Goal: Task Accomplishment & Management: Use online tool/utility

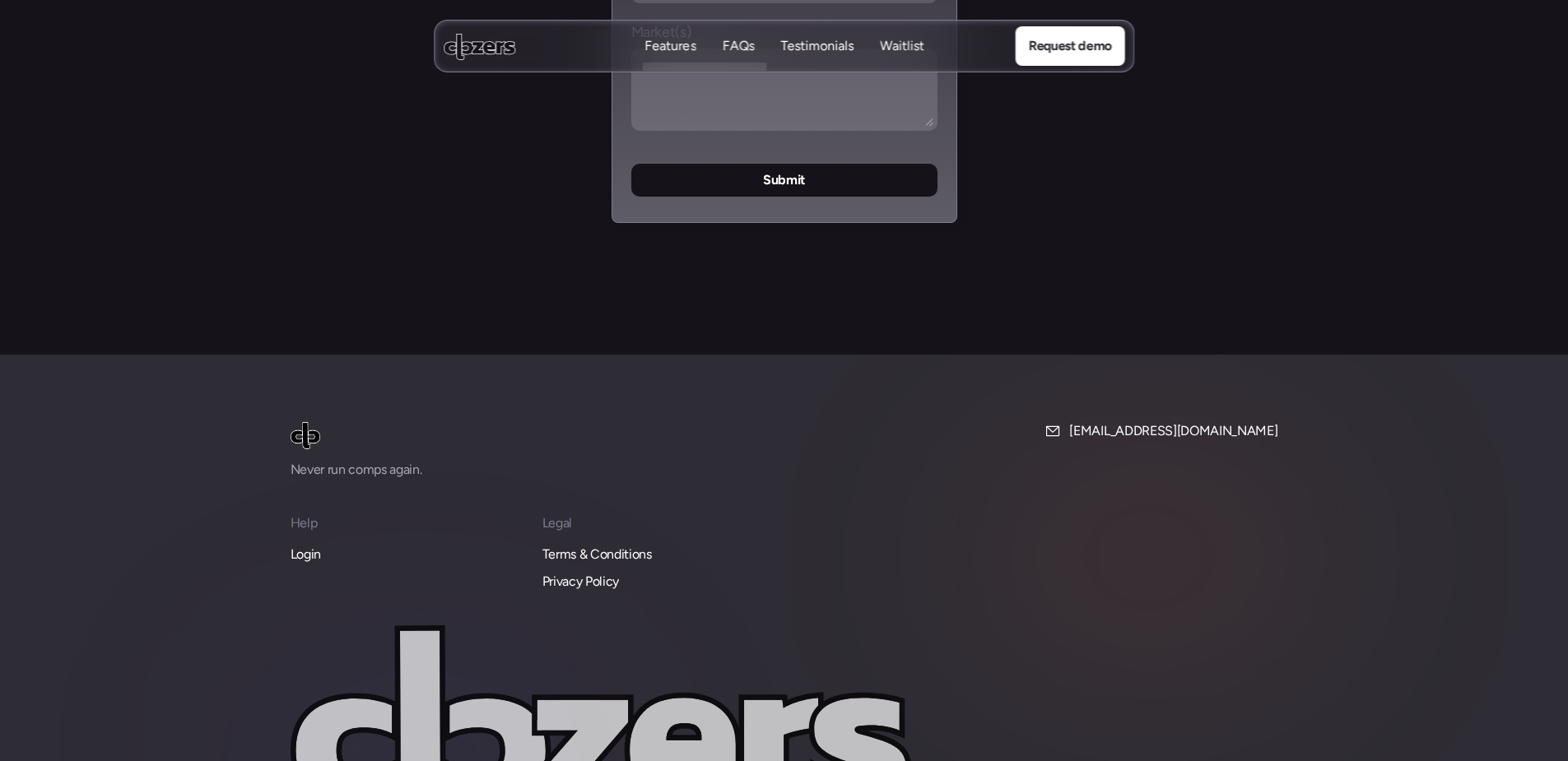
scroll to position [6935, 0]
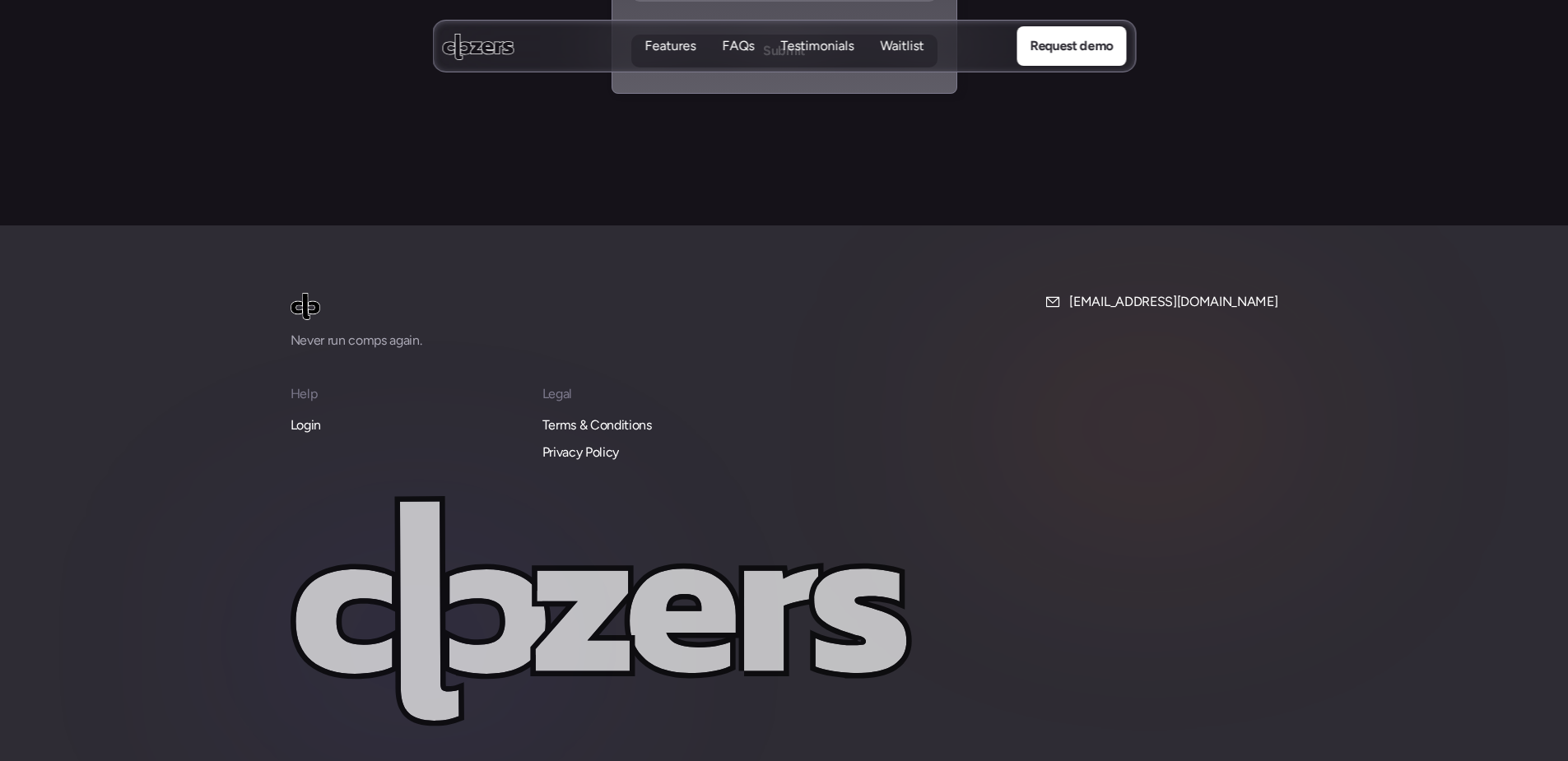
click at [309, 414] on p "Login" at bounding box center [306, 425] width 30 height 21
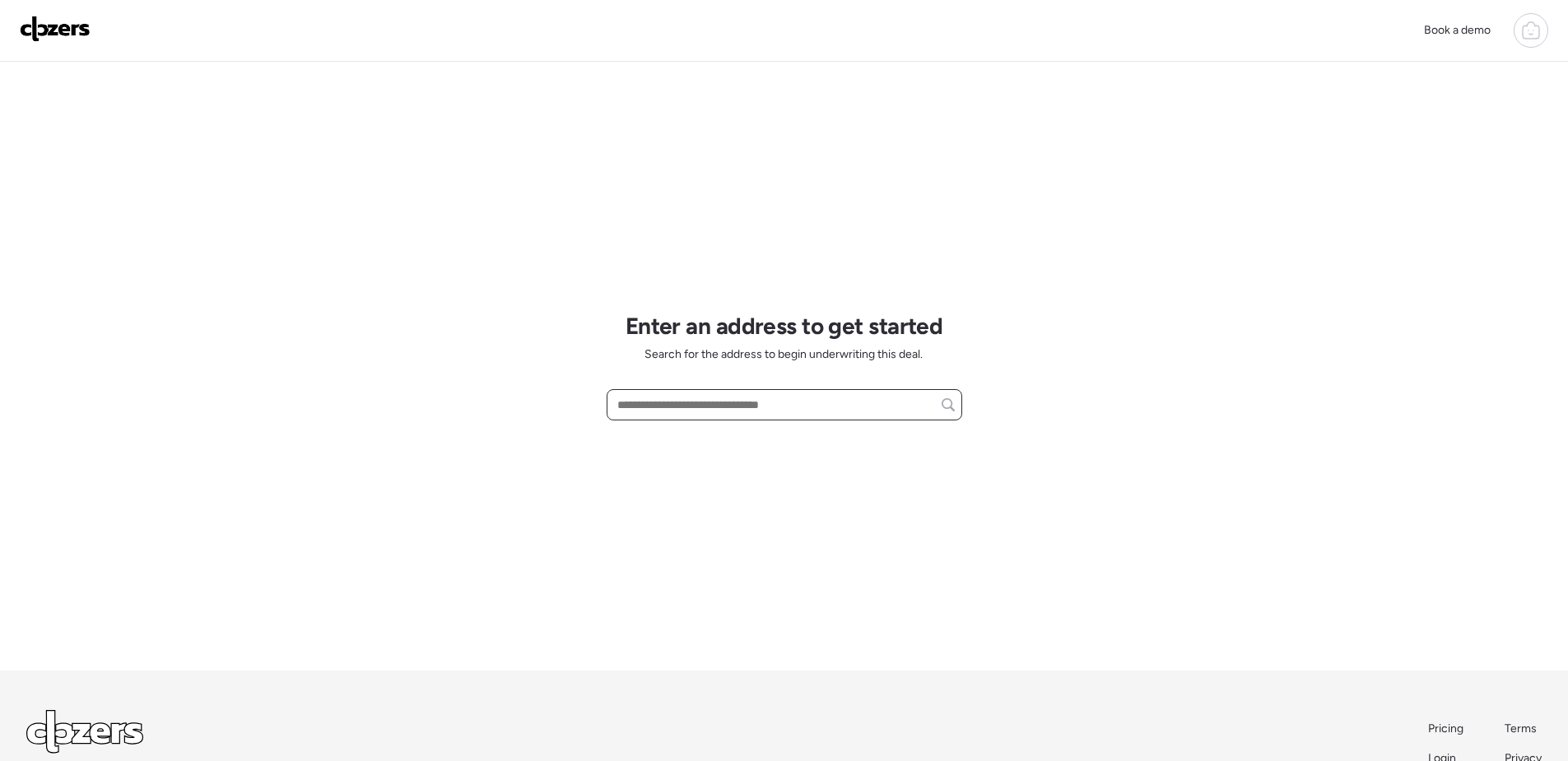
click at [743, 412] on input "text" at bounding box center [784, 405] width 341 height 23
paste input "**********"
click at [845, 412] on input "**********" at bounding box center [784, 405] width 341 height 23
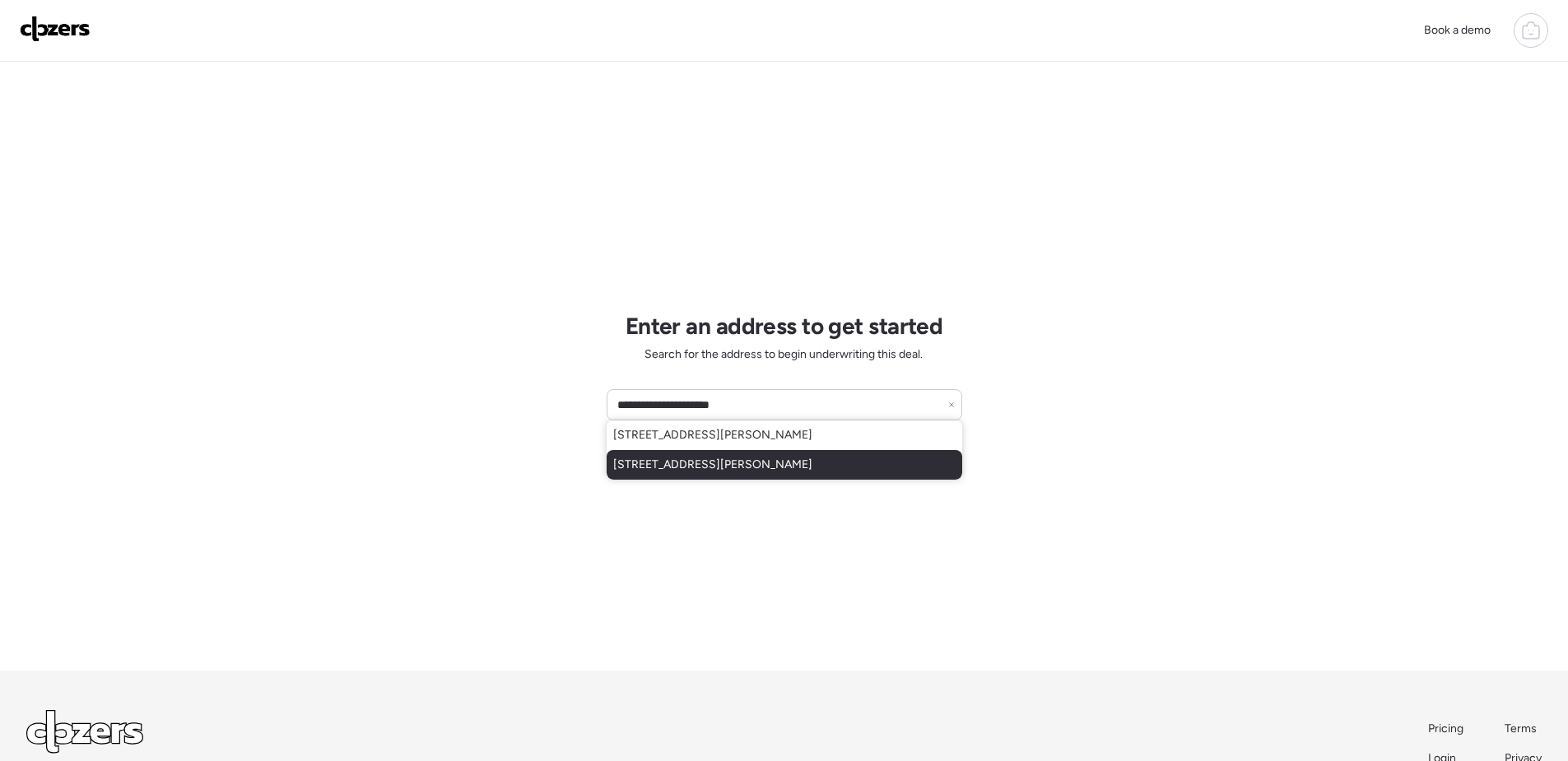
click at [839, 461] on div "1229 Mckinley Ave, Saint Louis, MO, 63119" at bounding box center [784, 464] width 356 height 29
type input "**********"
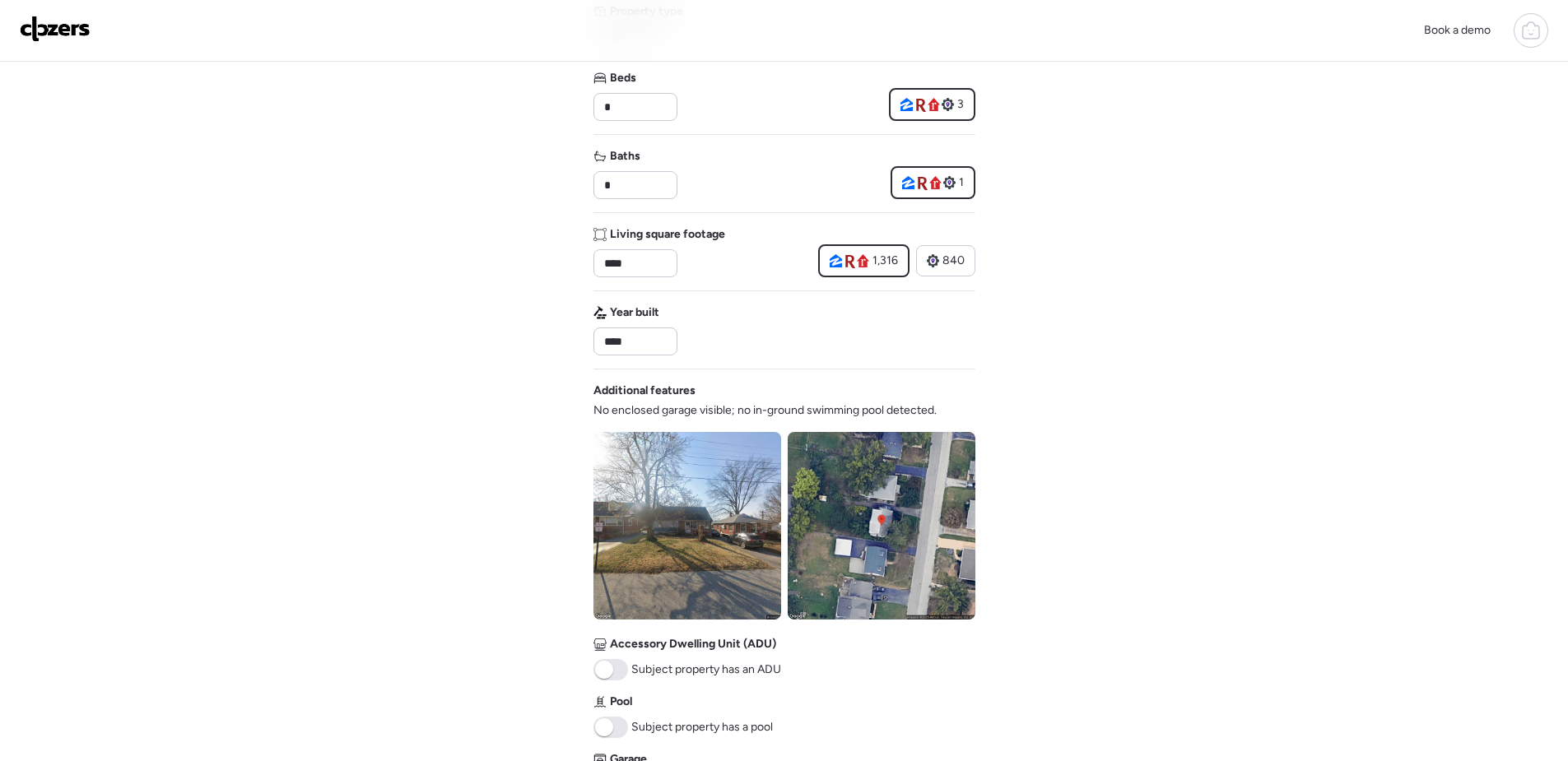
scroll to position [247, 0]
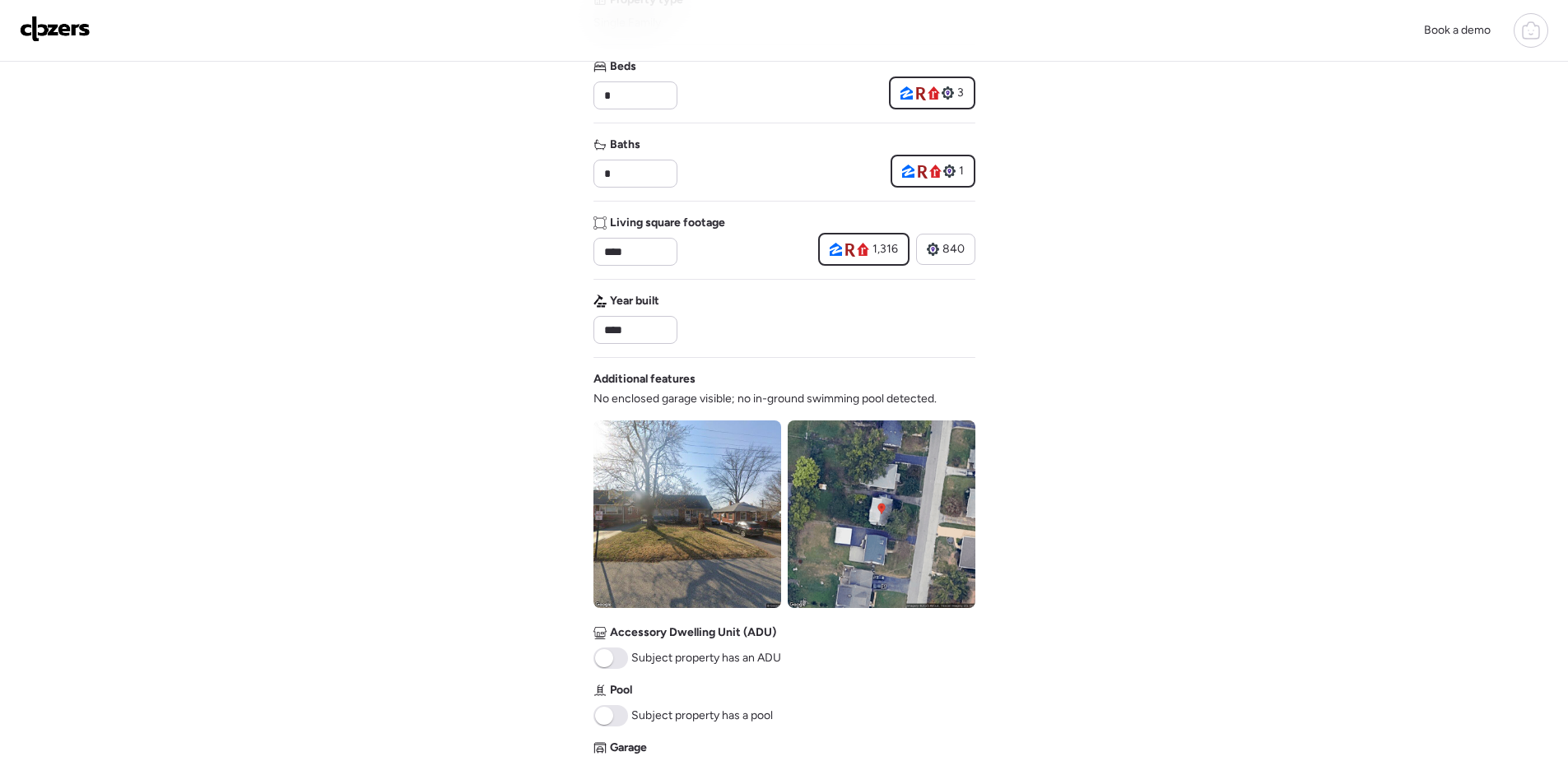
click at [683, 518] on img at bounding box center [687, 514] width 187 height 187
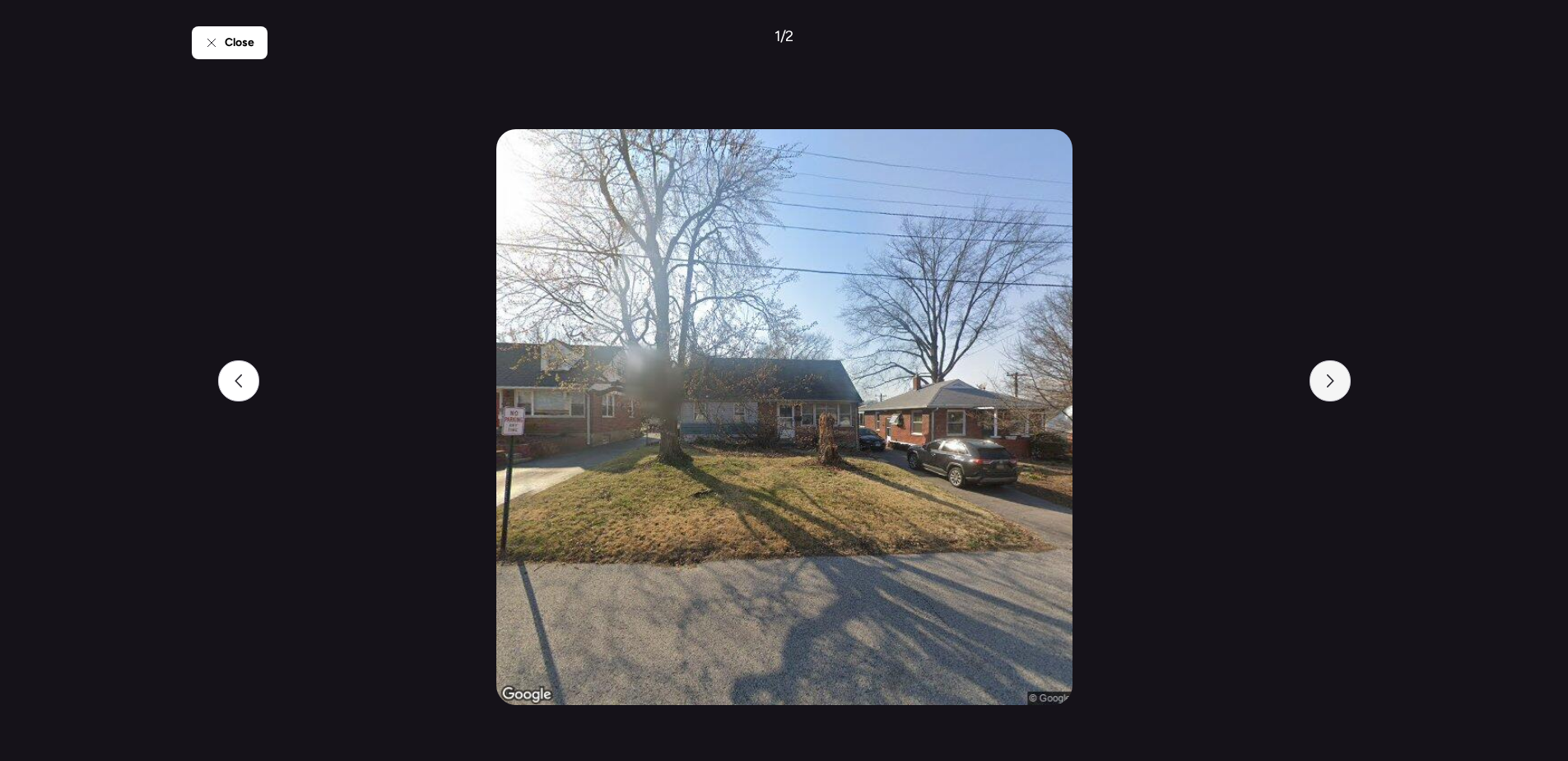
click at [1343, 395] on div at bounding box center [1330, 380] width 41 height 41
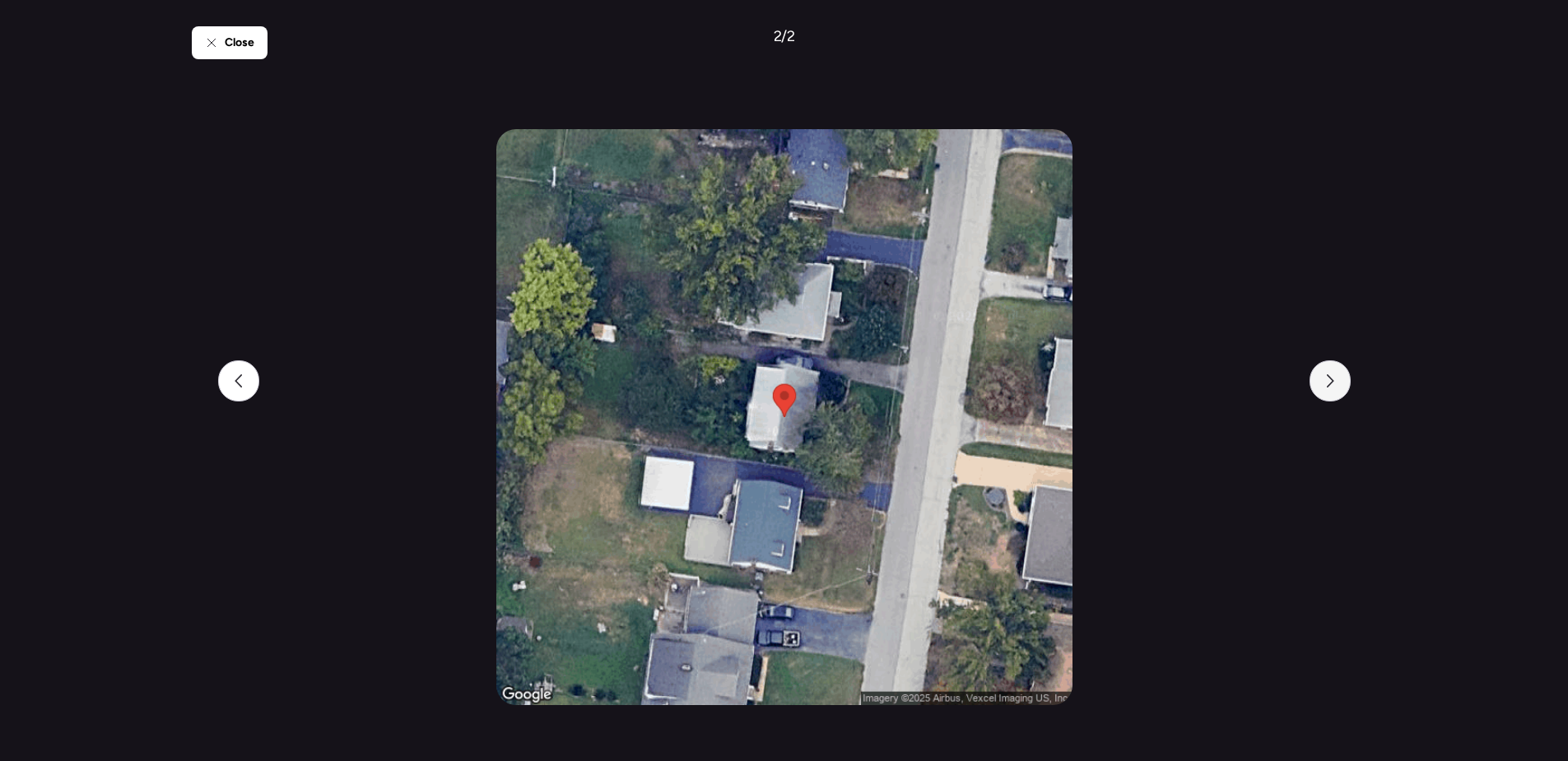
click at [1343, 395] on div at bounding box center [1330, 380] width 41 height 41
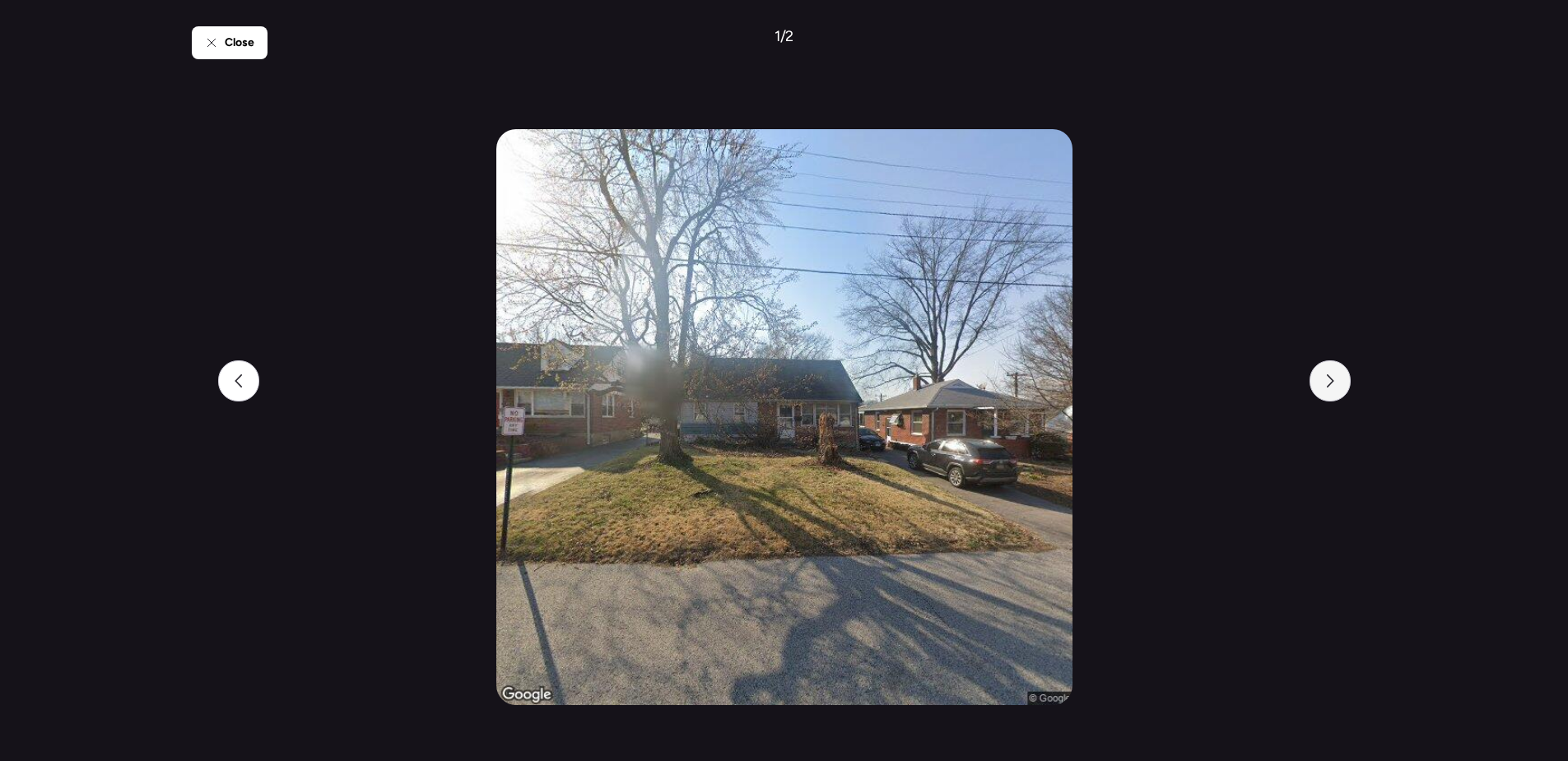
click at [1343, 395] on div at bounding box center [1330, 380] width 41 height 41
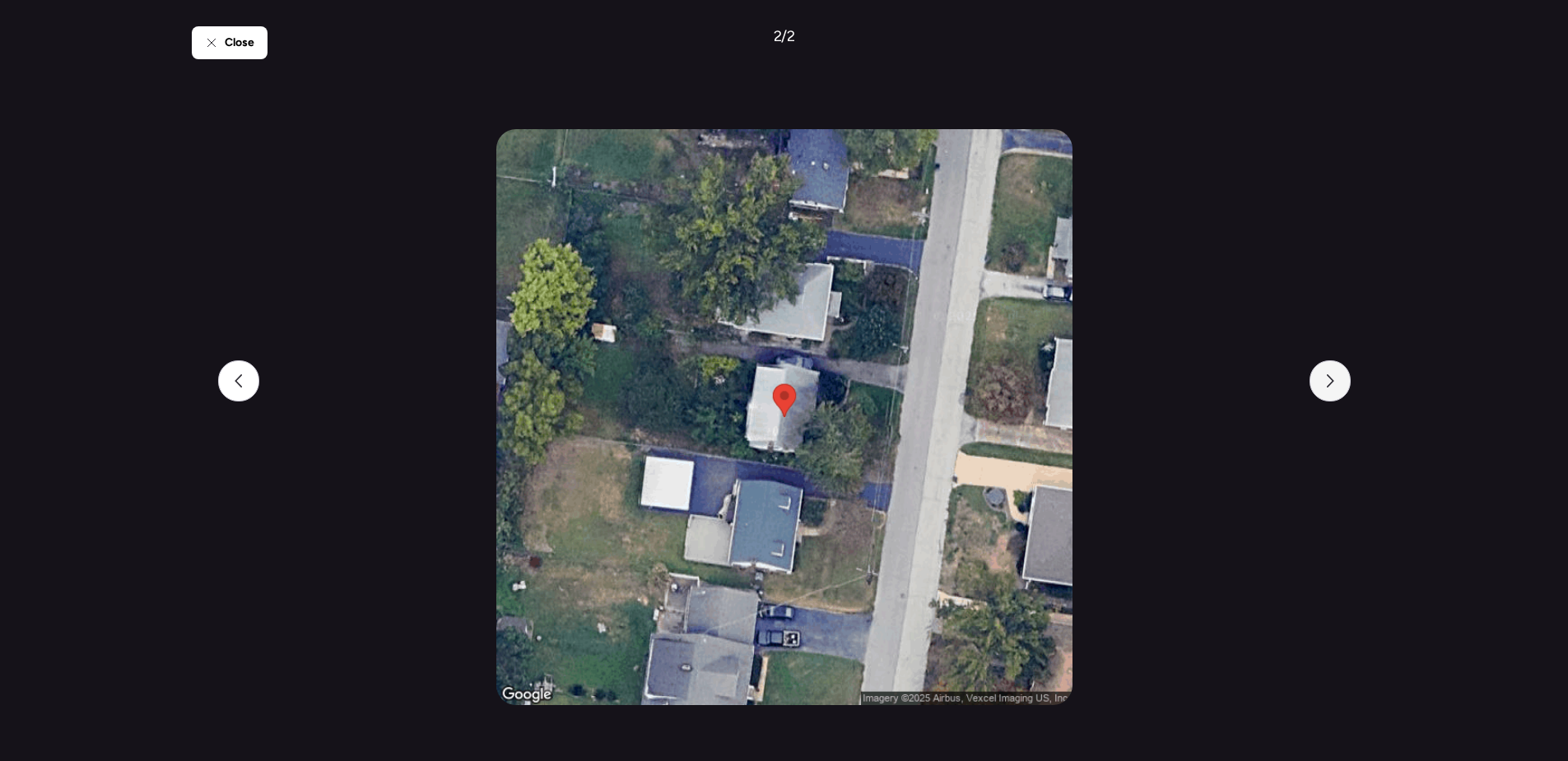
click at [1343, 395] on div at bounding box center [1330, 380] width 41 height 41
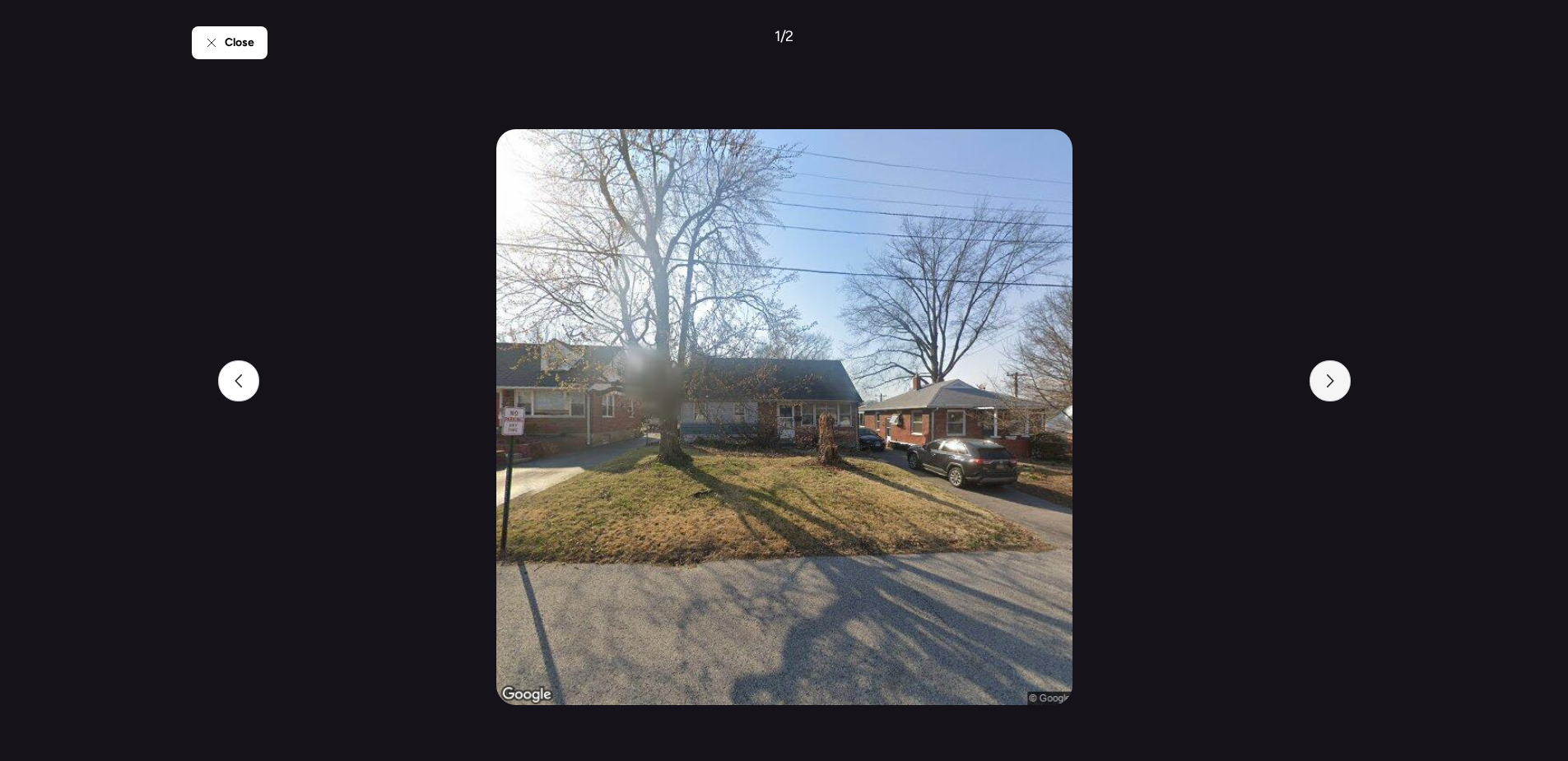
click at [1343, 395] on div at bounding box center [1330, 380] width 41 height 41
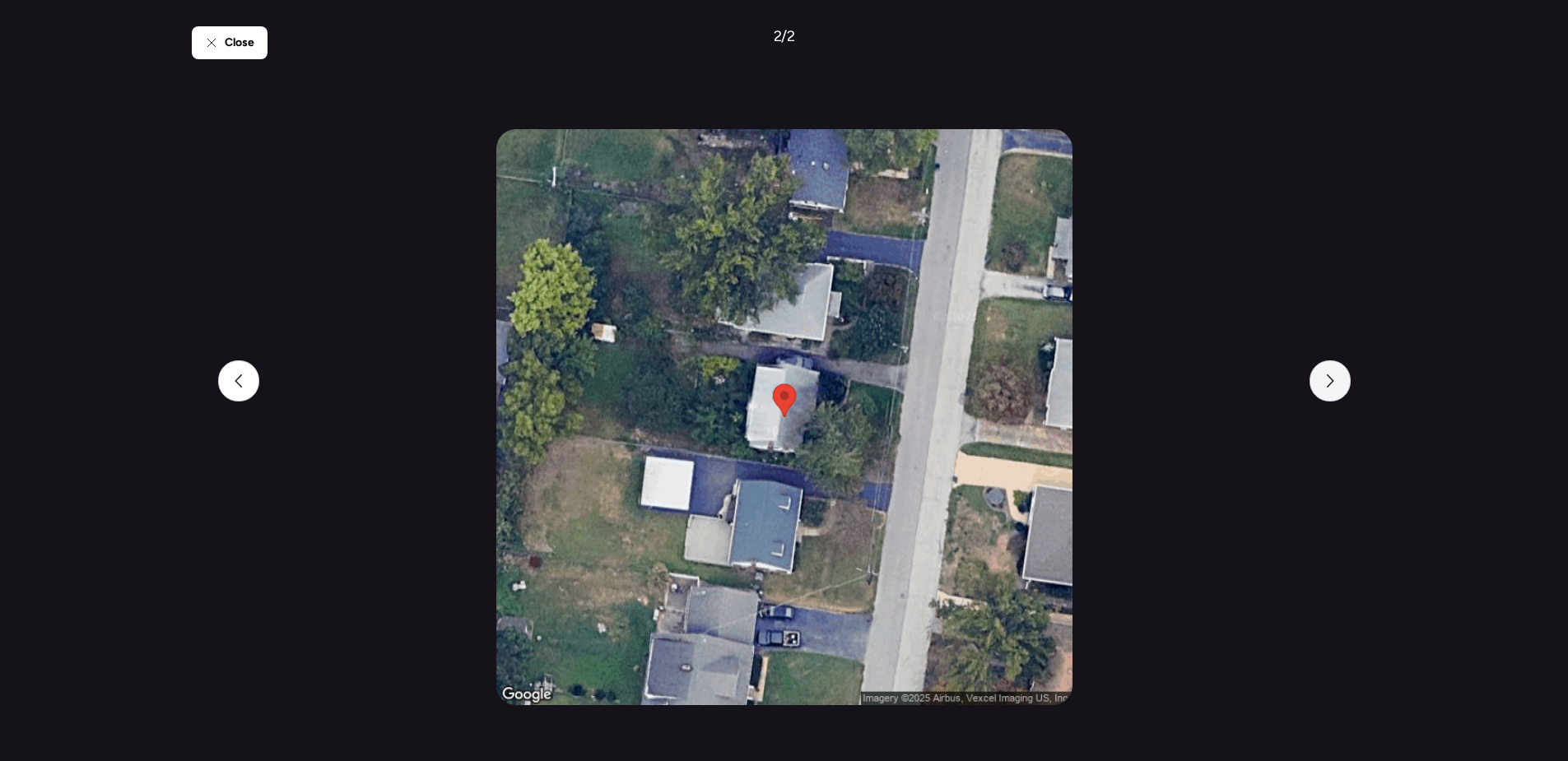
click at [1343, 395] on div at bounding box center [1330, 380] width 41 height 41
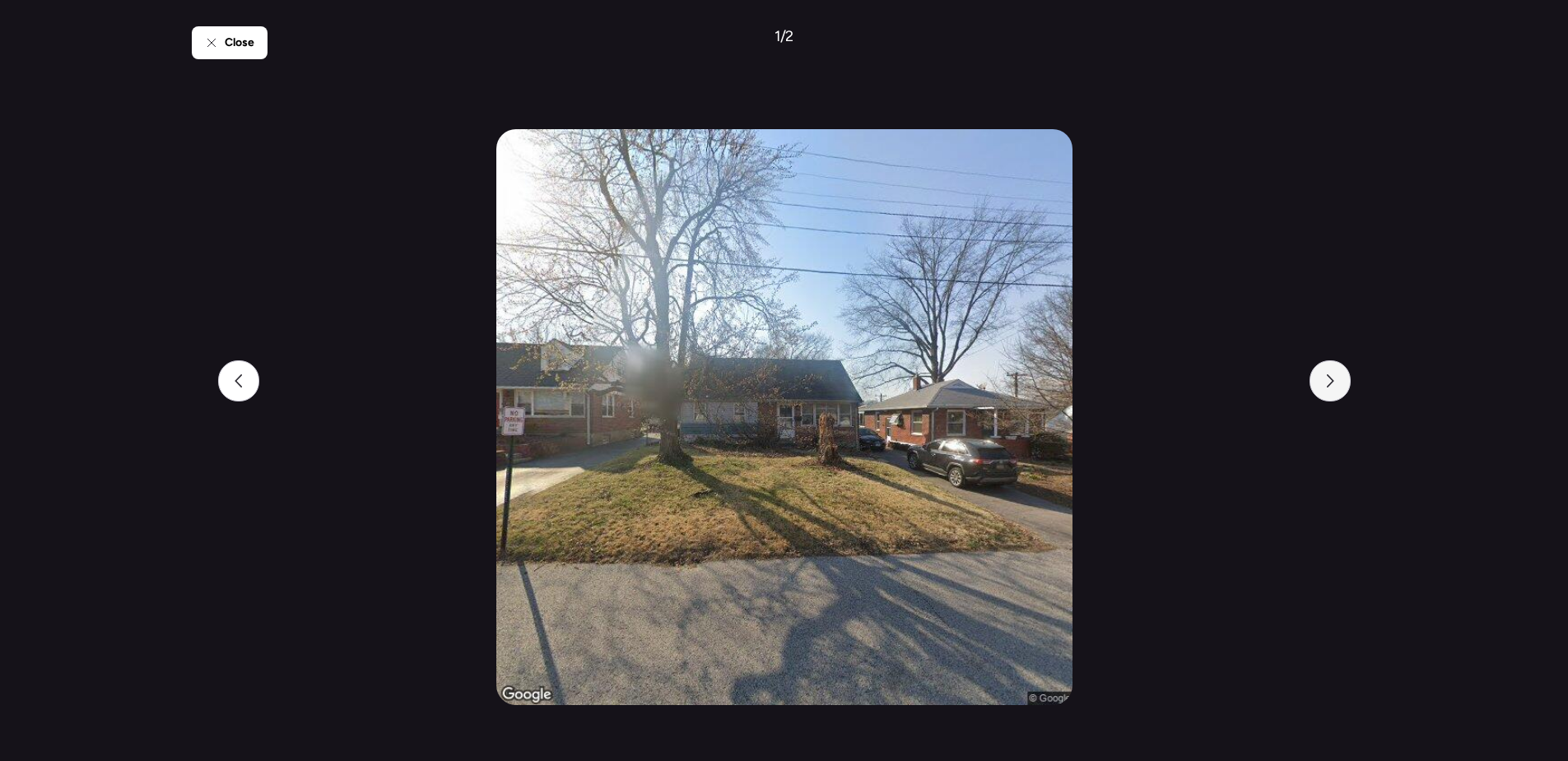
click at [1343, 395] on div at bounding box center [1330, 380] width 41 height 41
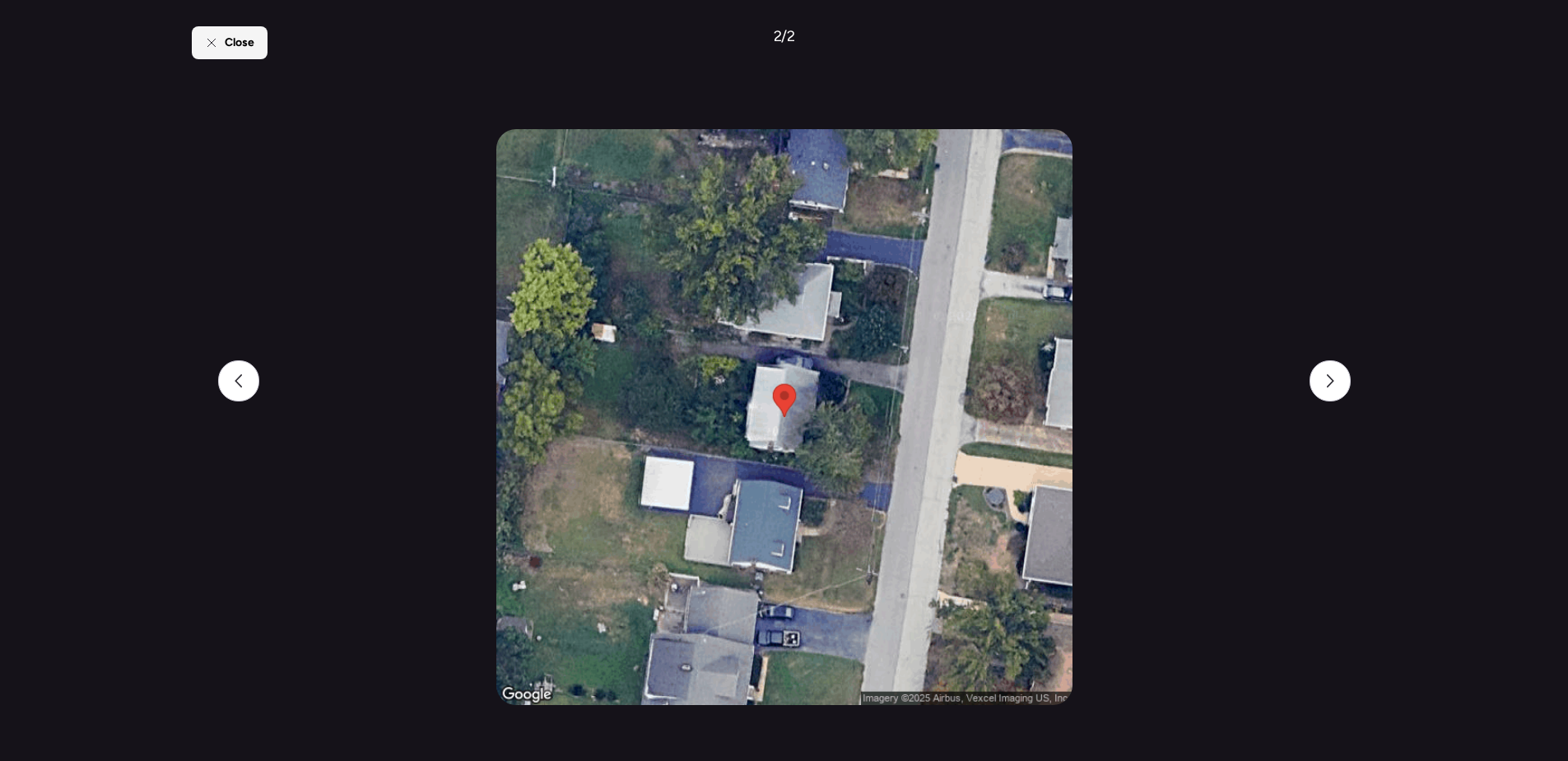
click at [254, 44] on div "Close" at bounding box center [229, 43] width 76 height 33
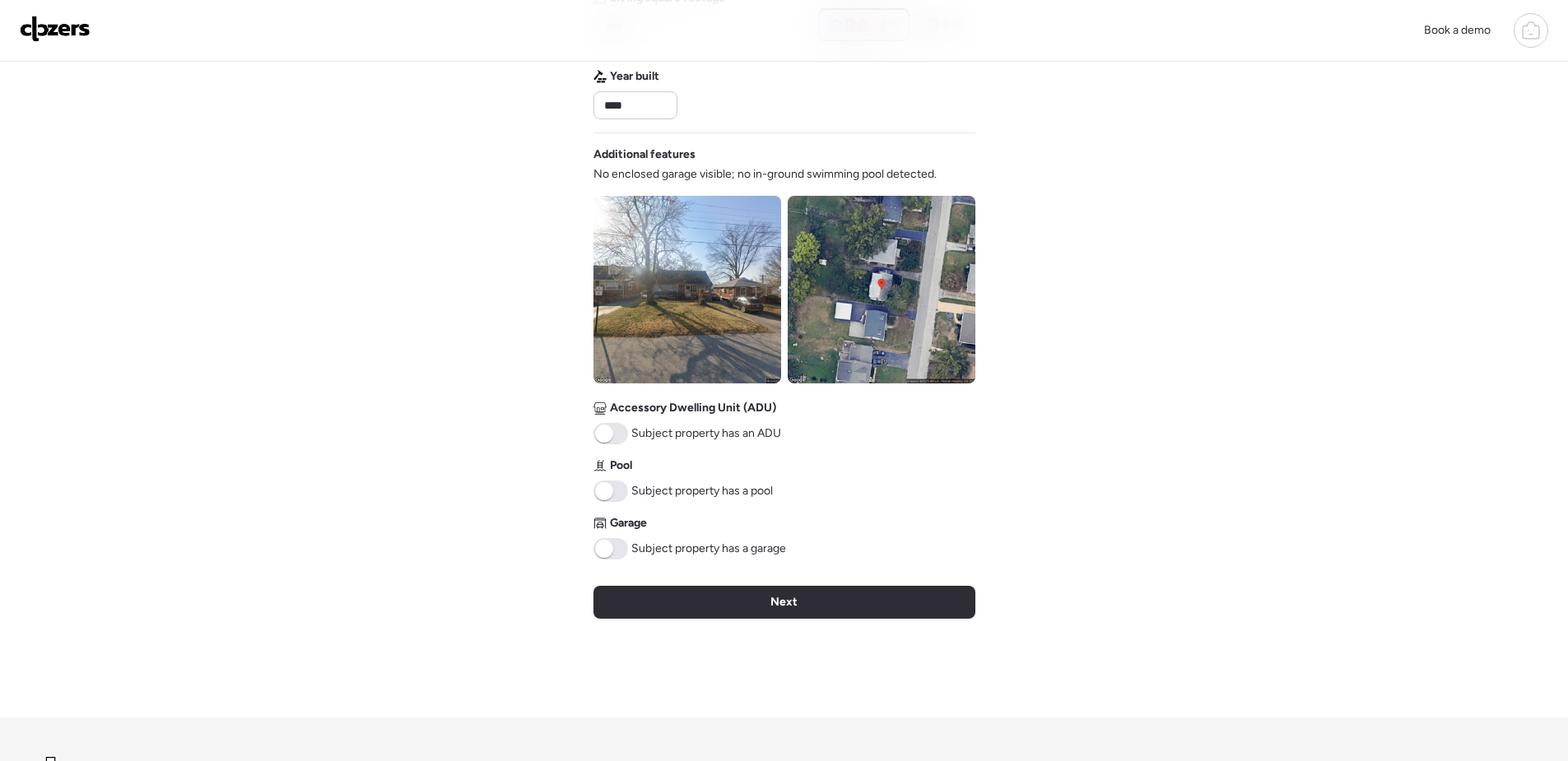
scroll to position [494, 0]
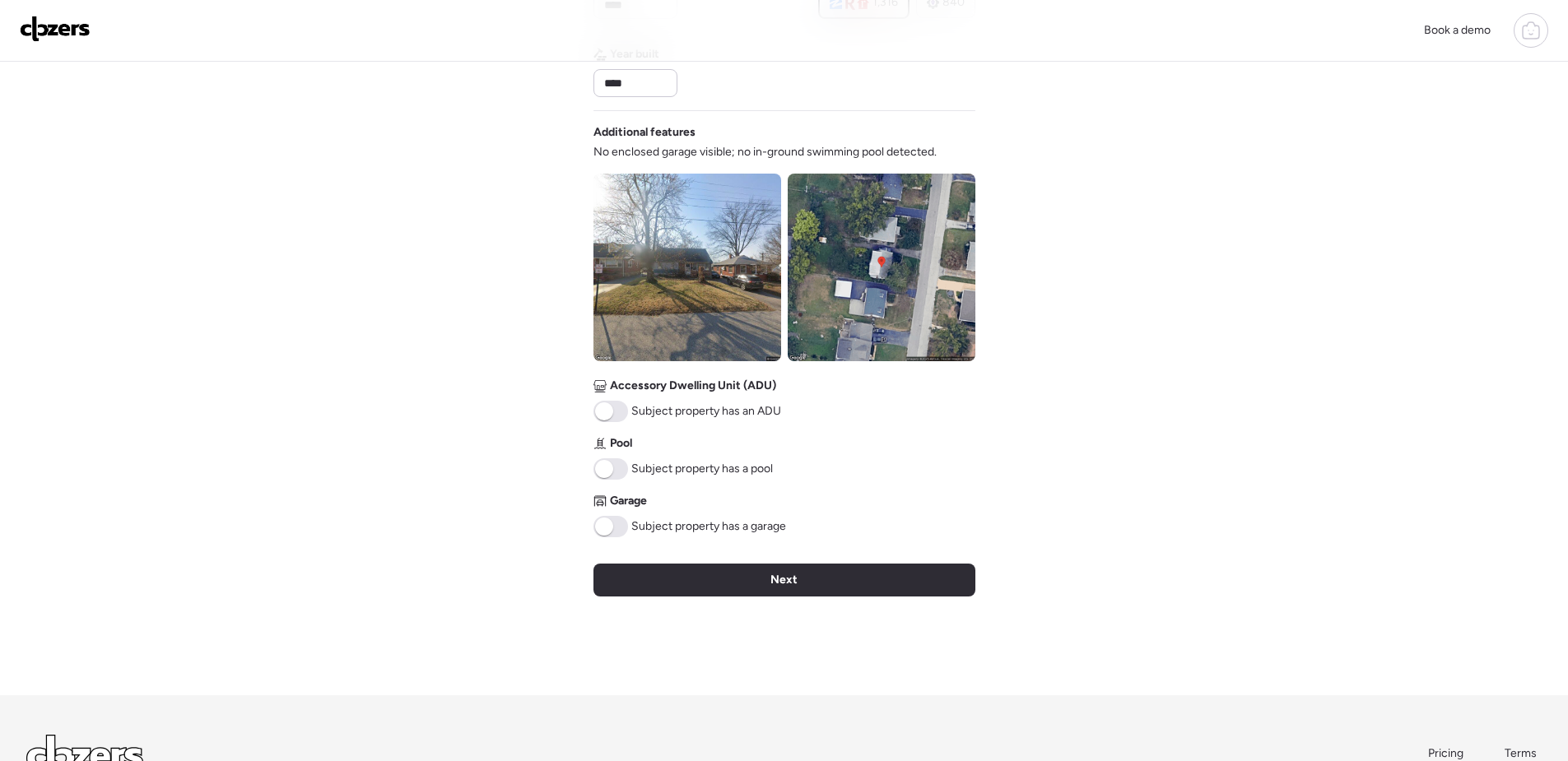
click at [837, 587] on div "Next" at bounding box center [784, 579] width 382 height 33
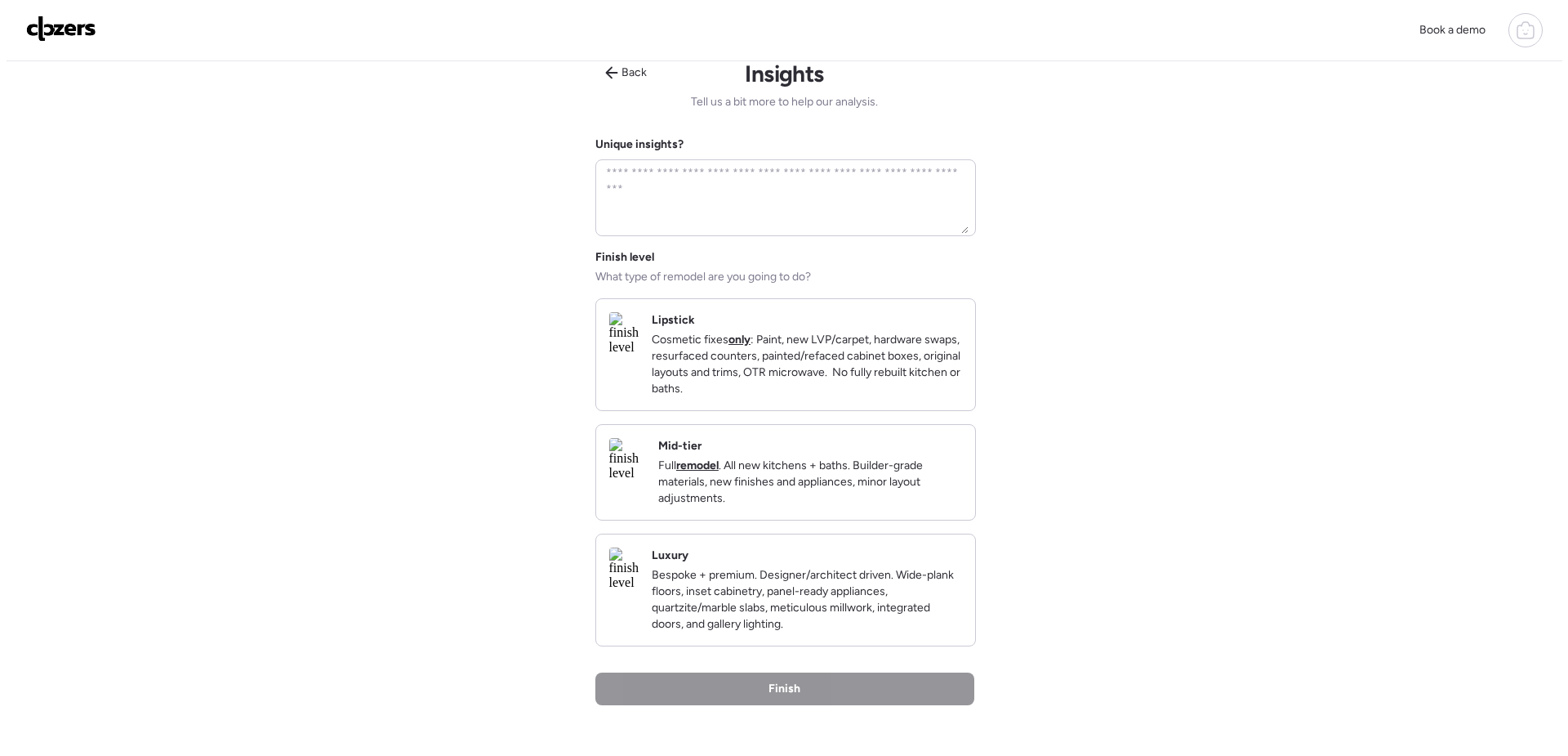
scroll to position [0, 0]
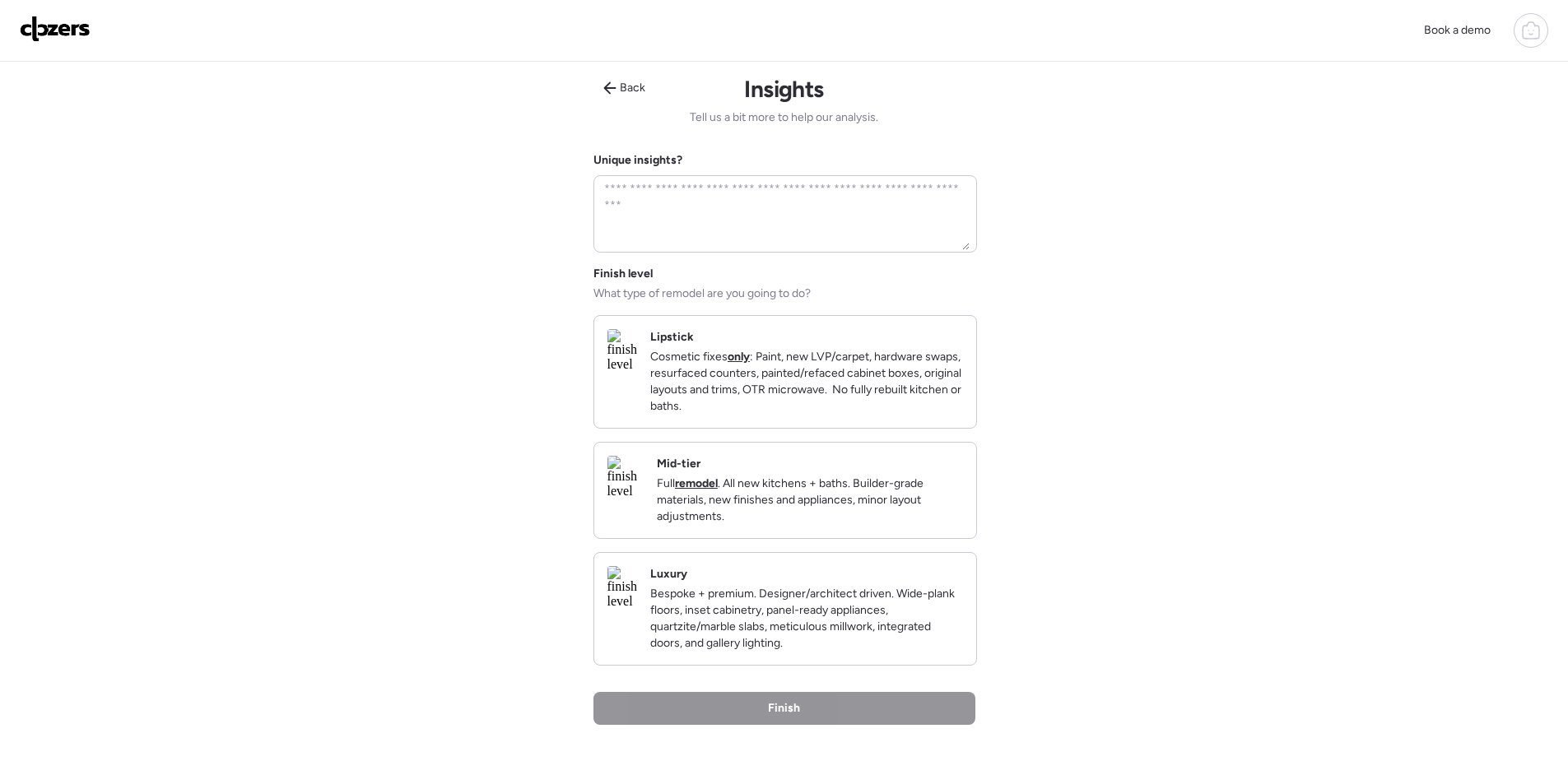
click at [850, 516] on p "Full remodel . All new kitchens + baths. Builder-grade materials, new finishes …" at bounding box center [809, 500] width 306 height 49
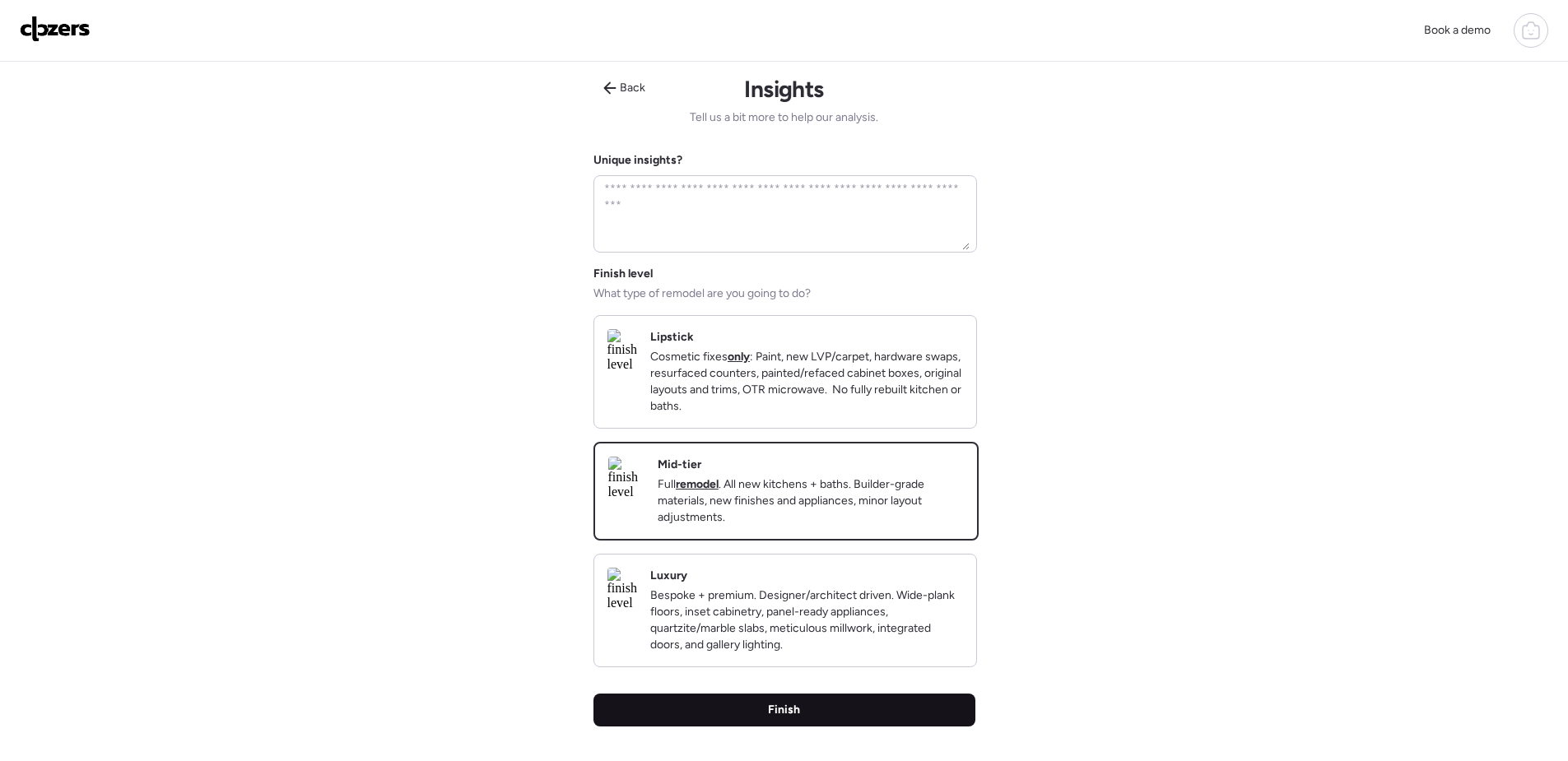
click at [879, 726] on div "Finish" at bounding box center [784, 709] width 382 height 33
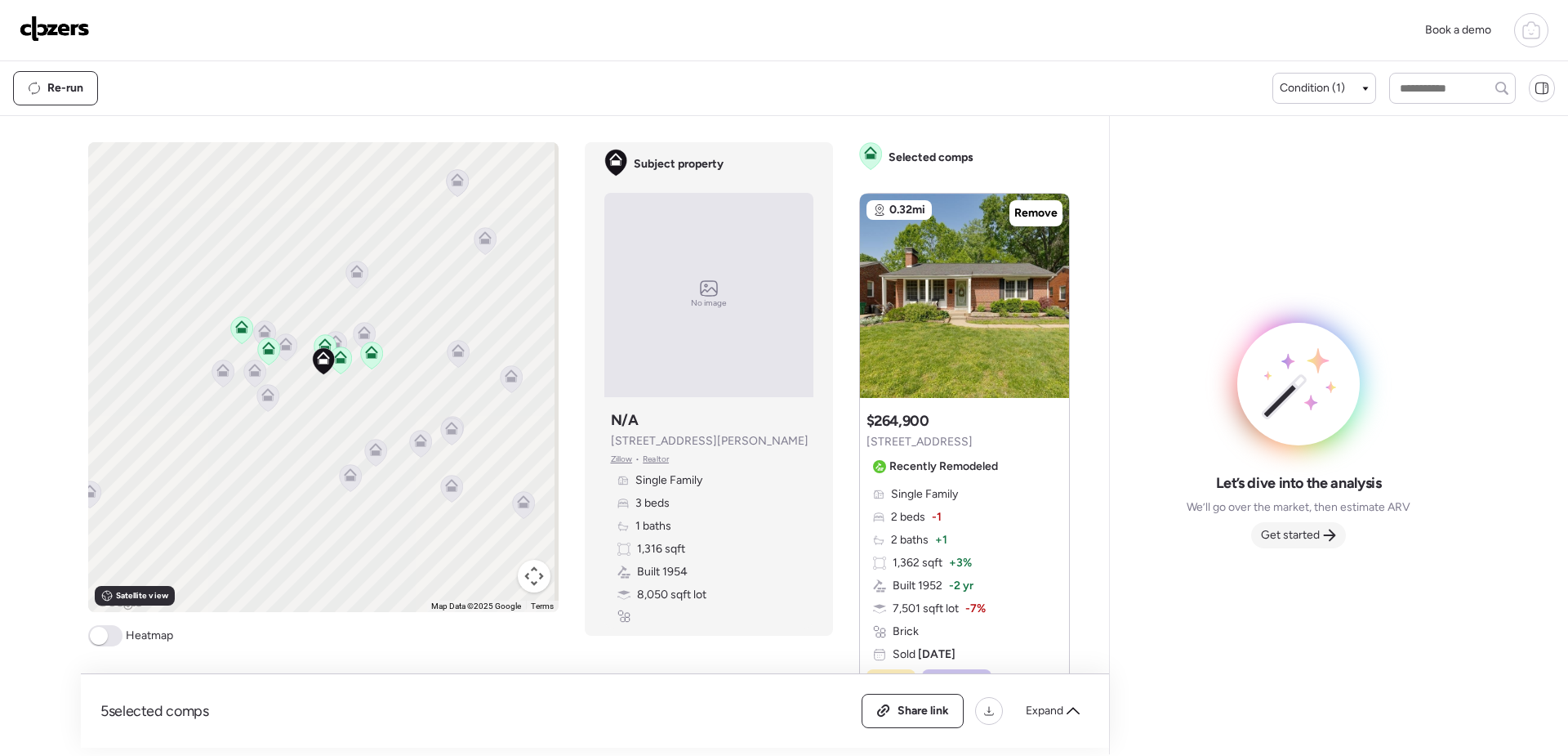
click at [1312, 529] on span "Get started" at bounding box center [1290, 535] width 58 height 16
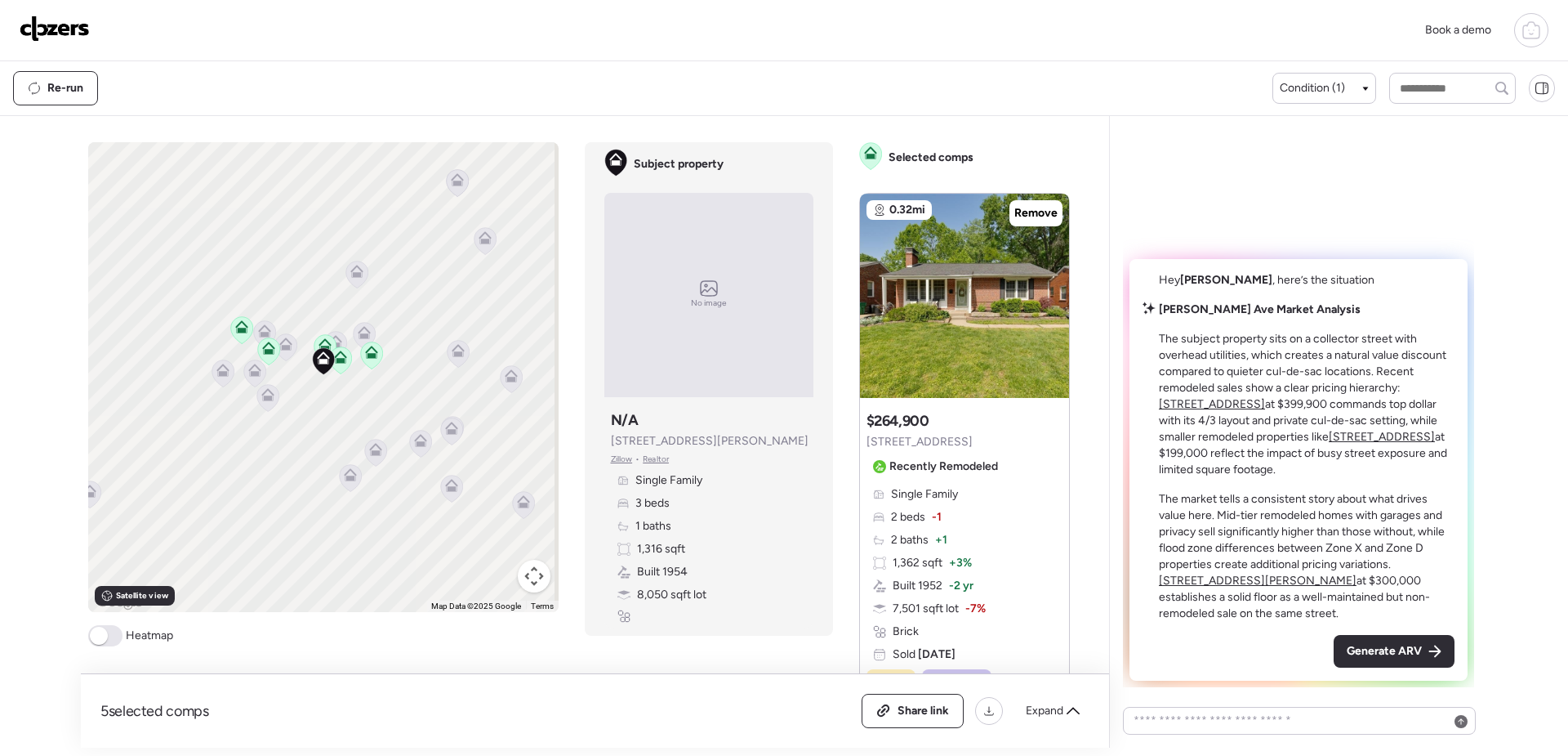
click at [1387, 654] on span "Generate ARV" at bounding box center [1384, 652] width 75 height 16
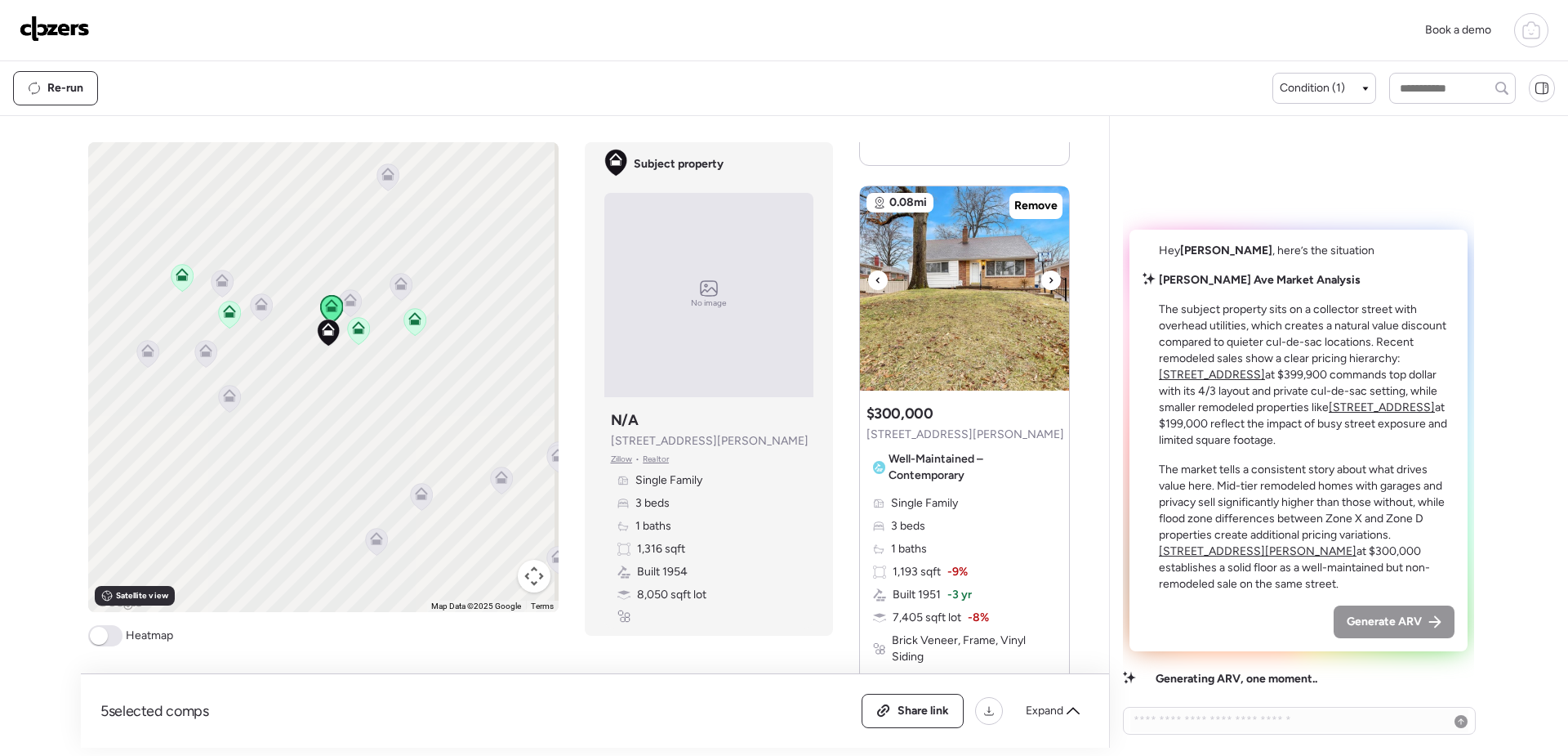
scroll to position [806, 0]
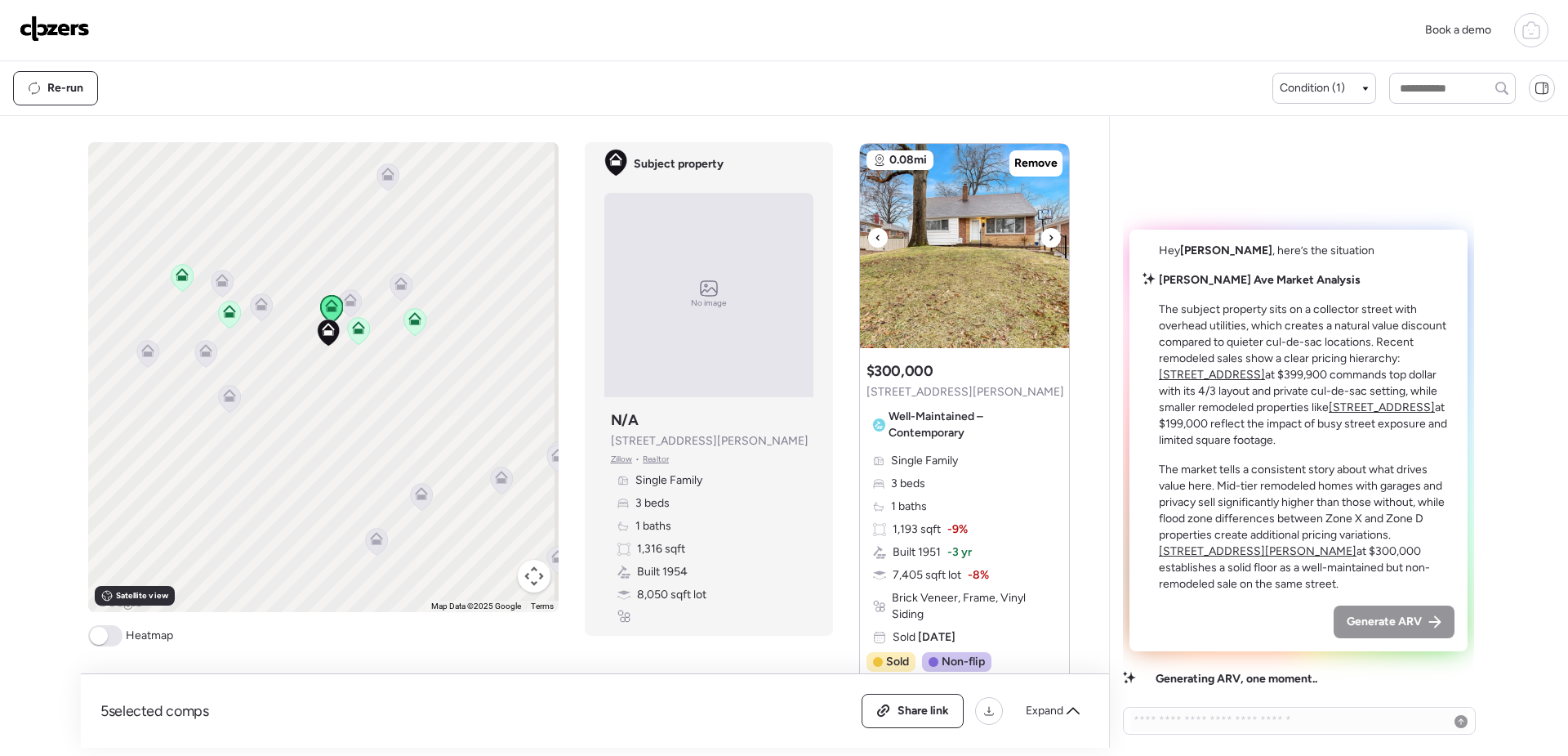
click at [951, 272] on img at bounding box center [965, 245] width 209 height 204
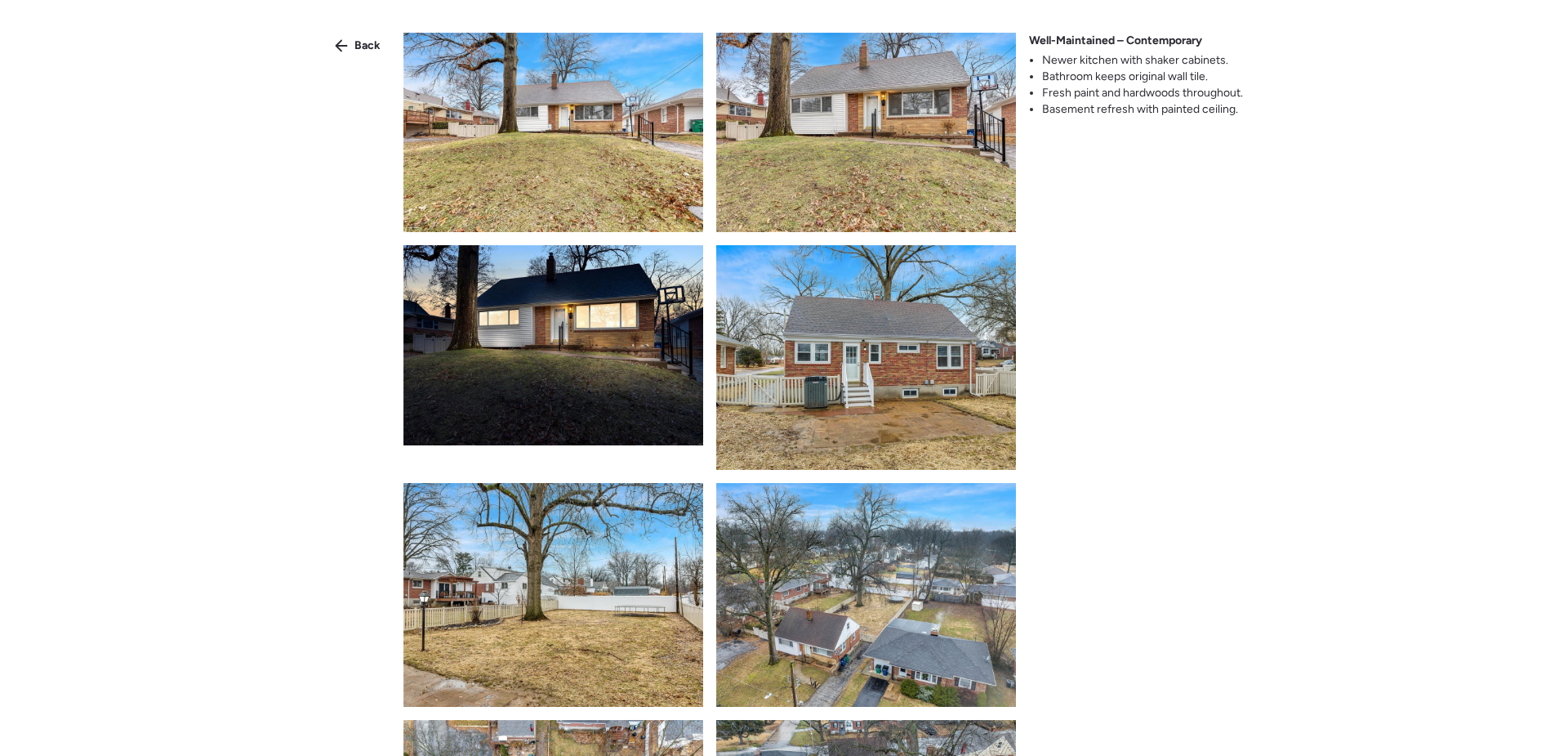
click at [574, 81] on img at bounding box center [553, 132] width 300 height 199
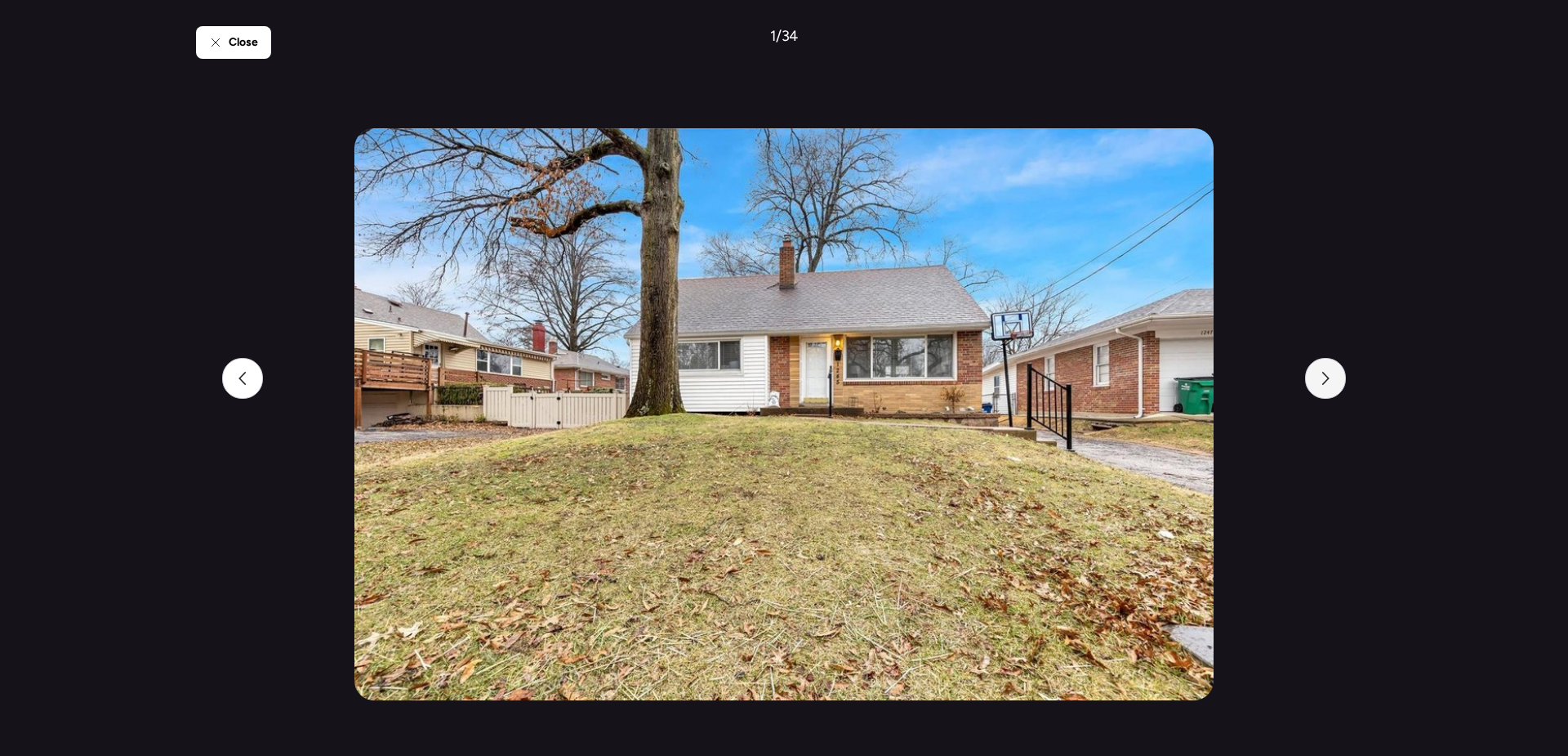
click at [1324, 382] on icon at bounding box center [1326, 378] width 13 height 13
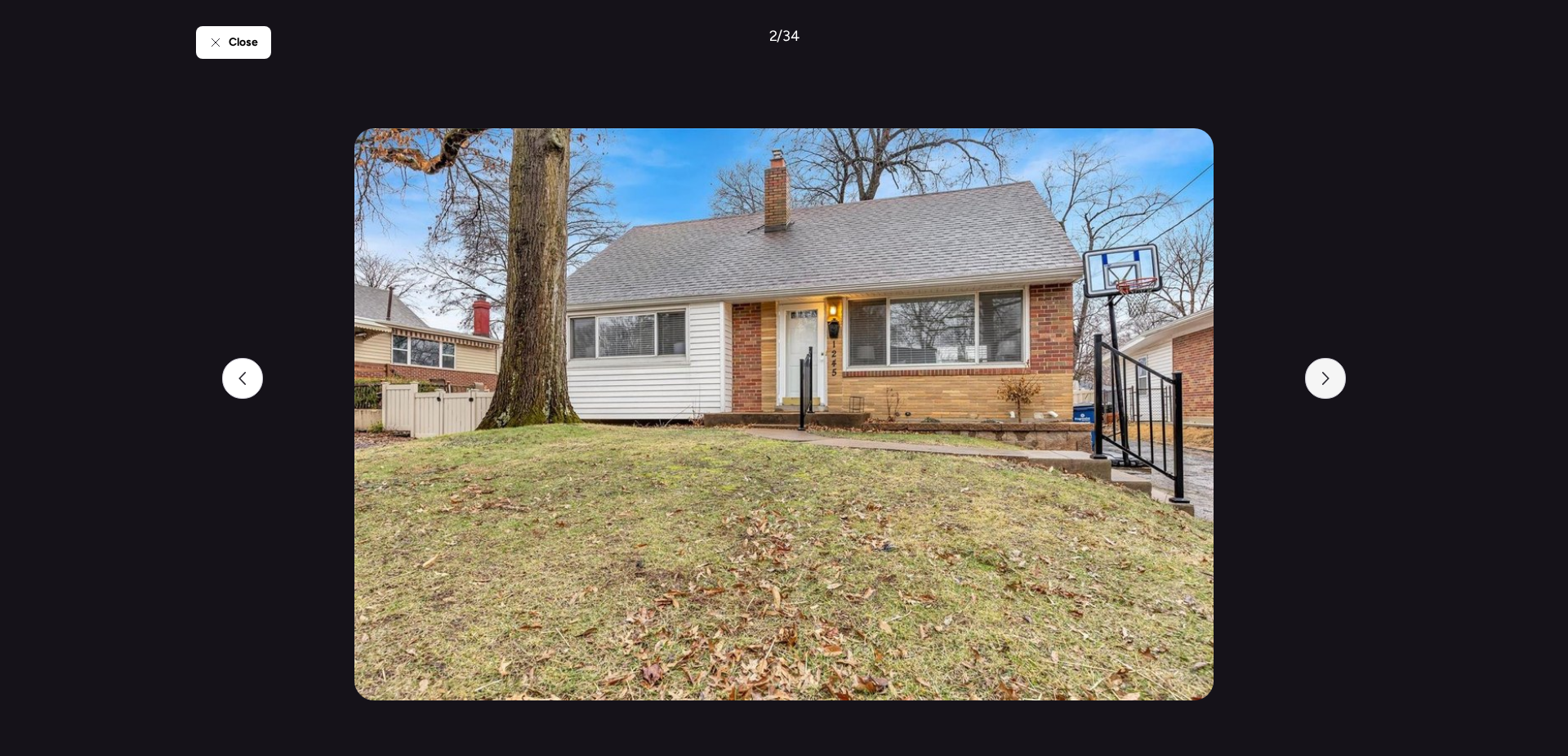
click at [1324, 382] on icon at bounding box center [1326, 378] width 13 height 13
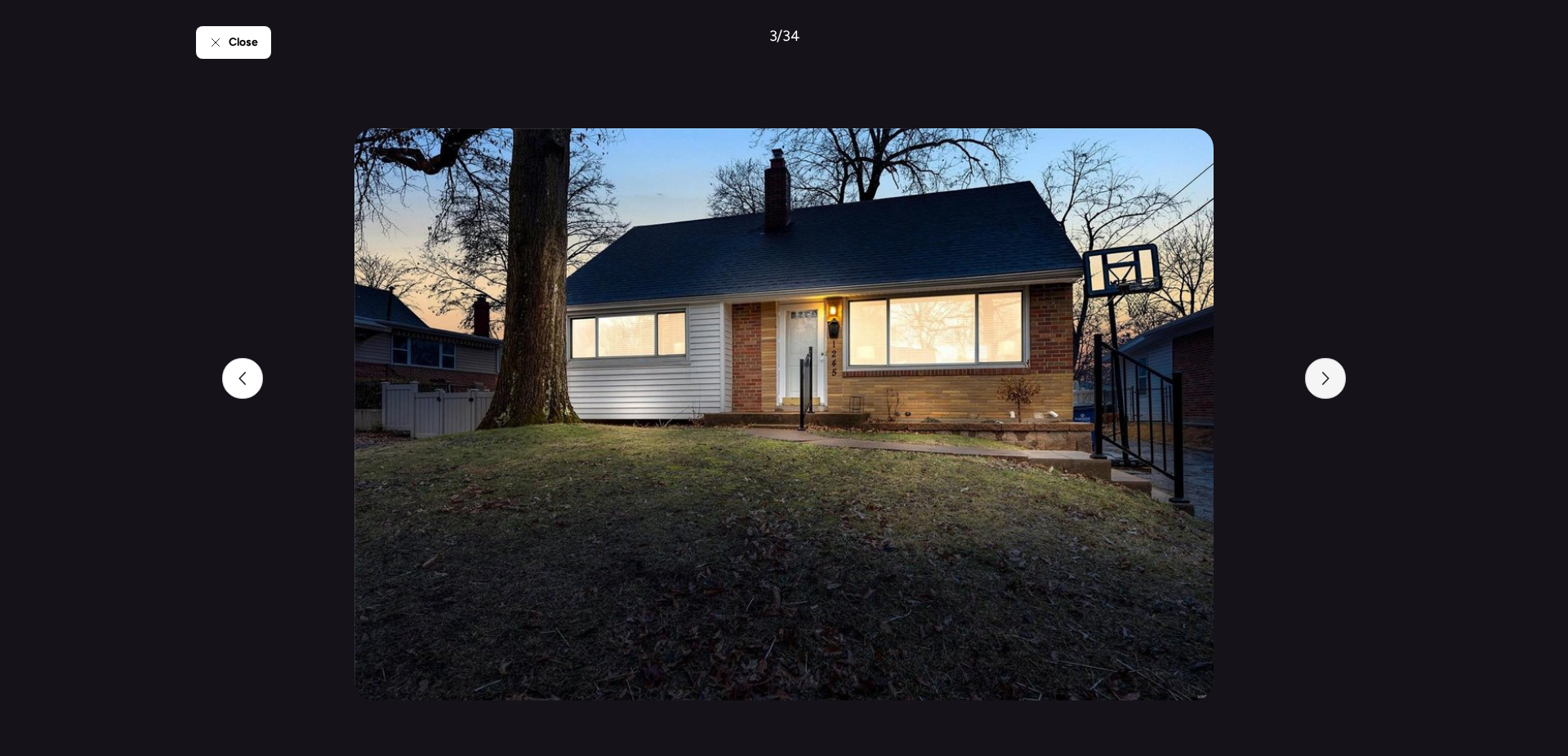
click at [1324, 382] on icon at bounding box center [1326, 378] width 13 height 13
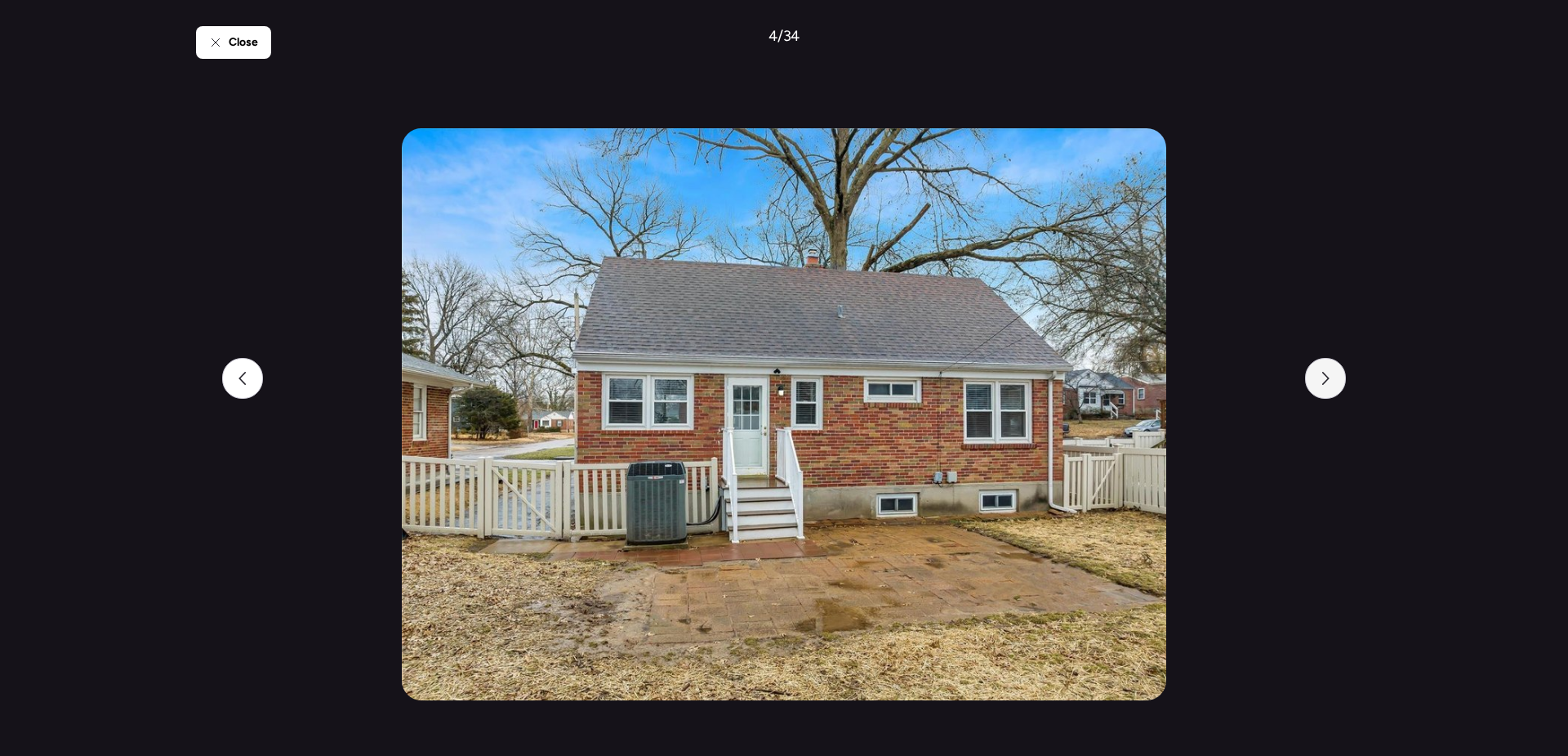
click at [1324, 382] on icon at bounding box center [1326, 378] width 13 height 13
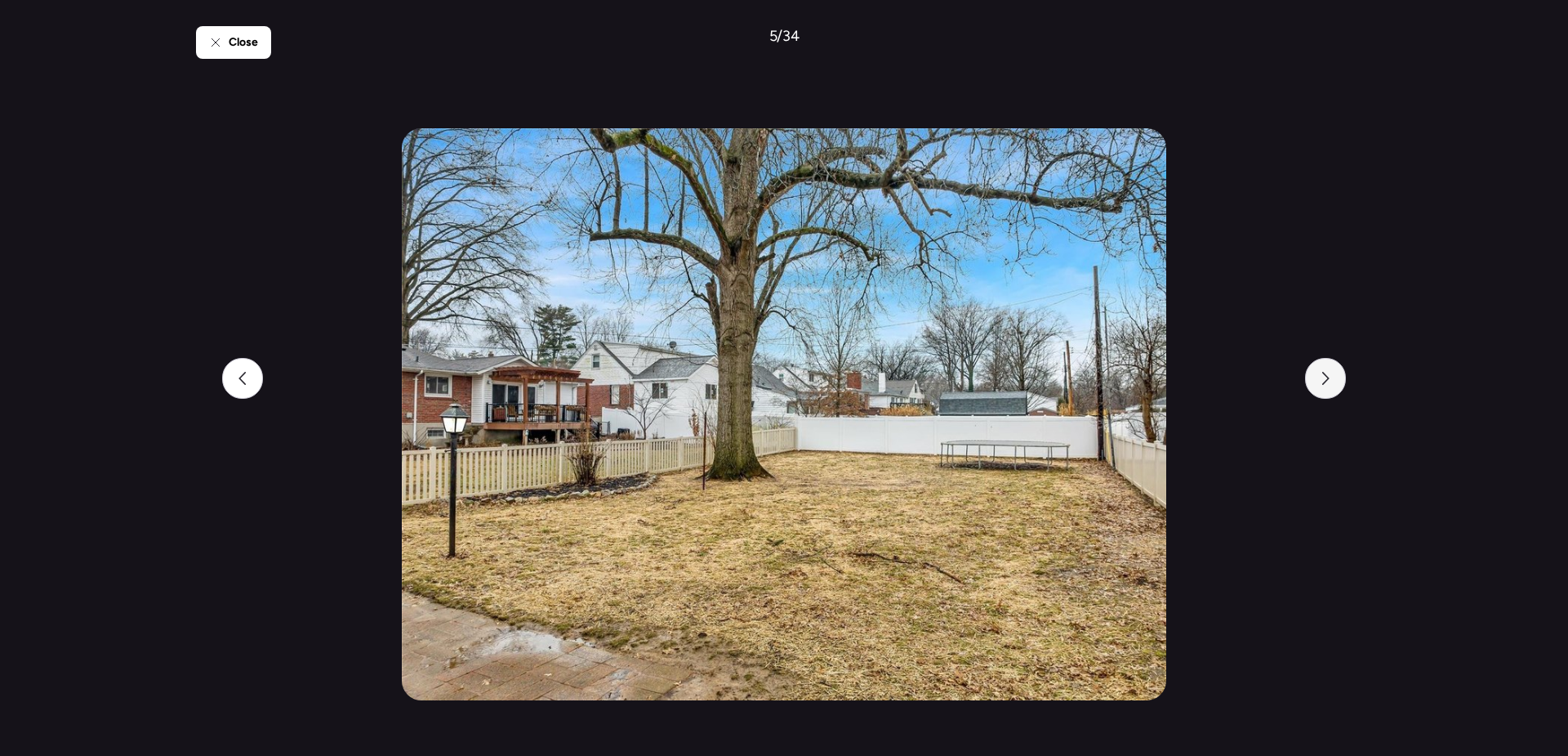
click at [1324, 382] on icon at bounding box center [1326, 378] width 13 height 13
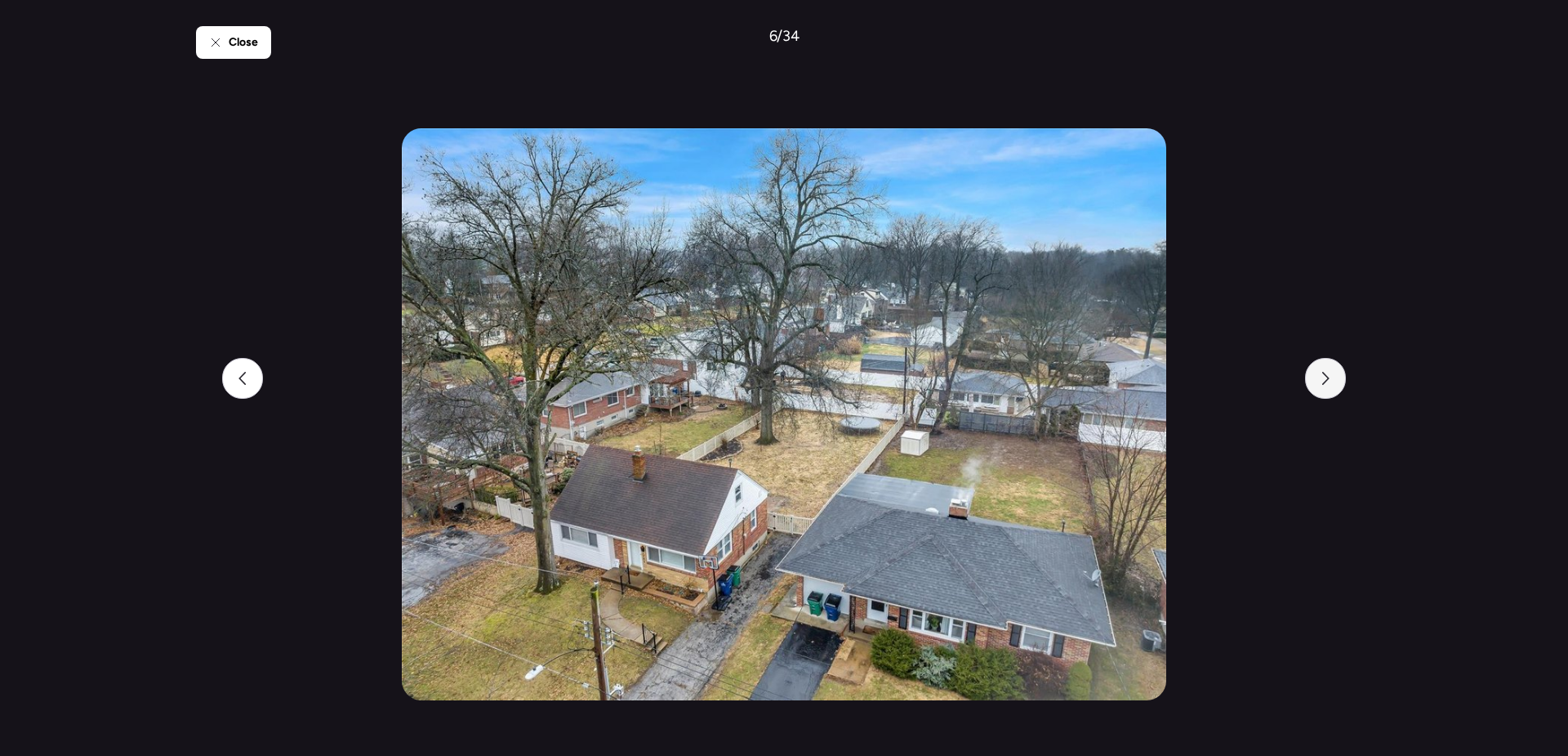
click at [1324, 382] on icon at bounding box center [1326, 378] width 13 height 13
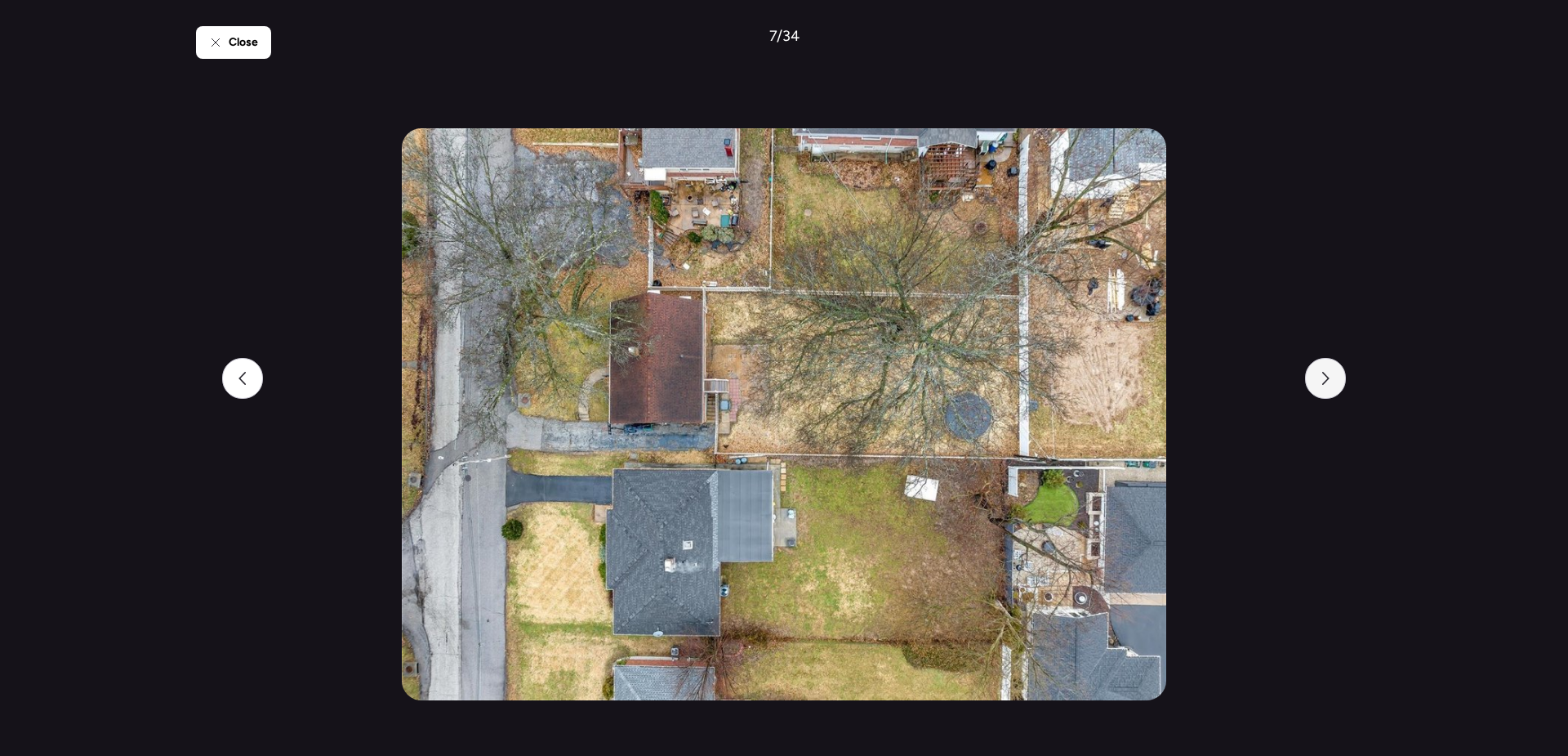
click at [1324, 382] on icon at bounding box center [1326, 378] width 13 height 13
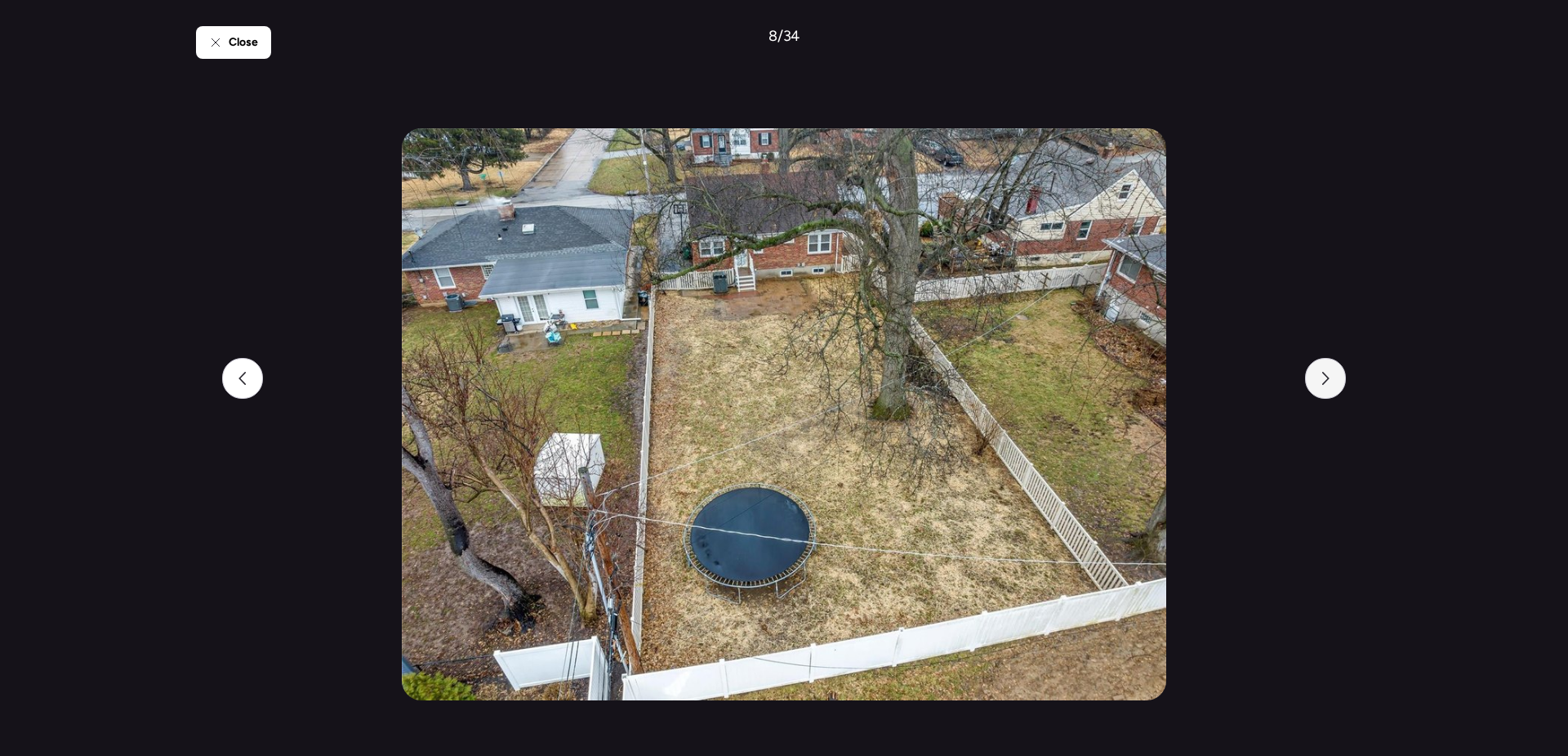
click at [1324, 382] on icon at bounding box center [1326, 378] width 13 height 13
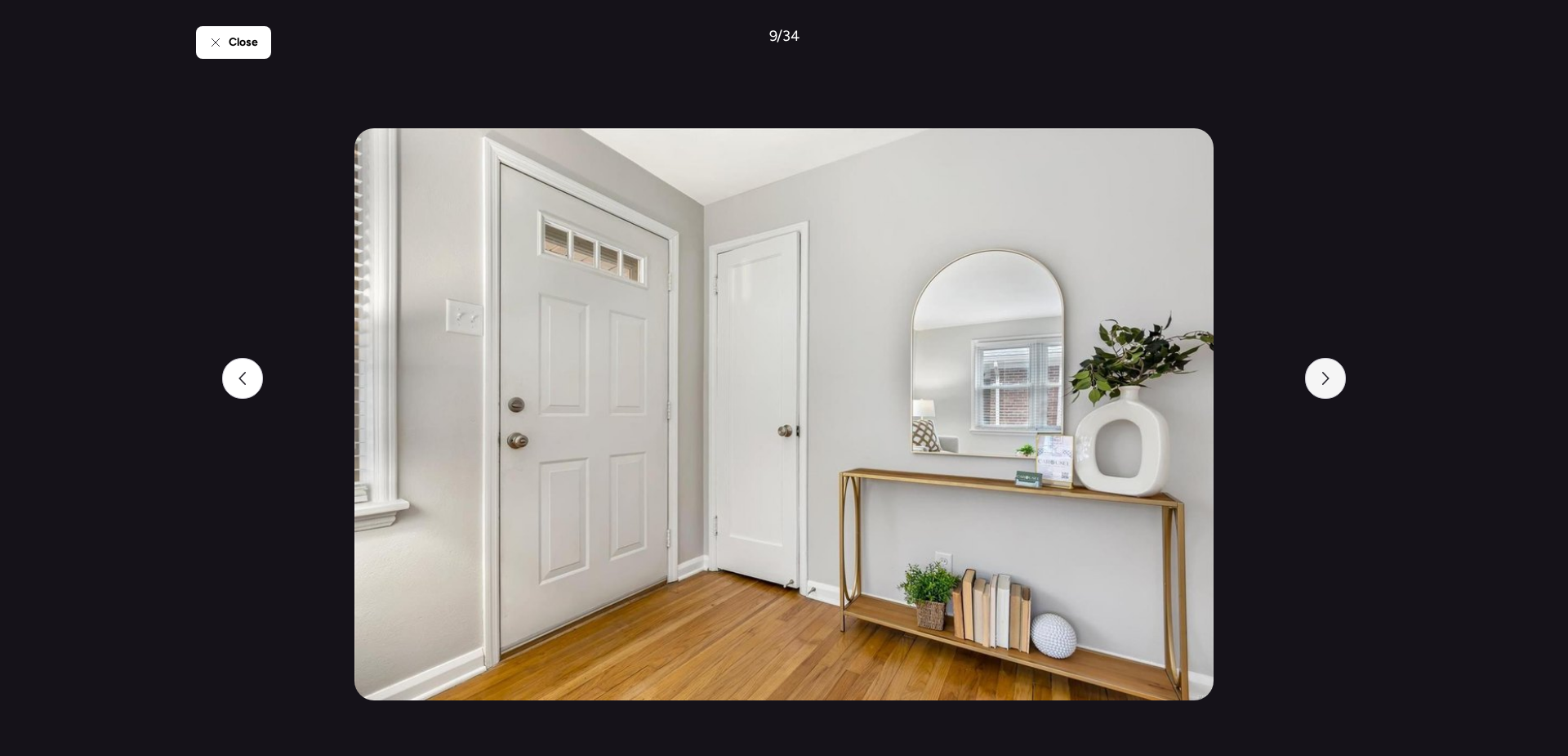
click at [1324, 382] on icon at bounding box center [1326, 378] width 13 height 13
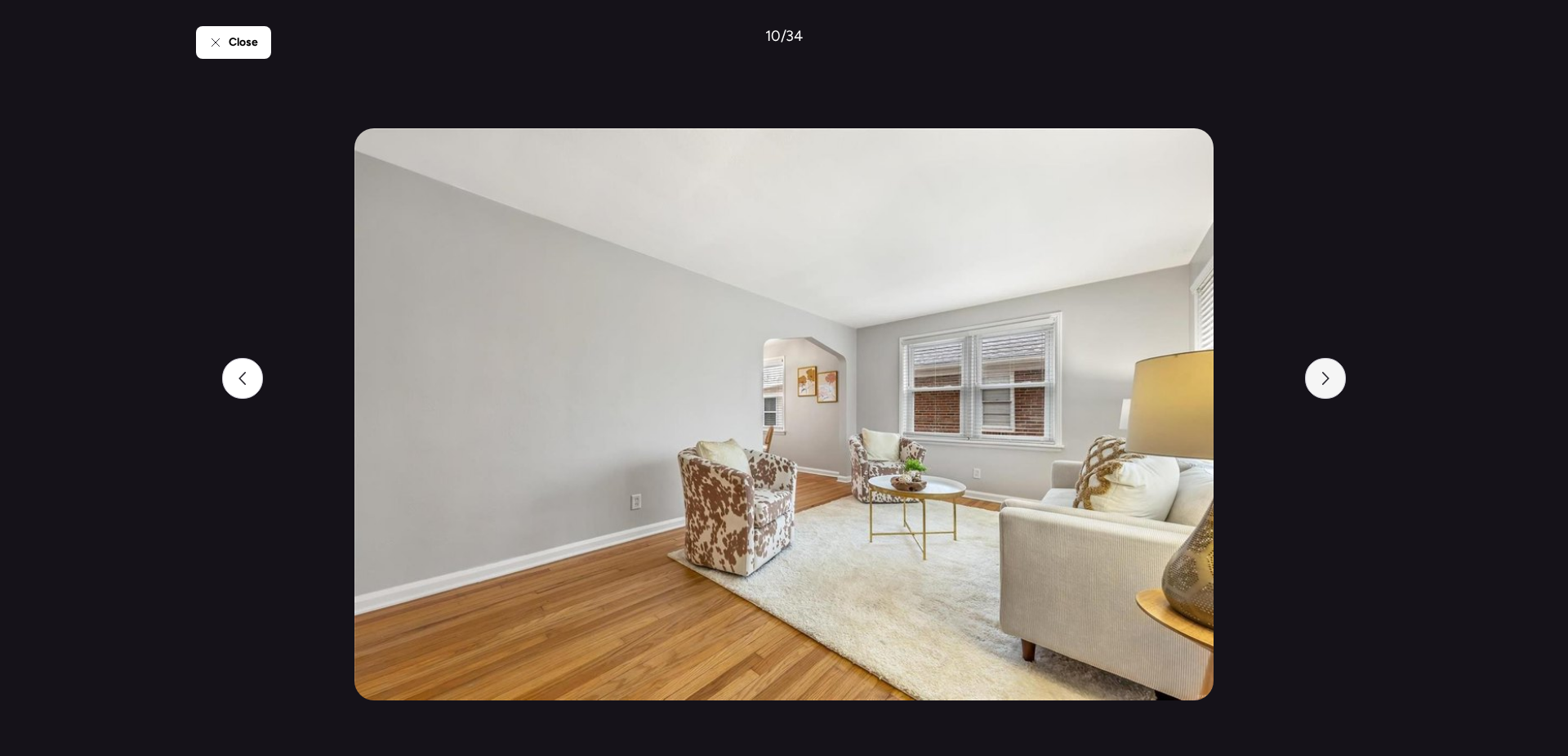
click at [1324, 382] on icon at bounding box center [1326, 378] width 13 height 13
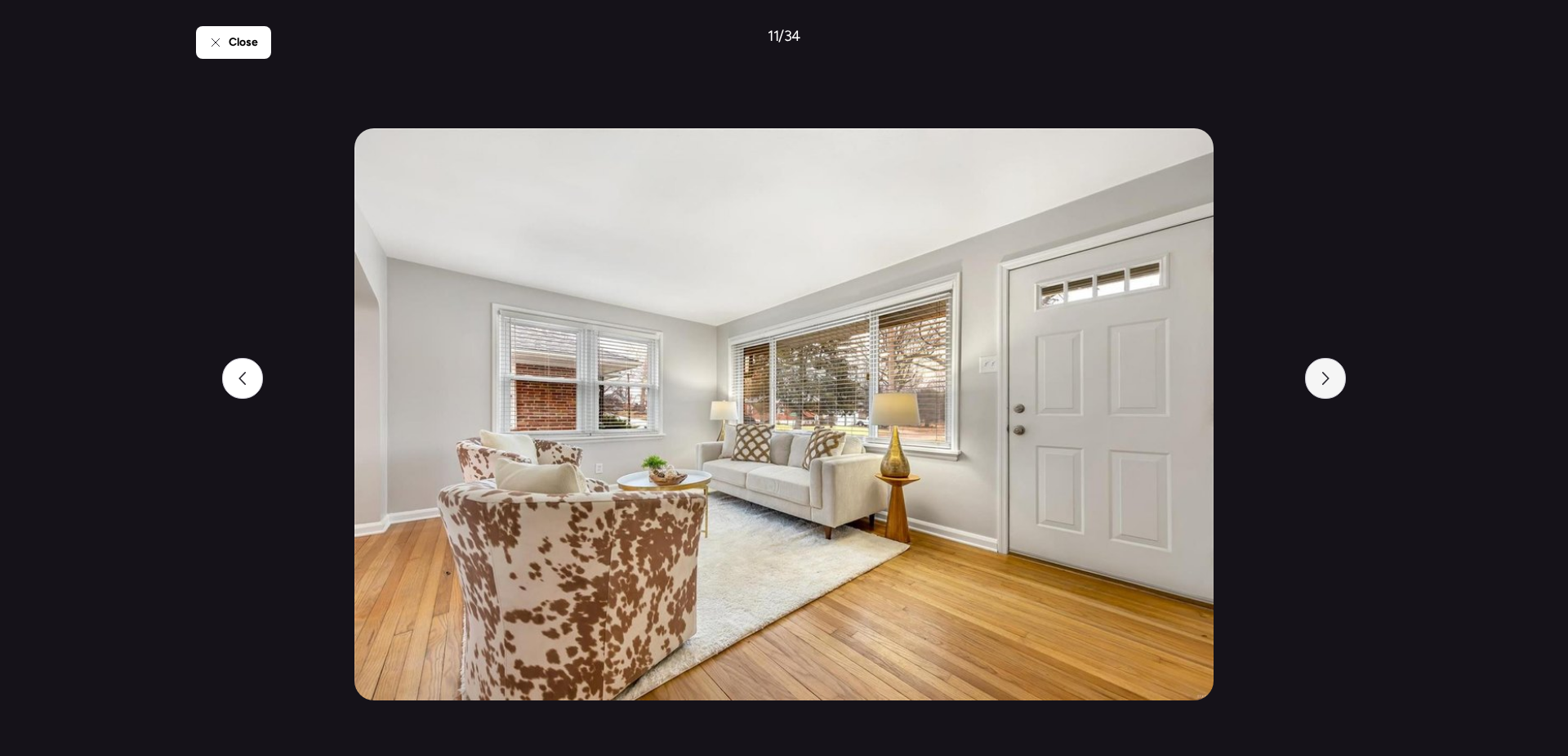
click at [1324, 382] on icon at bounding box center [1326, 378] width 13 height 13
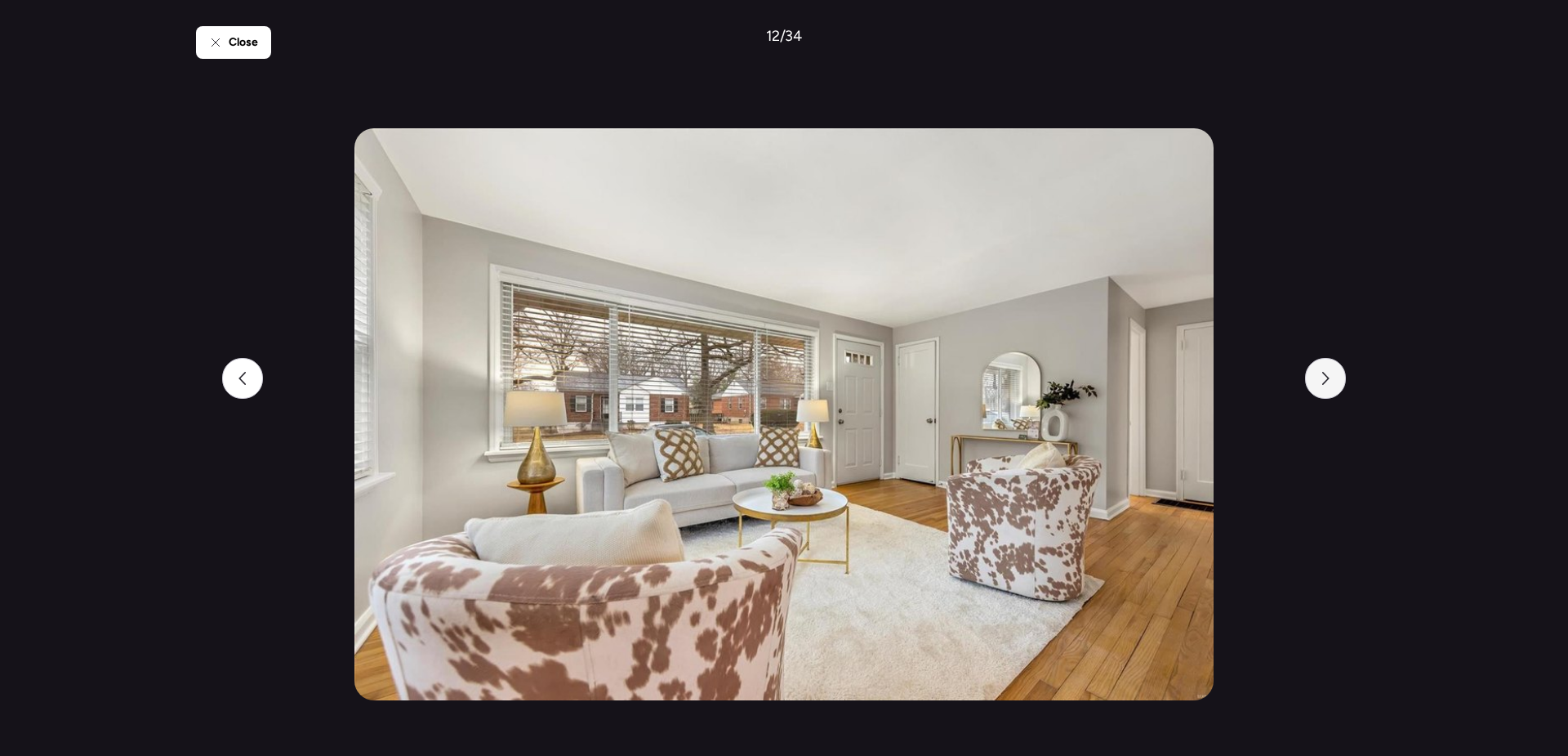
click at [1324, 382] on icon at bounding box center [1326, 378] width 13 height 13
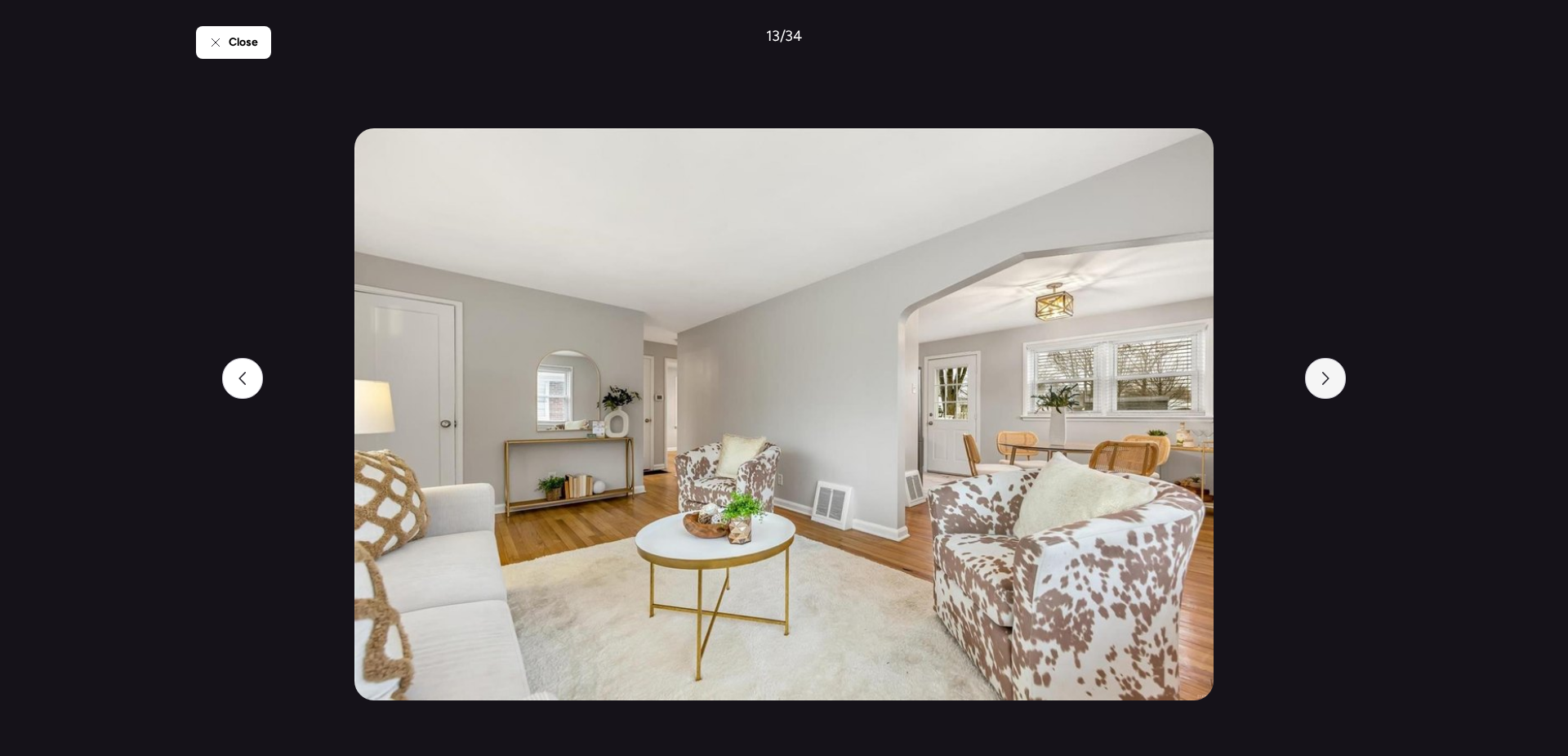
click at [1324, 382] on icon at bounding box center [1326, 378] width 13 height 13
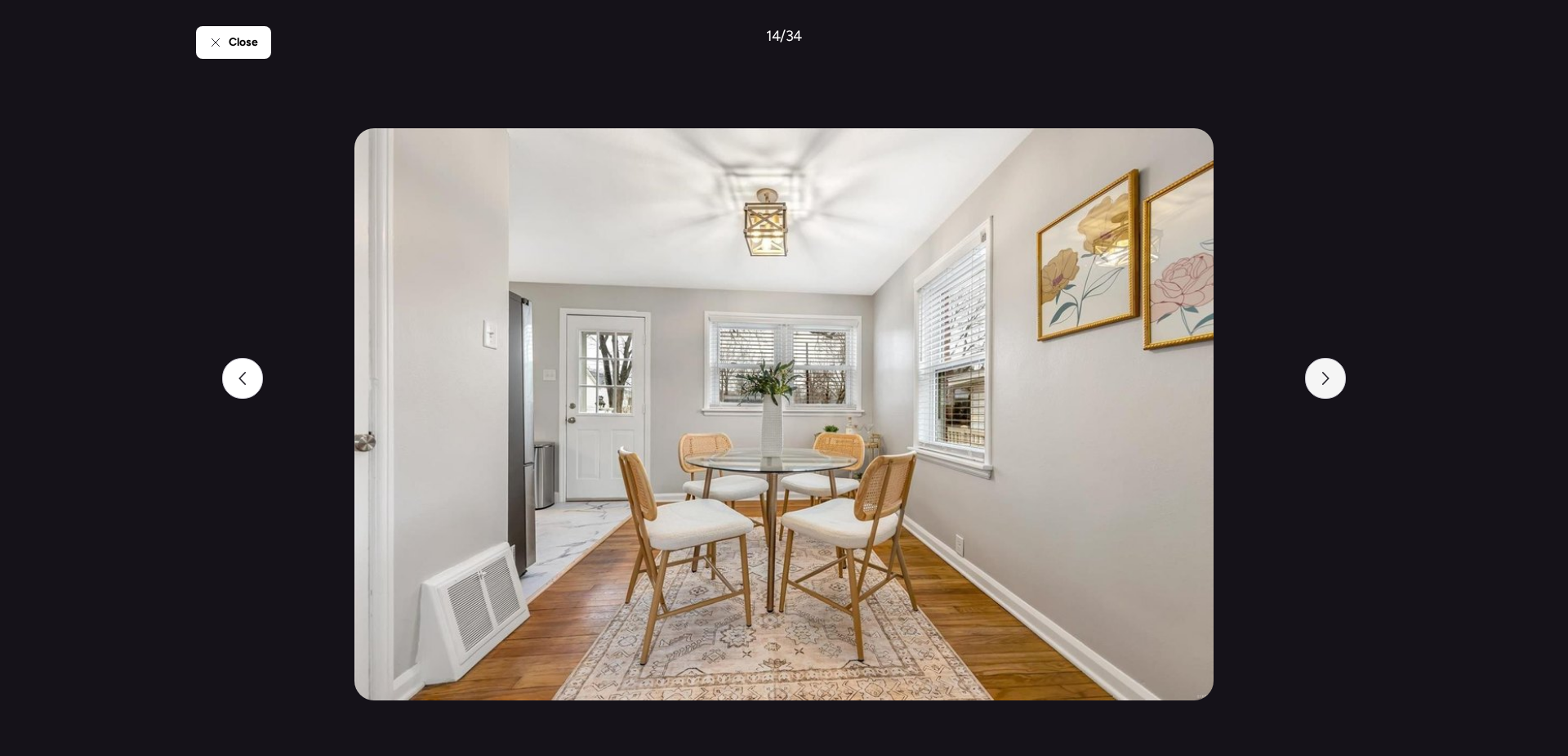
click at [1324, 382] on icon at bounding box center [1326, 378] width 13 height 13
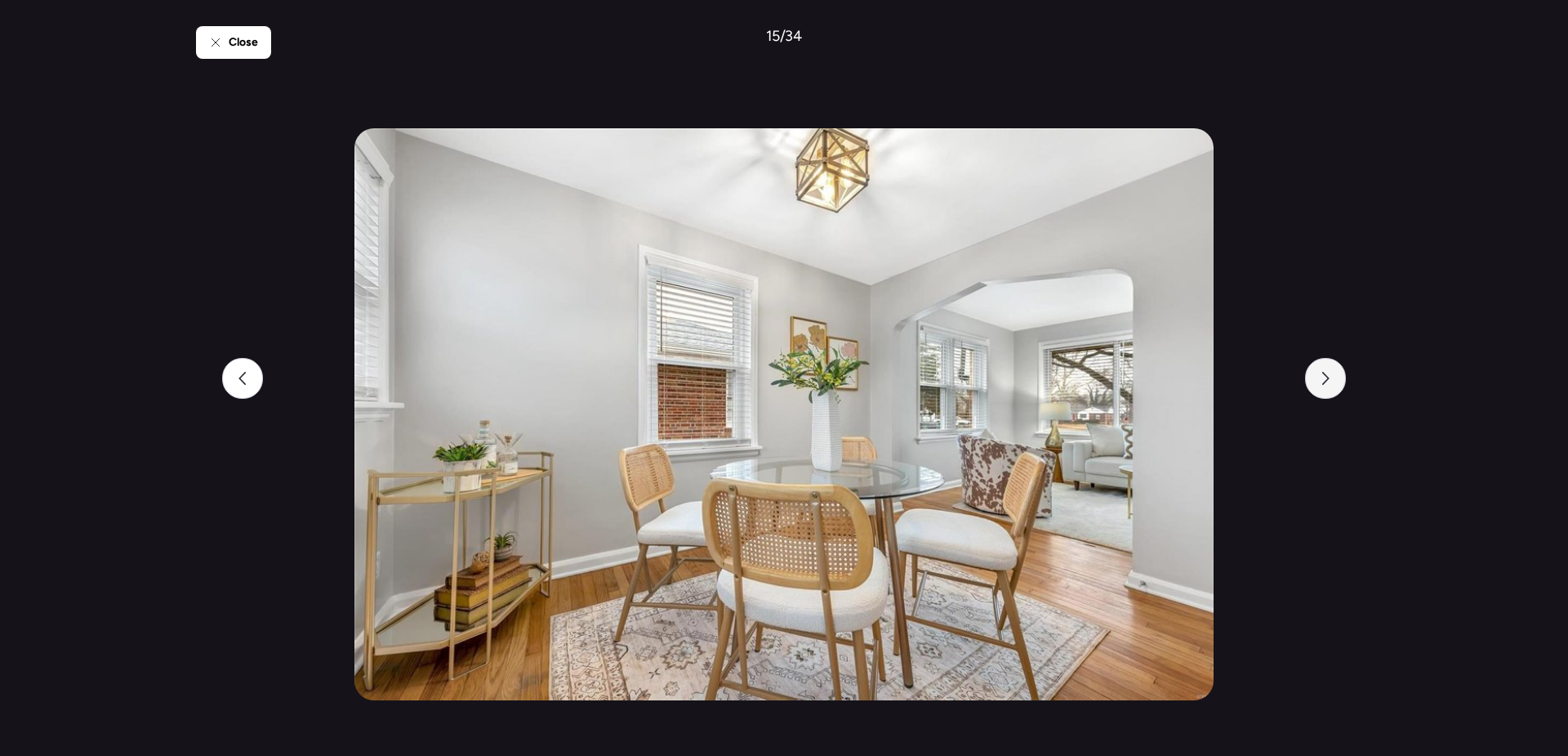
click at [1324, 382] on icon at bounding box center [1326, 378] width 13 height 13
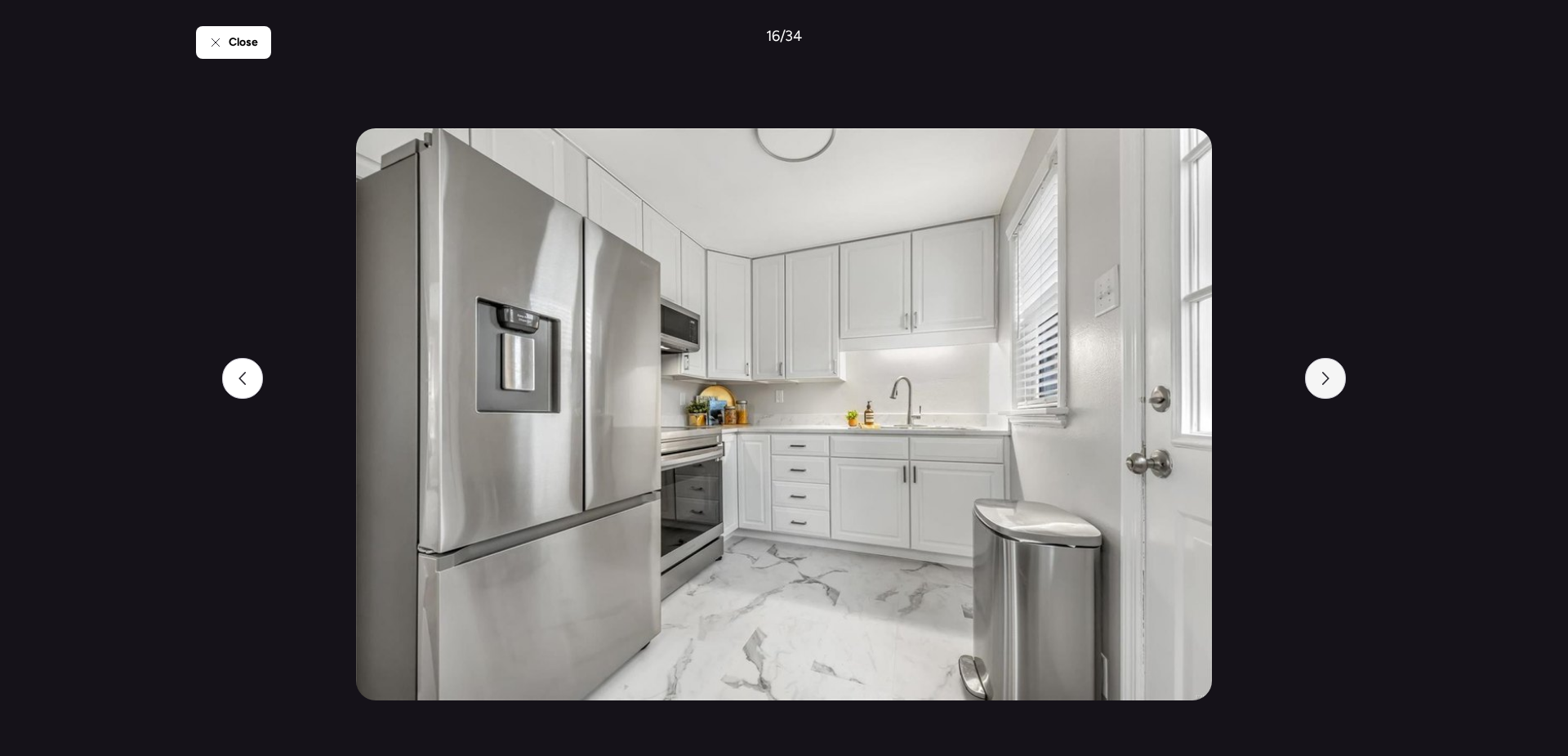
click at [1324, 382] on icon at bounding box center [1326, 378] width 13 height 13
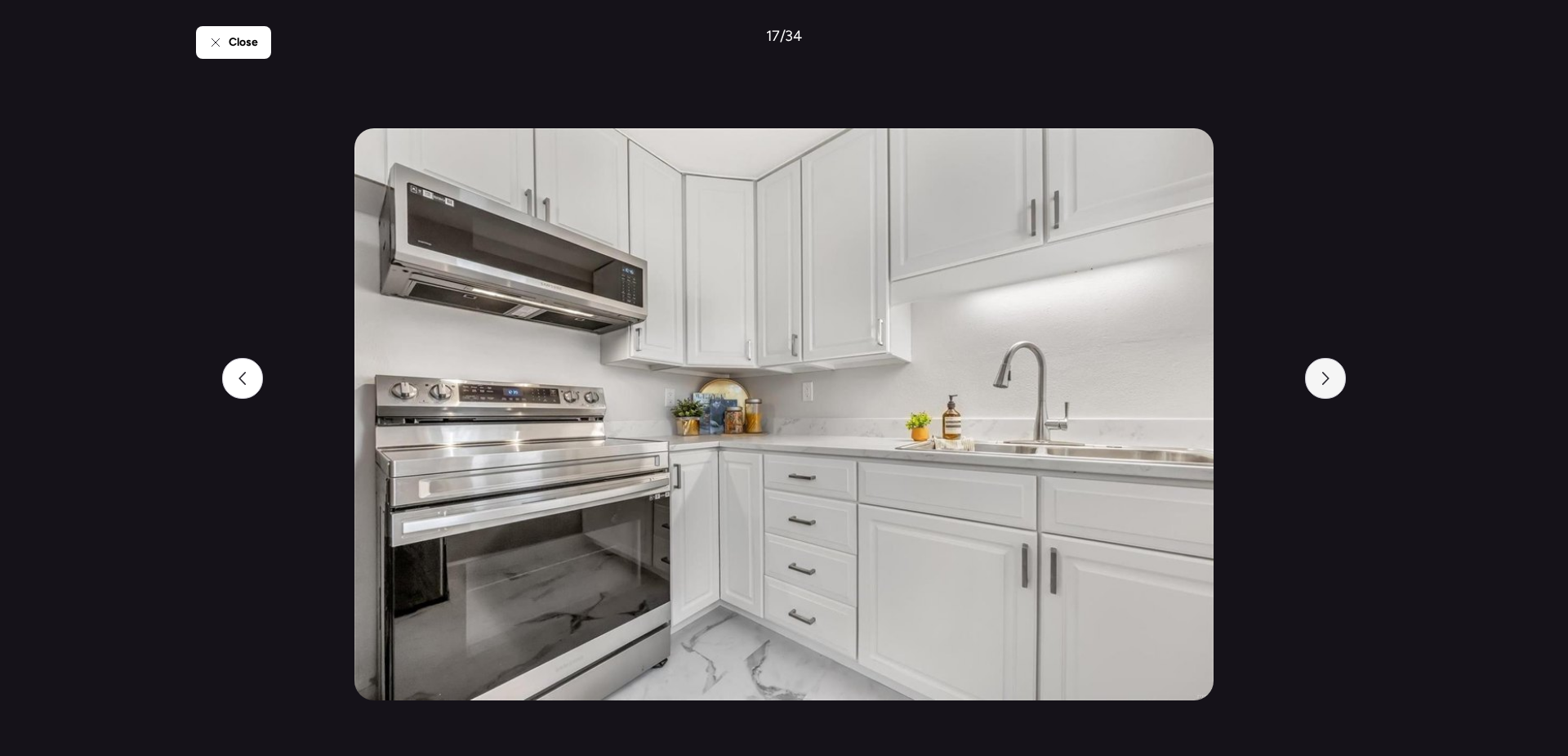
click at [1324, 382] on icon at bounding box center [1326, 378] width 13 height 13
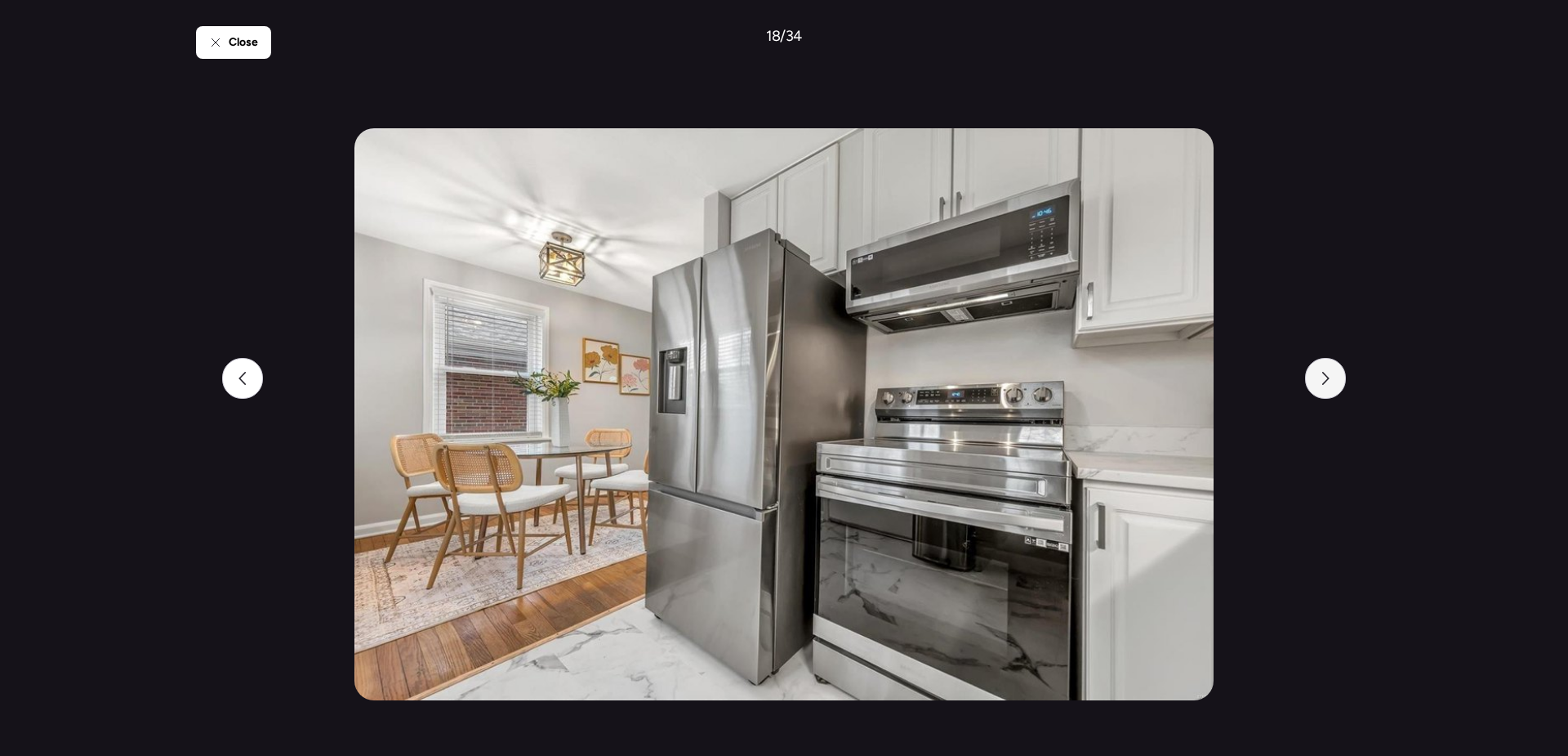
click at [1324, 382] on icon at bounding box center [1326, 378] width 13 height 13
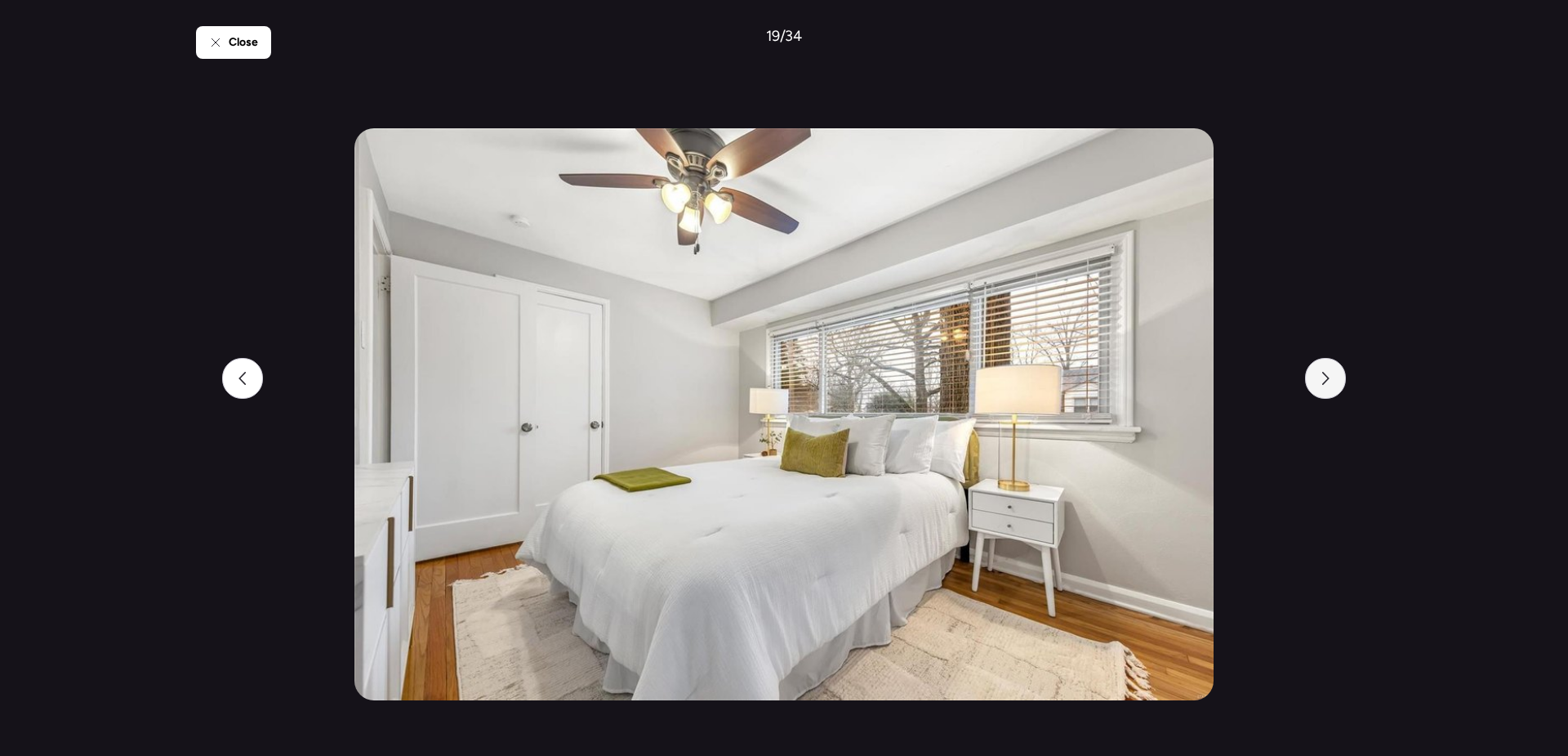
click at [1324, 382] on icon at bounding box center [1326, 378] width 13 height 13
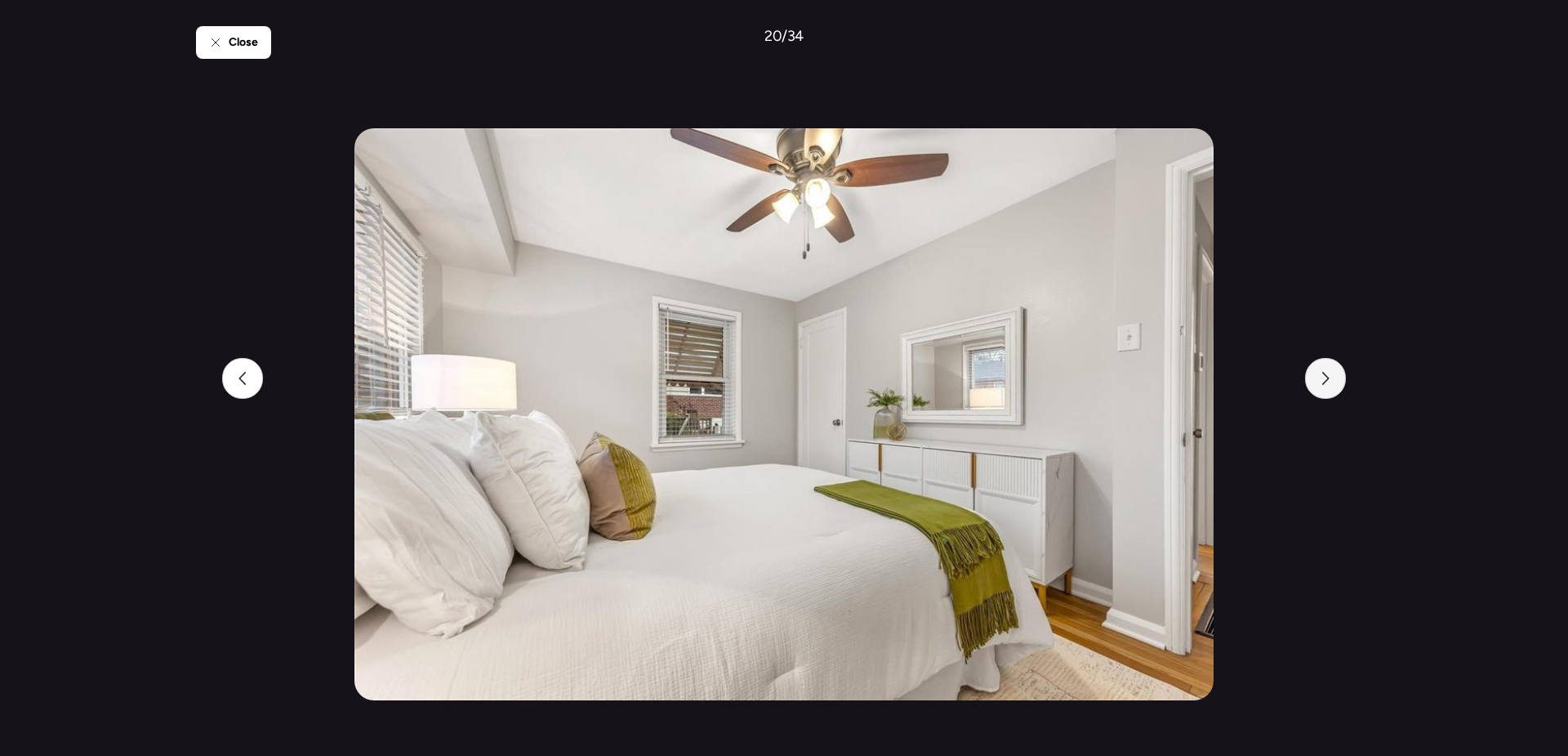
click at [1324, 382] on icon at bounding box center [1326, 378] width 13 height 13
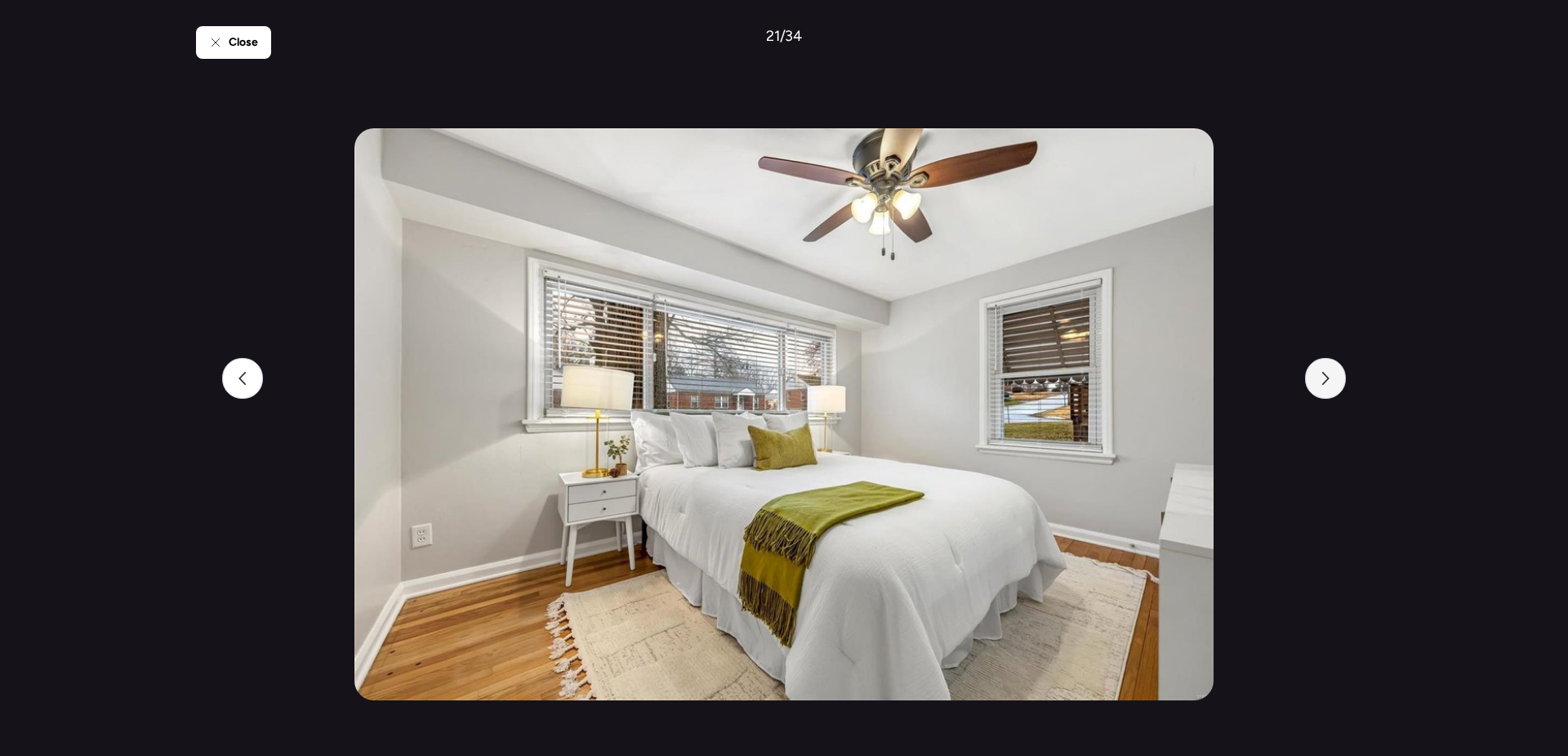
click at [1324, 382] on icon at bounding box center [1326, 378] width 13 height 13
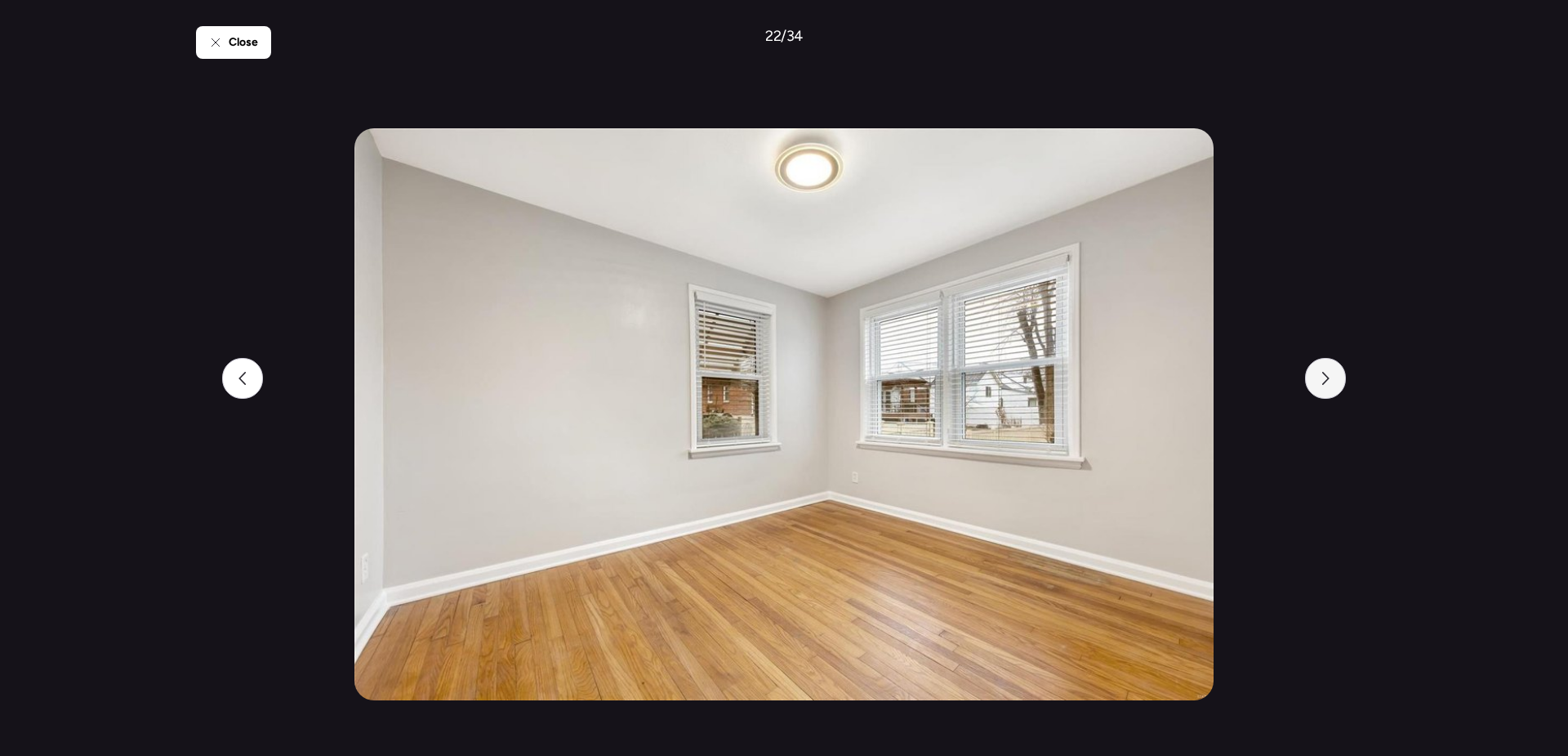
click at [1324, 382] on icon at bounding box center [1326, 378] width 13 height 13
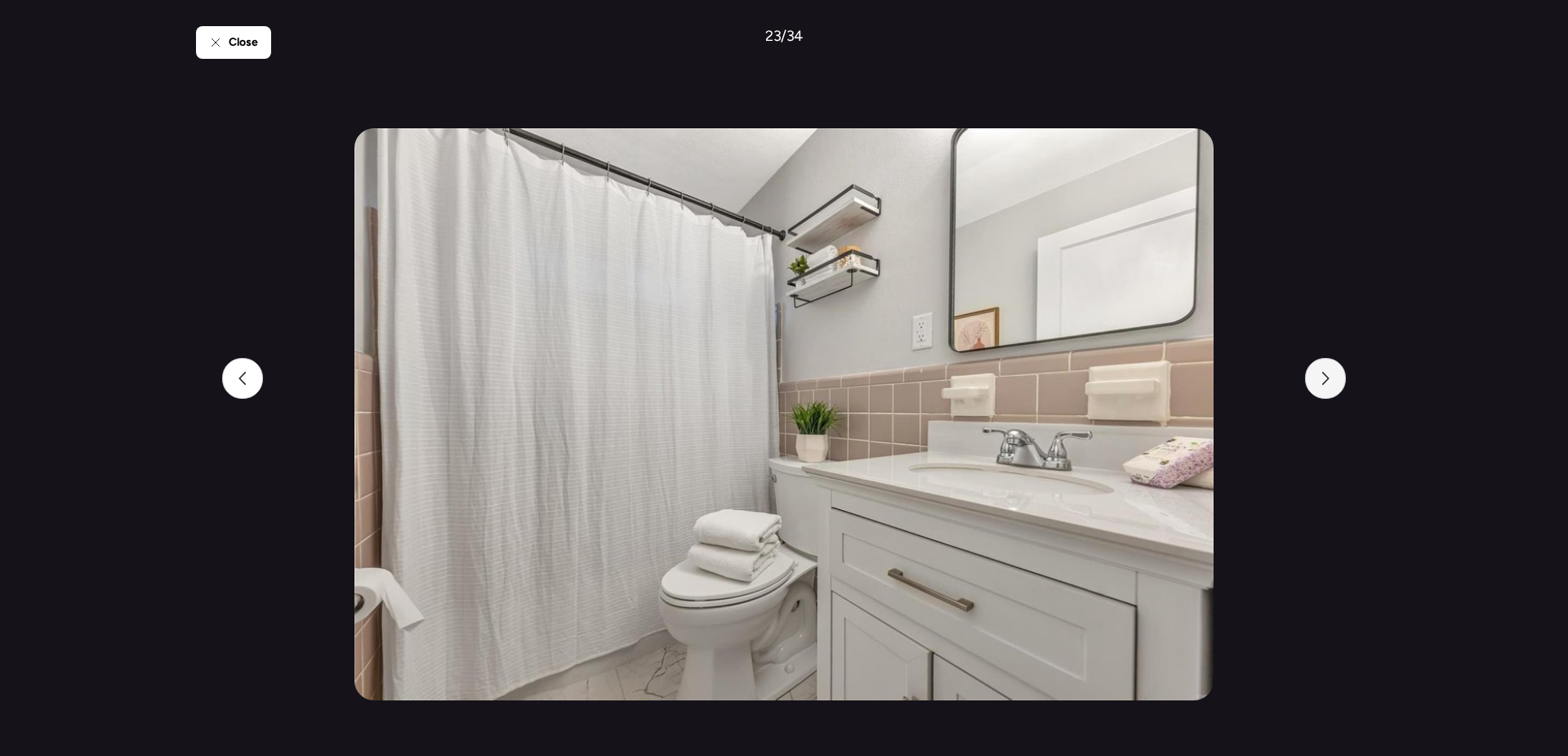
click at [1324, 382] on icon at bounding box center [1326, 378] width 13 height 13
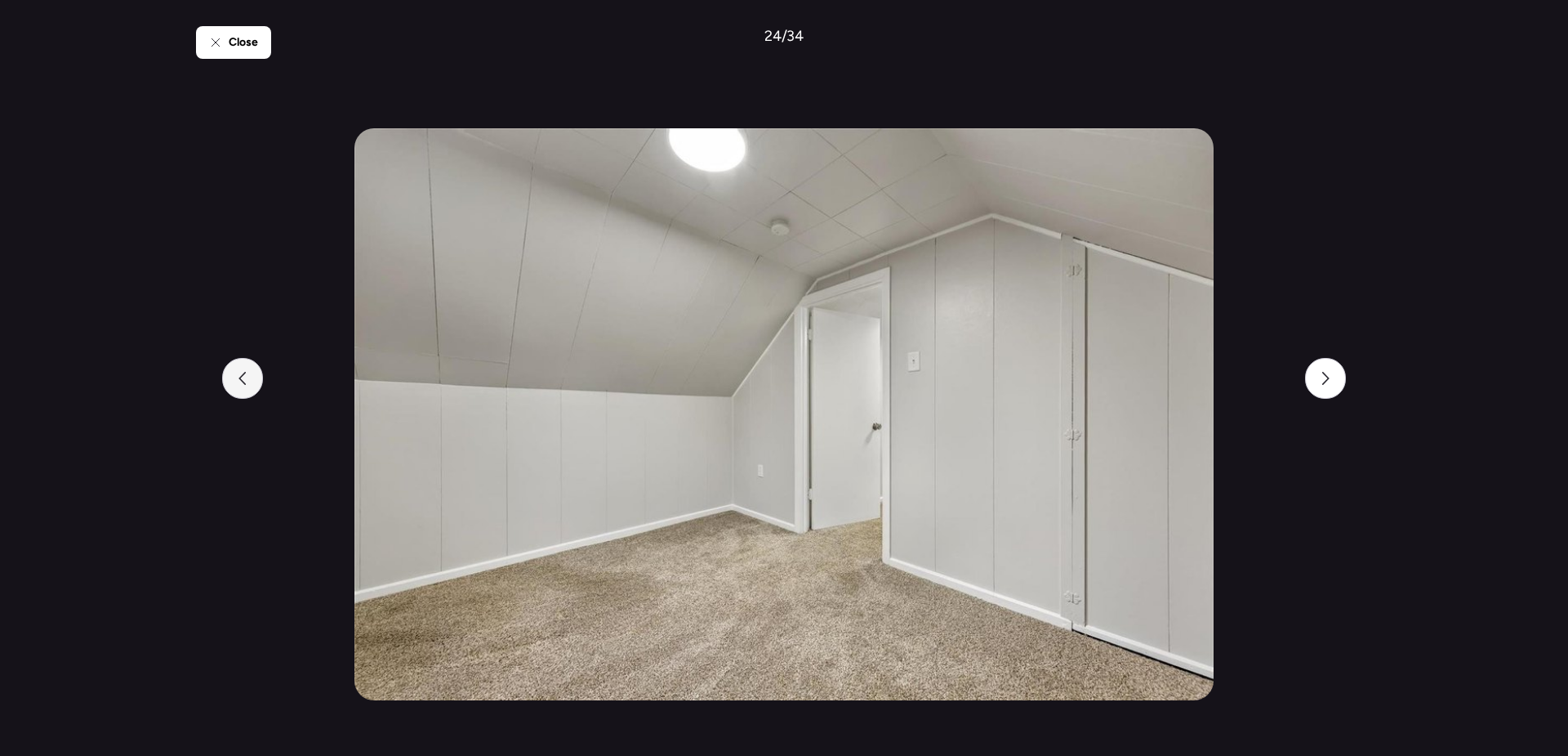
click at [232, 374] on div at bounding box center [242, 378] width 41 height 41
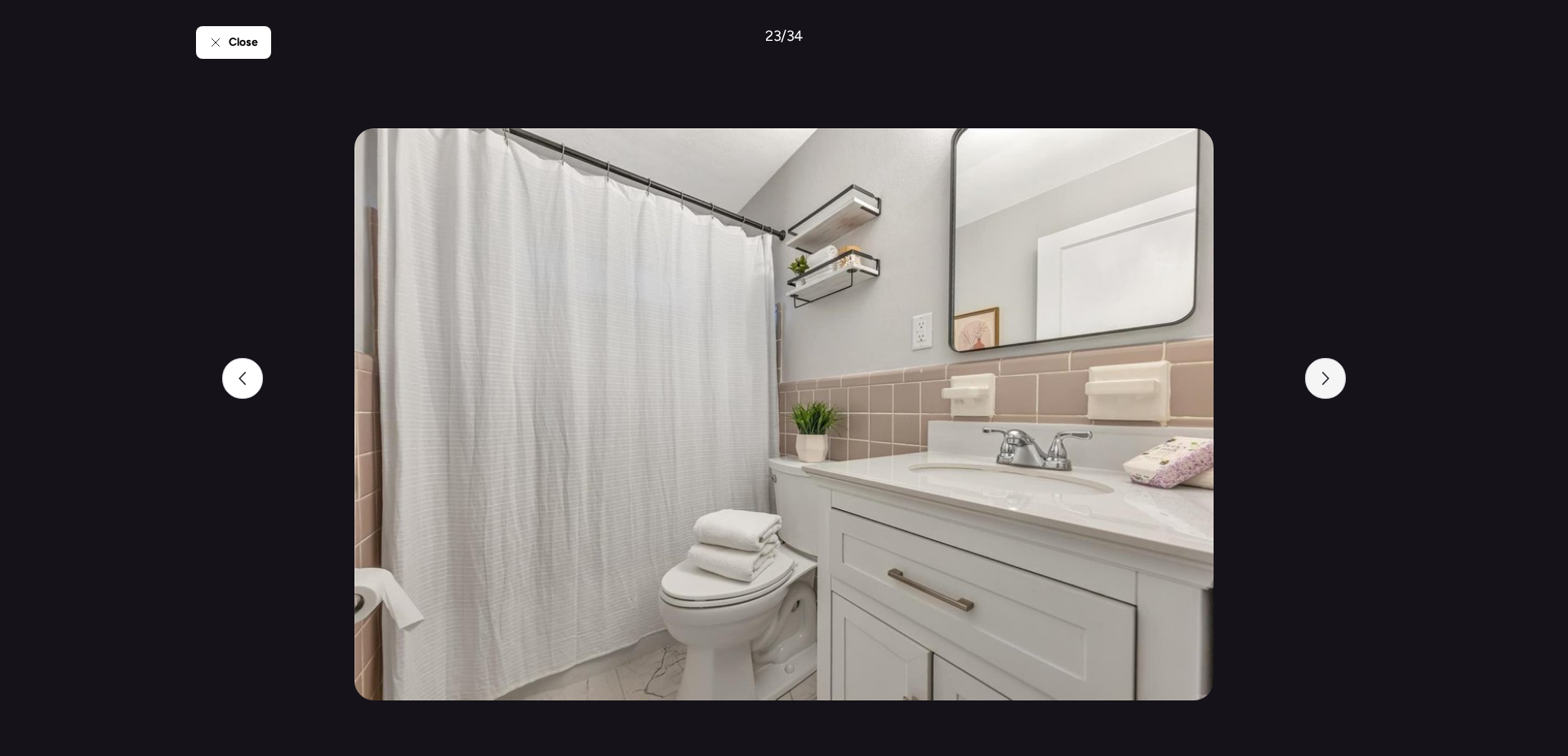
click at [1324, 380] on icon at bounding box center [1326, 378] width 13 height 13
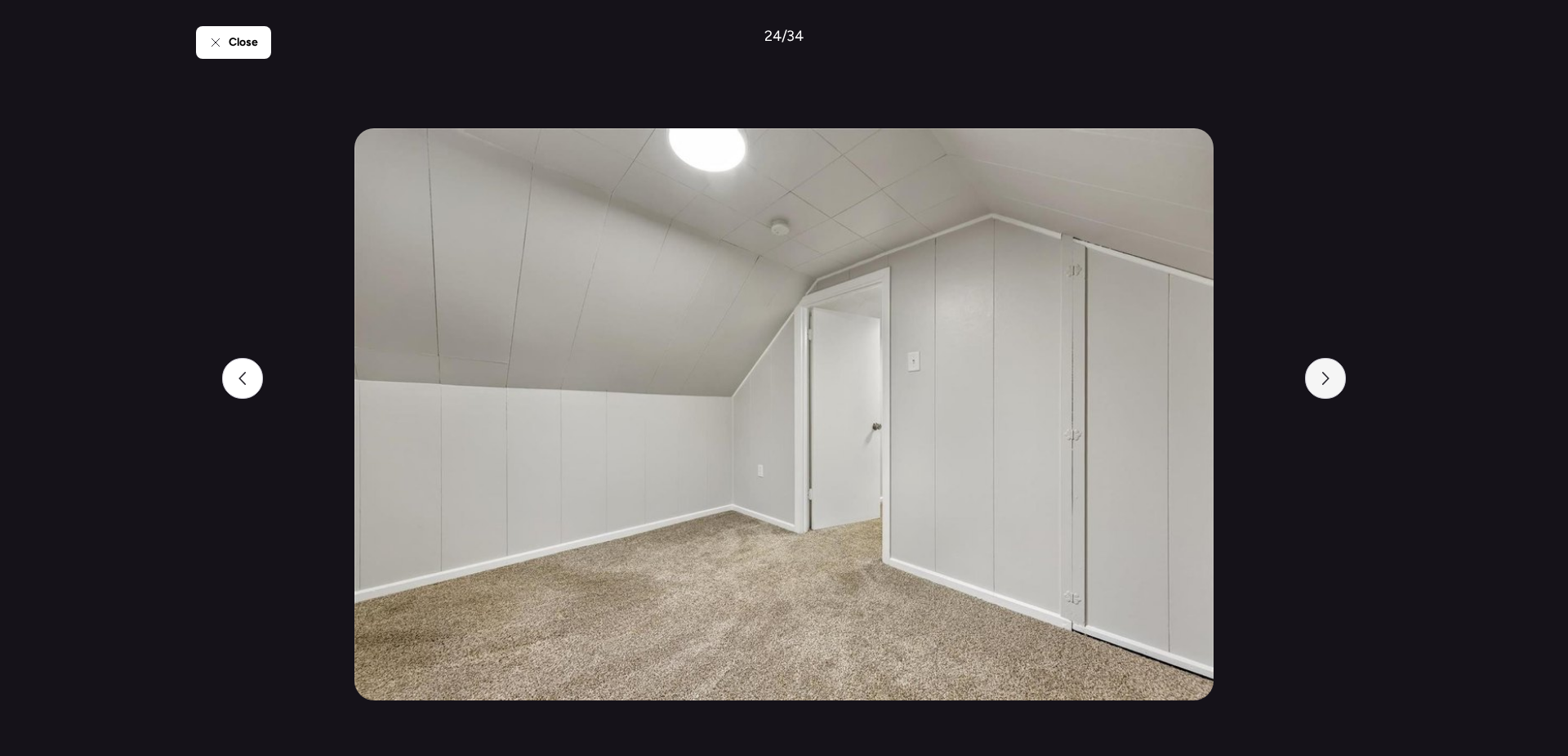
click at [1324, 380] on icon at bounding box center [1326, 378] width 13 height 13
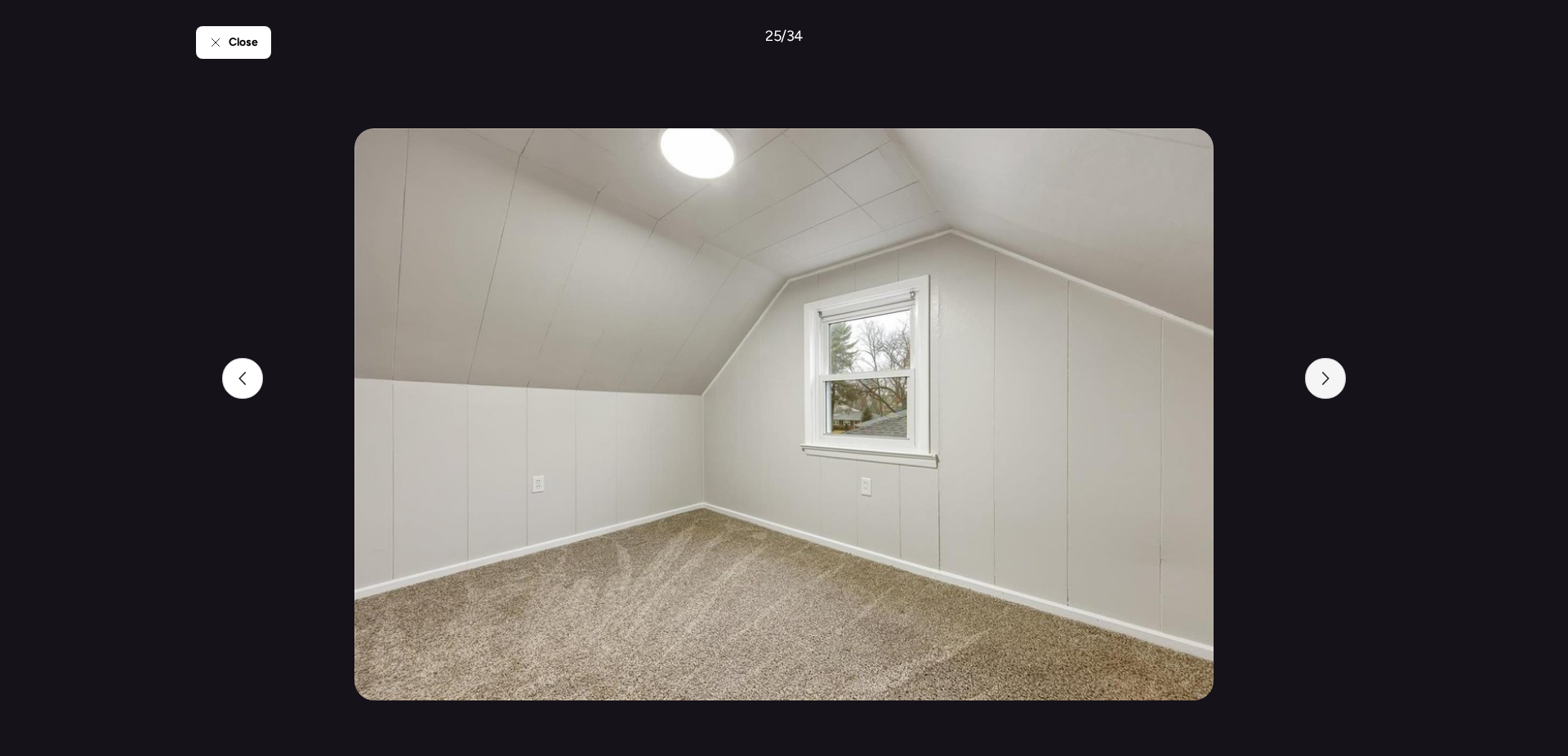
click at [1324, 380] on icon at bounding box center [1326, 378] width 13 height 13
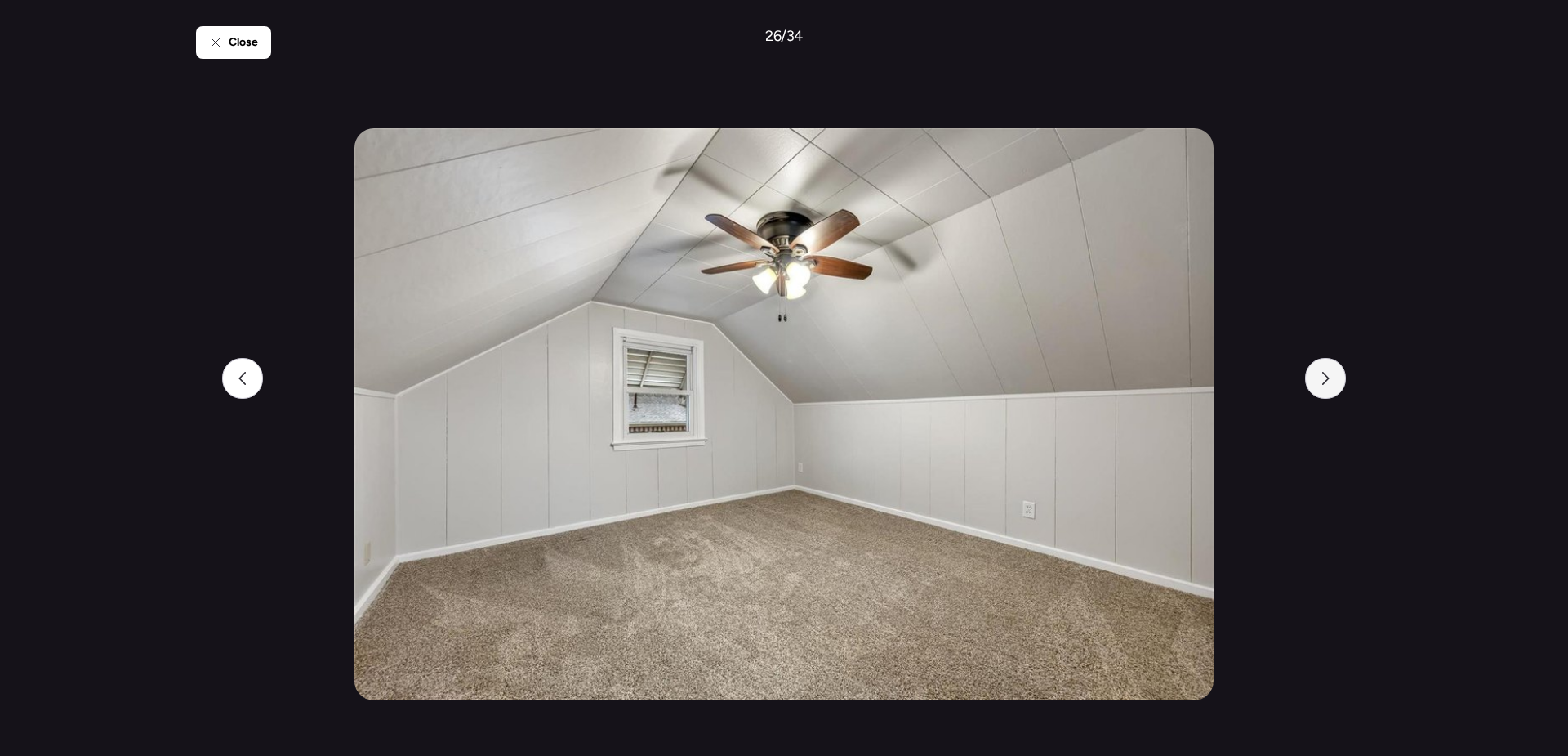
click at [1324, 380] on icon at bounding box center [1326, 378] width 13 height 13
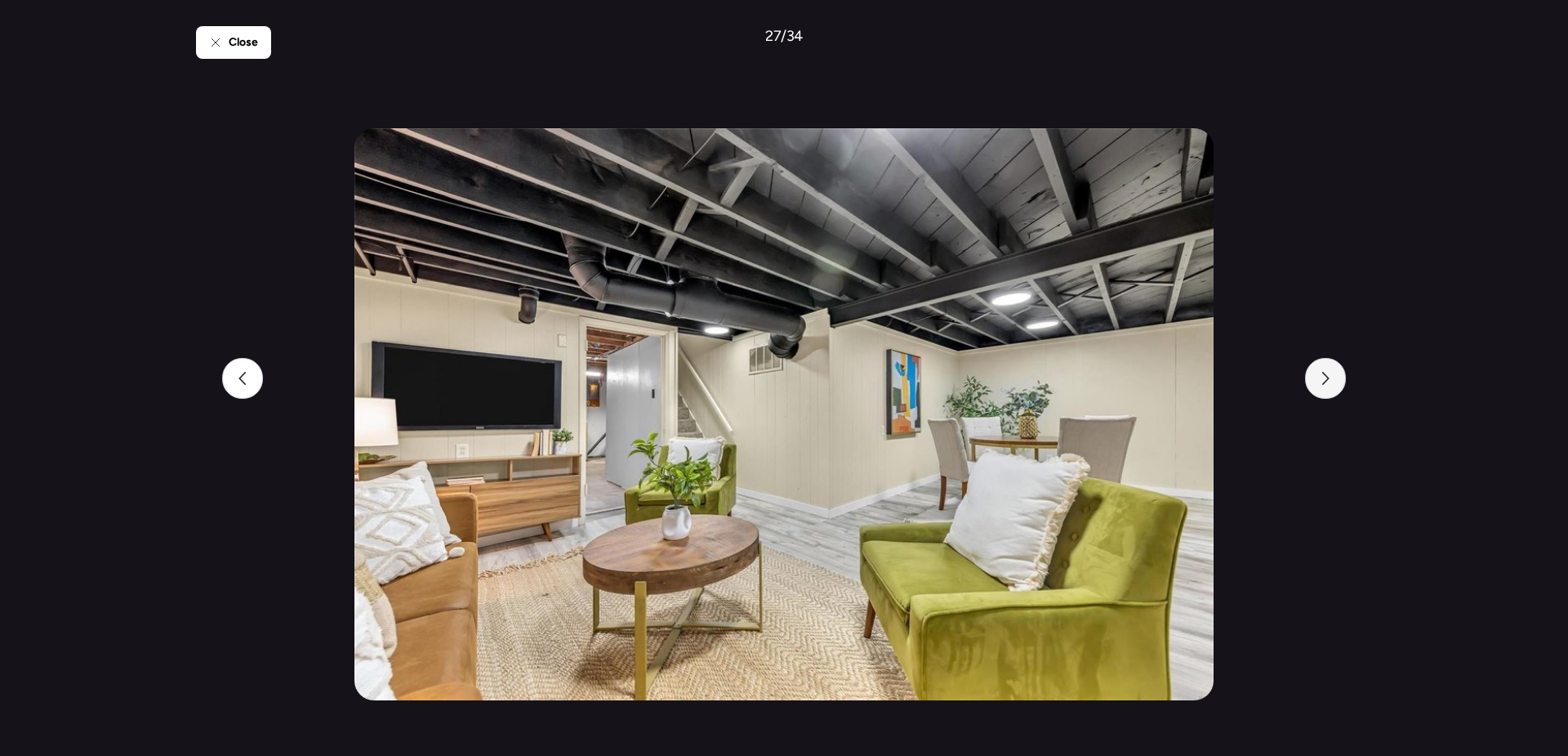
click at [1324, 380] on icon at bounding box center [1326, 378] width 13 height 13
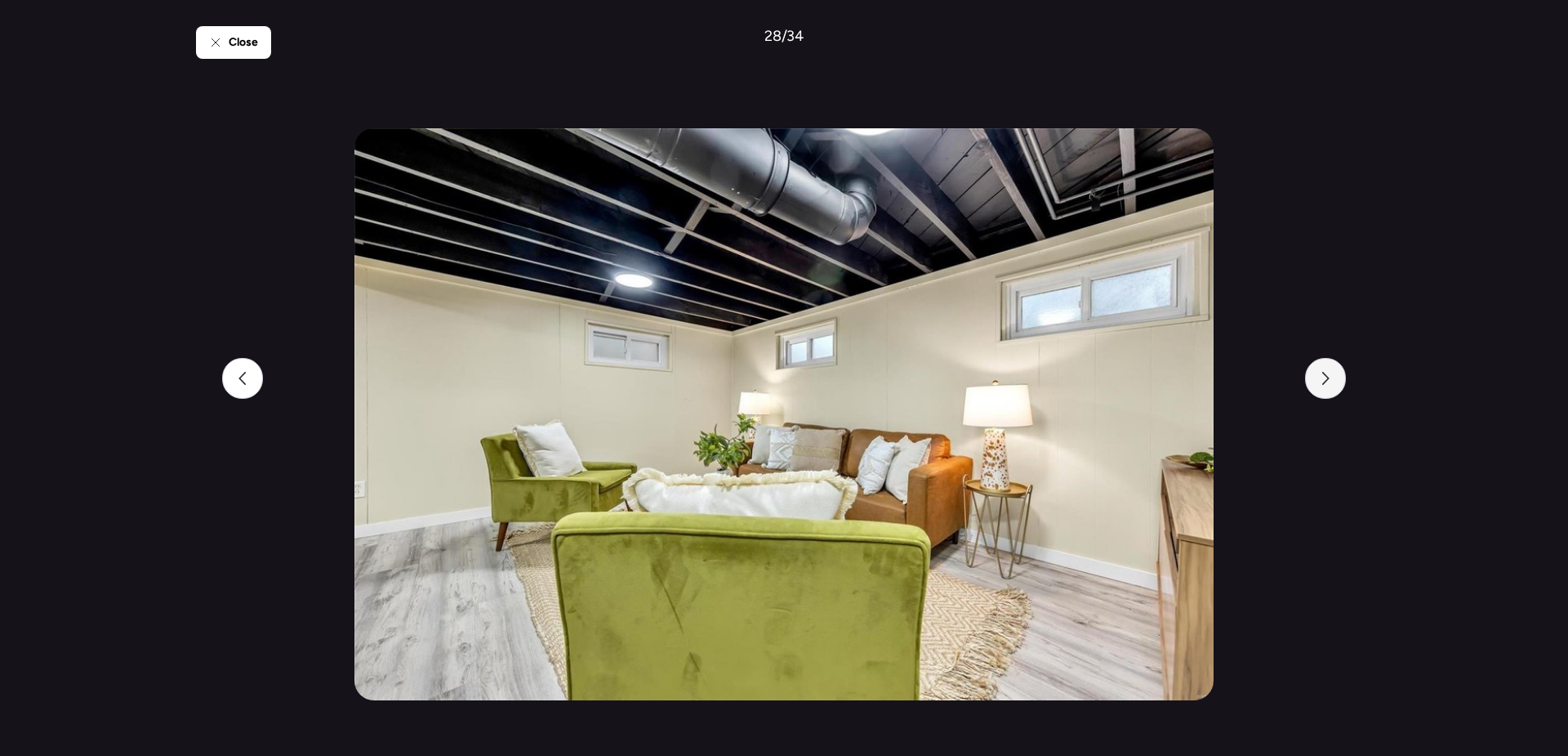
click at [1324, 380] on icon at bounding box center [1326, 378] width 13 height 13
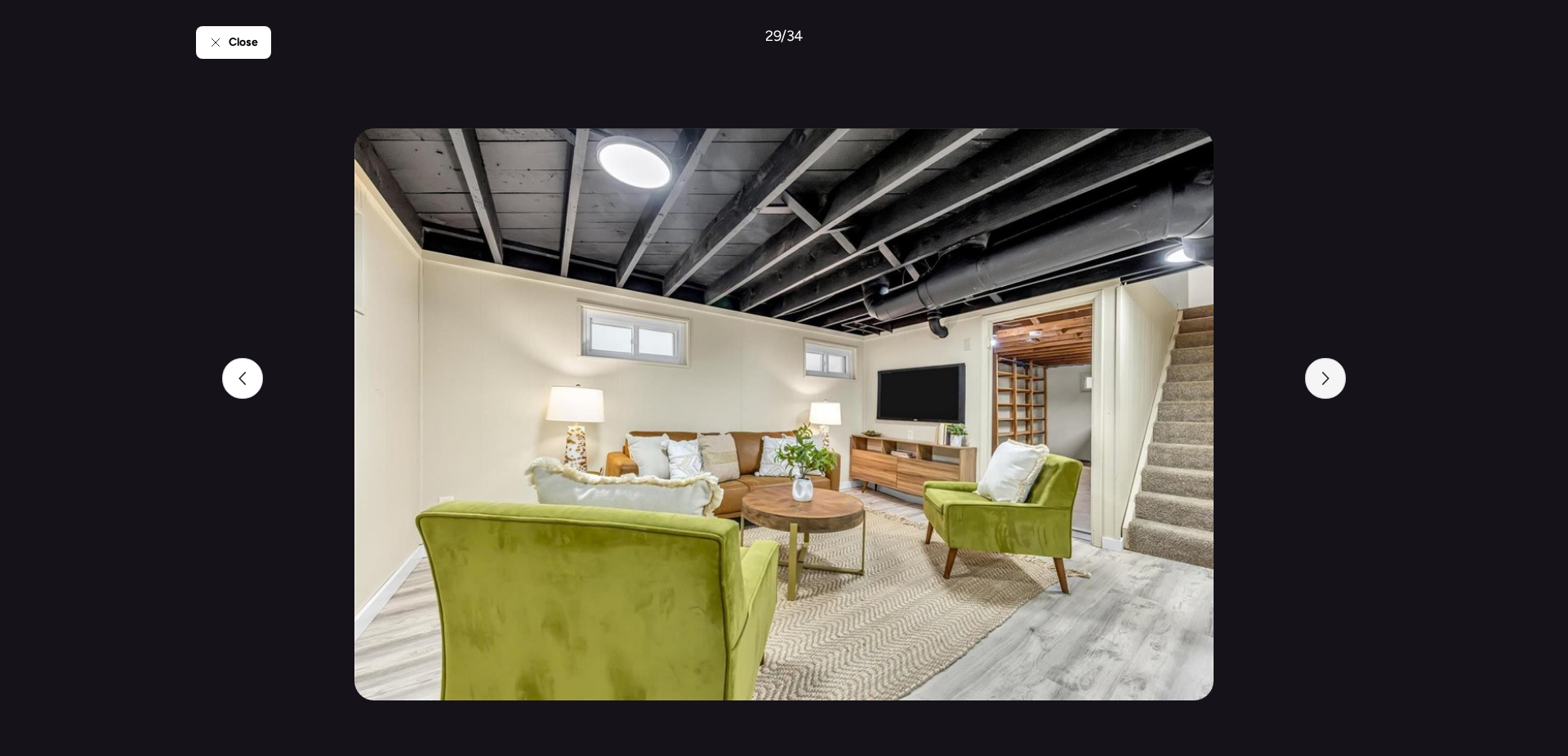
click at [1324, 380] on icon at bounding box center [1326, 378] width 13 height 13
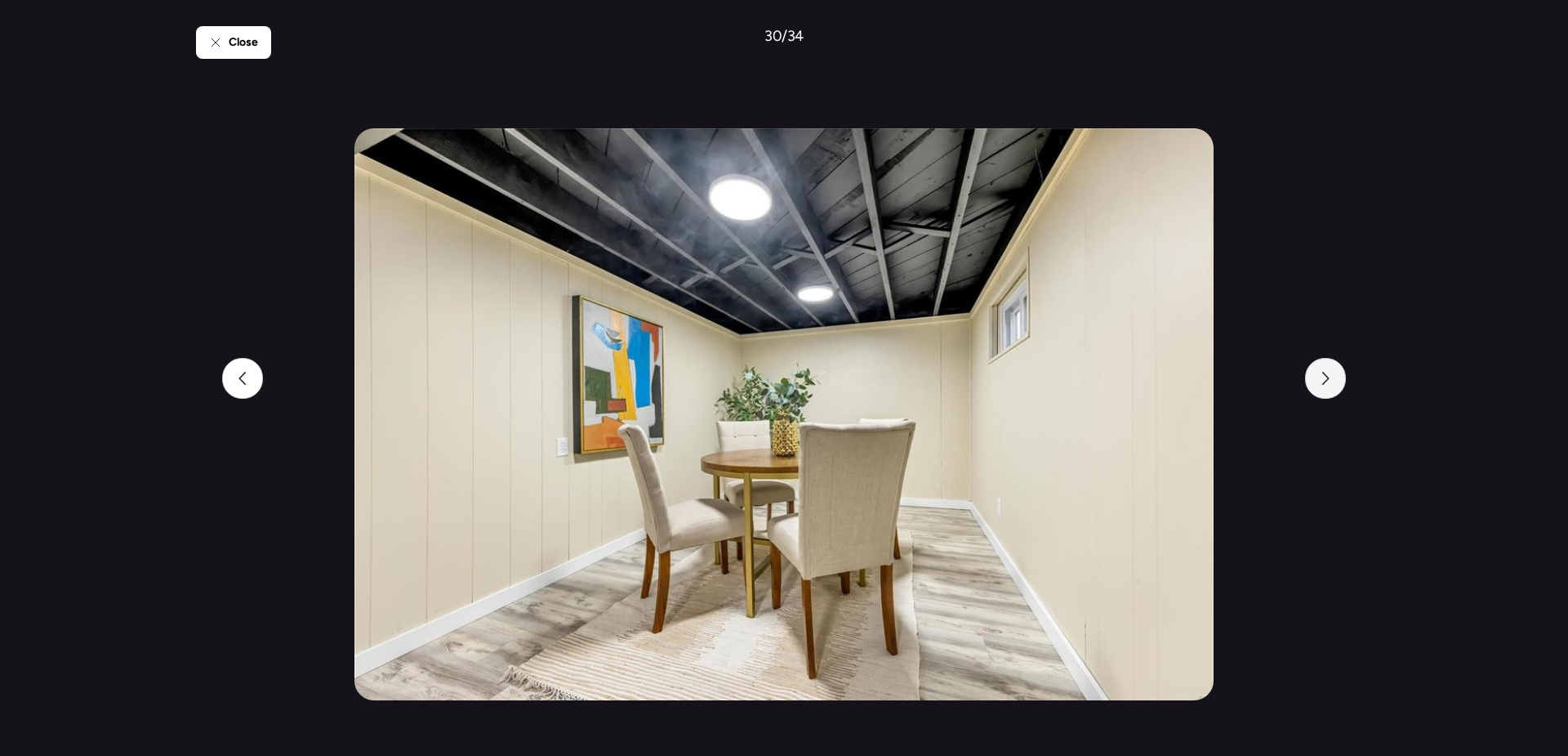
click at [1324, 380] on icon at bounding box center [1326, 378] width 13 height 13
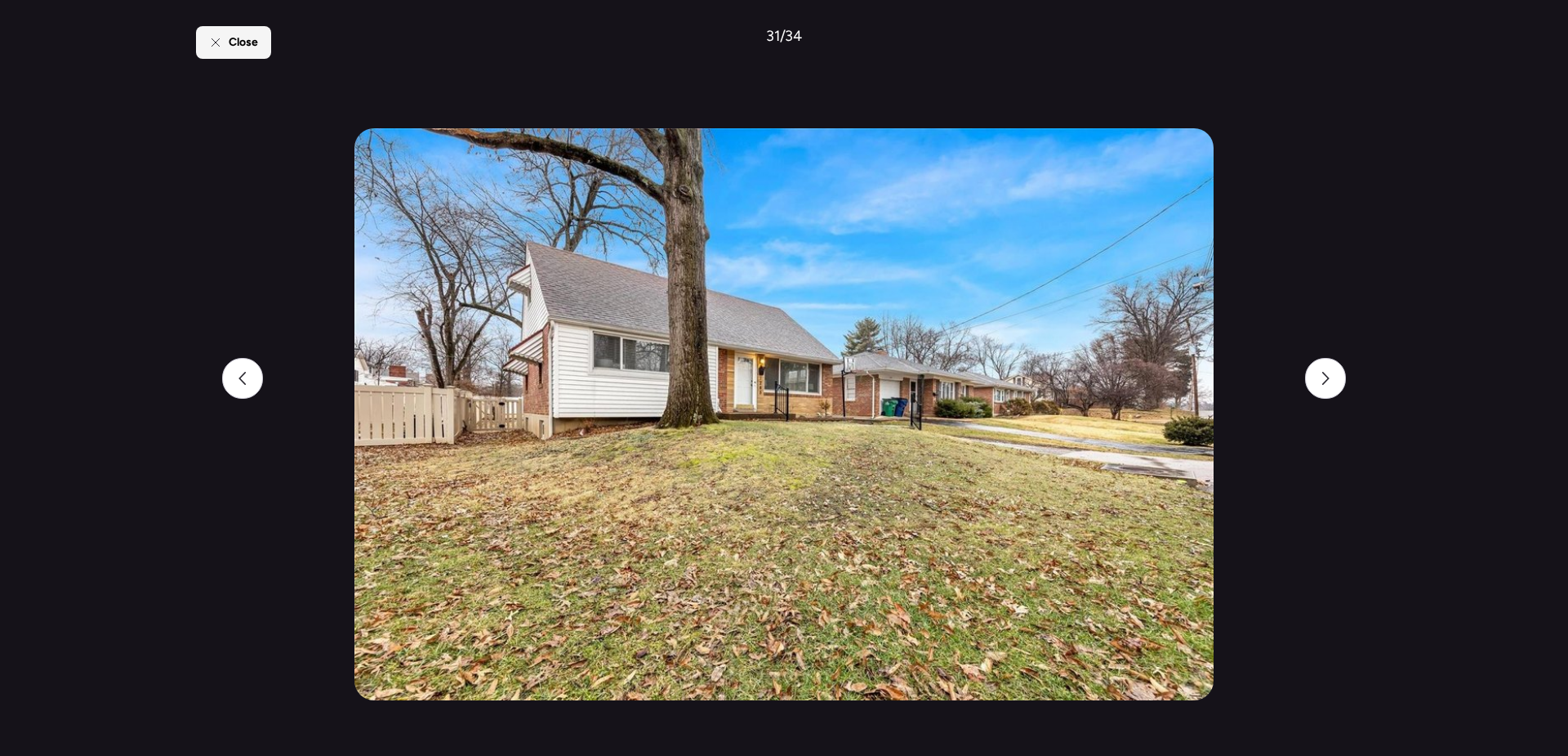
click at [257, 45] on span "Close" at bounding box center [242, 42] width 29 height 16
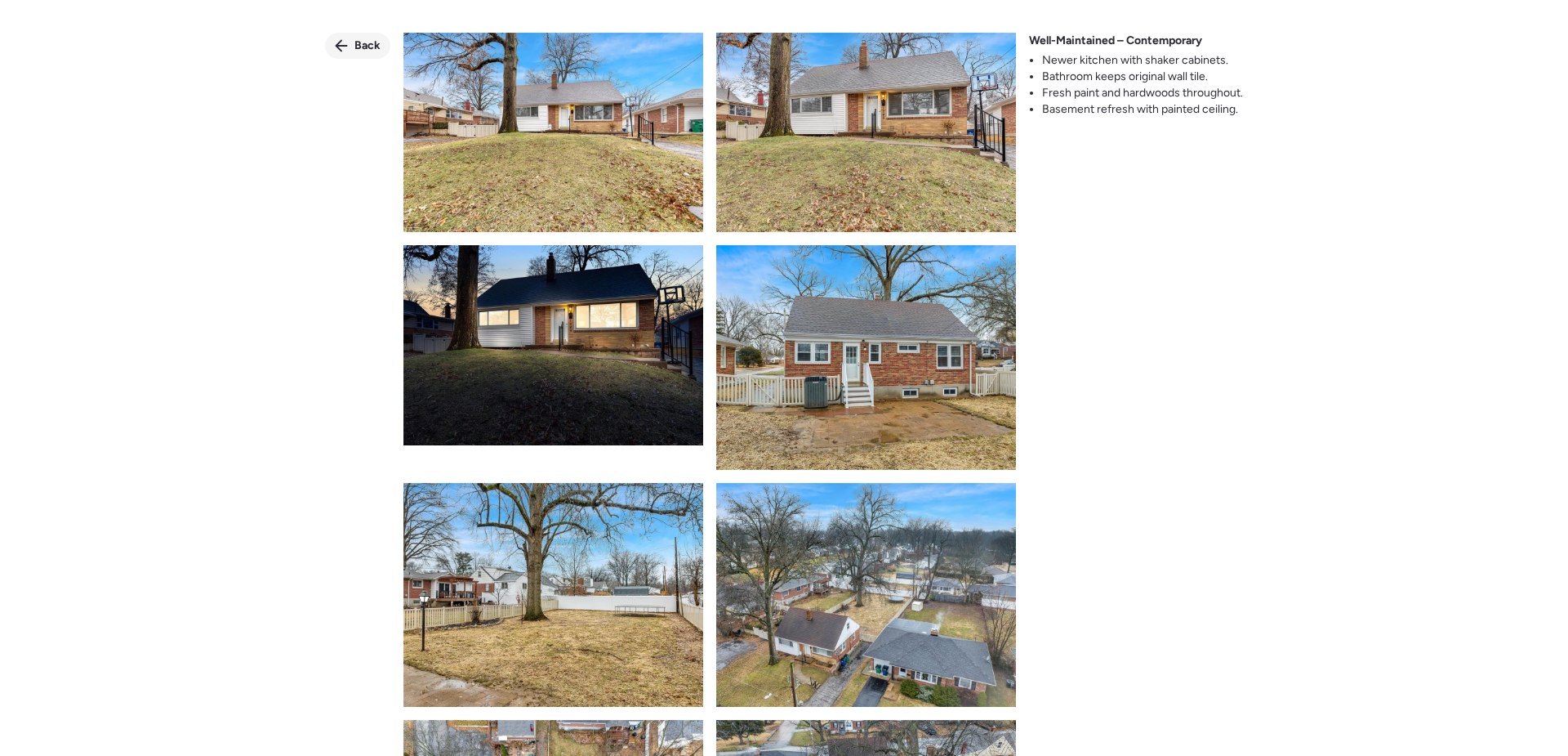
click at [350, 42] on div "Back" at bounding box center [357, 46] width 65 height 27
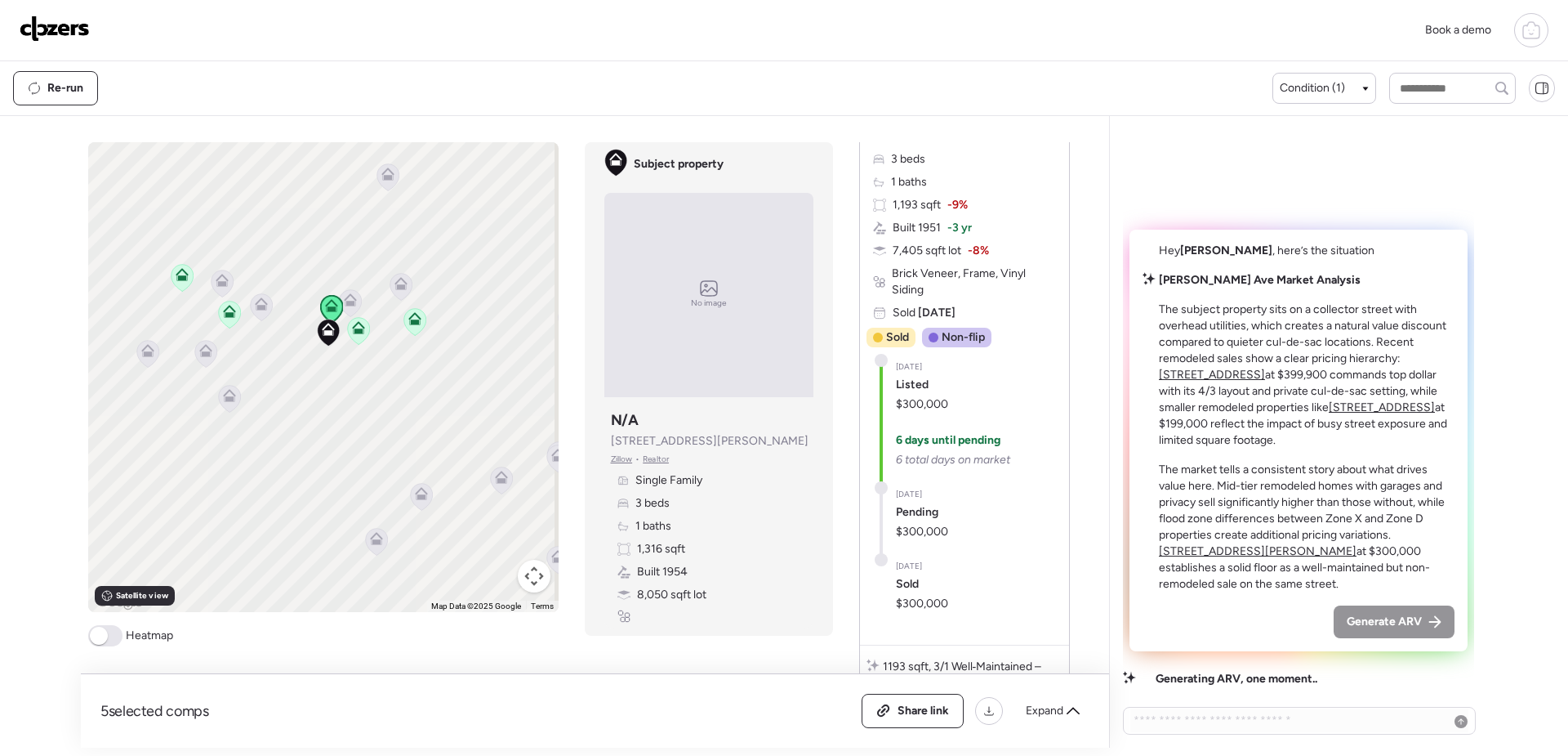
scroll to position [1133, 0]
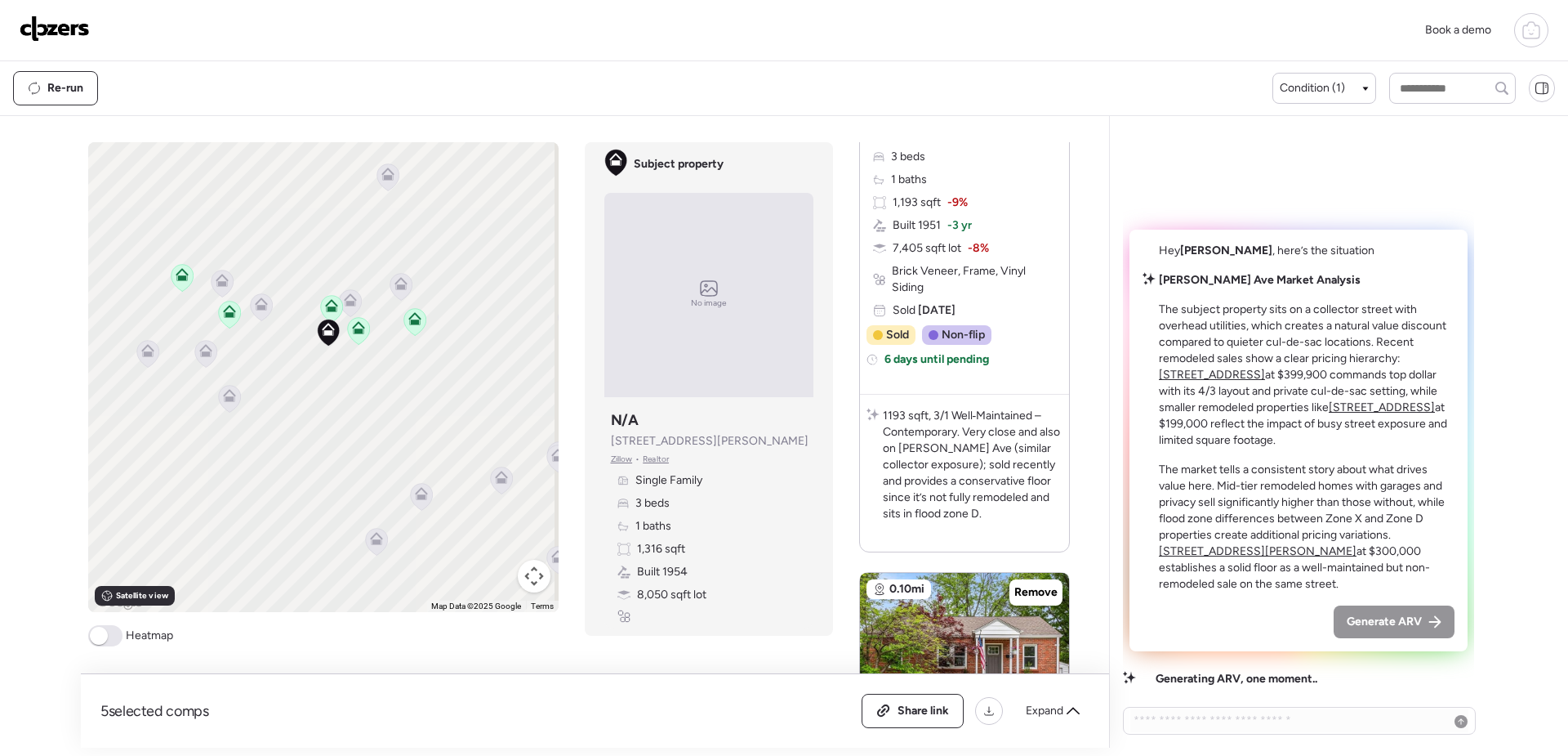
click at [410, 322] on icon at bounding box center [415, 322] width 11 height 5
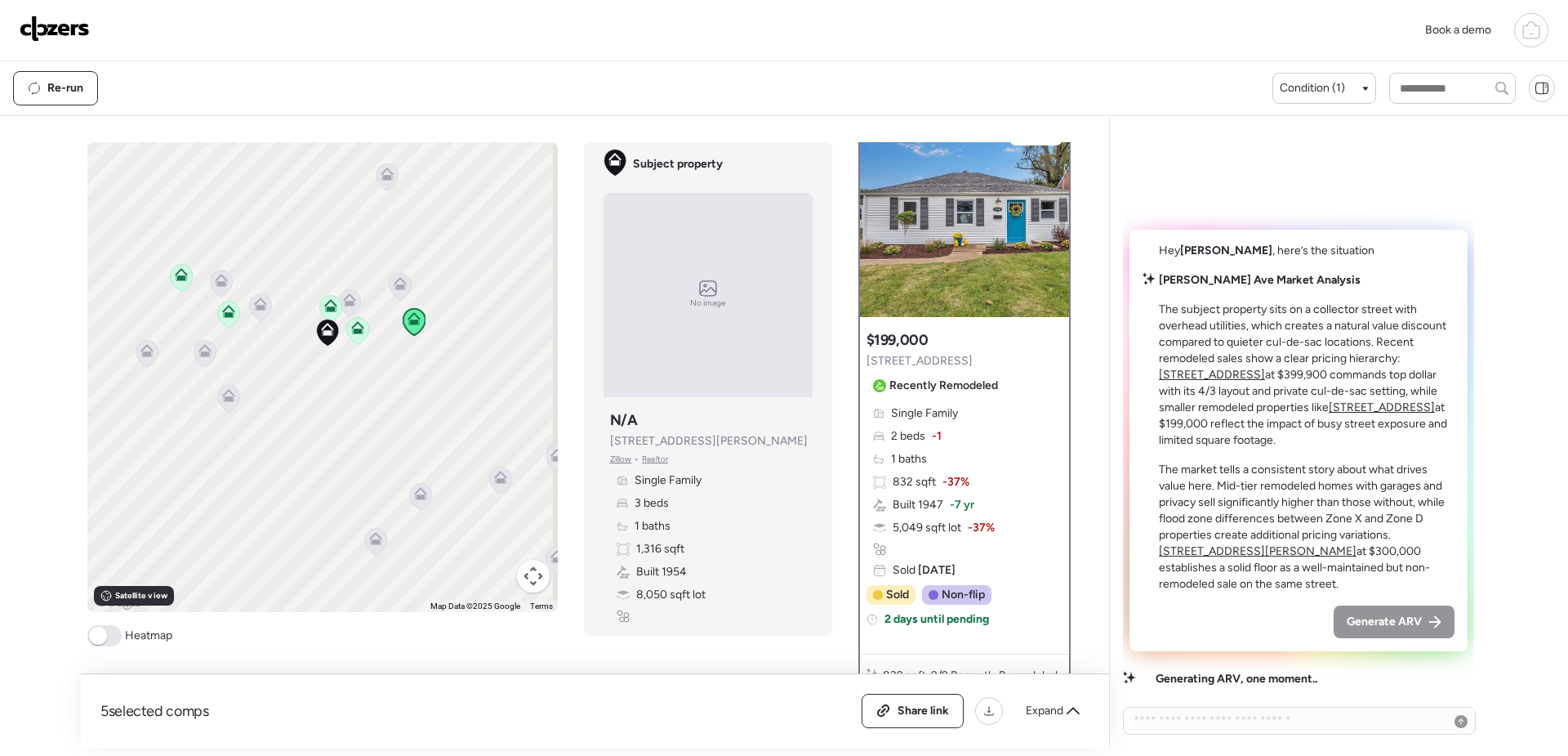
scroll to position [0, 0]
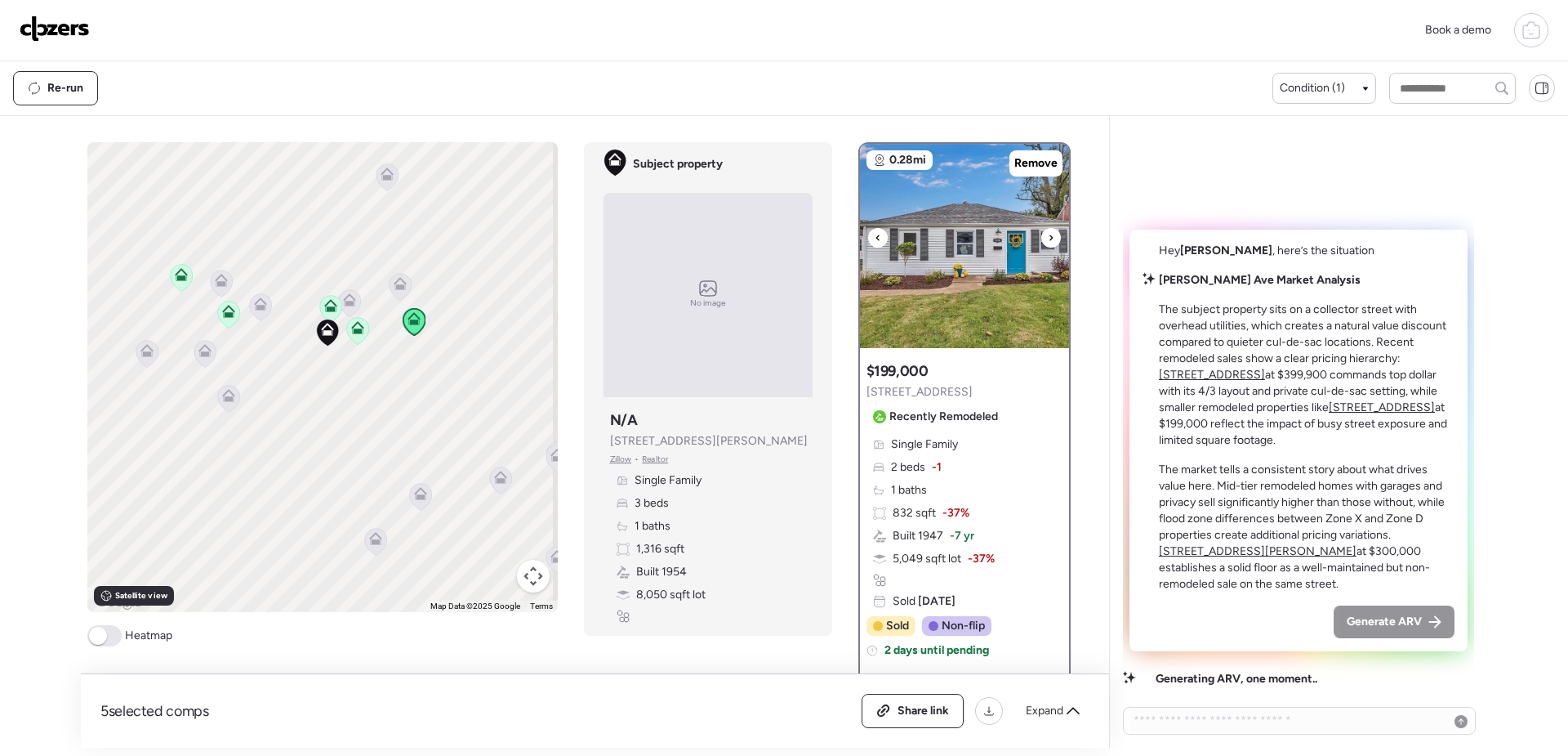
click at [938, 308] on img at bounding box center [965, 245] width 209 height 204
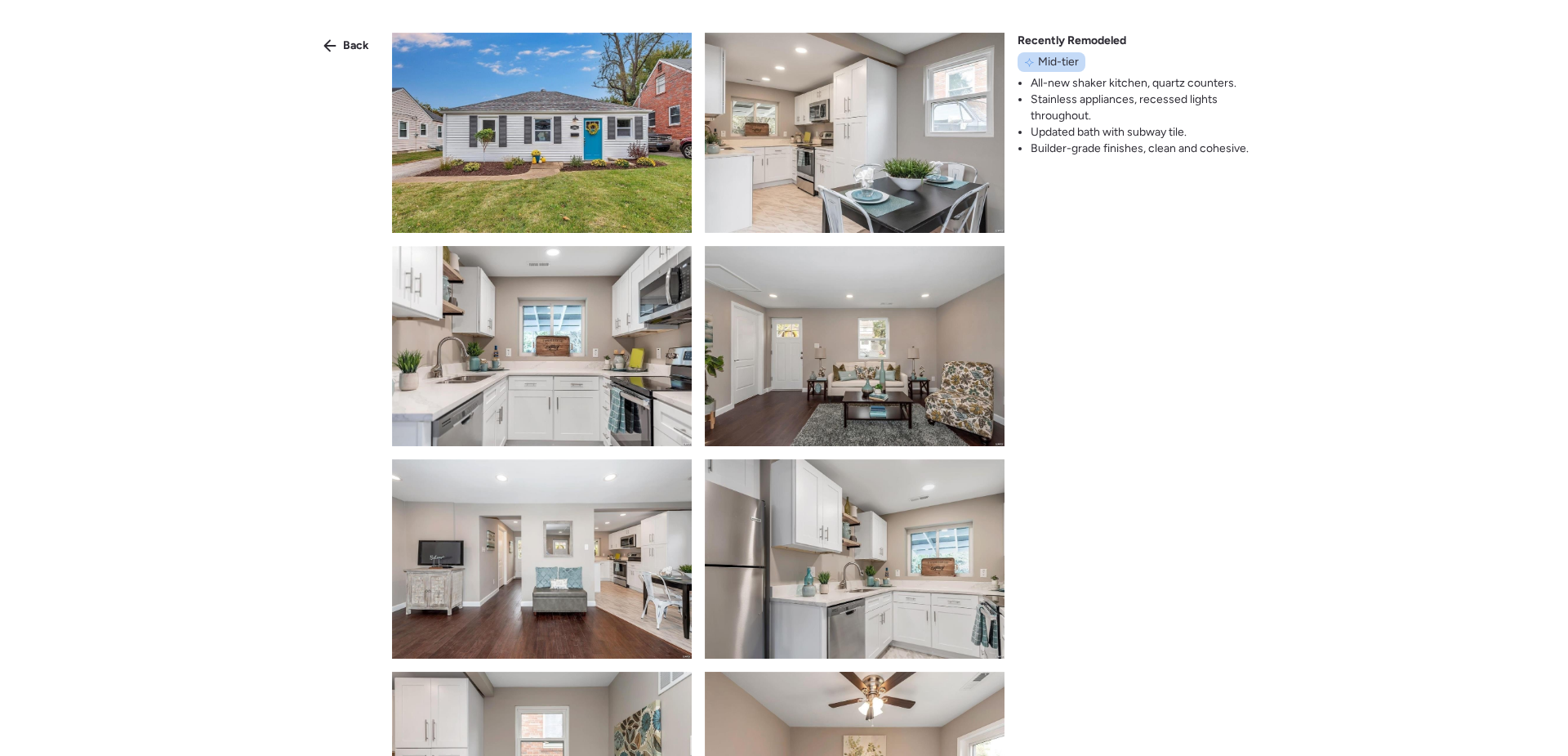
click at [525, 154] on img at bounding box center [542, 133] width 300 height 200
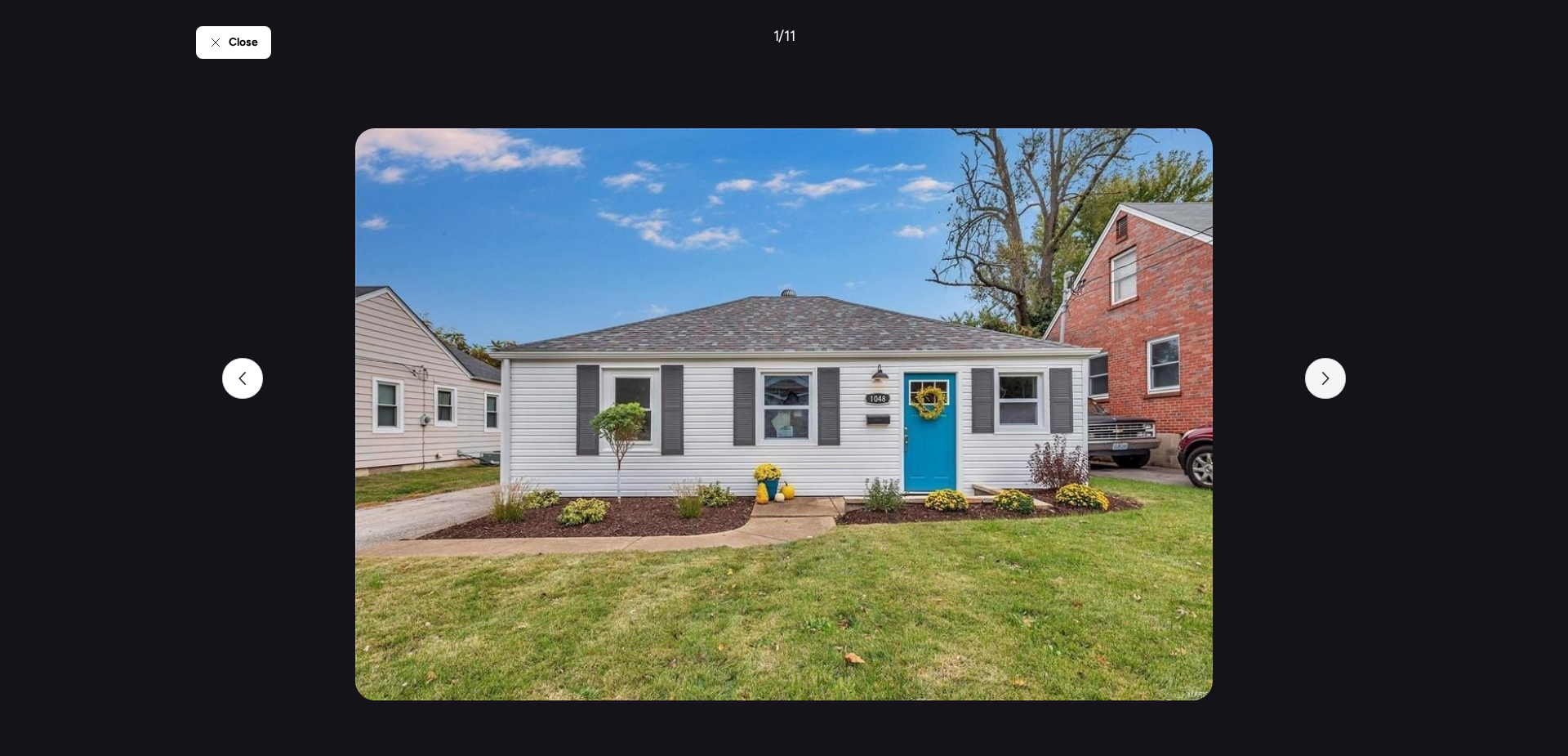
click at [1332, 387] on div at bounding box center [1326, 378] width 41 height 41
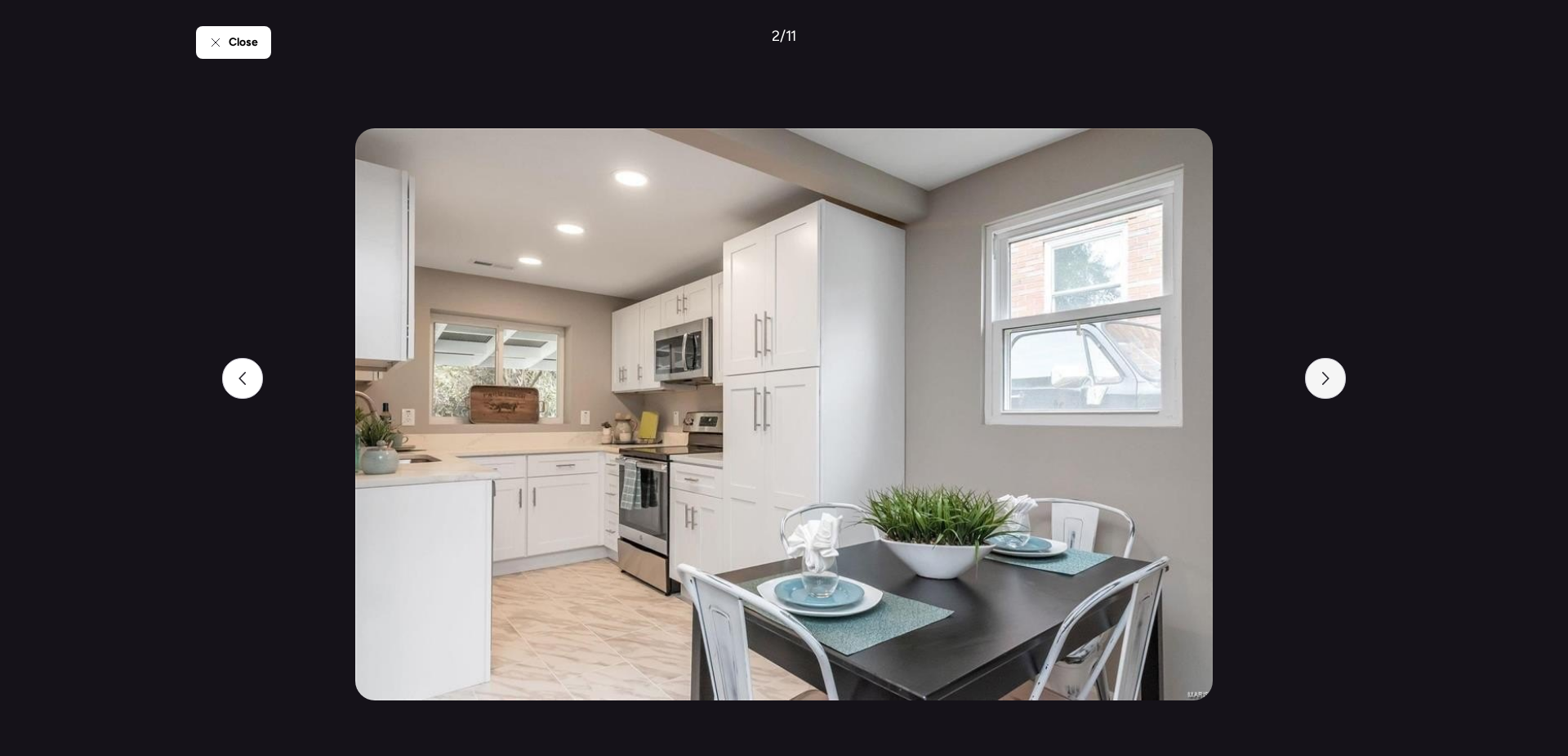
click at [1332, 387] on div at bounding box center [1326, 378] width 41 height 41
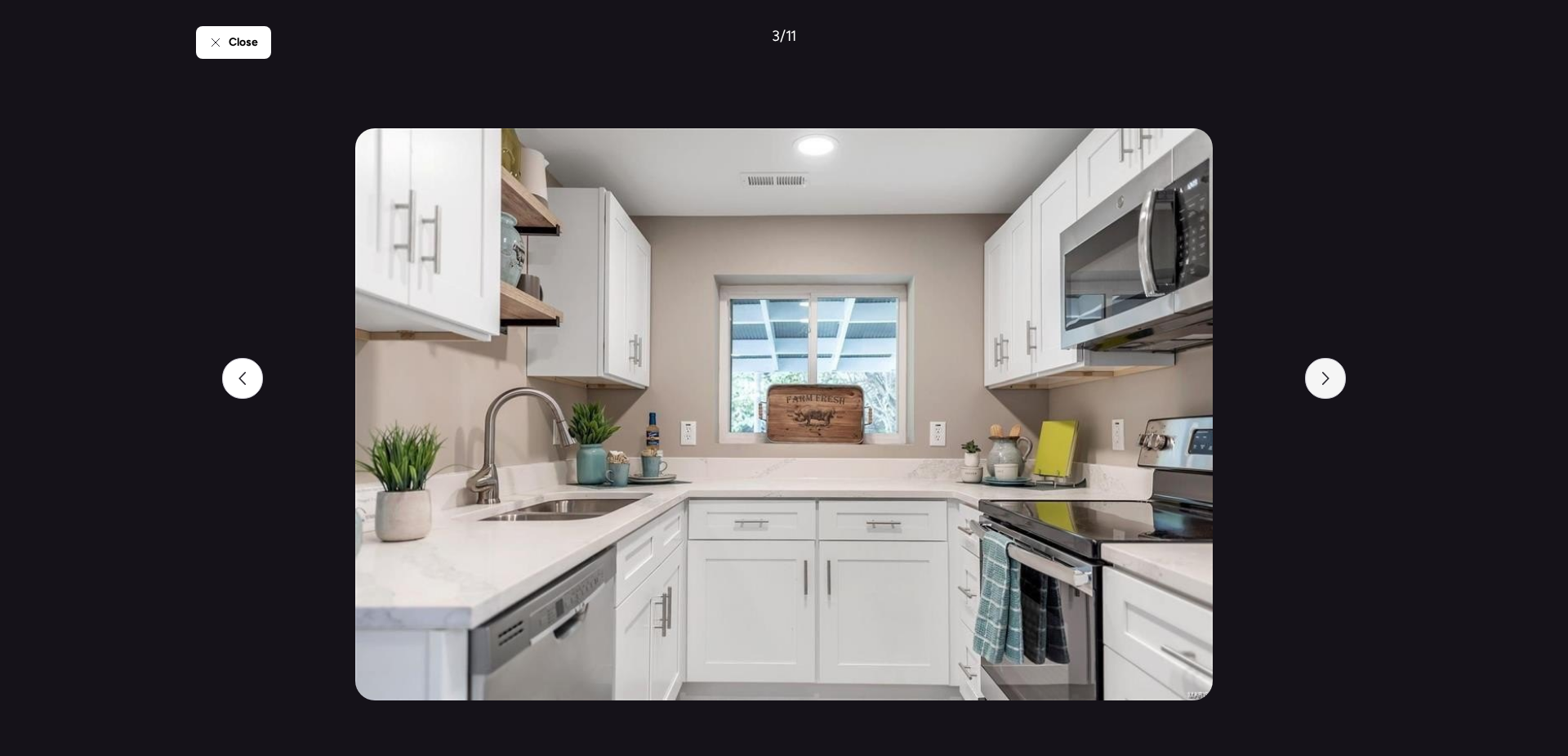
click at [1332, 387] on div at bounding box center [1326, 378] width 41 height 41
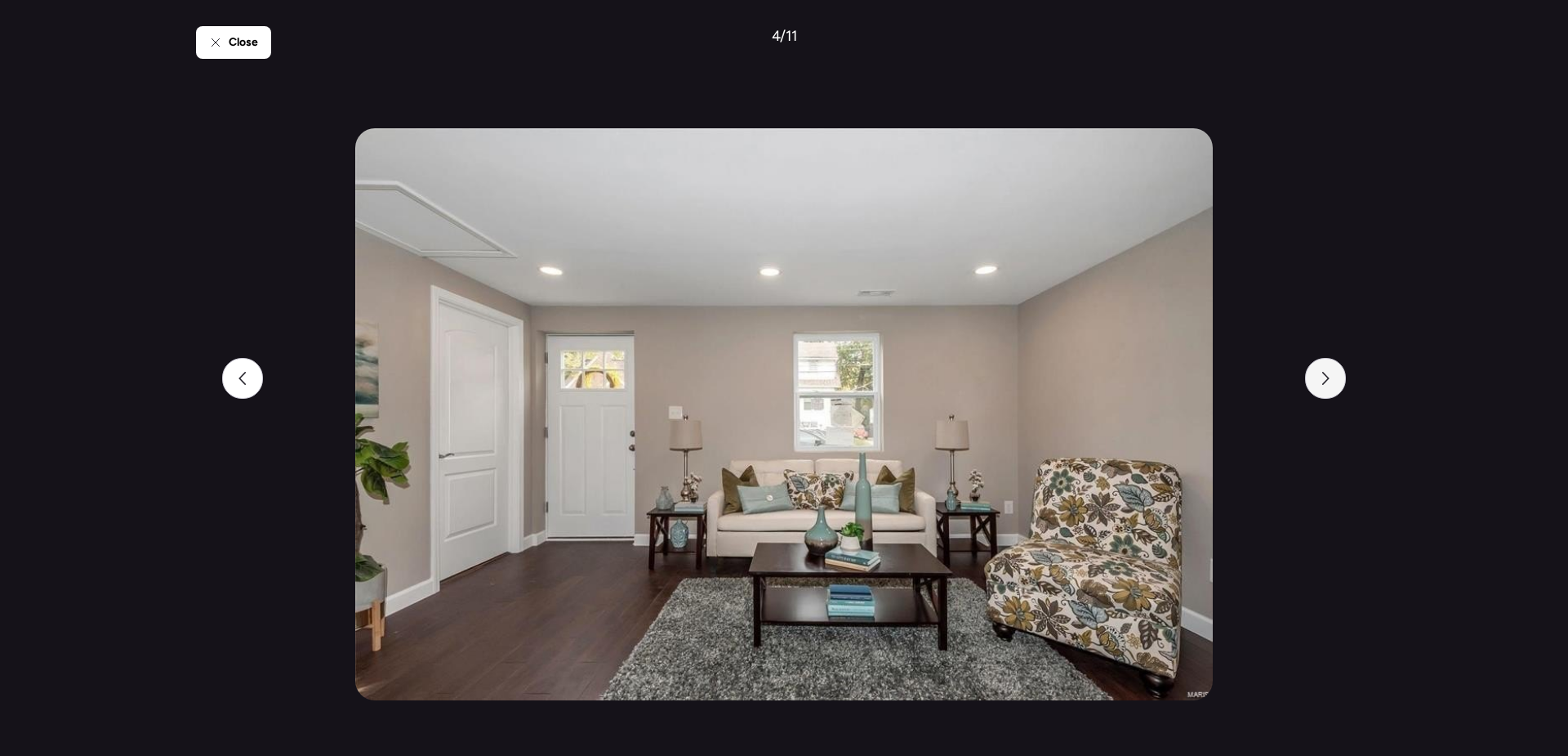
click at [1332, 387] on div at bounding box center [1326, 378] width 41 height 41
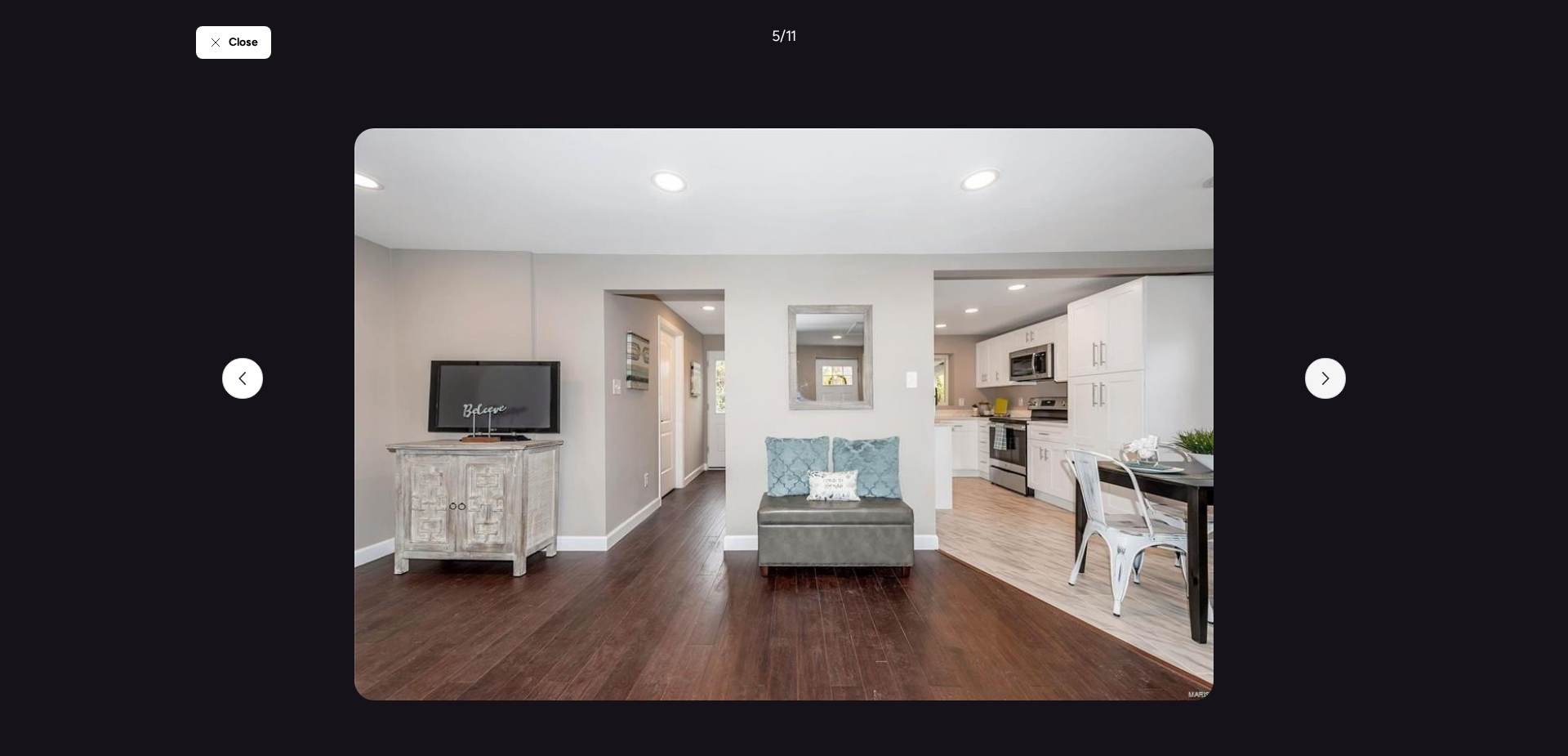
click at [1332, 387] on div at bounding box center [1326, 378] width 41 height 41
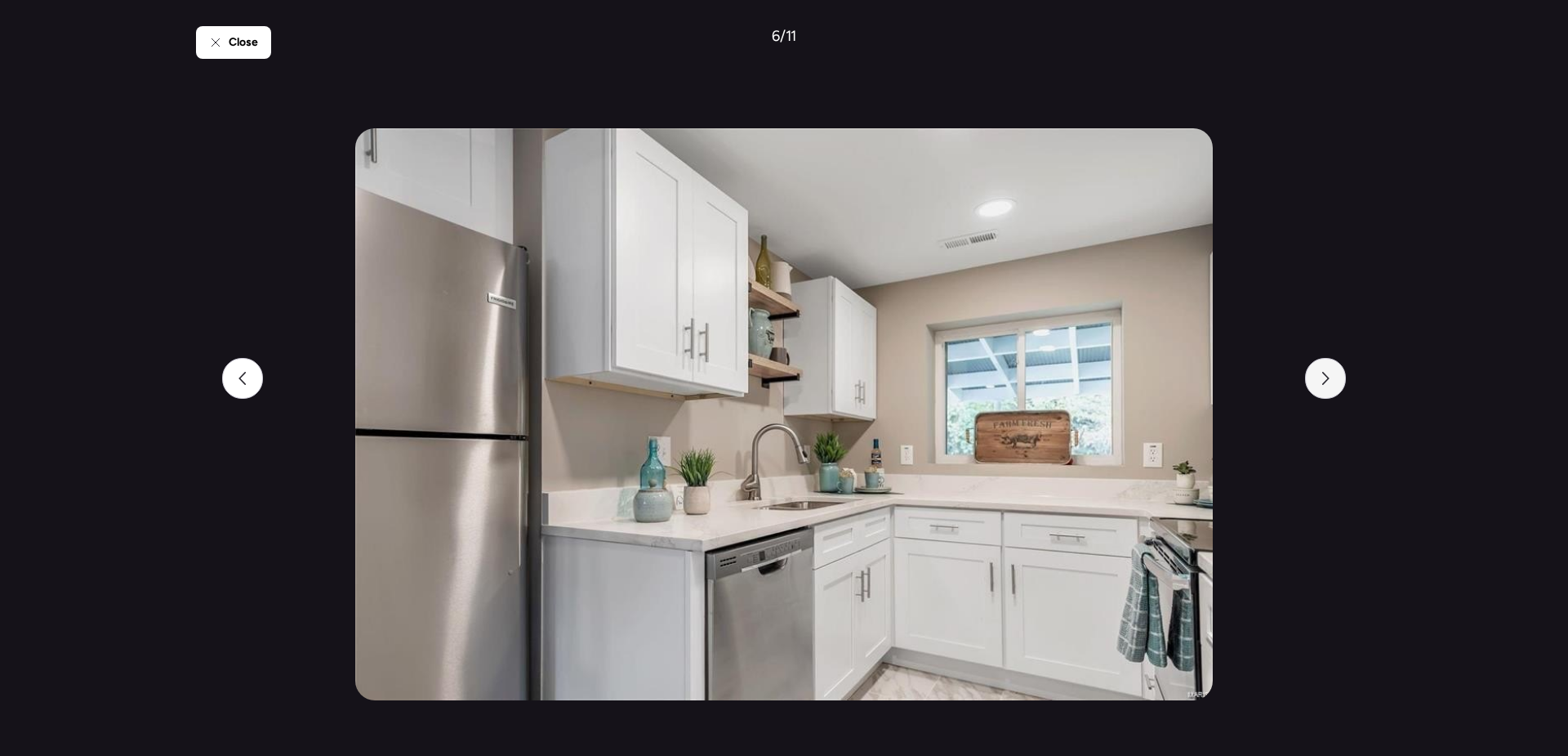
click at [1332, 387] on div at bounding box center [1326, 378] width 41 height 41
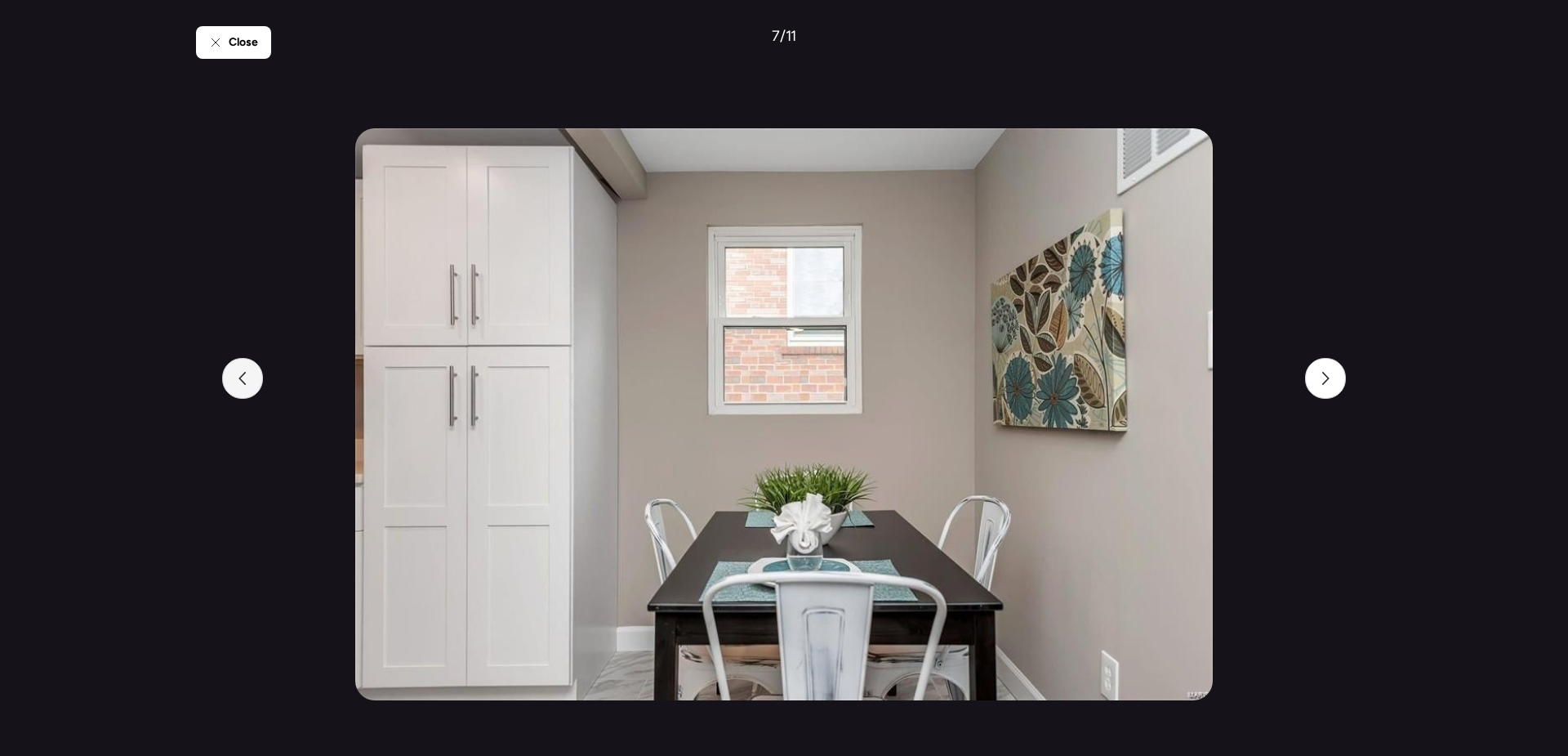
click at [245, 378] on icon at bounding box center [242, 378] width 13 height 13
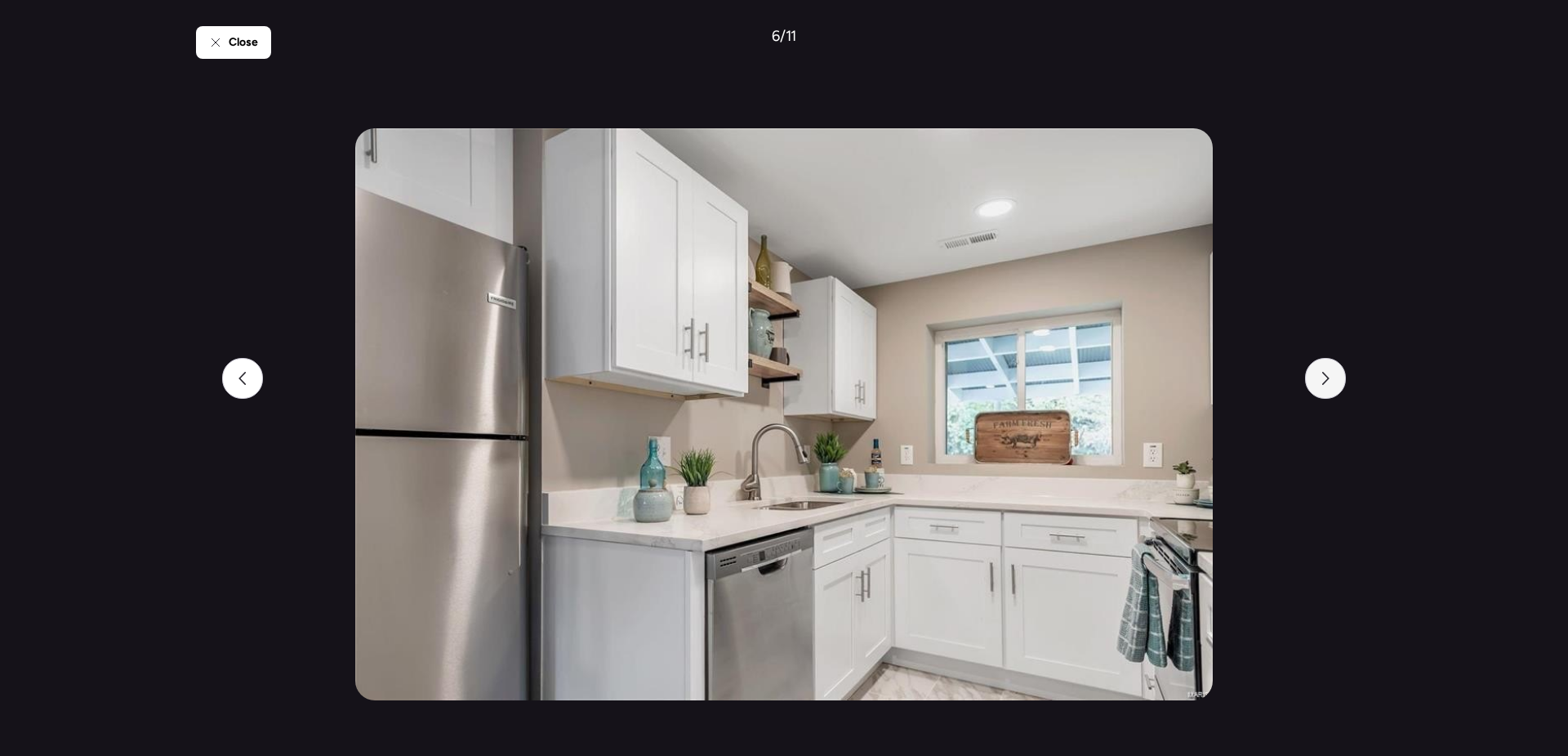
click at [1326, 389] on div at bounding box center [1326, 378] width 41 height 41
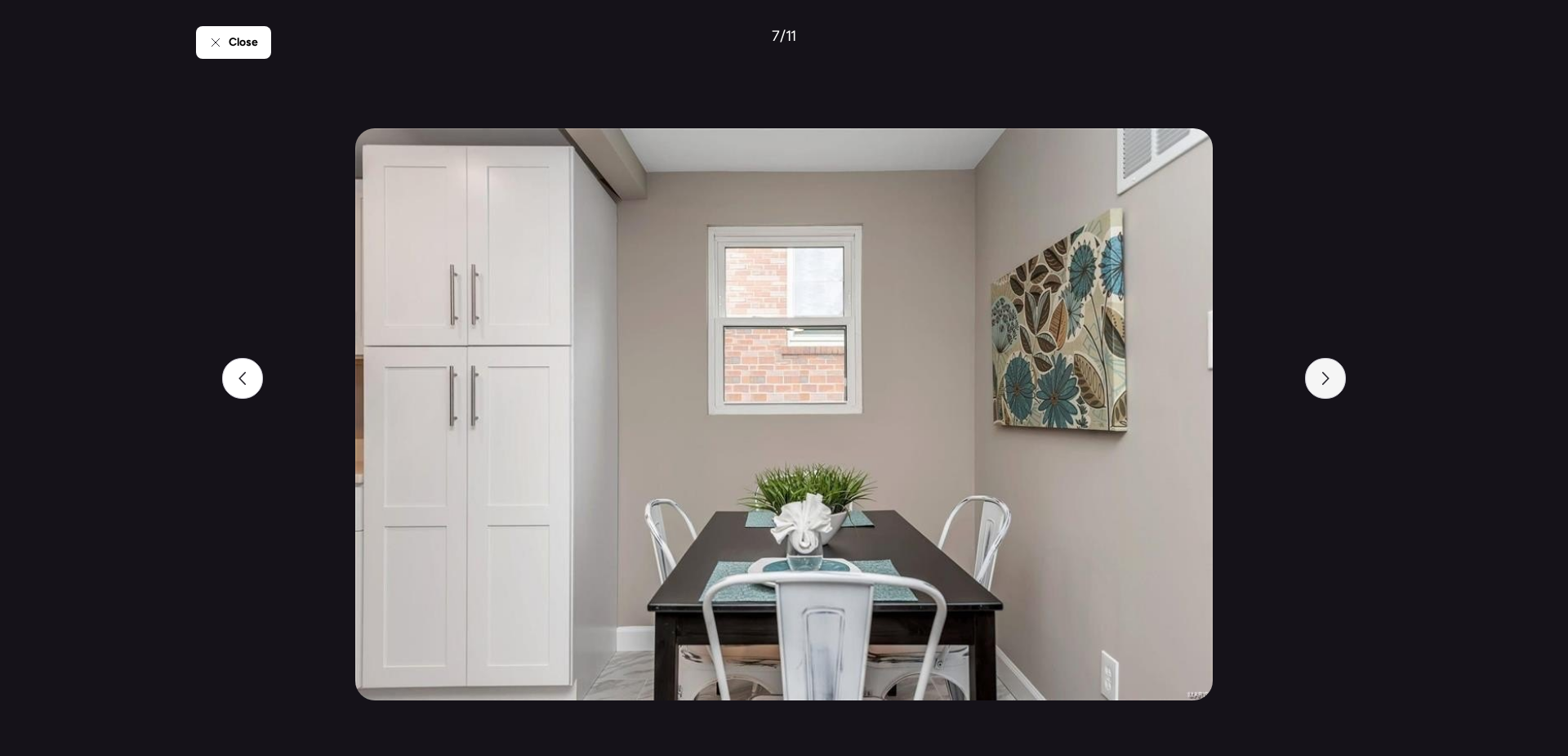
click at [1326, 389] on div at bounding box center [1326, 378] width 41 height 41
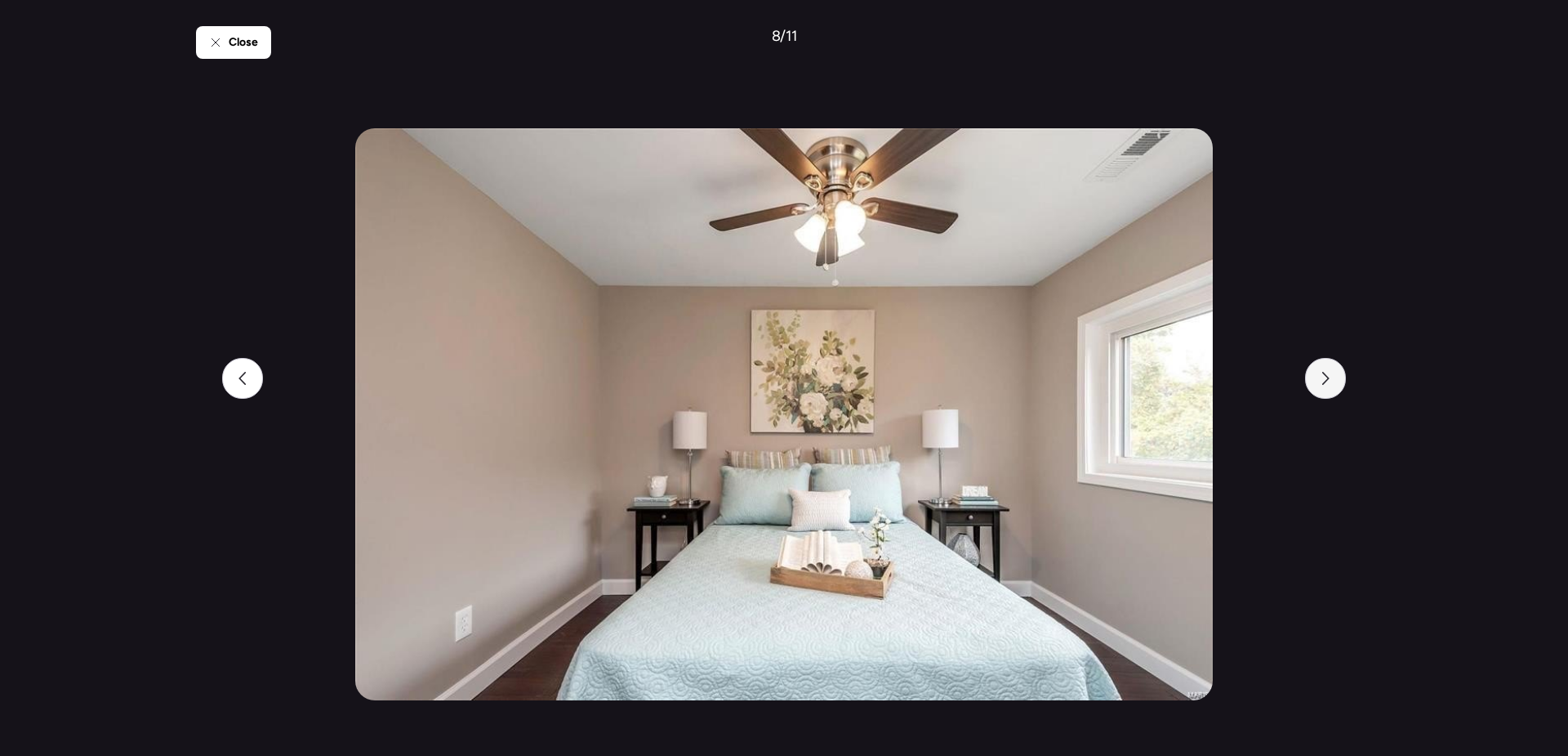
click at [1326, 389] on div at bounding box center [1326, 378] width 41 height 41
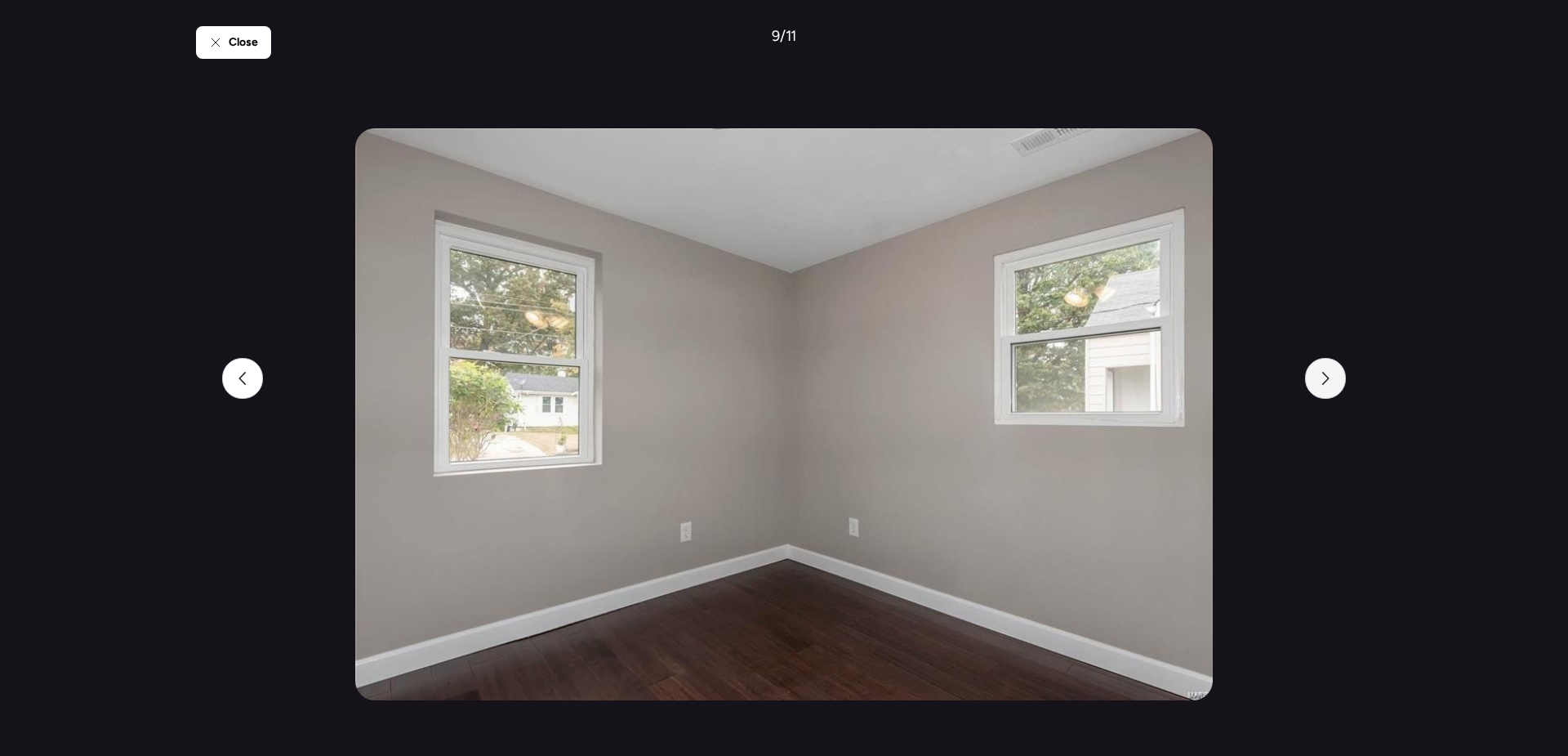
click at [1326, 389] on div at bounding box center [1326, 378] width 41 height 41
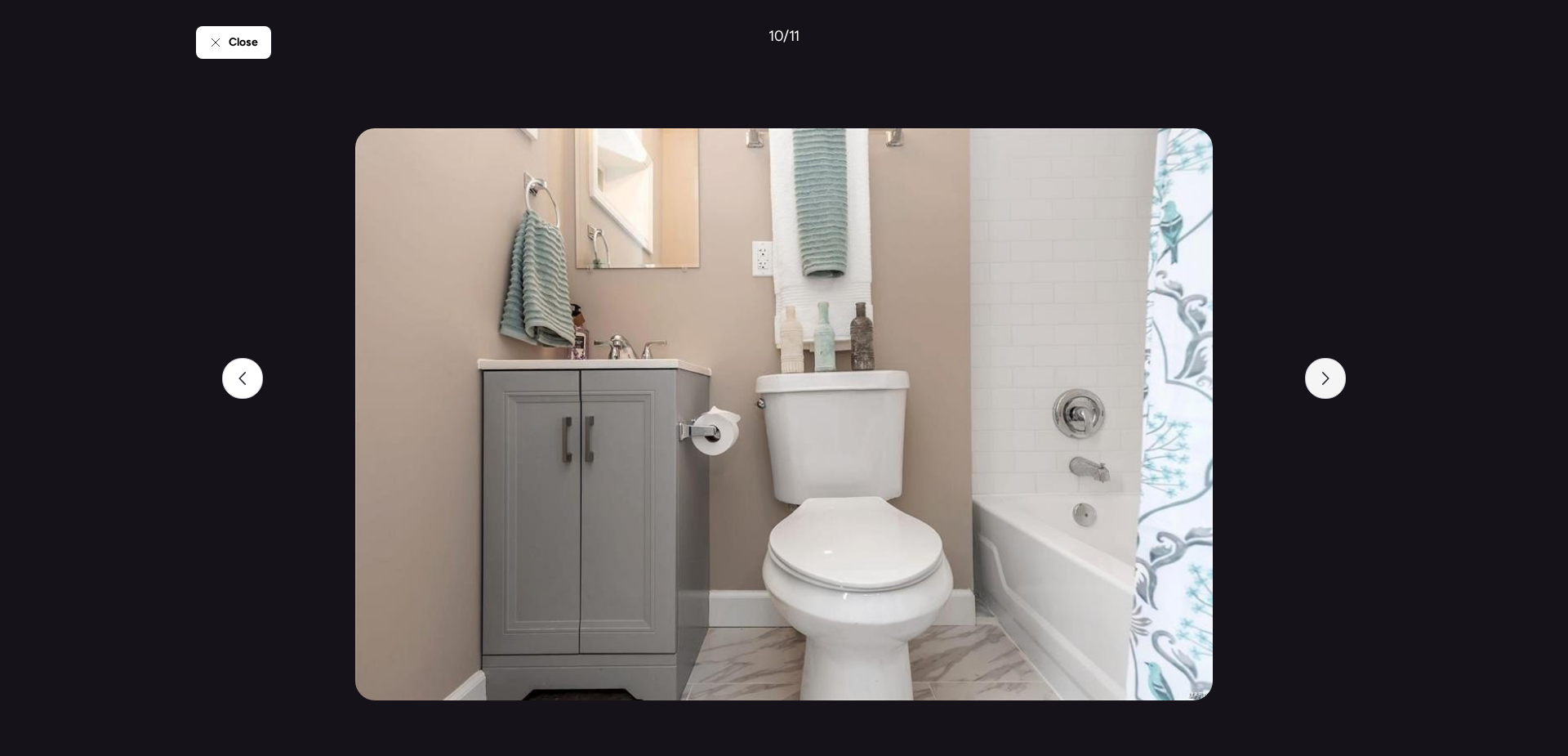
click at [1326, 389] on div at bounding box center [1326, 378] width 41 height 41
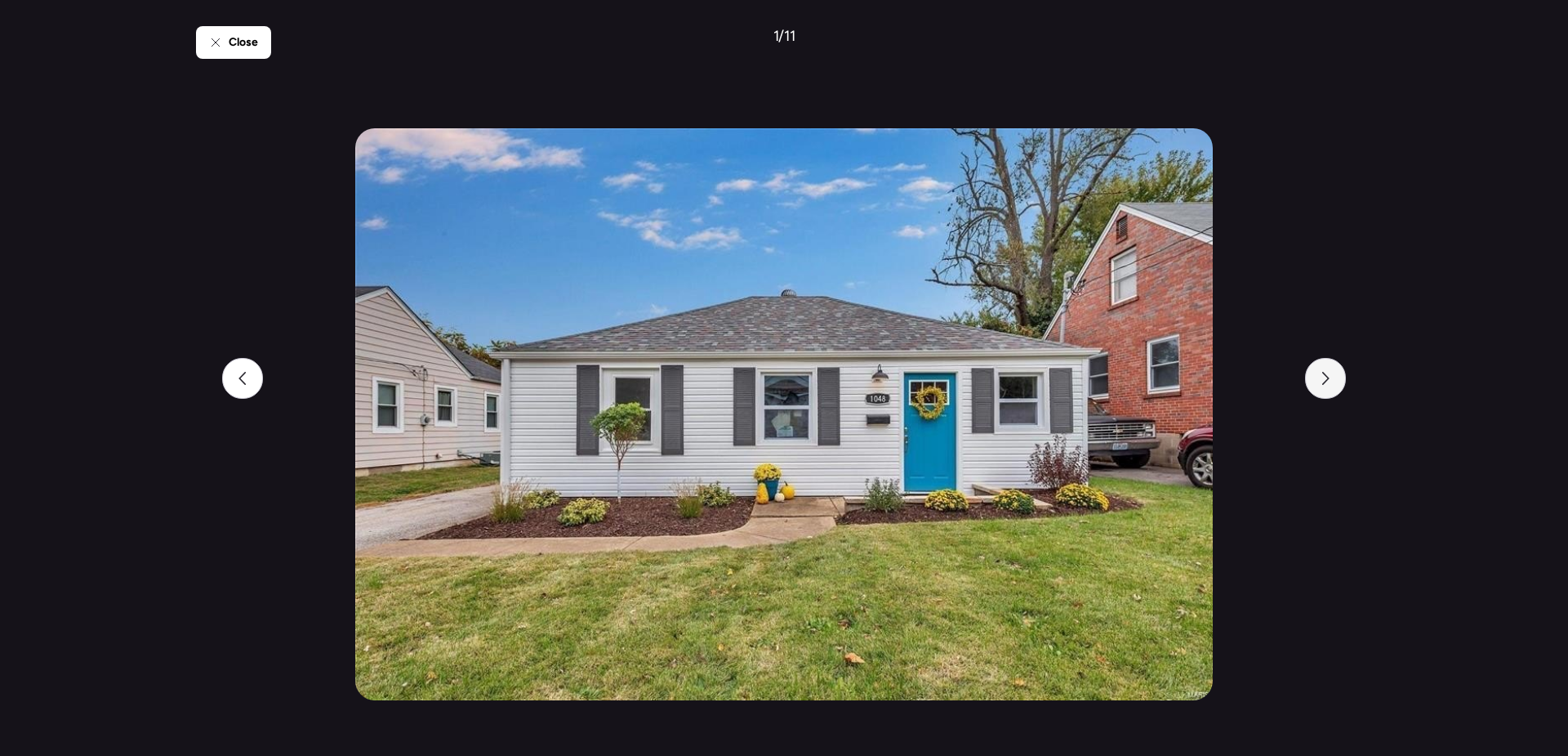
click at [1326, 389] on div at bounding box center [1326, 378] width 41 height 41
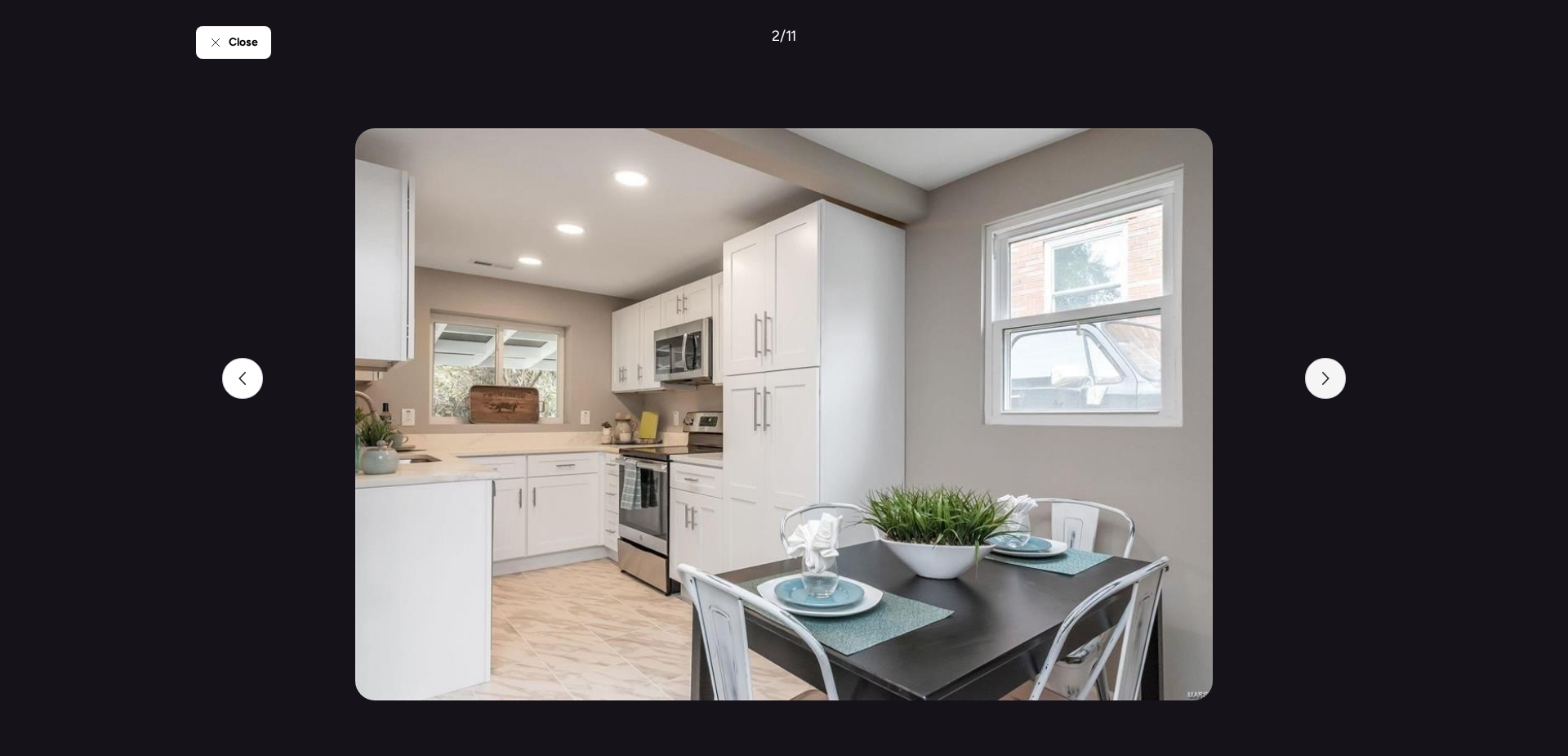
click at [1326, 389] on div at bounding box center [1326, 378] width 41 height 41
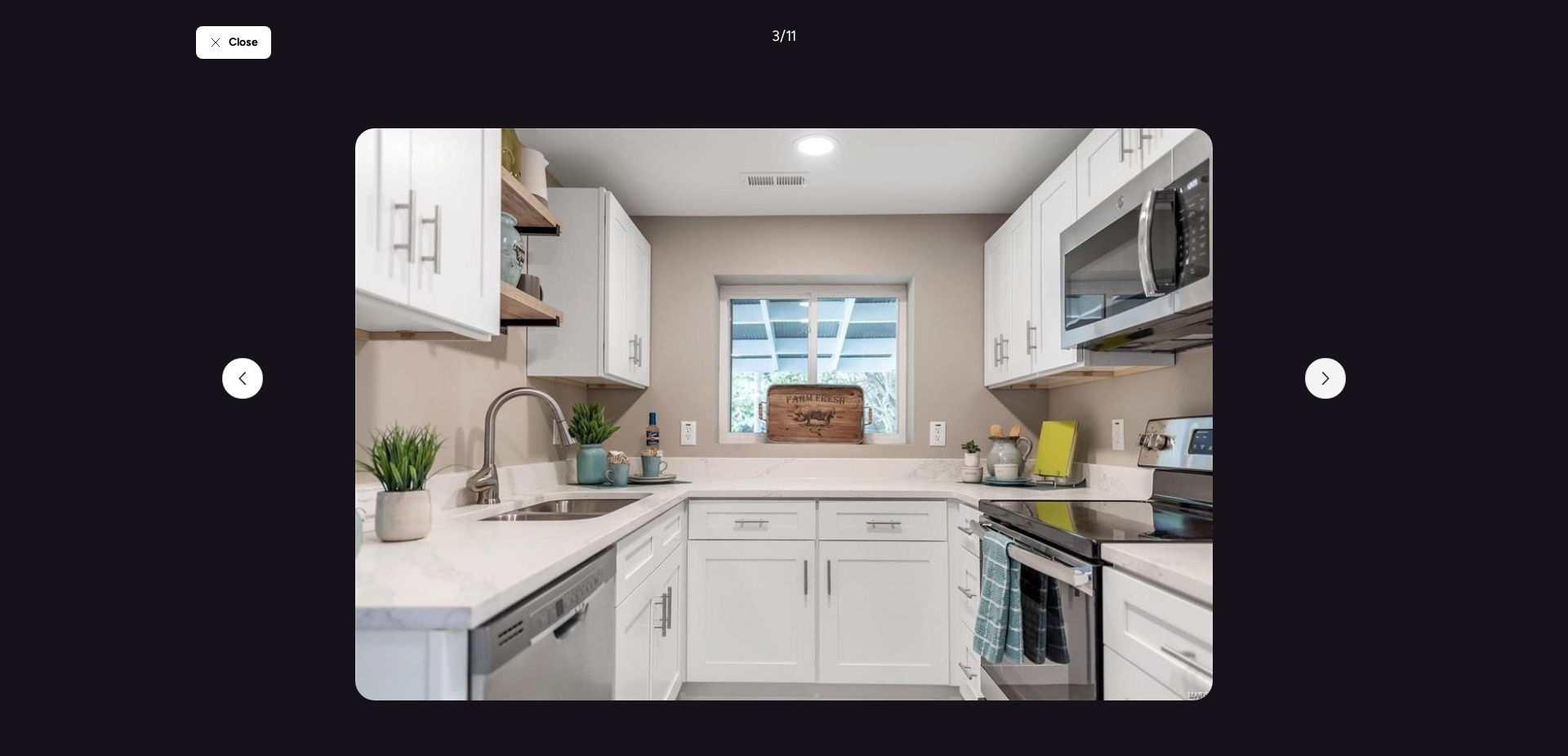
click at [1326, 389] on div at bounding box center [1326, 378] width 41 height 41
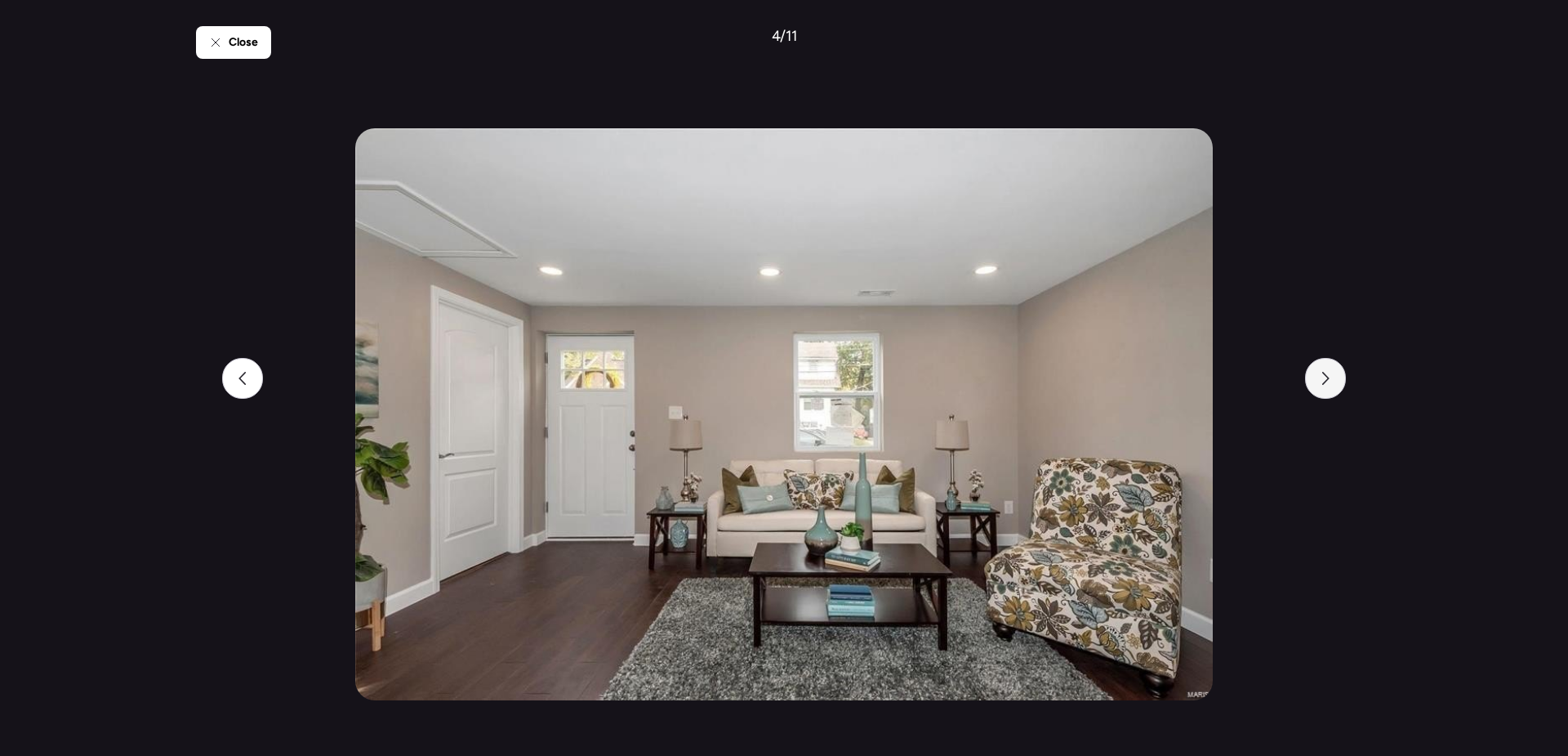
click at [1326, 389] on div at bounding box center [1326, 378] width 41 height 41
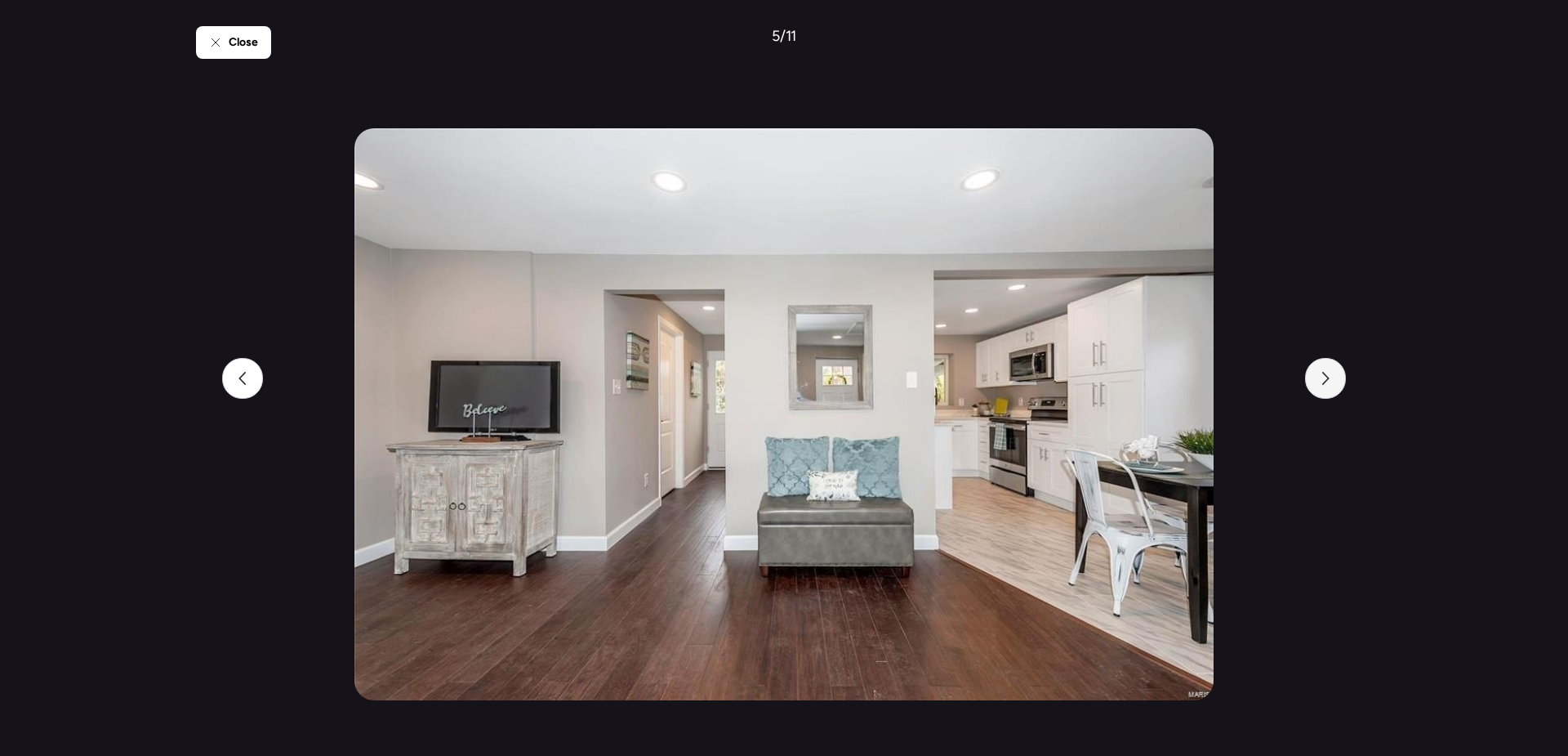
click at [1326, 389] on div at bounding box center [1326, 378] width 41 height 41
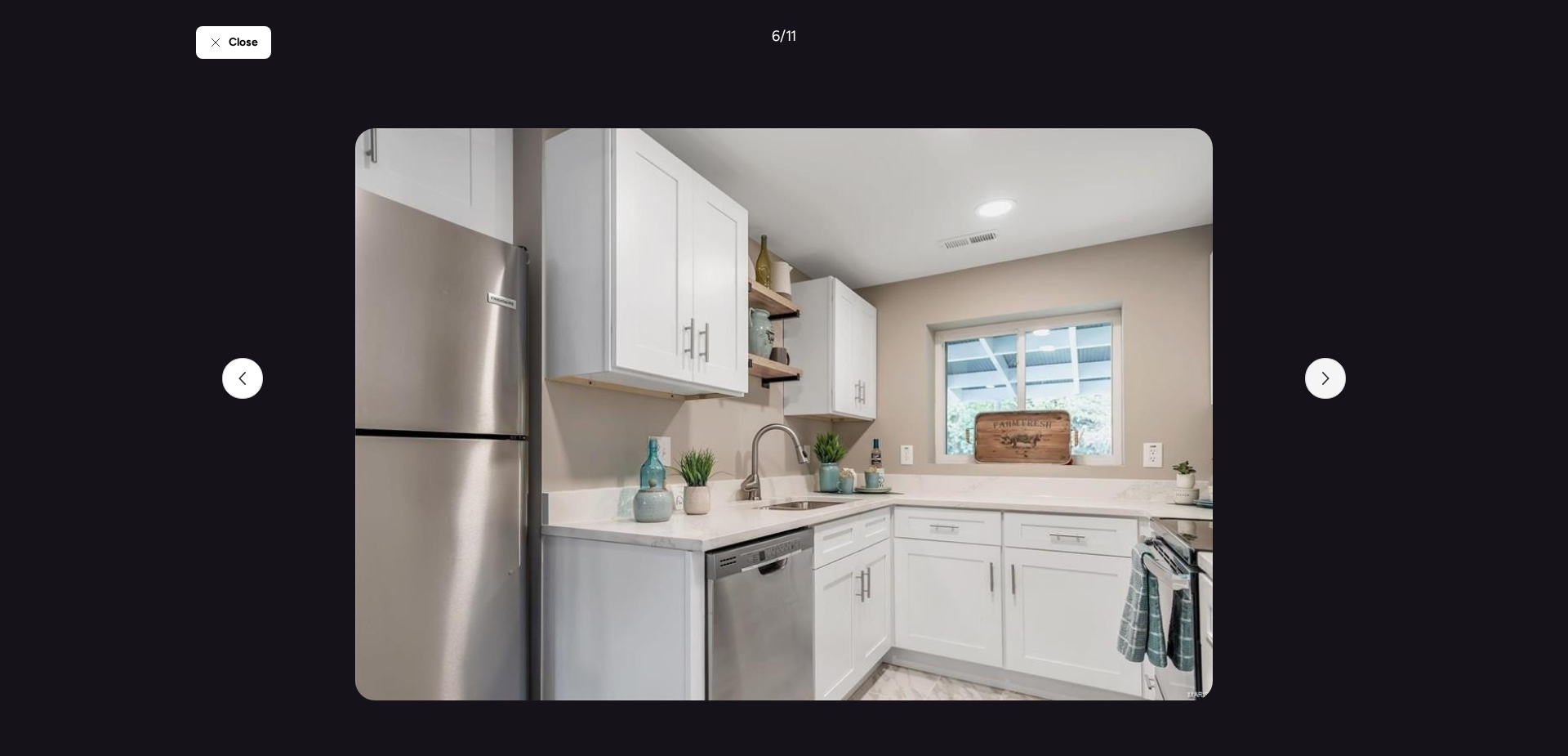
click at [1326, 389] on div at bounding box center [1326, 378] width 41 height 41
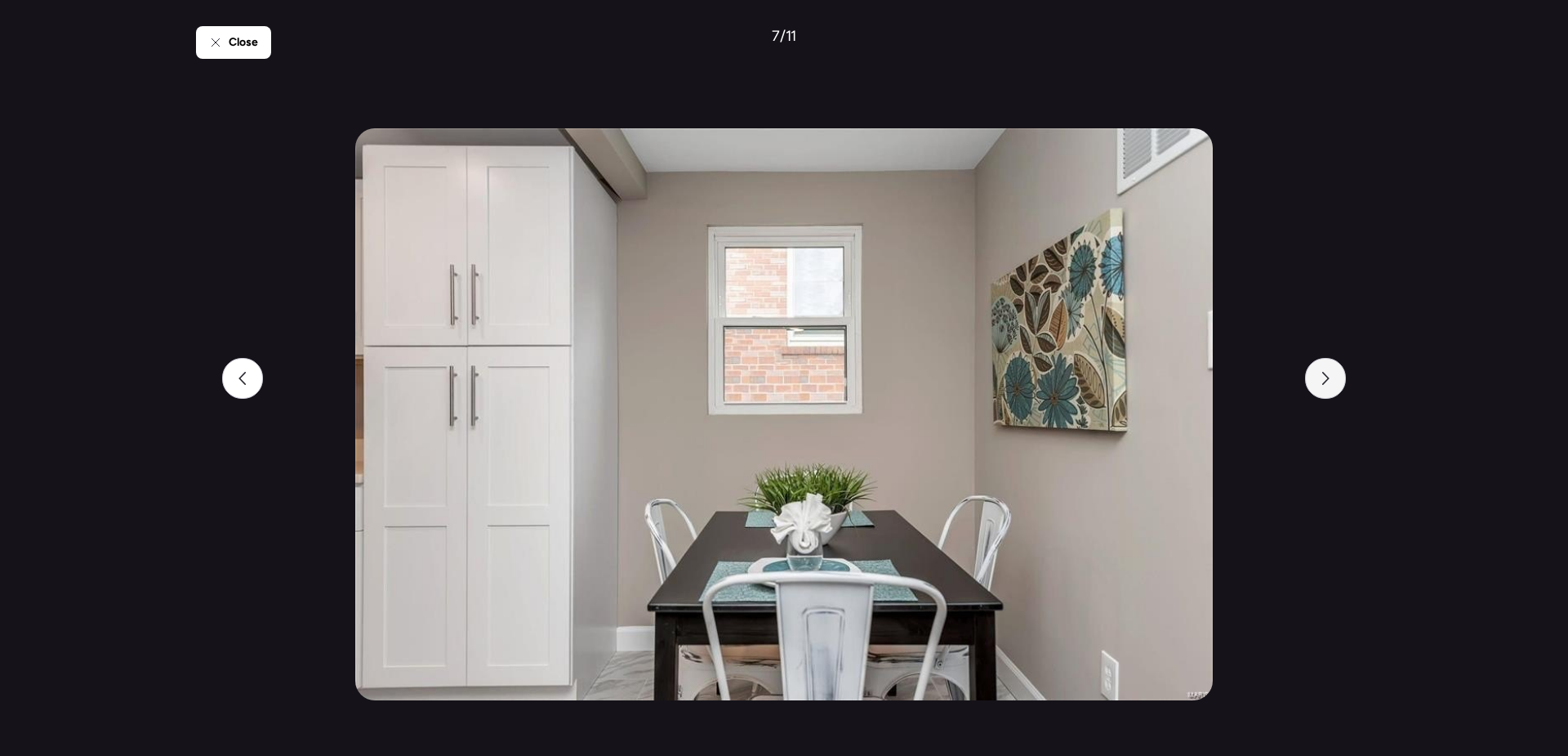
click at [1326, 389] on div at bounding box center [1326, 378] width 41 height 41
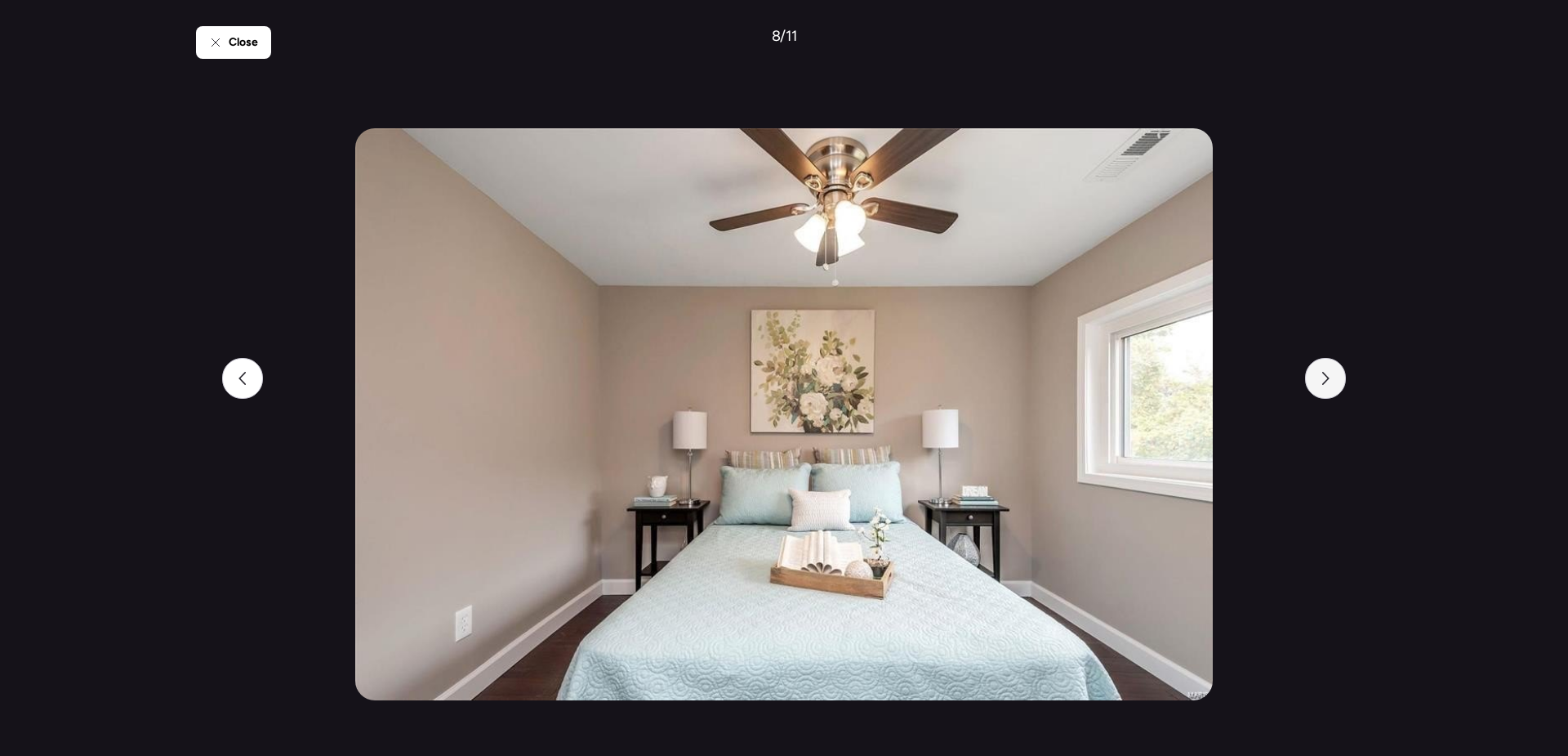
click at [1326, 389] on div at bounding box center [1326, 378] width 41 height 41
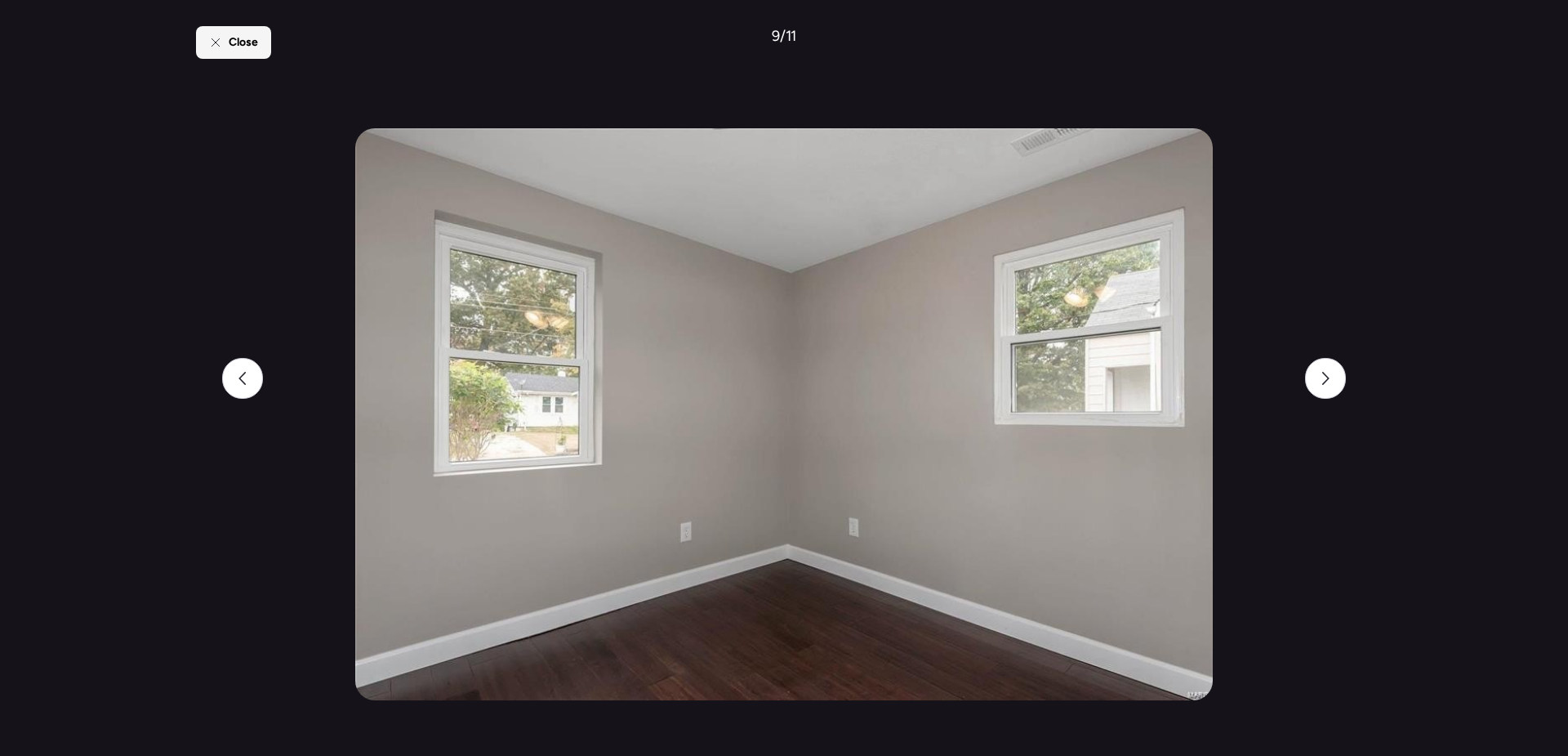
click at [227, 42] on div "Close" at bounding box center [234, 42] width 75 height 33
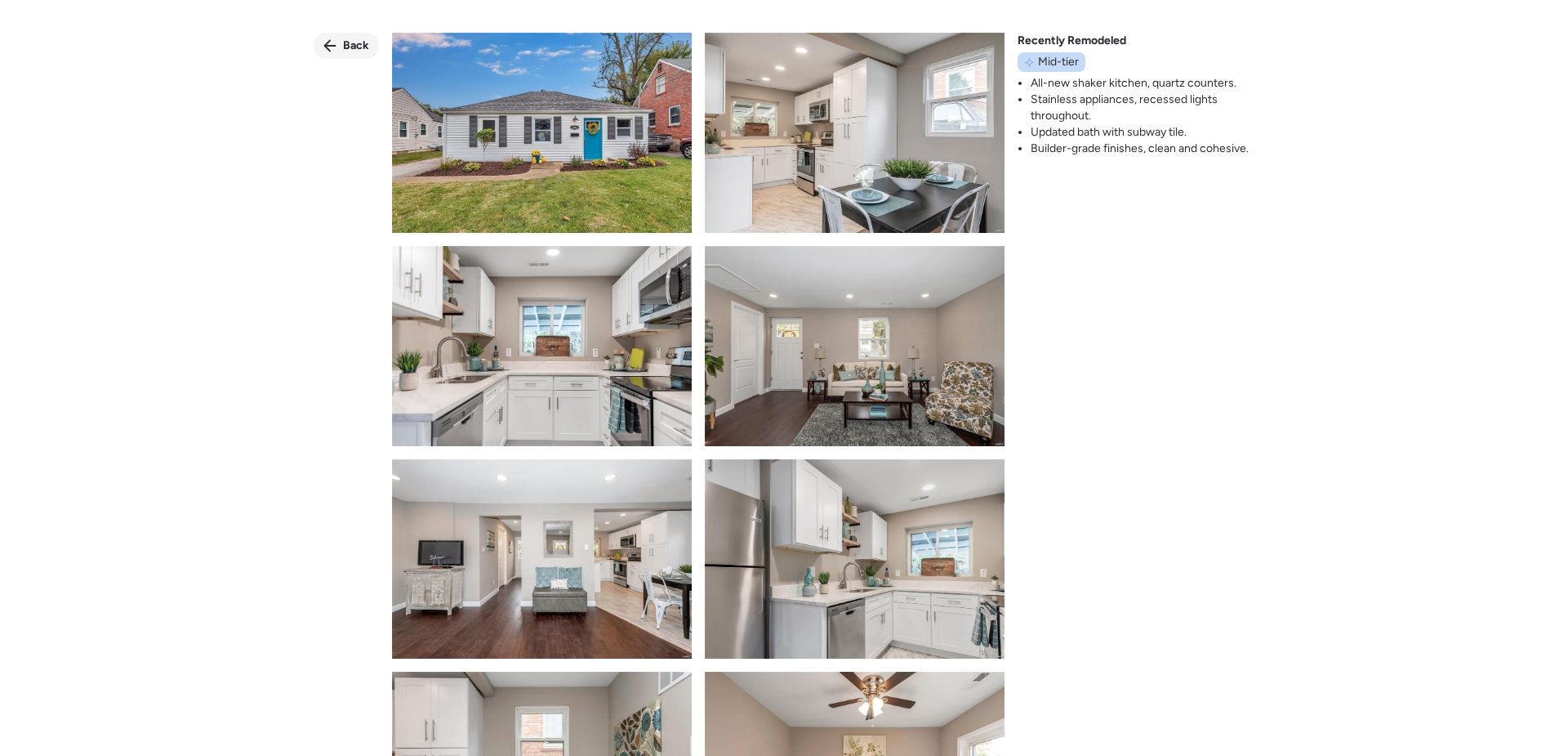
click at [345, 55] on div "Back" at bounding box center [346, 46] width 65 height 27
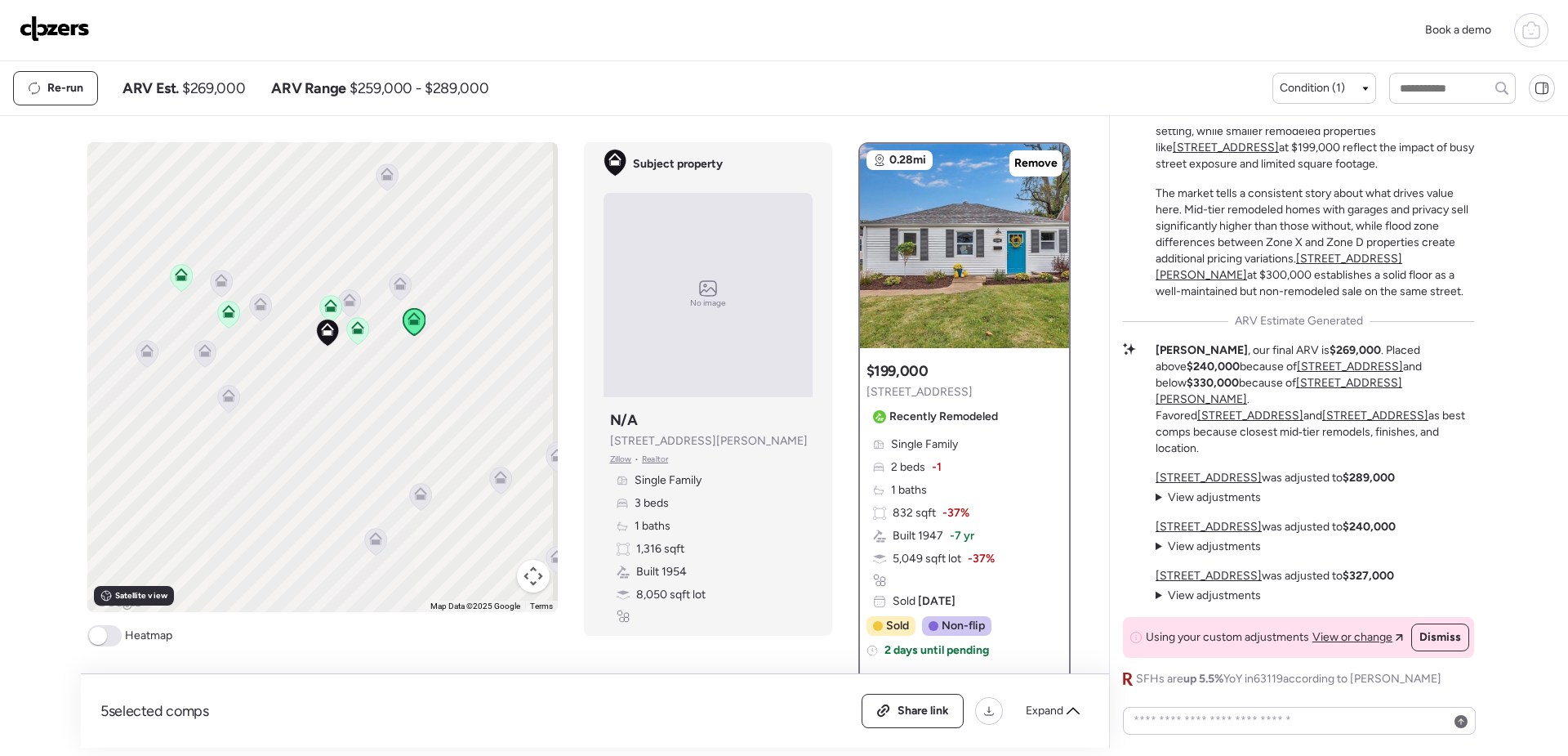
click at [324, 306] on icon at bounding box center [330, 305] width 13 height 13
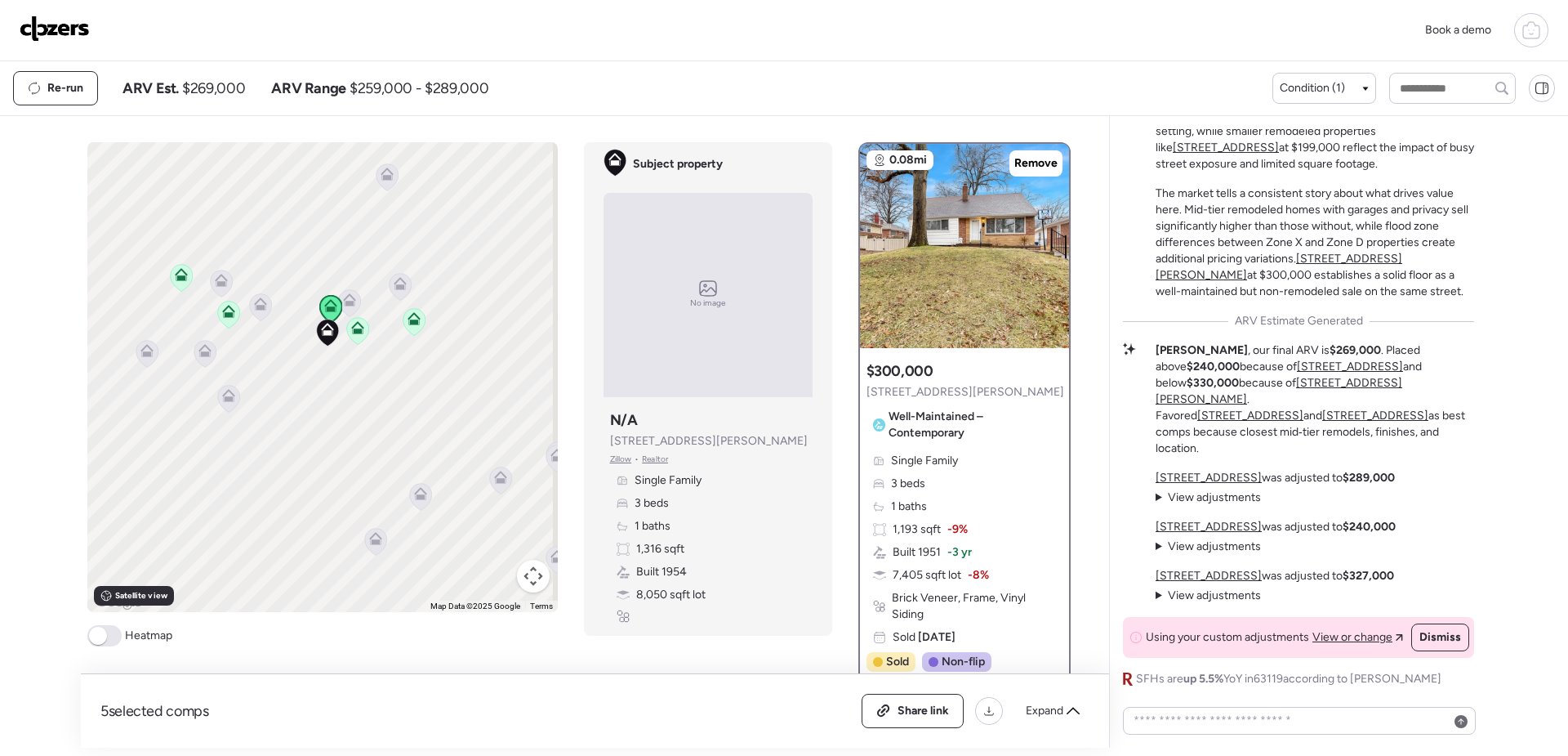
click at [177, 281] on icon at bounding box center [181, 278] width 11 height 5
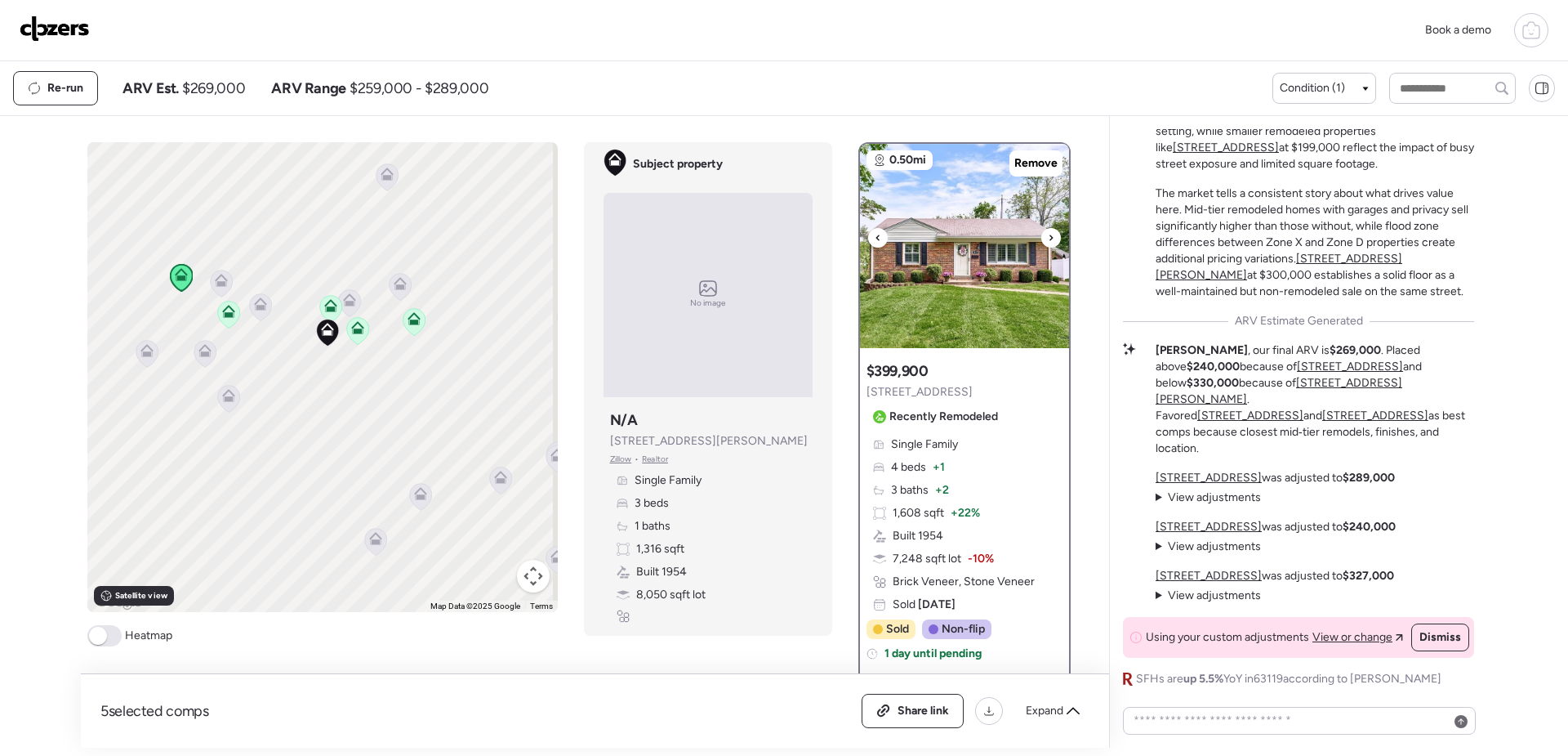
click at [922, 283] on img at bounding box center [965, 245] width 209 height 204
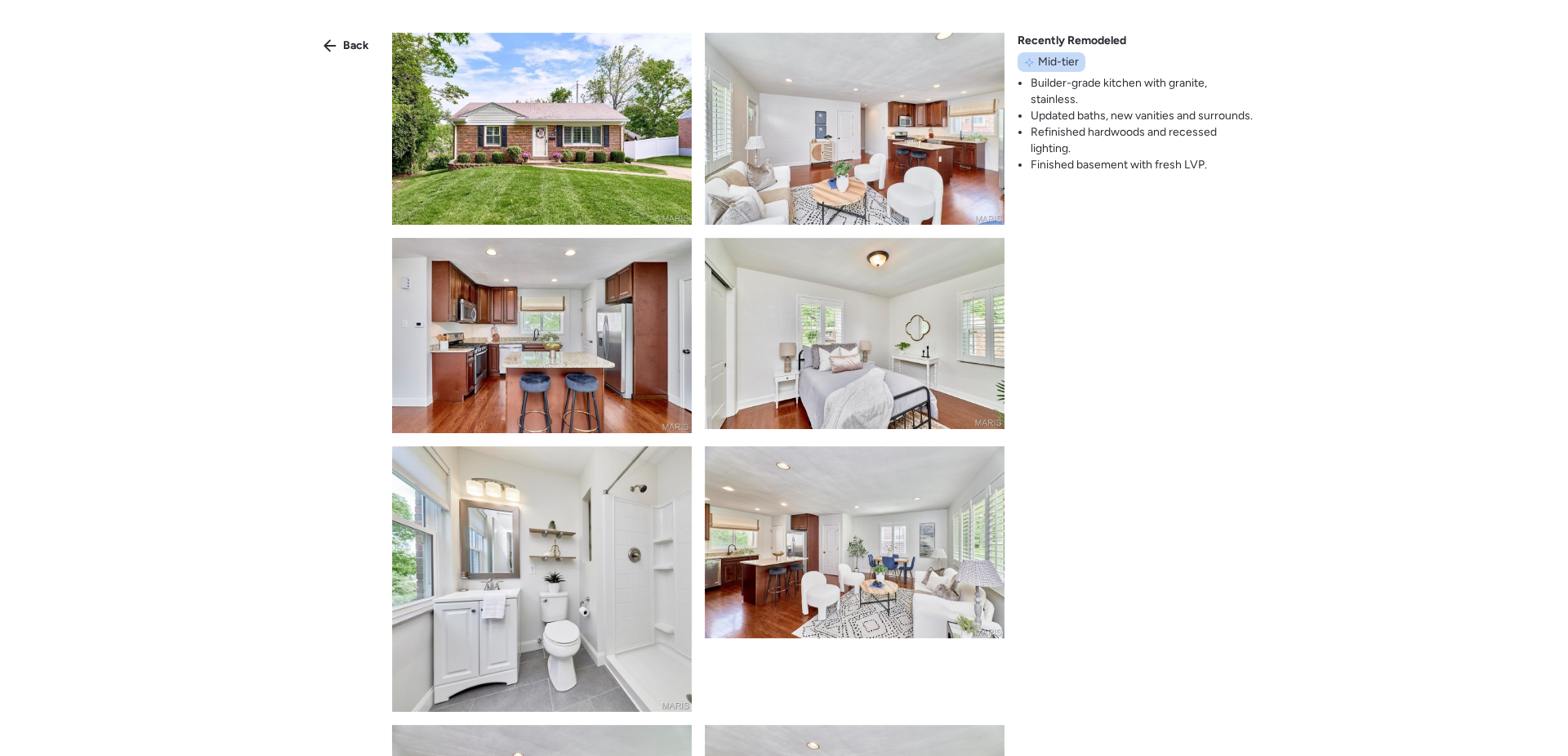
click at [590, 154] on img at bounding box center [542, 128] width 300 height 192
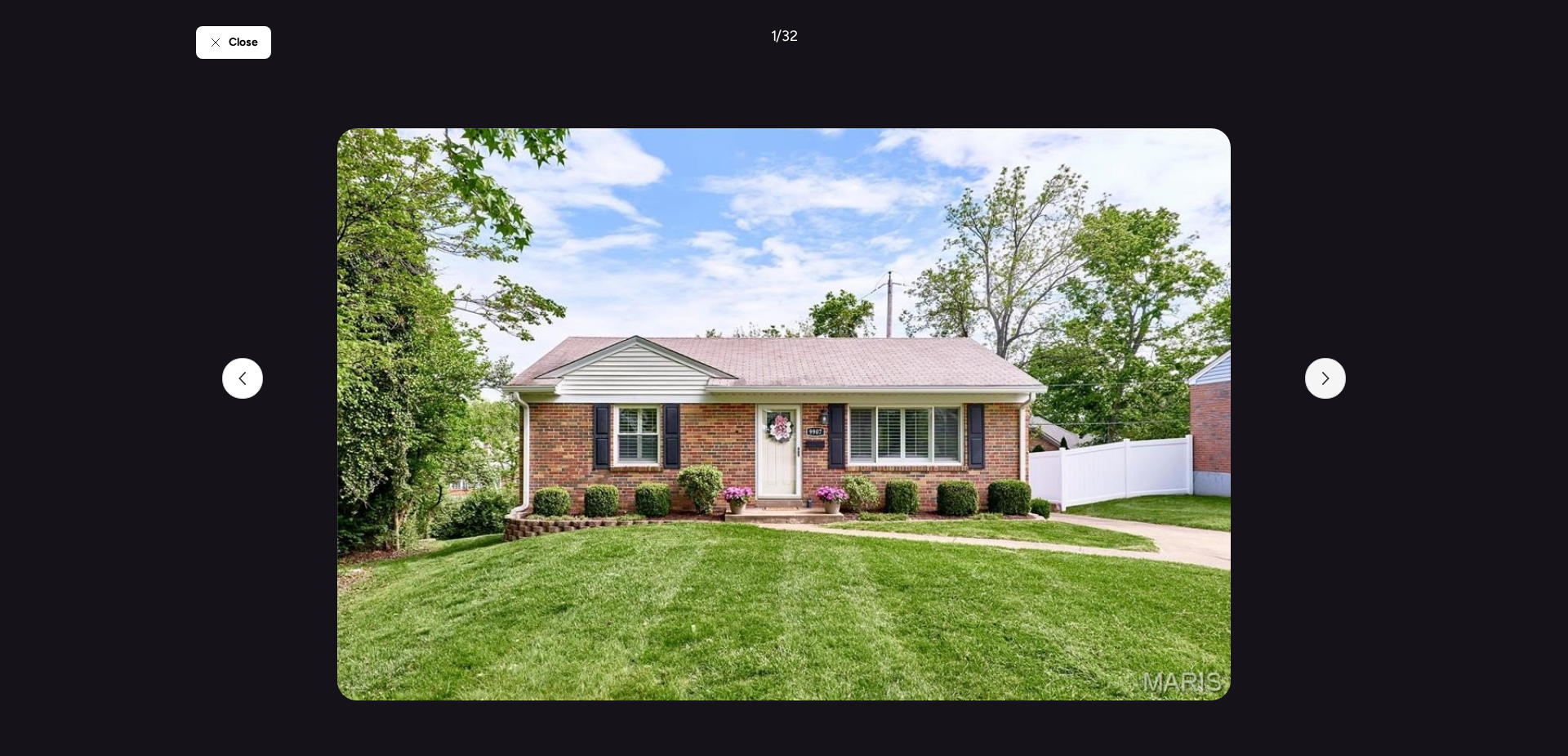
click at [1337, 383] on div at bounding box center [1326, 378] width 41 height 41
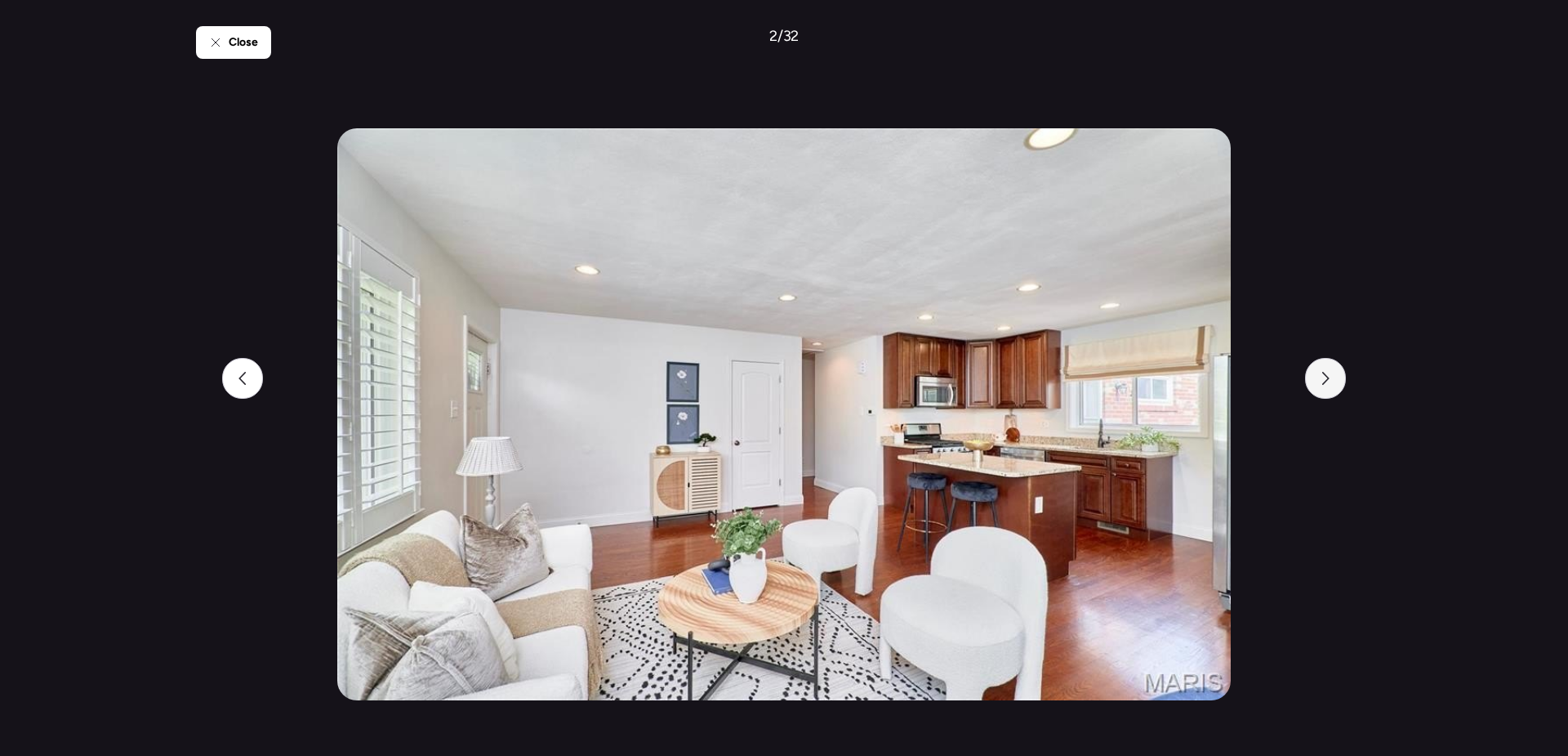
click at [1338, 383] on div at bounding box center [1326, 378] width 41 height 41
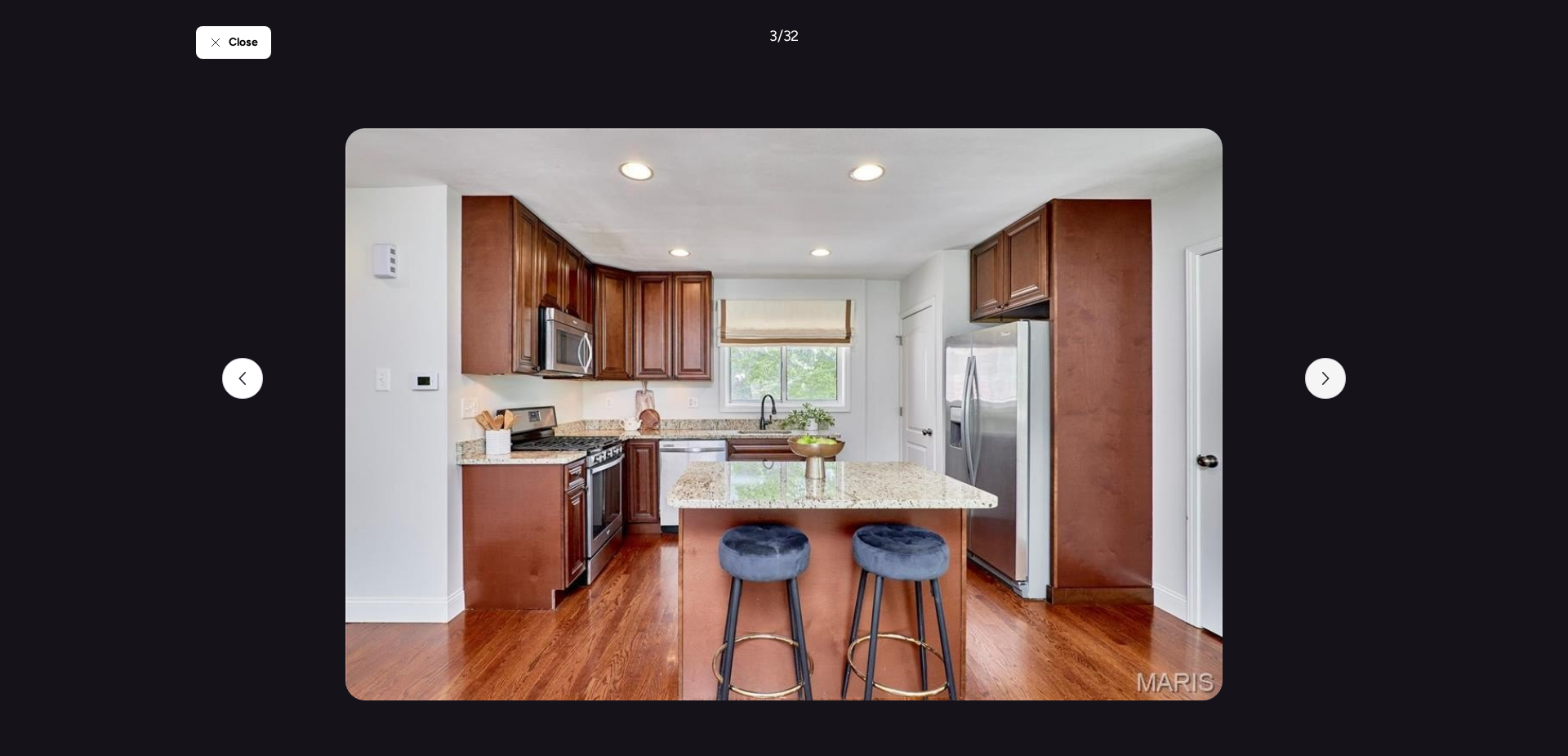
click at [1339, 383] on div at bounding box center [1326, 378] width 41 height 41
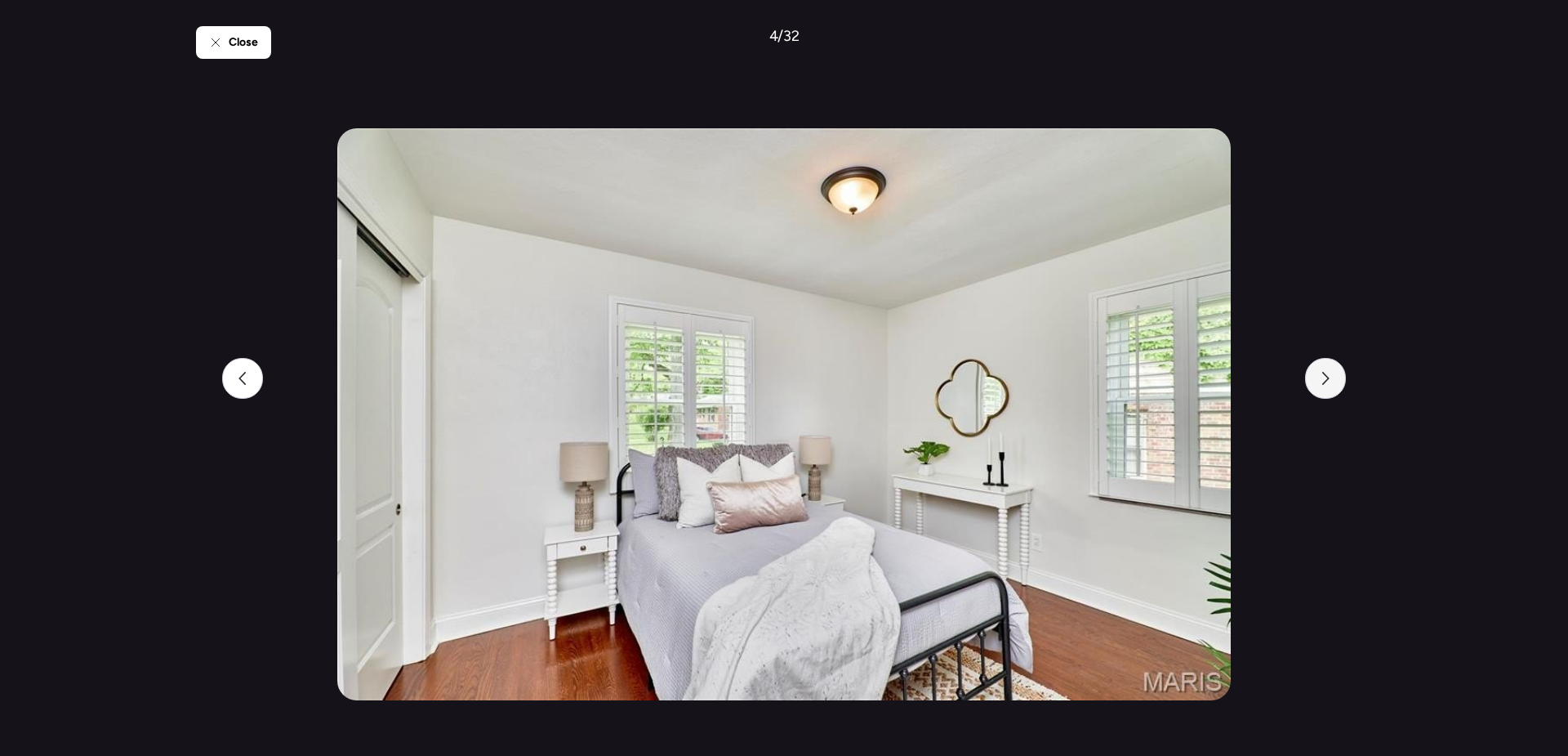
click at [1339, 383] on div at bounding box center [1326, 378] width 41 height 41
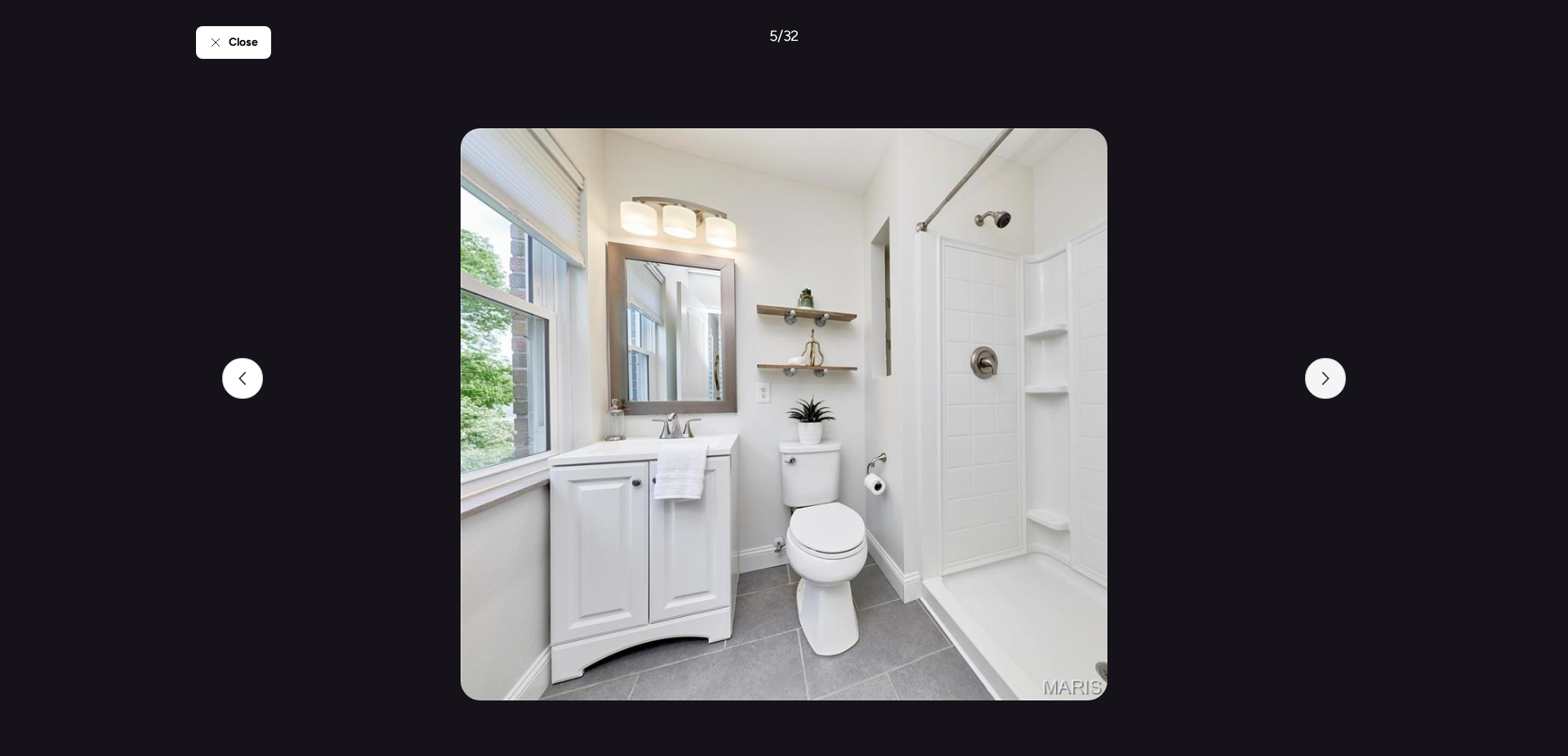
click at [1339, 383] on div at bounding box center [1326, 378] width 41 height 41
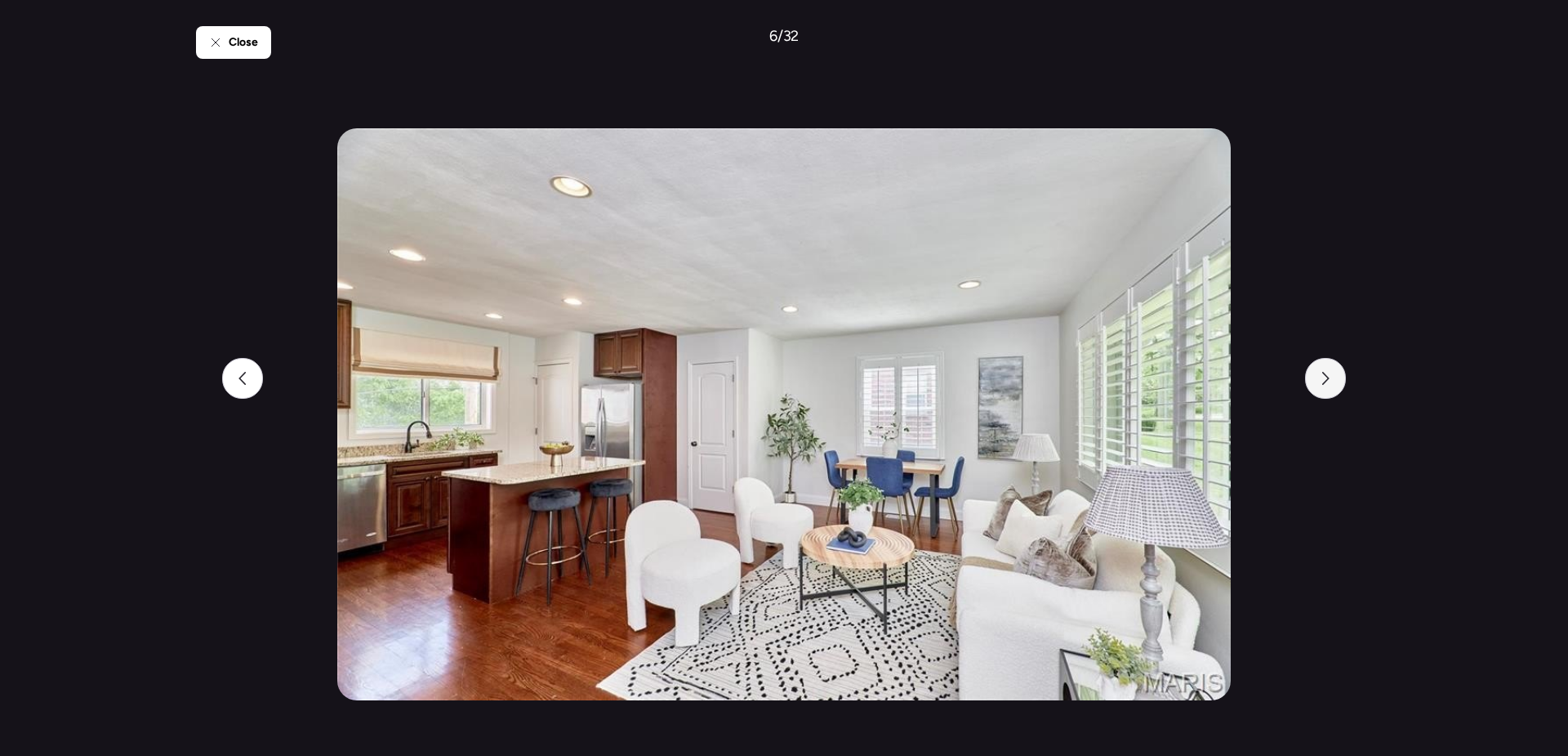
click at [1339, 383] on div at bounding box center [1326, 378] width 41 height 41
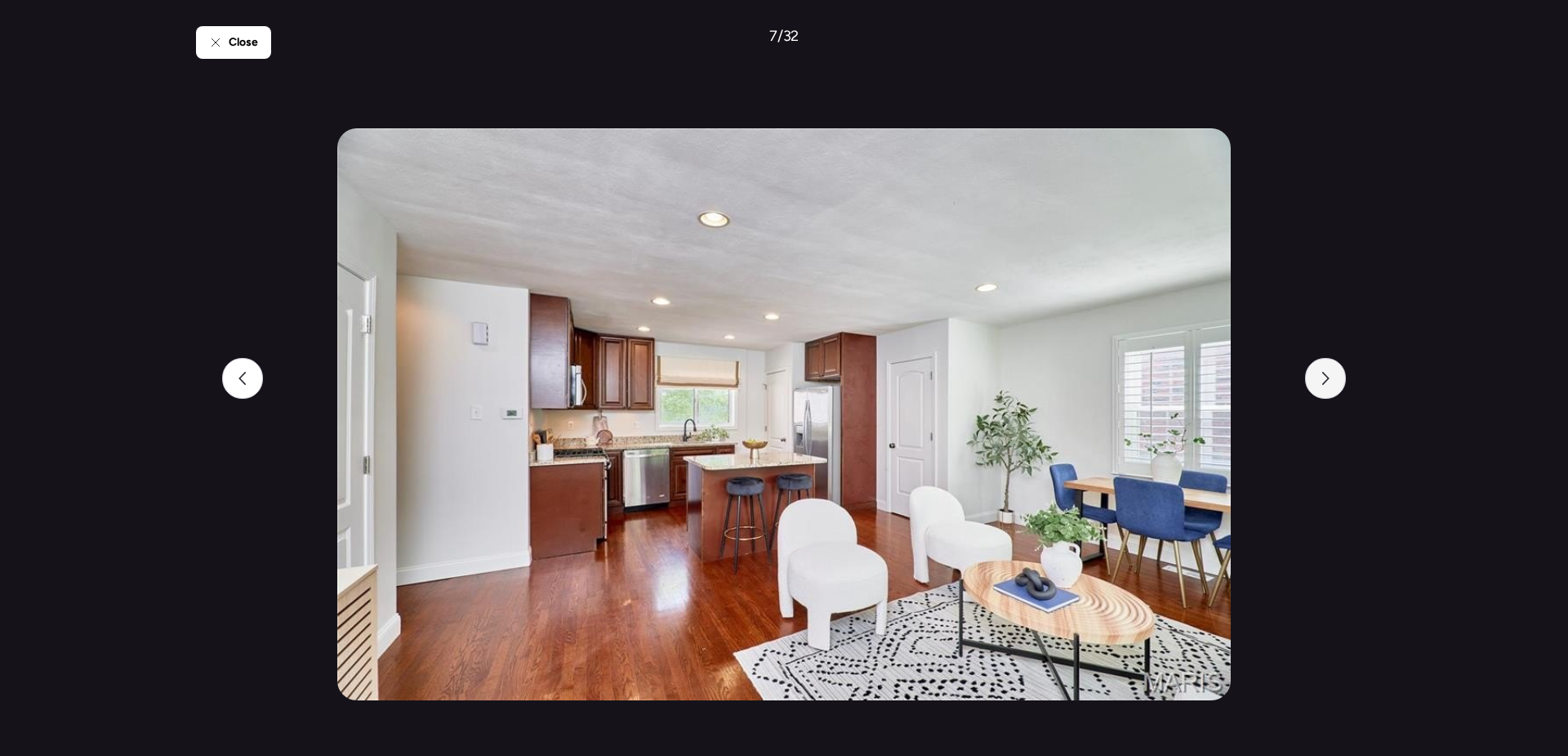
click at [1339, 383] on div at bounding box center [1326, 378] width 41 height 41
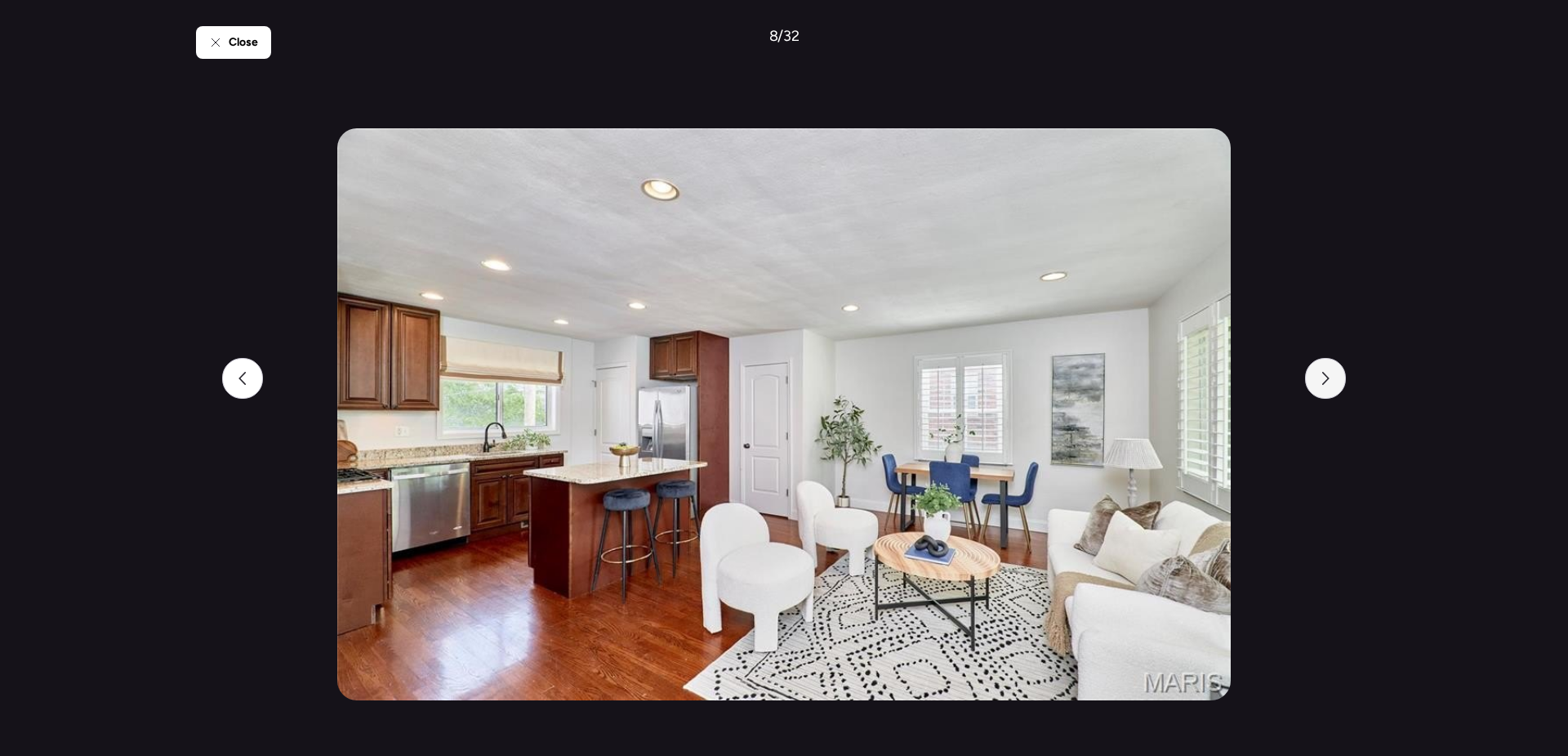
click at [1339, 383] on div at bounding box center [1326, 378] width 41 height 41
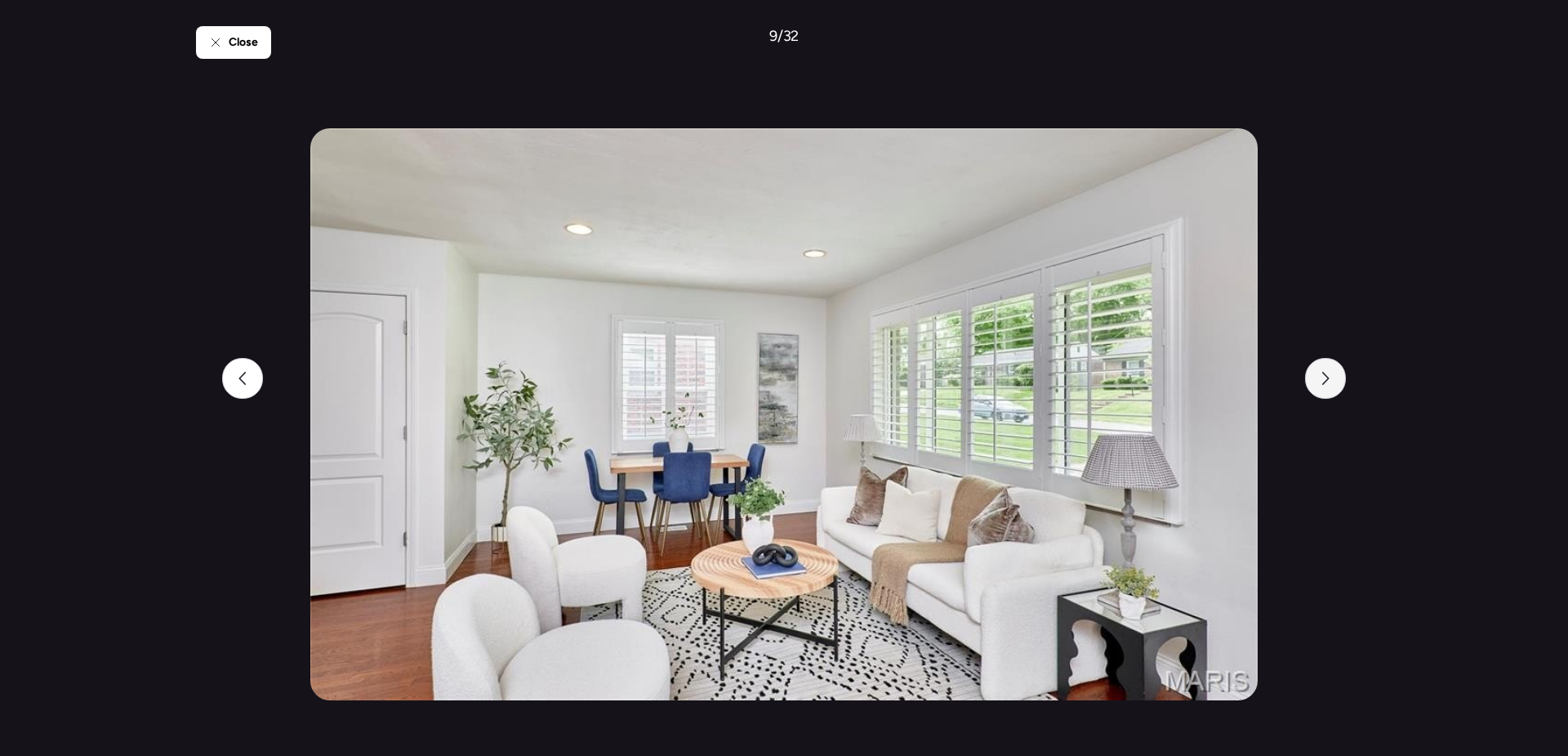
click at [1339, 383] on div at bounding box center [1326, 378] width 41 height 41
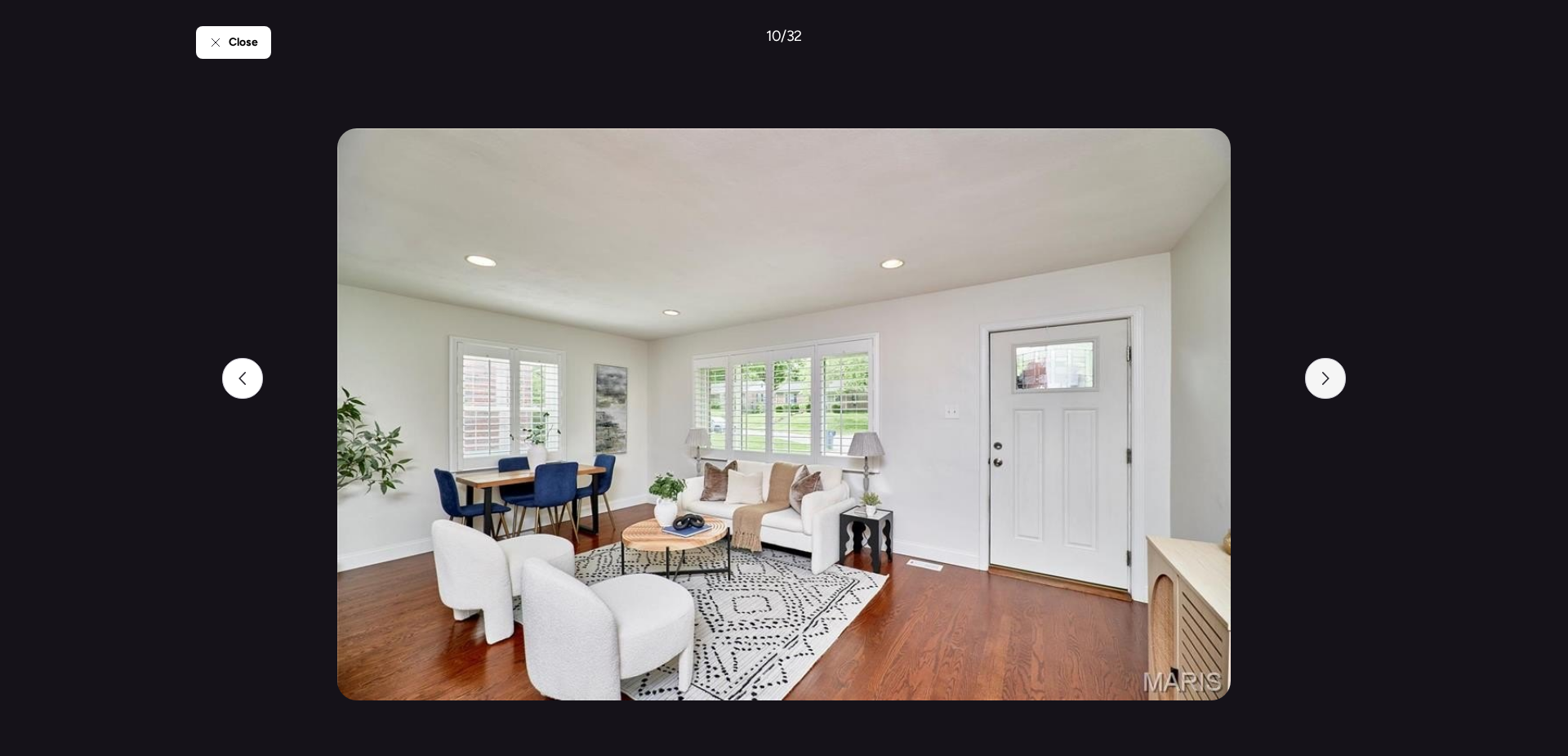
click at [1339, 383] on div at bounding box center [1326, 378] width 41 height 41
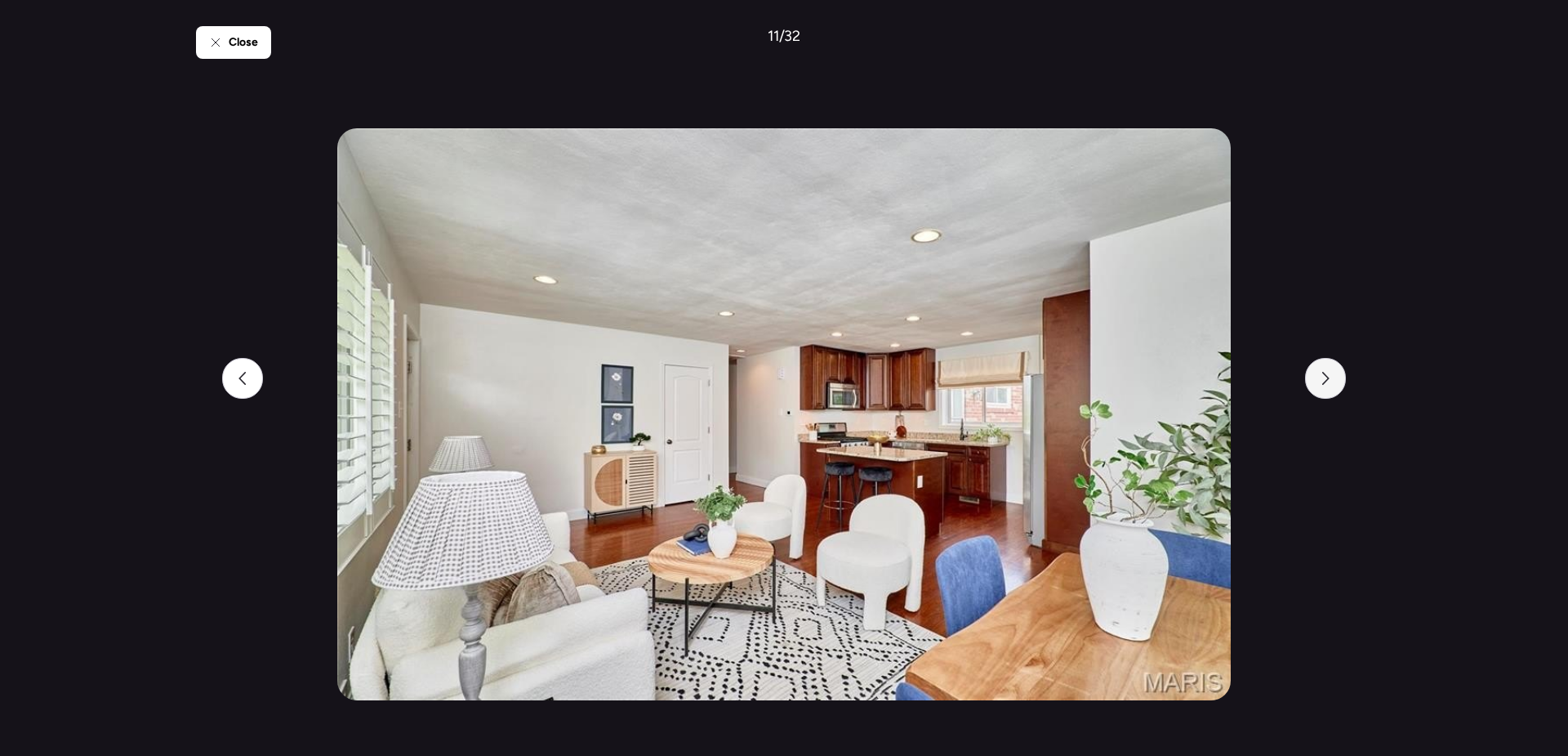
click at [1339, 383] on div at bounding box center [1326, 378] width 41 height 41
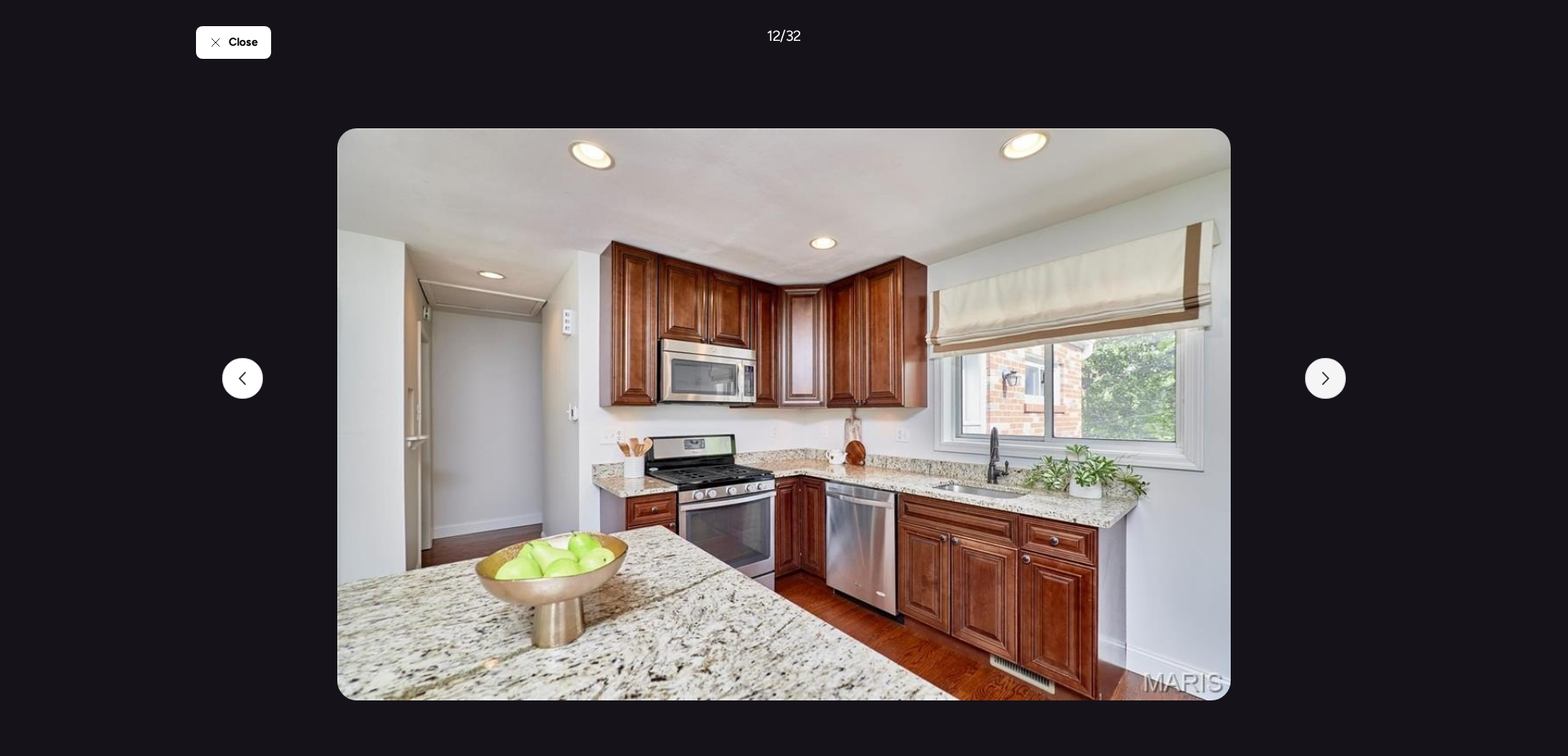
click at [1339, 383] on div at bounding box center [1326, 378] width 41 height 41
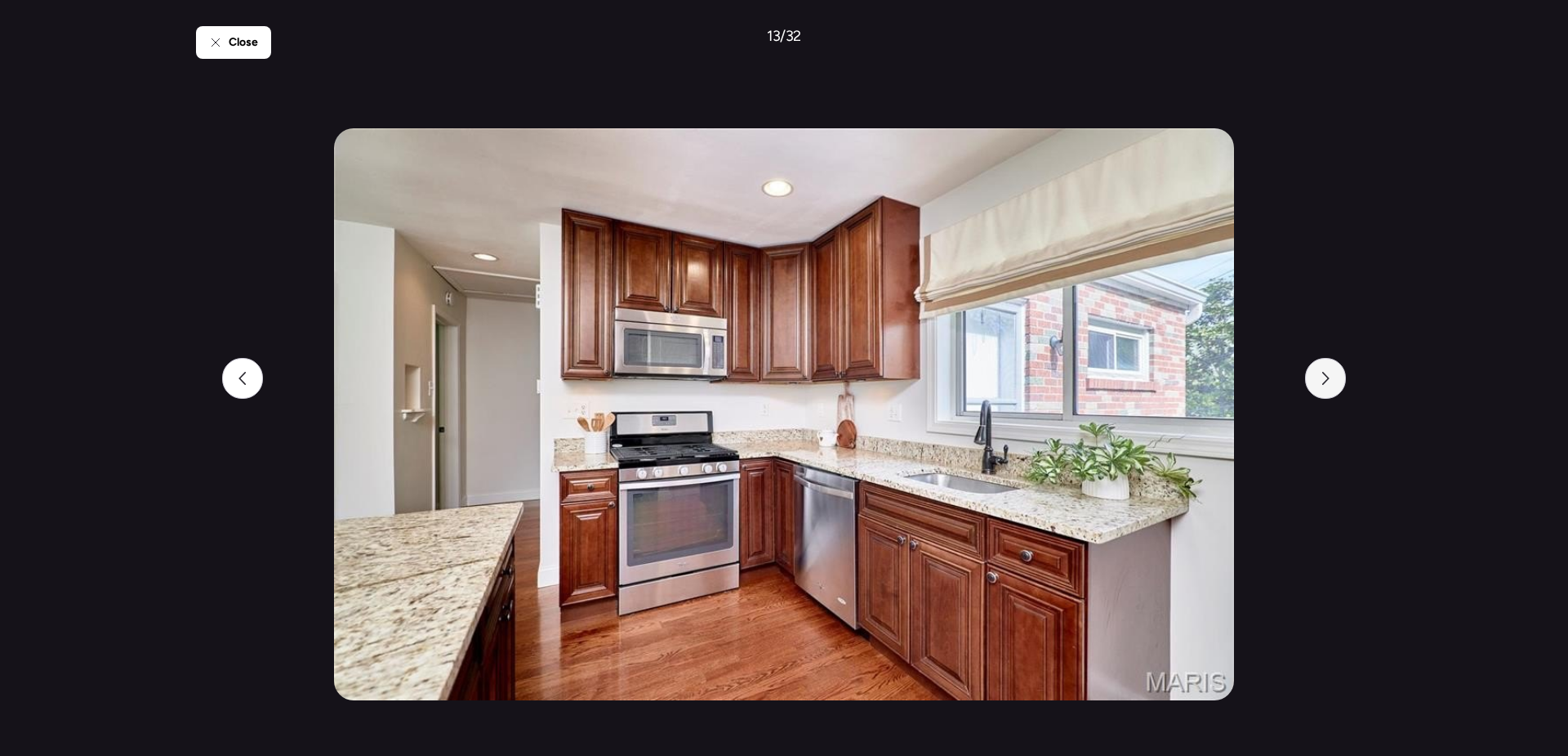
click at [1339, 383] on div at bounding box center [1326, 378] width 41 height 41
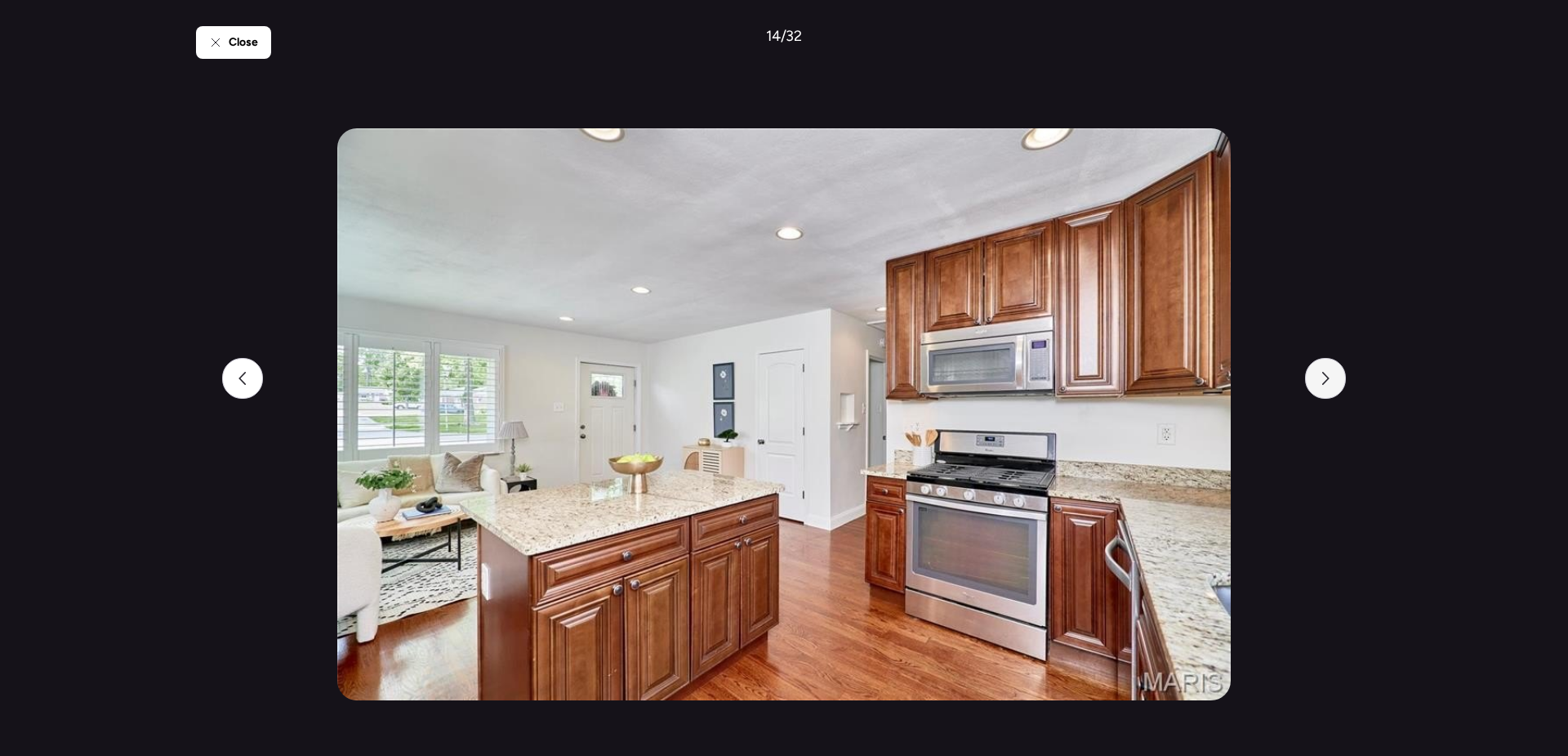
click at [1339, 383] on div at bounding box center [1326, 378] width 41 height 41
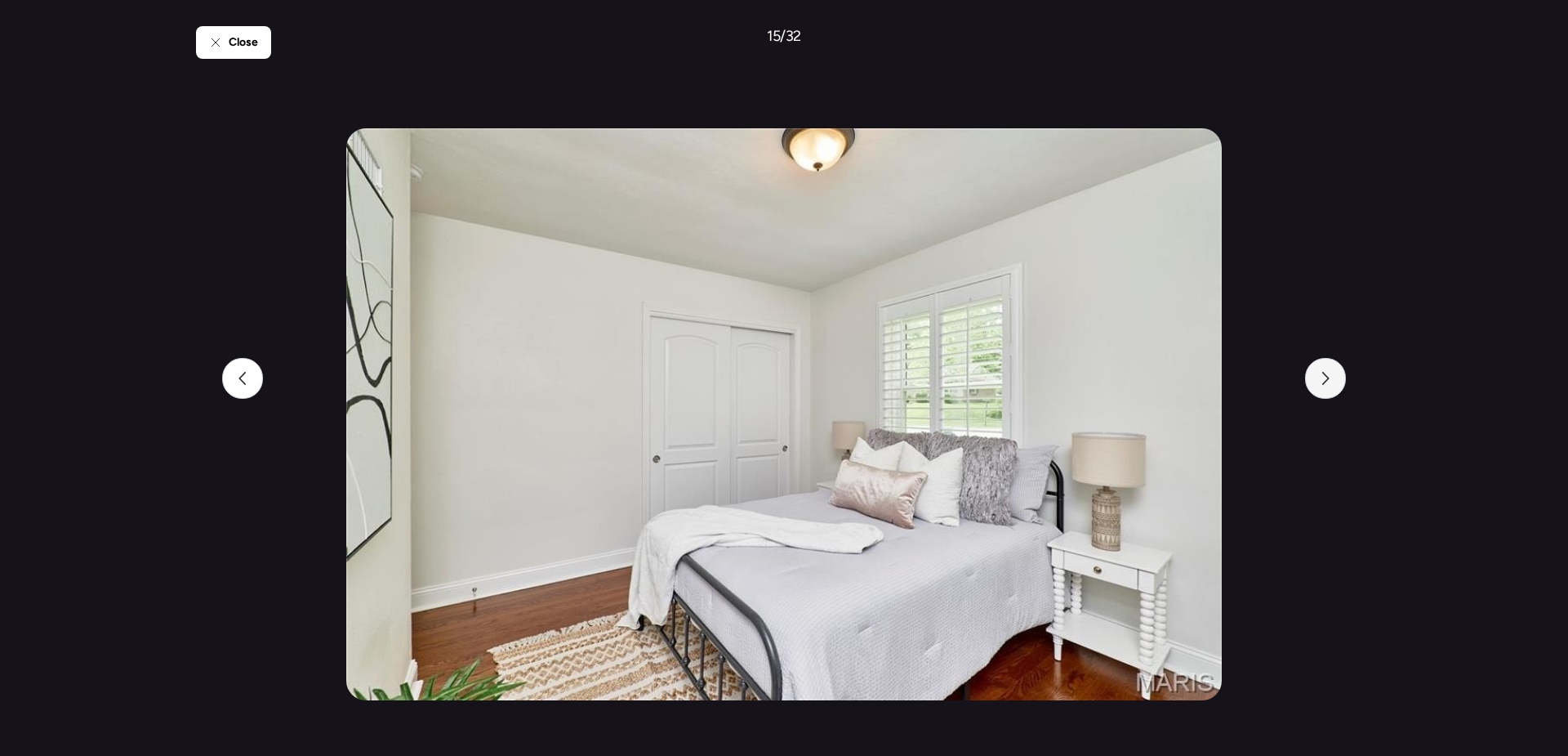
click at [1339, 383] on div at bounding box center [1326, 378] width 41 height 41
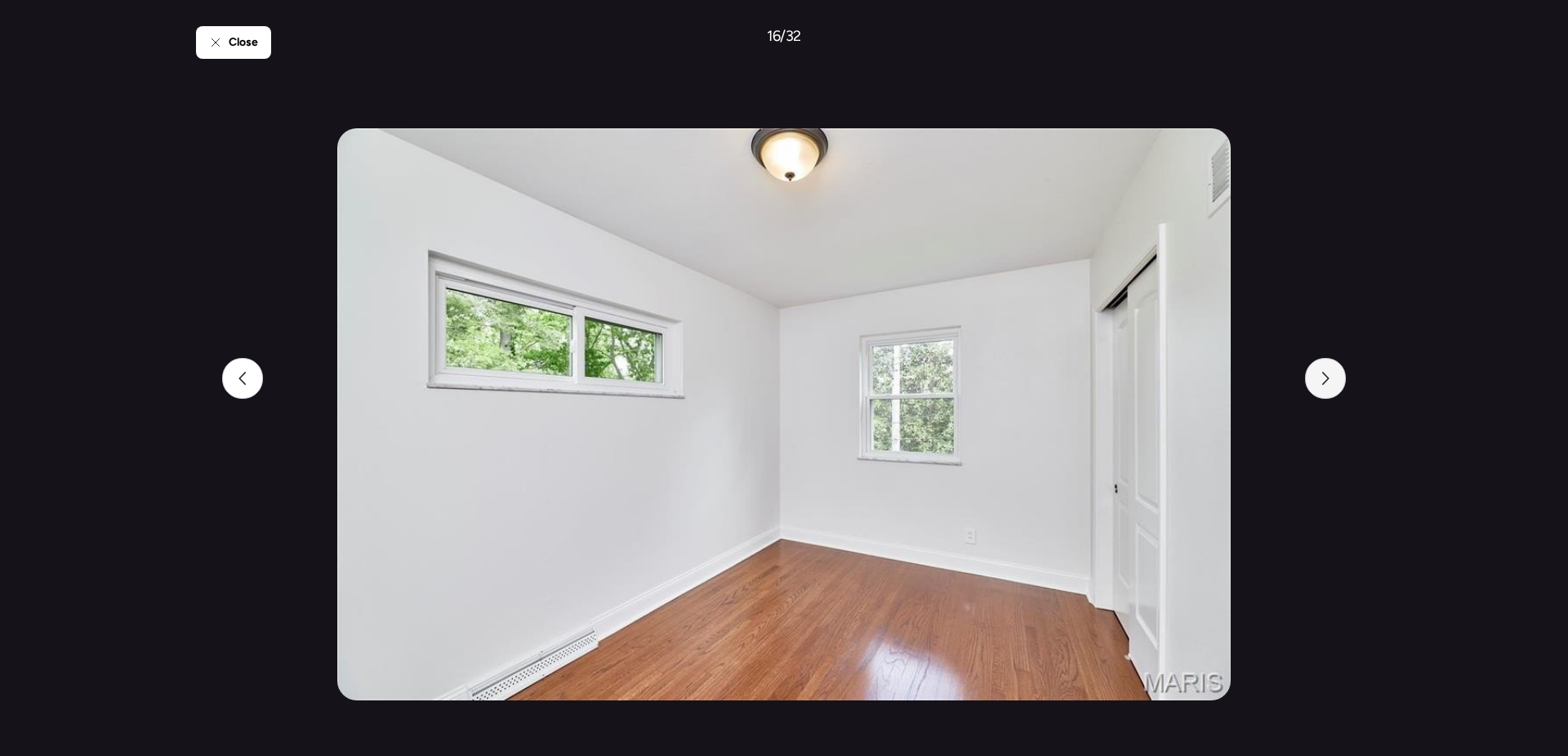
click at [1339, 383] on div at bounding box center [1326, 378] width 41 height 41
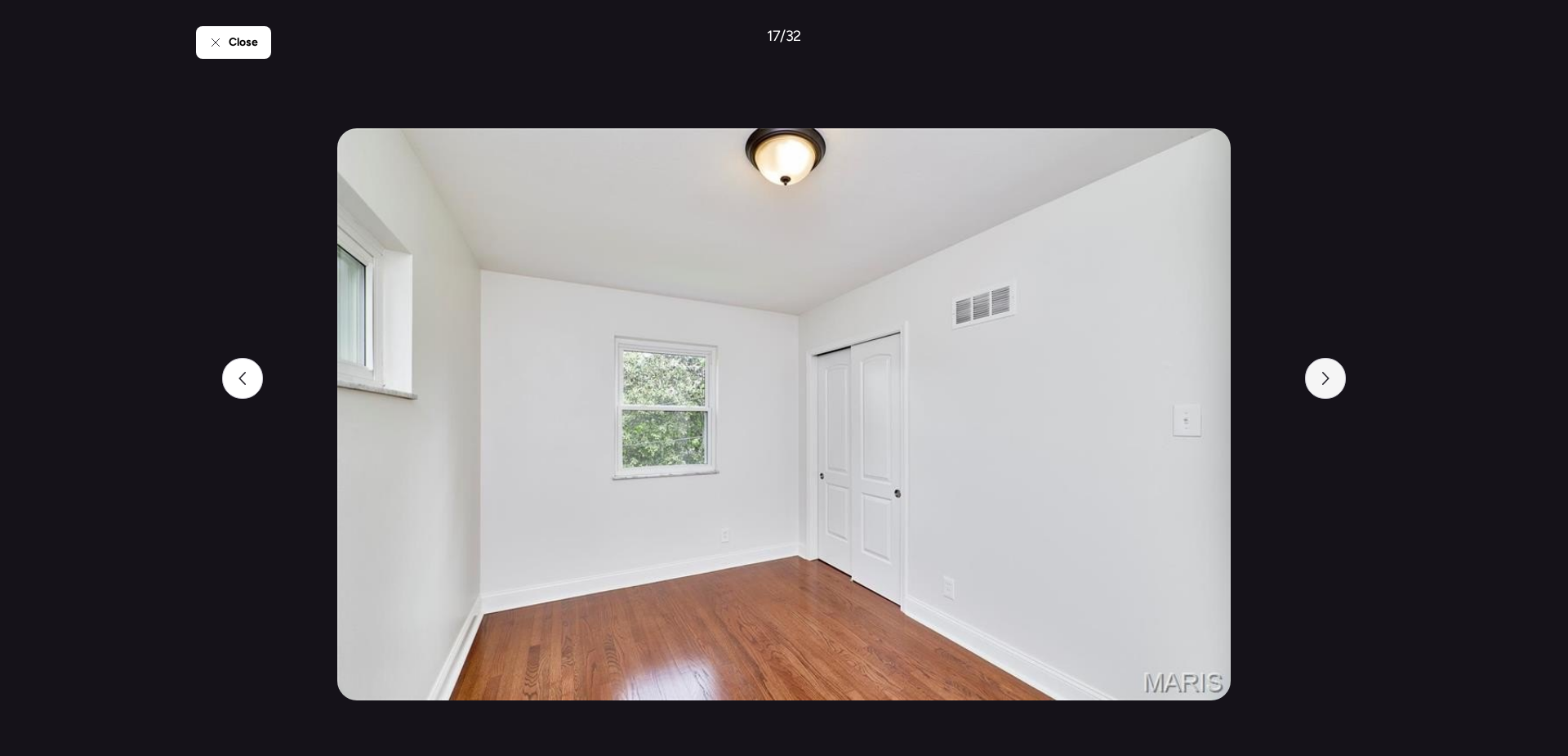
click at [1339, 383] on div at bounding box center [1326, 378] width 41 height 41
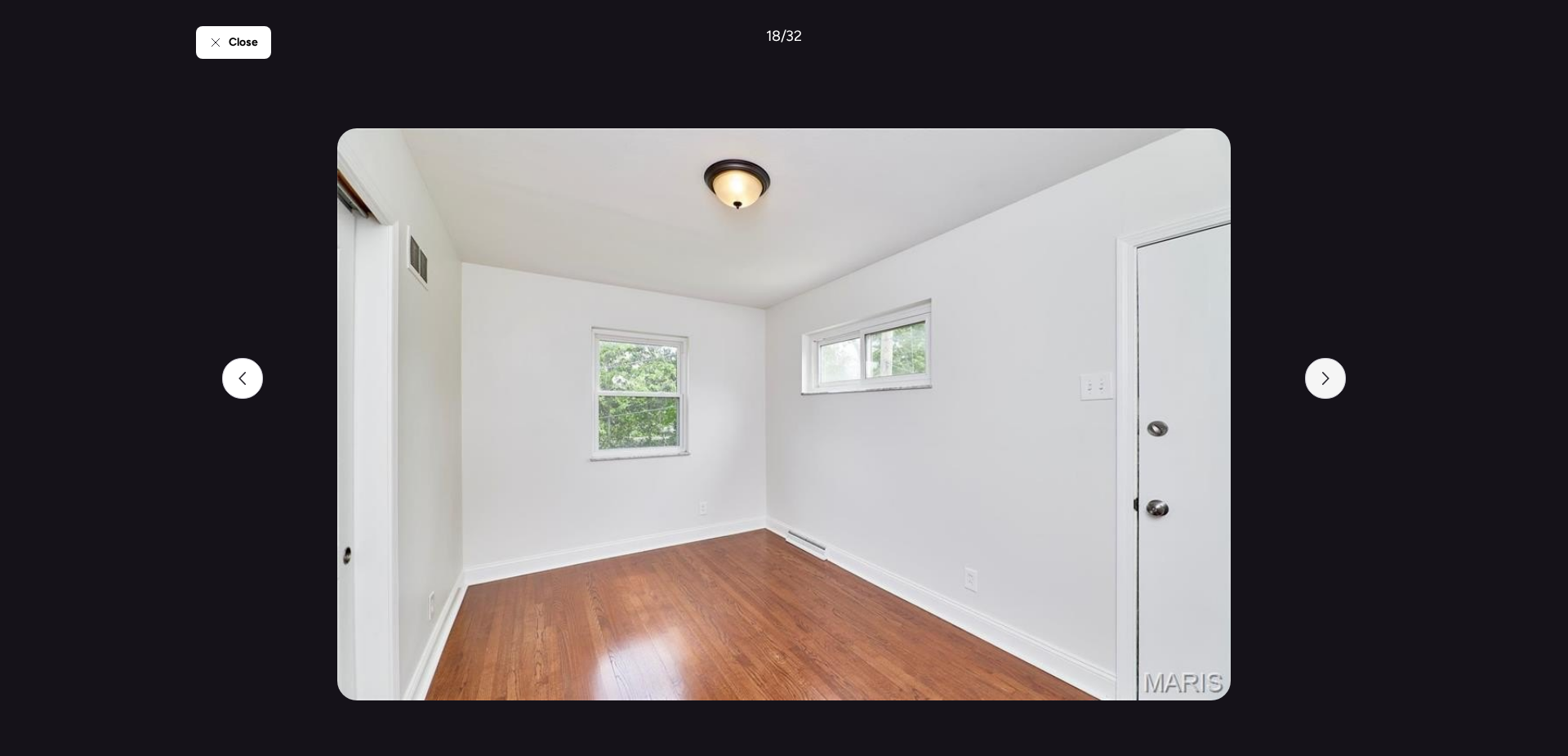
click at [1339, 383] on div at bounding box center [1326, 378] width 41 height 41
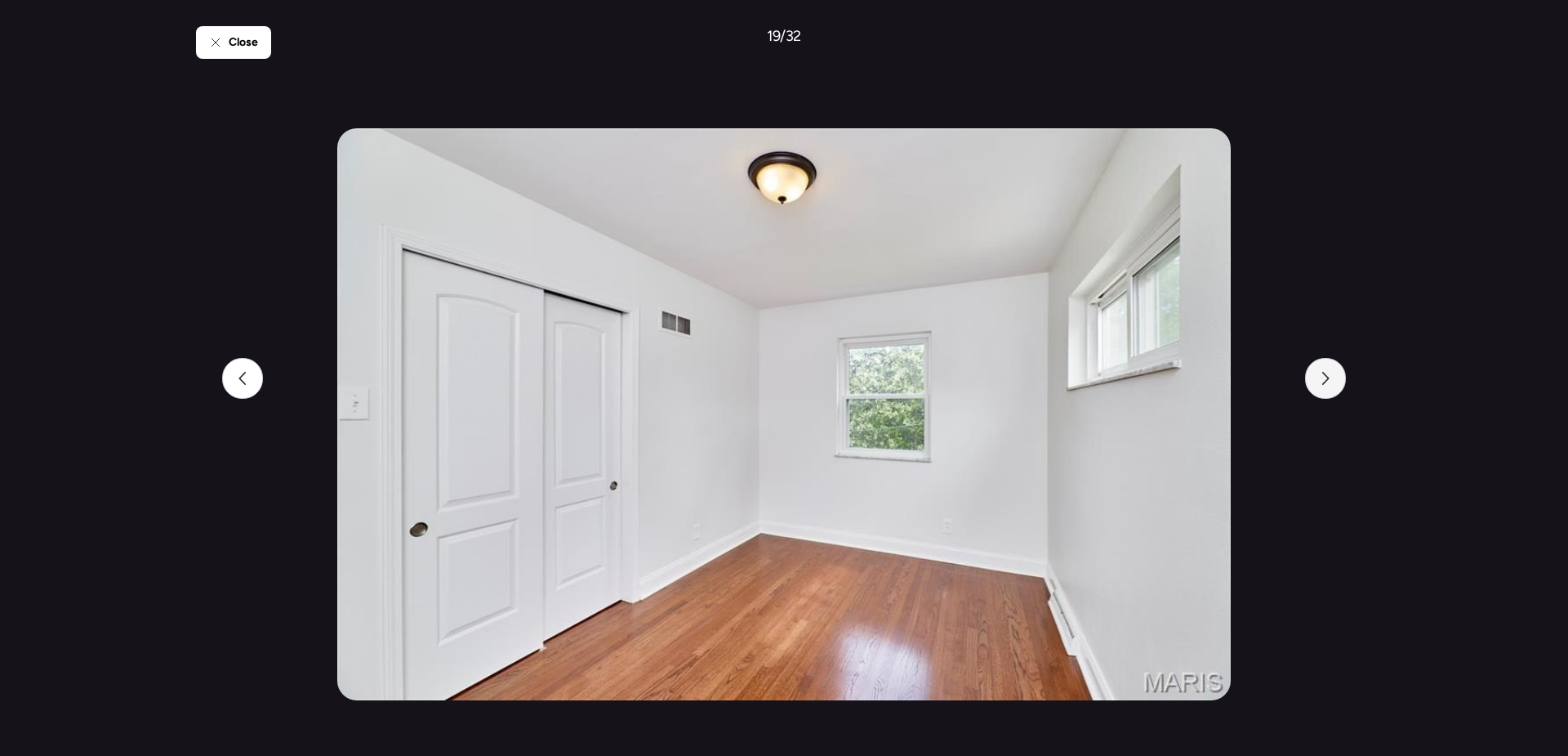
click at [1339, 383] on div at bounding box center [1326, 378] width 41 height 41
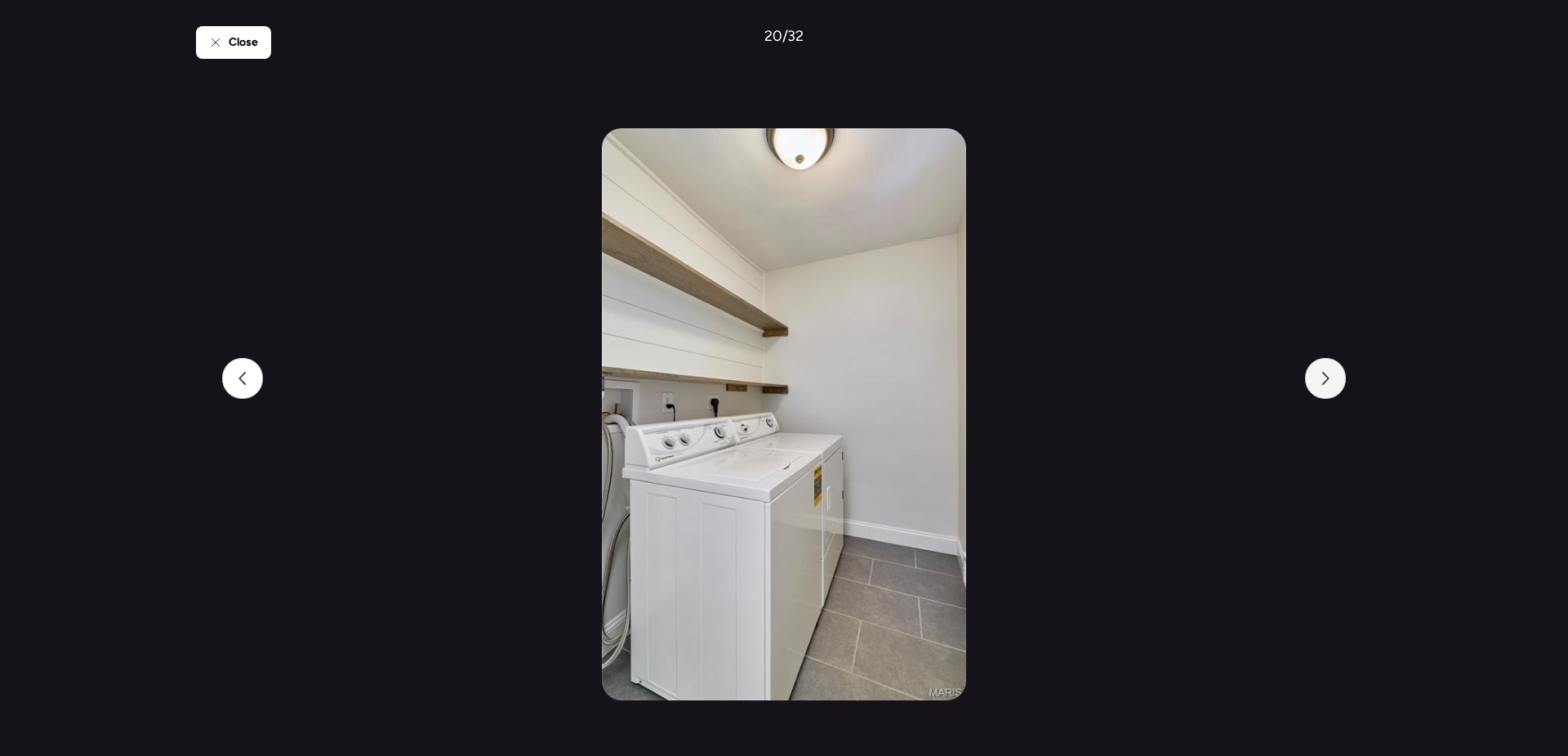
click at [1339, 383] on div at bounding box center [1326, 378] width 41 height 41
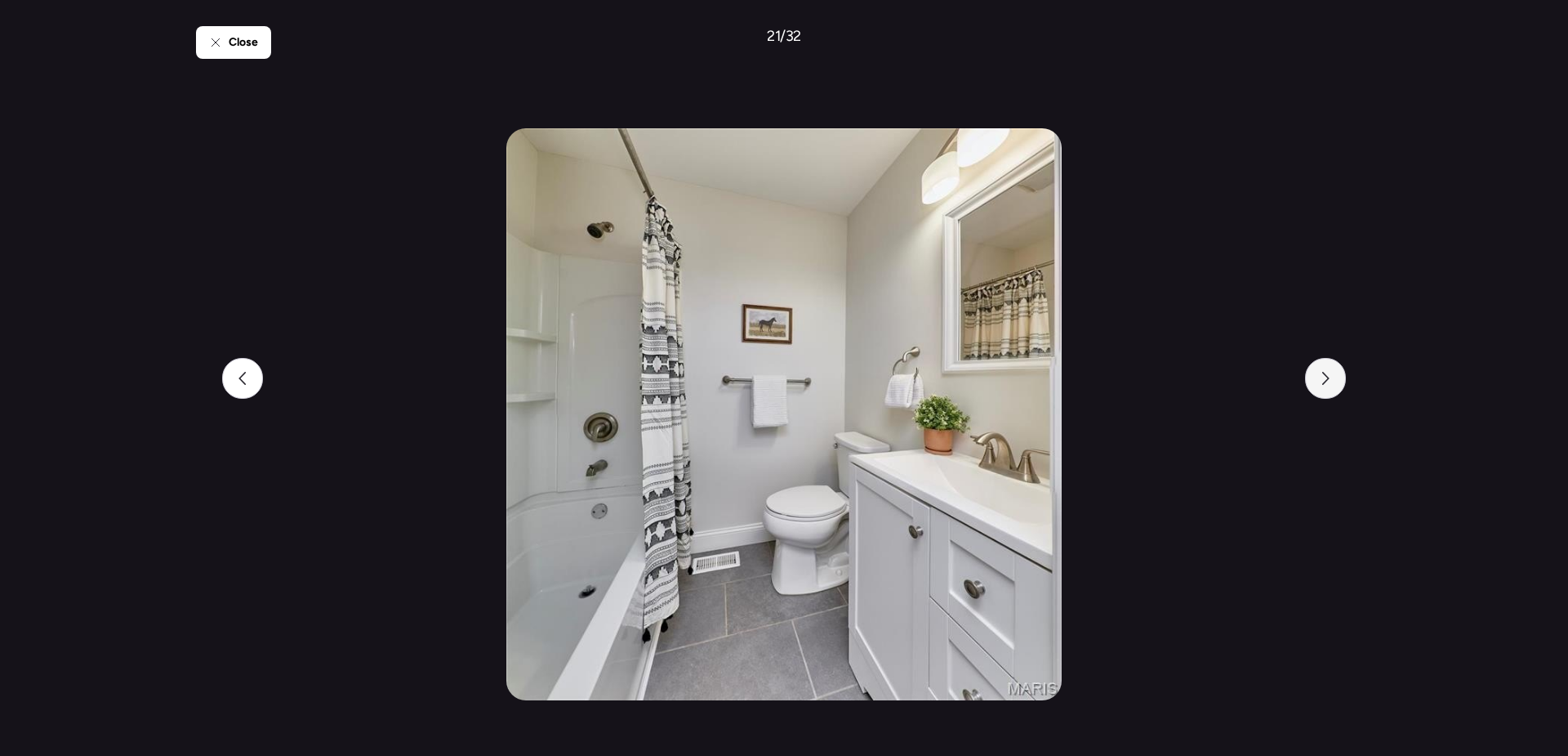
click at [1339, 383] on div at bounding box center [1326, 378] width 41 height 41
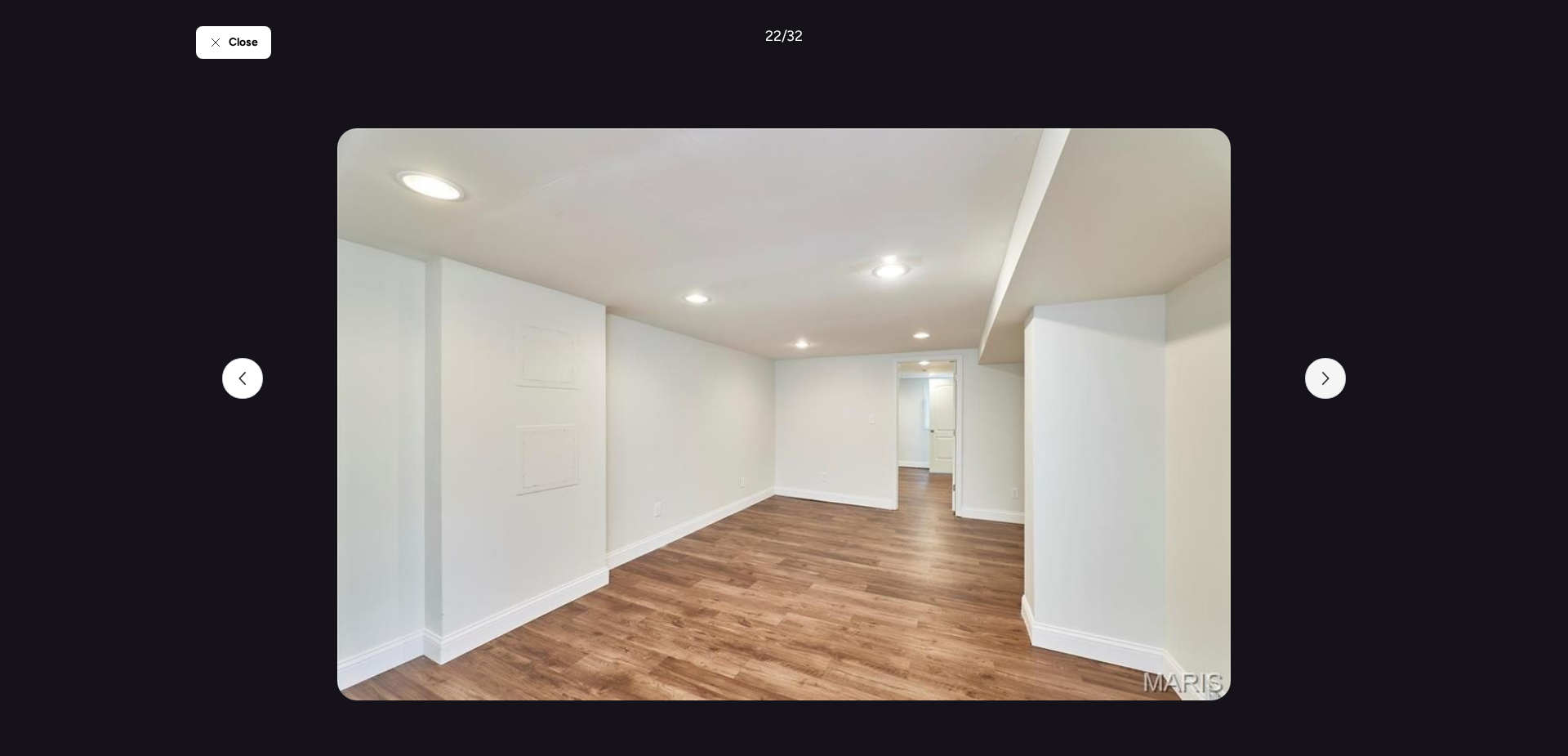
click at [1339, 383] on div at bounding box center [1326, 378] width 41 height 41
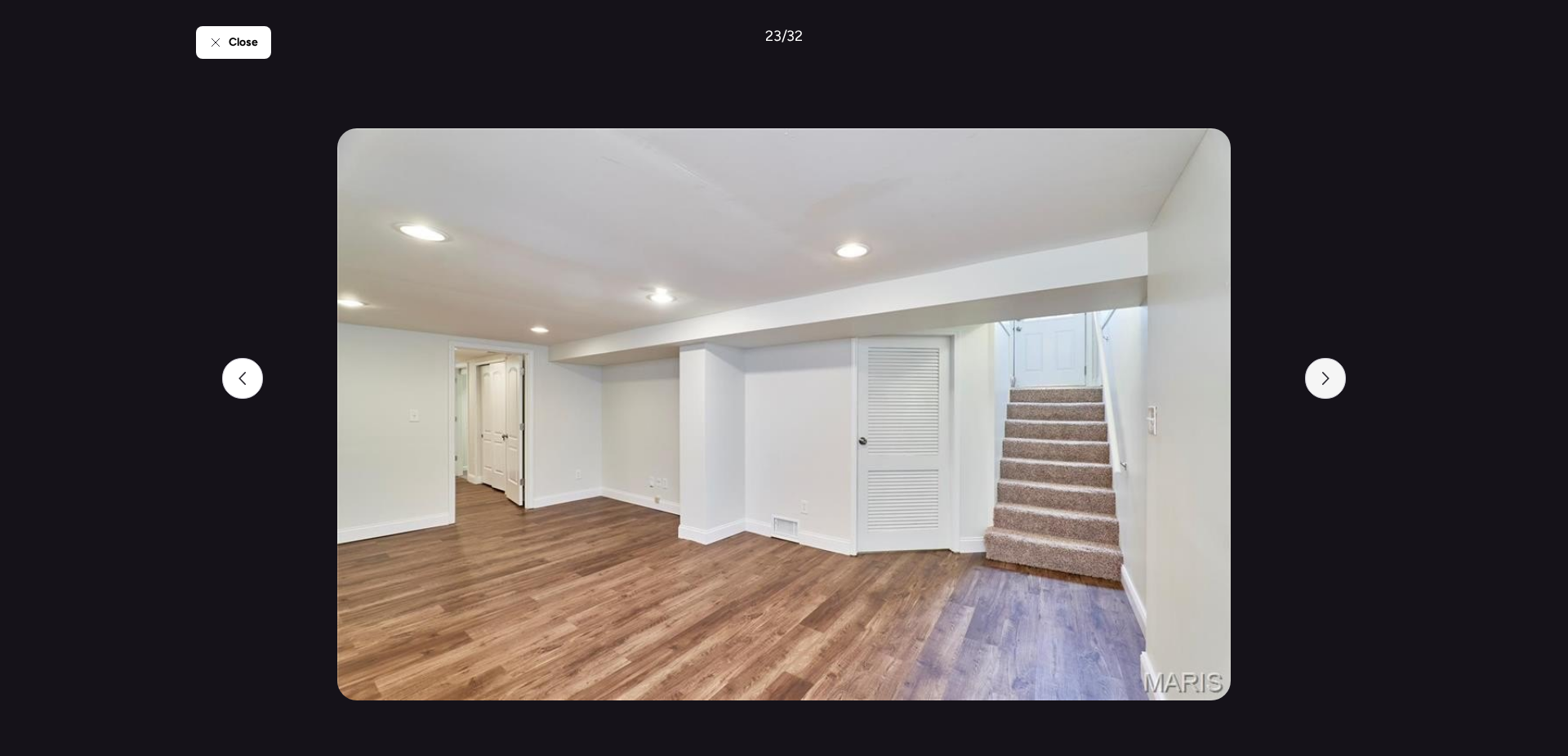
click at [1339, 383] on div at bounding box center [1326, 378] width 41 height 41
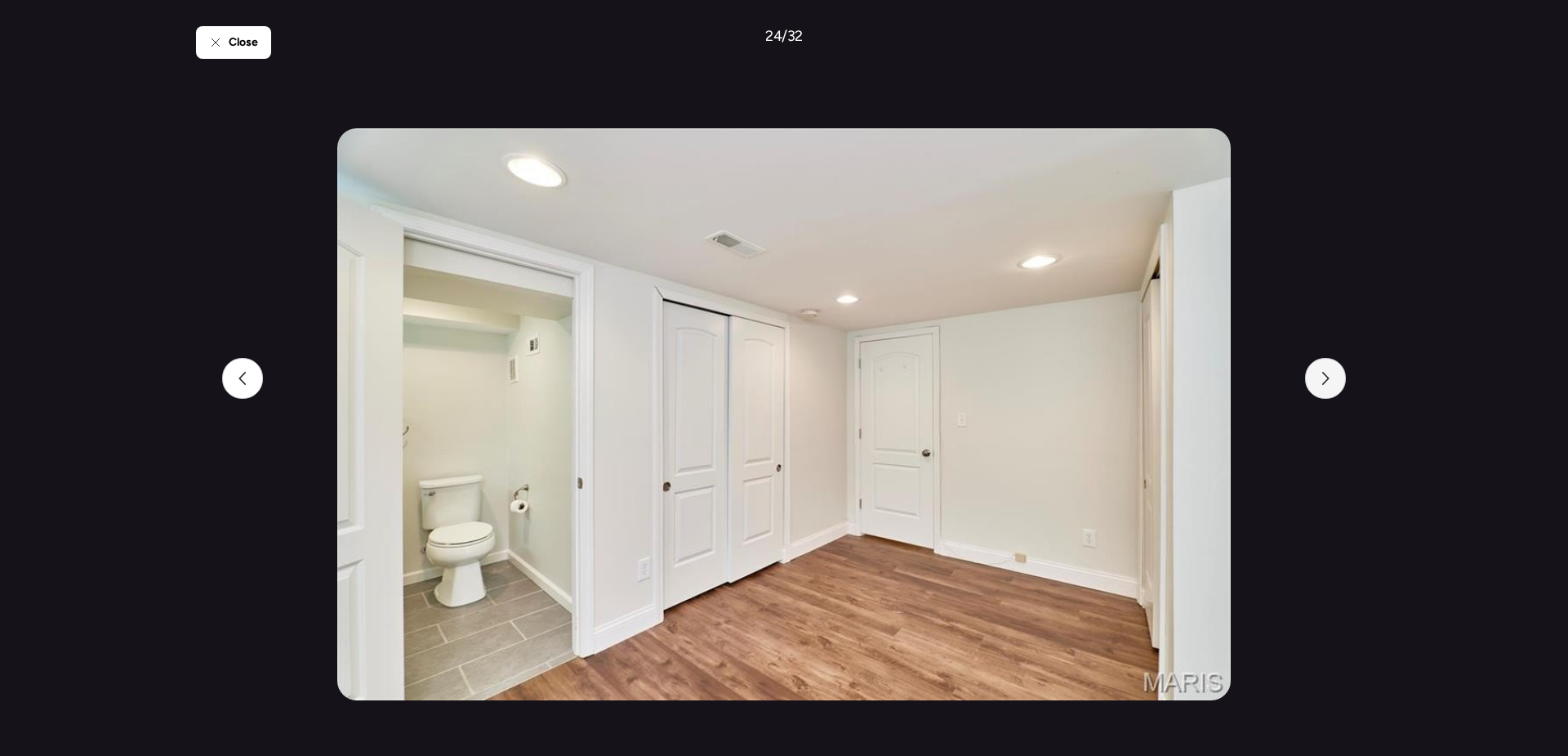
click at [1339, 383] on div at bounding box center [1326, 378] width 41 height 41
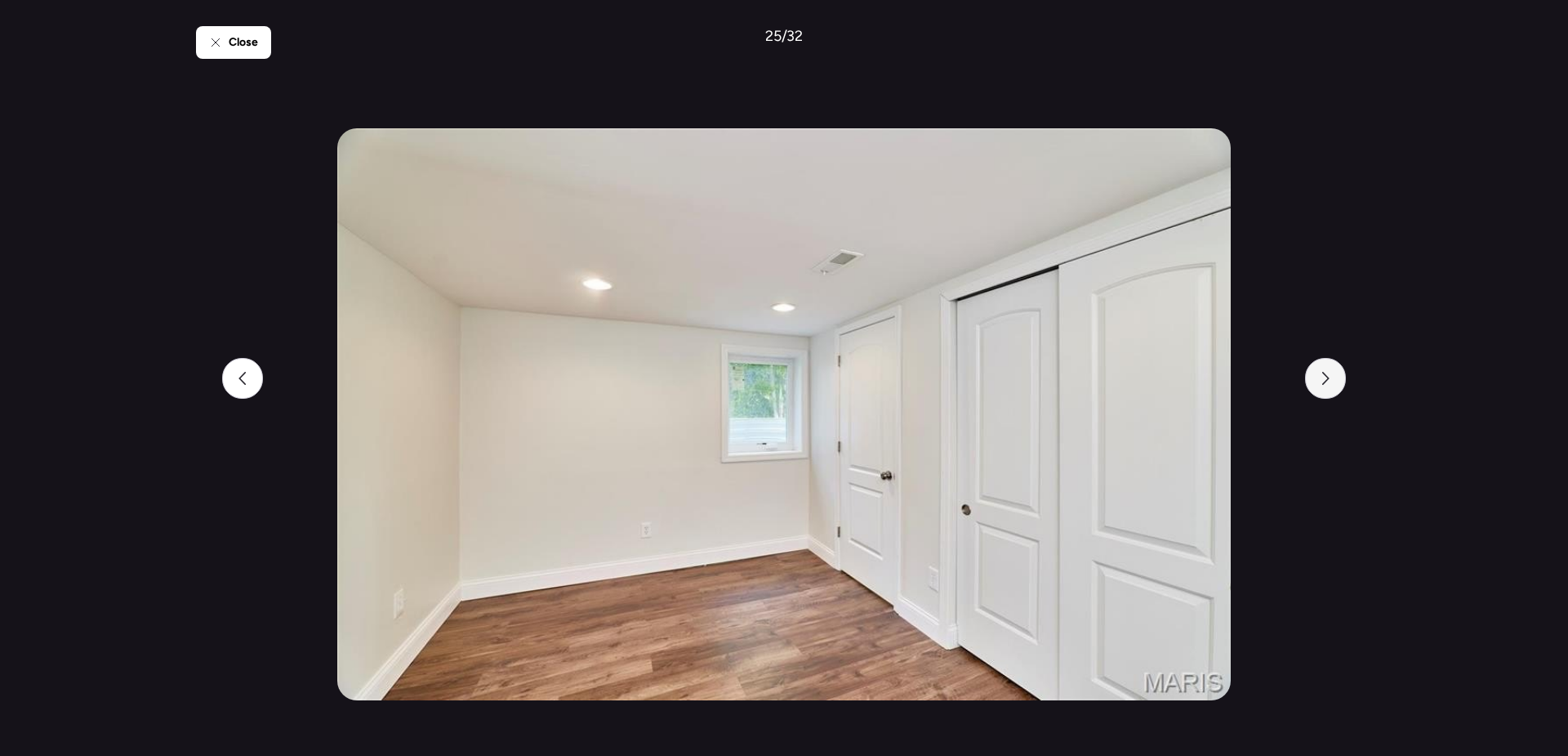
click at [1339, 383] on div at bounding box center [1326, 378] width 41 height 41
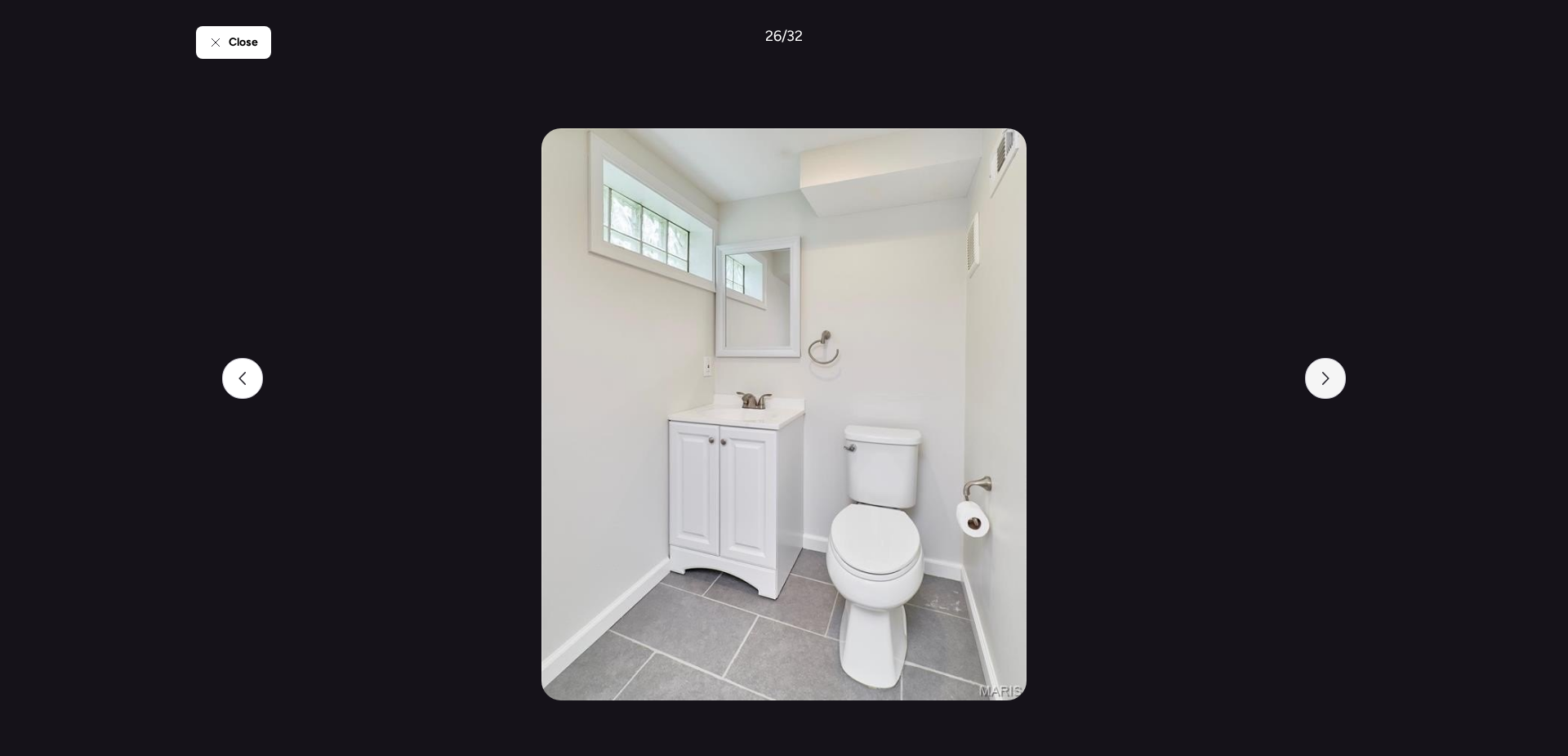
click at [1339, 384] on div at bounding box center [1326, 378] width 41 height 41
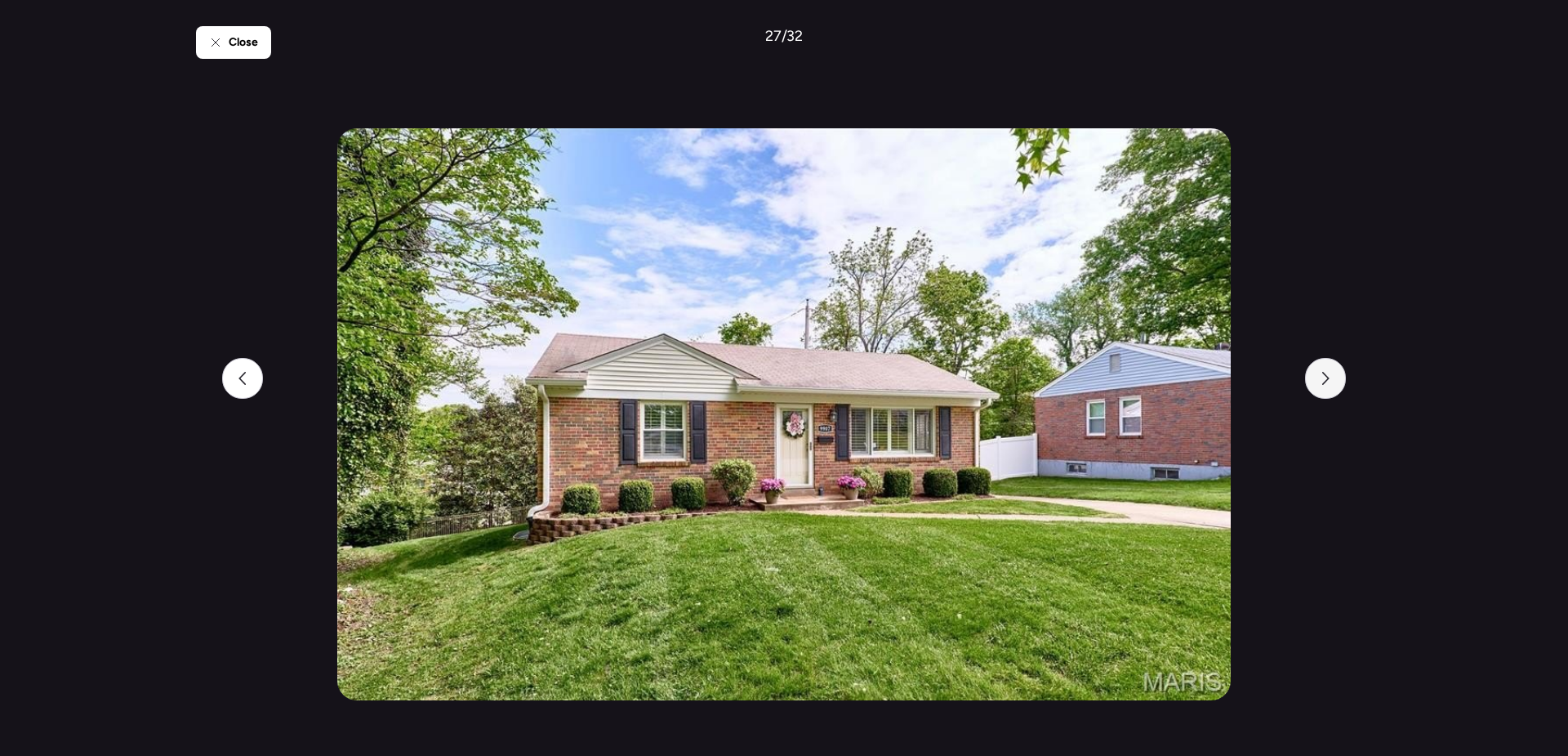
click at [1339, 385] on div at bounding box center [1326, 378] width 41 height 41
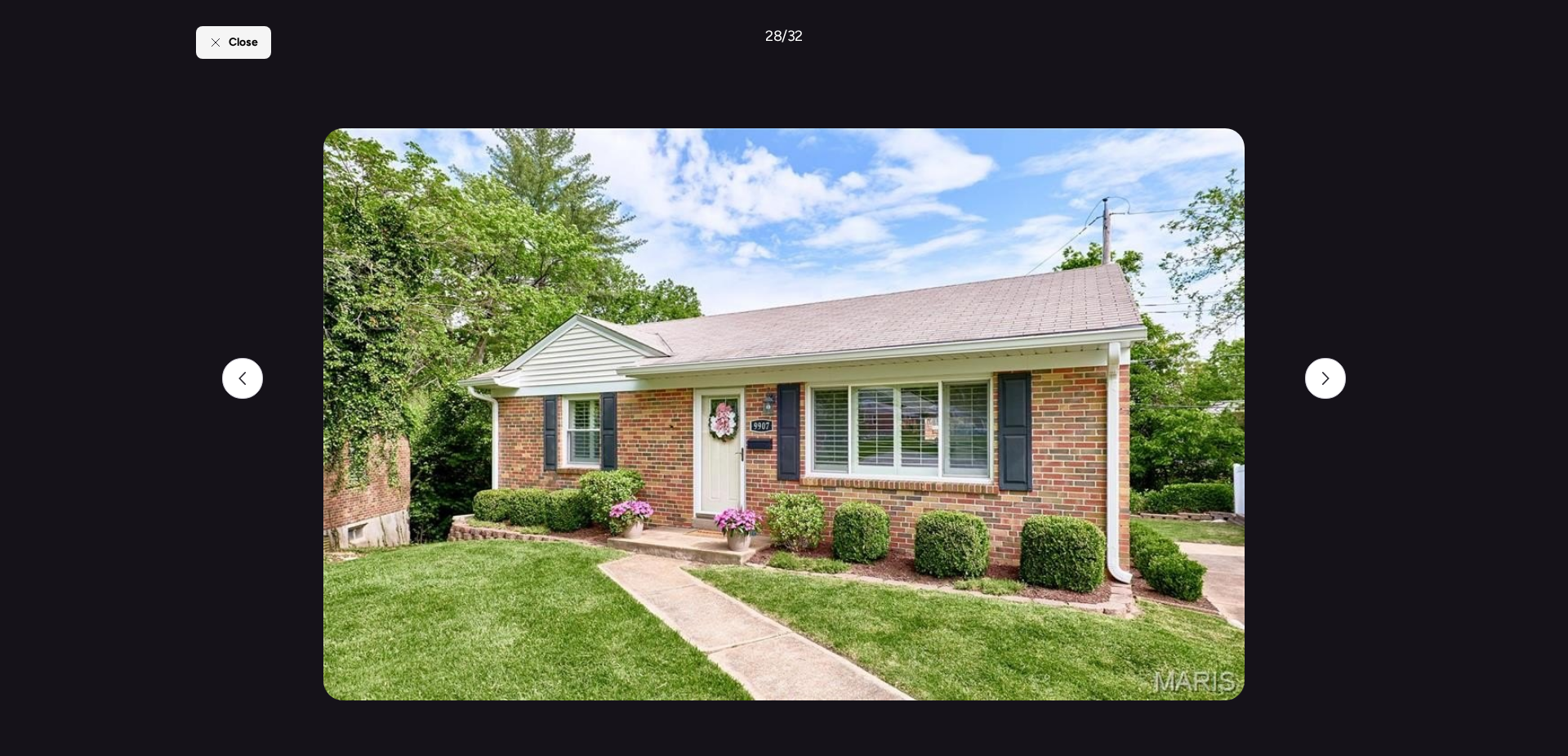
click at [231, 50] on span "Close" at bounding box center [242, 42] width 29 height 16
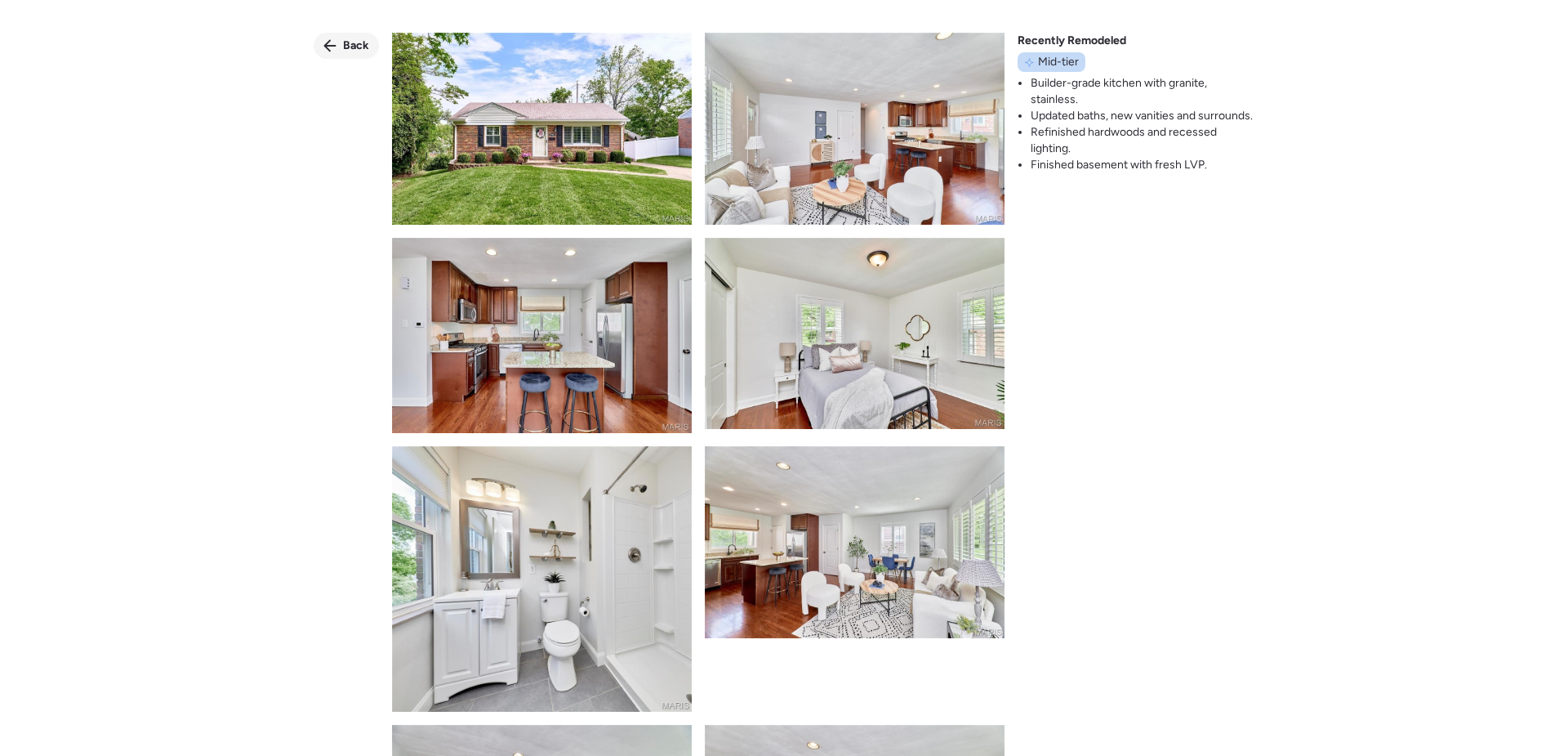
click at [346, 45] on span "Back" at bounding box center [357, 45] width 27 height 16
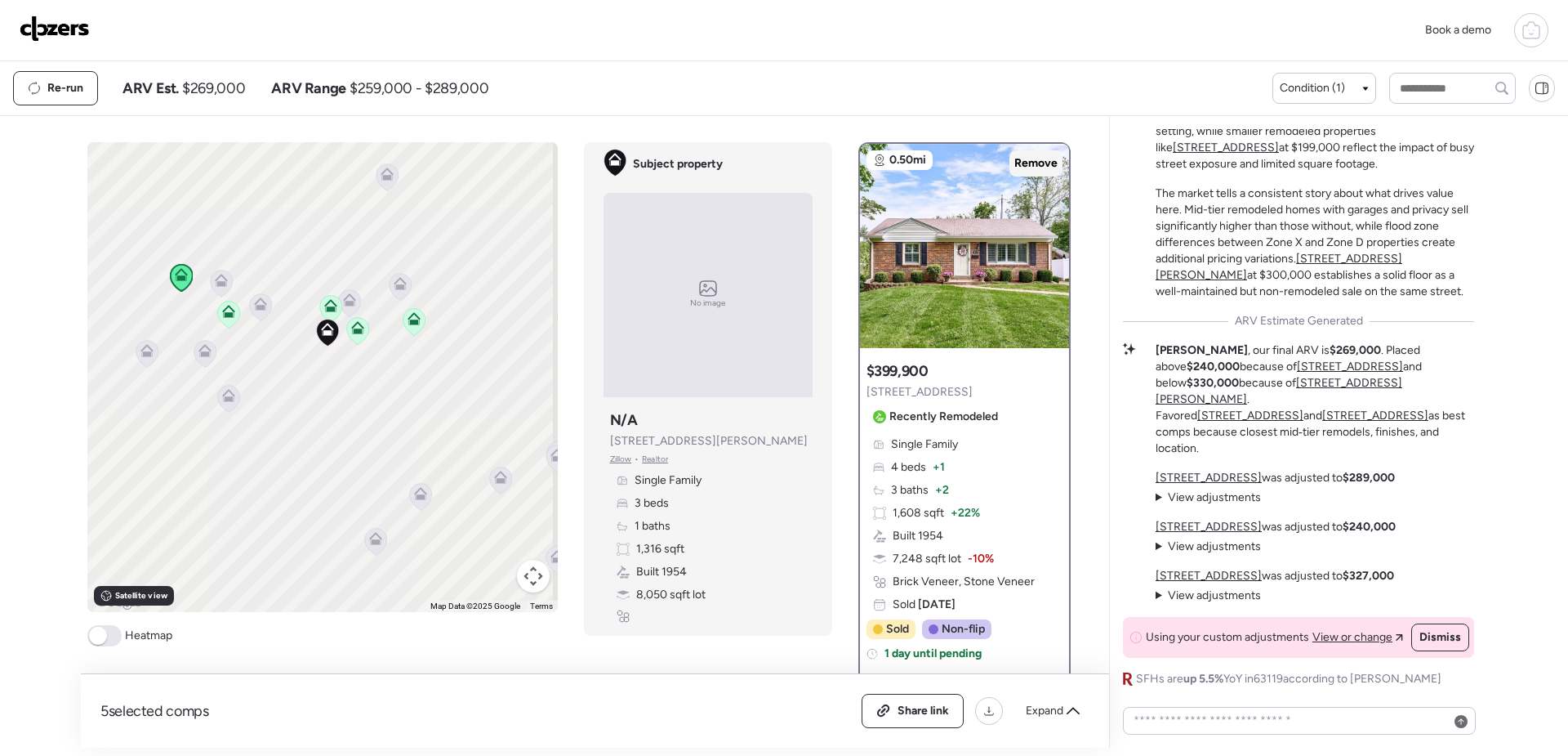
click at [1034, 162] on span "Remove" at bounding box center [1036, 163] width 43 height 16
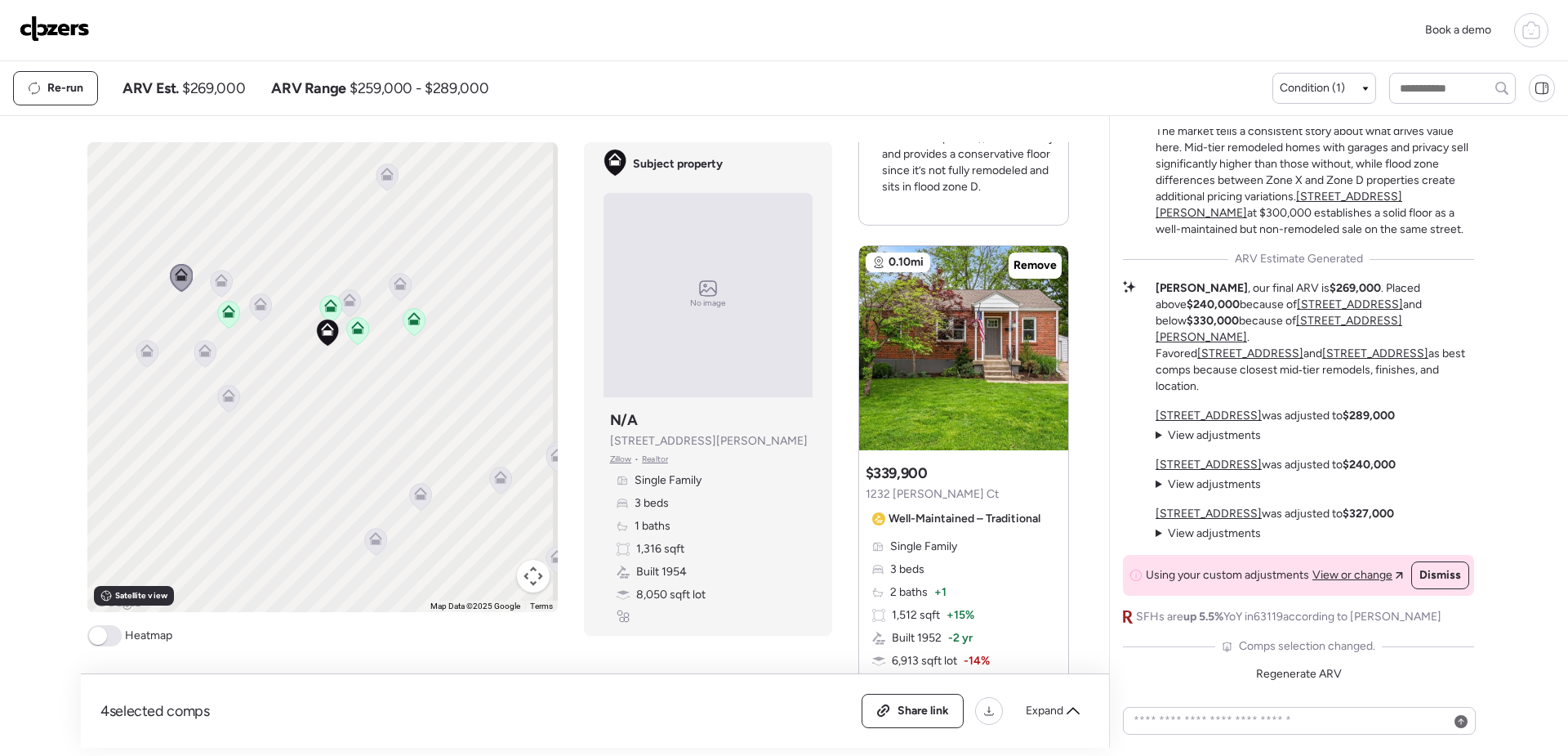
scroll to position [2207, 0]
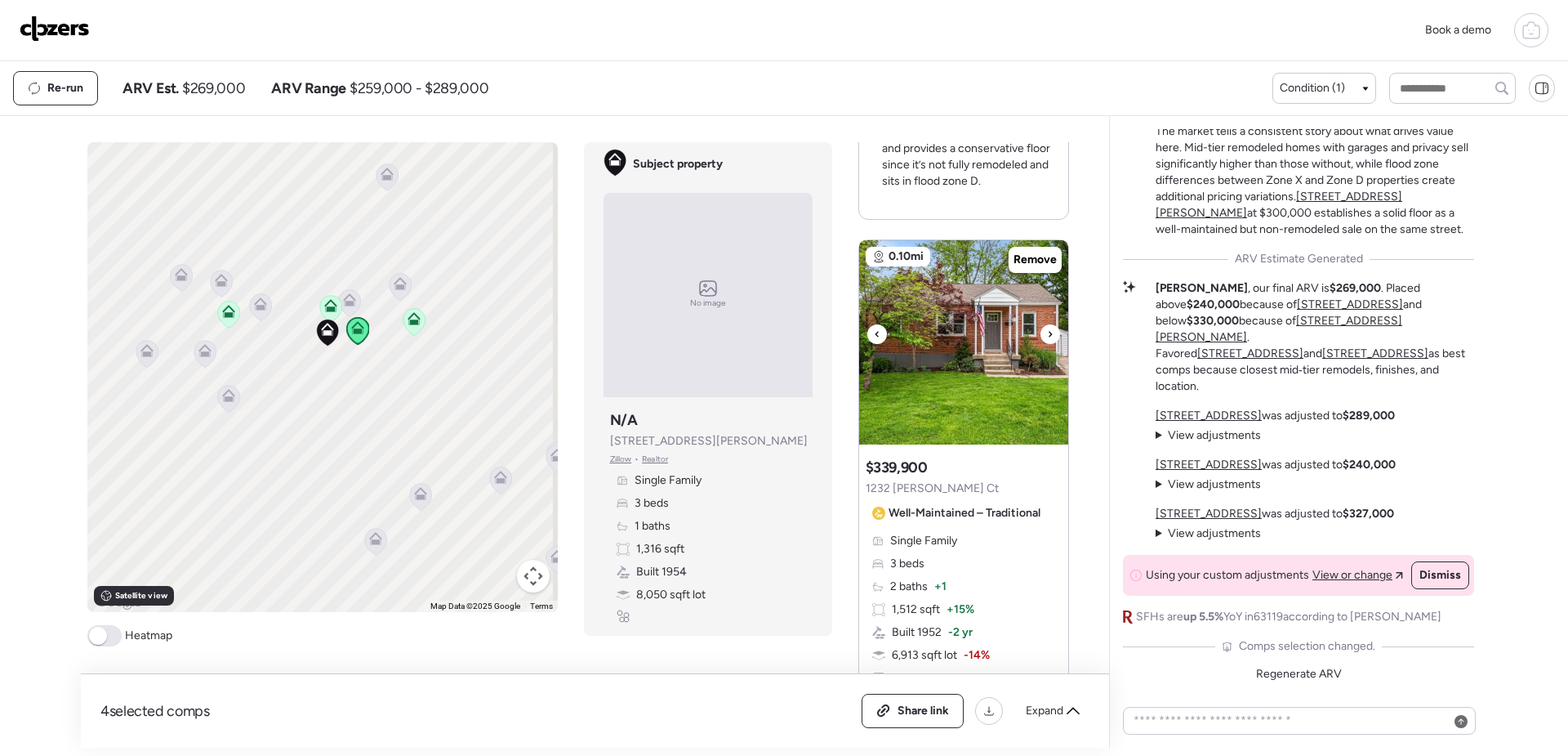
click at [978, 328] on img at bounding box center [964, 342] width 209 height 204
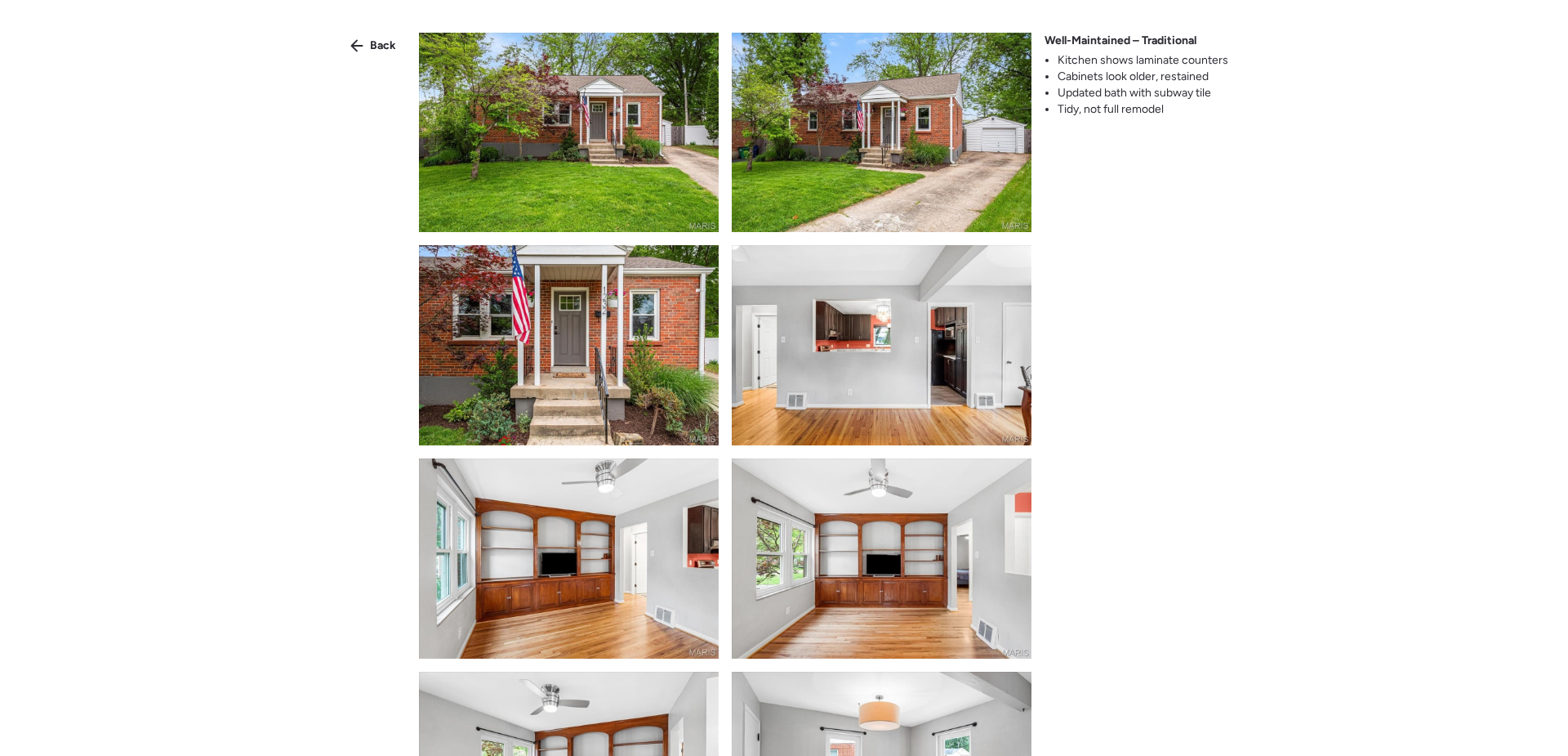
click at [550, 148] on img at bounding box center [569, 132] width 300 height 199
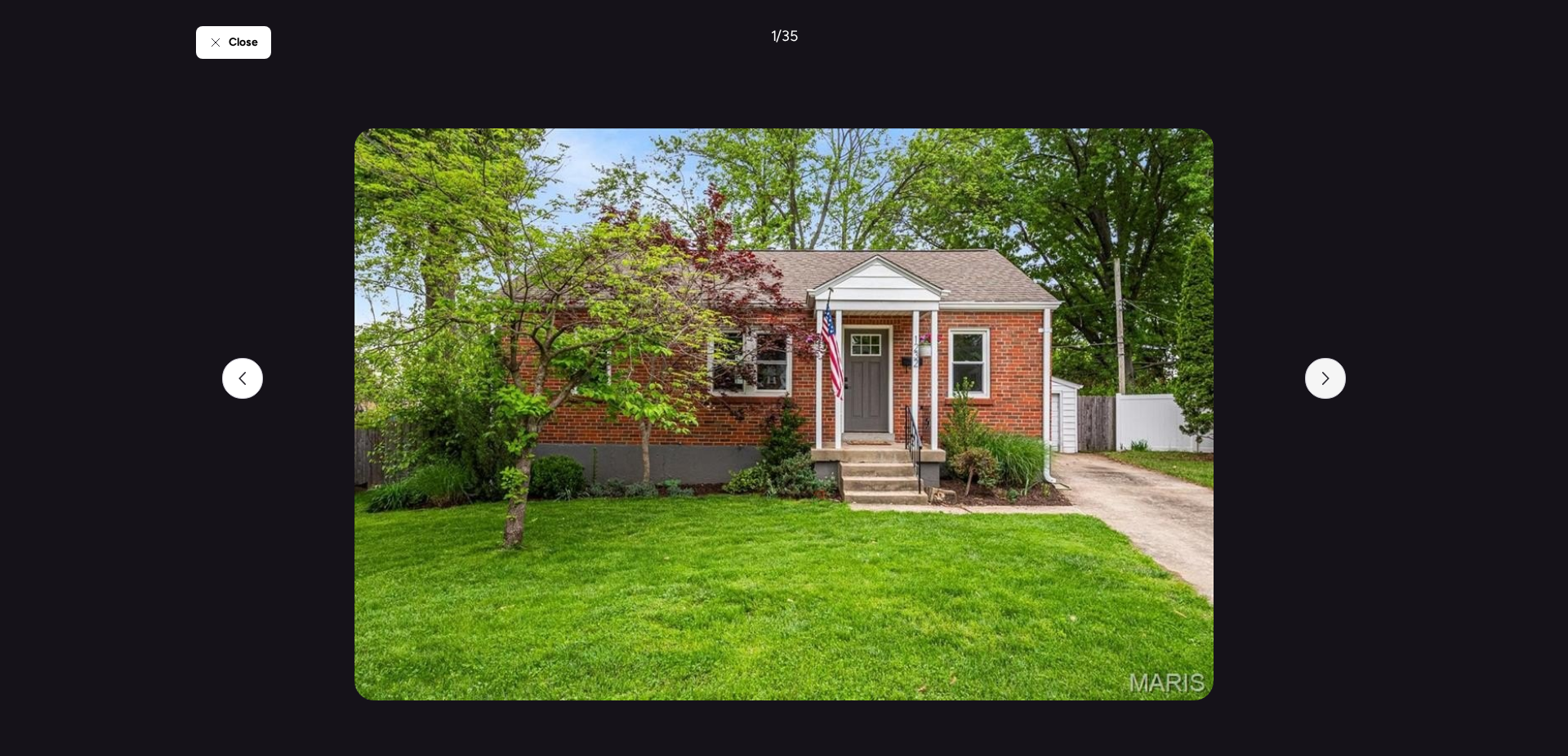
click at [1323, 375] on icon at bounding box center [1326, 378] width 13 height 13
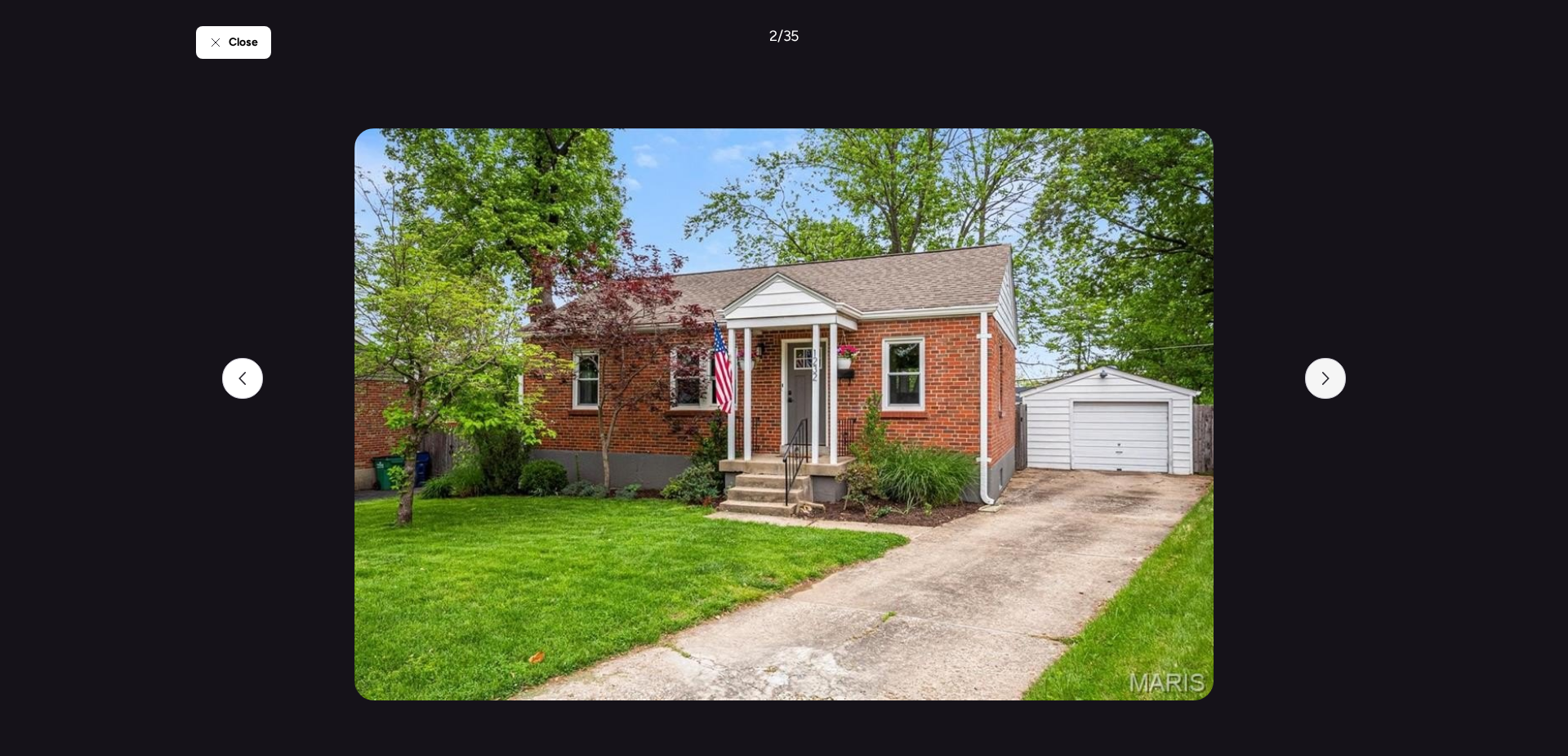
click at [1323, 375] on icon at bounding box center [1326, 378] width 13 height 13
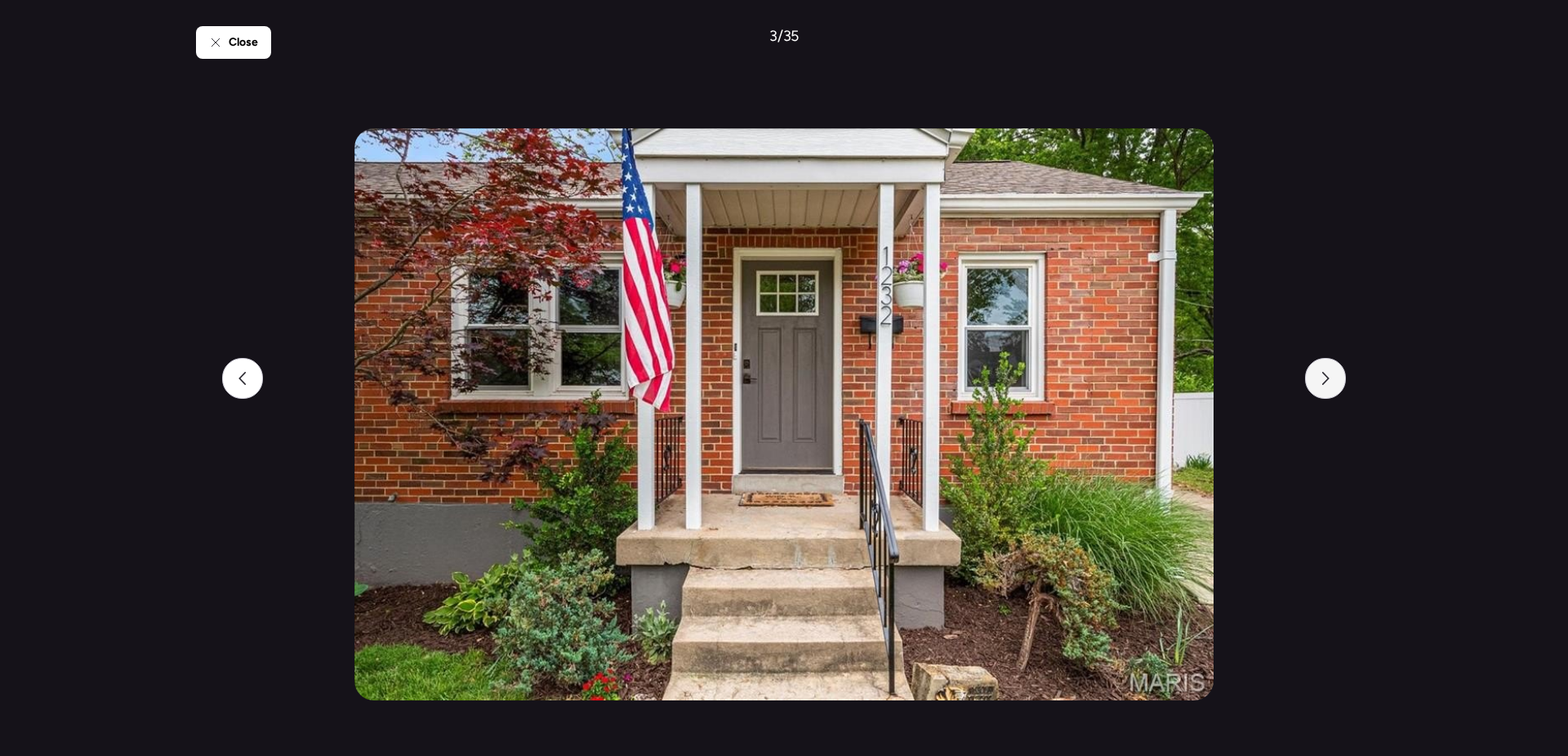
click at [1323, 375] on icon at bounding box center [1326, 378] width 13 height 13
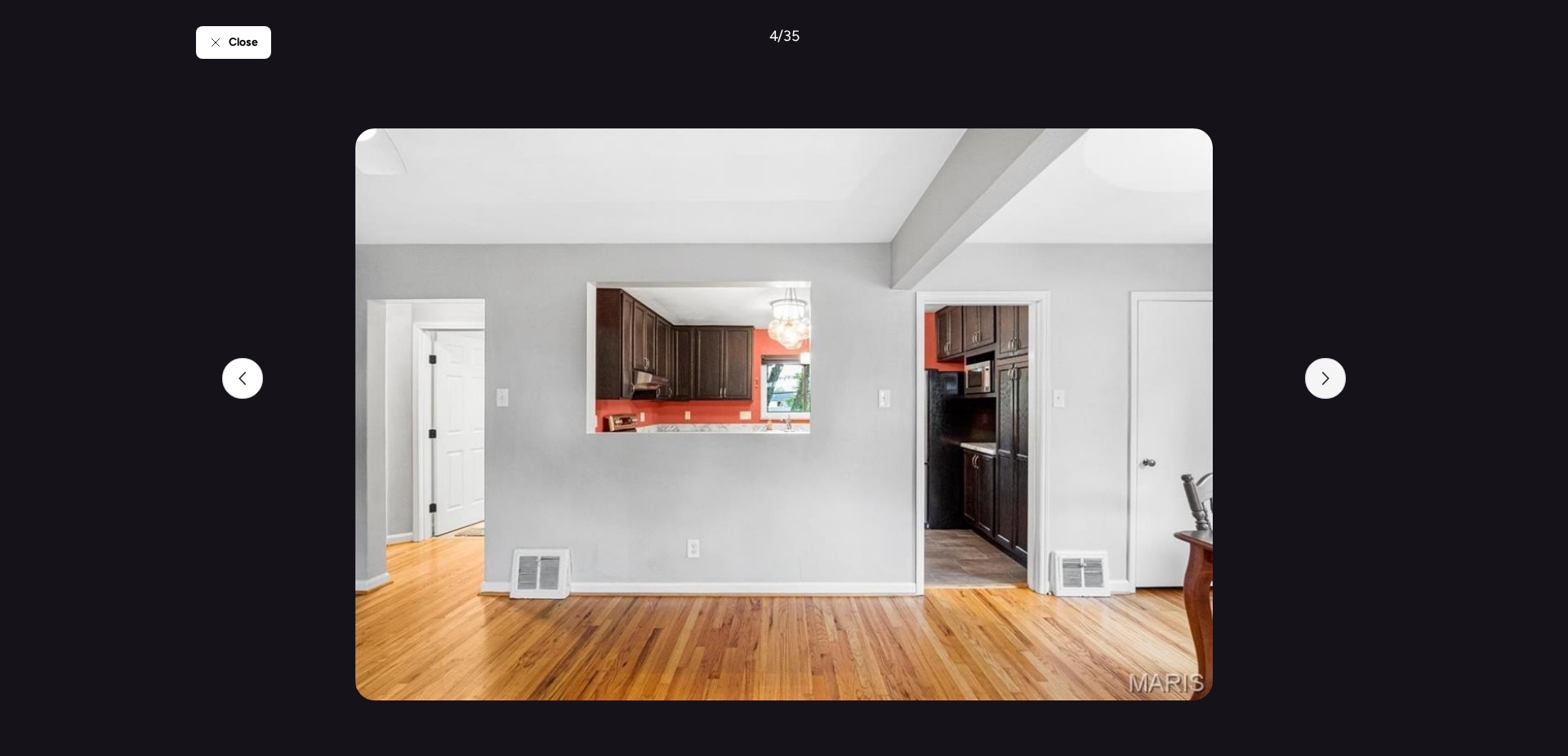
click at [1323, 375] on icon at bounding box center [1326, 378] width 13 height 13
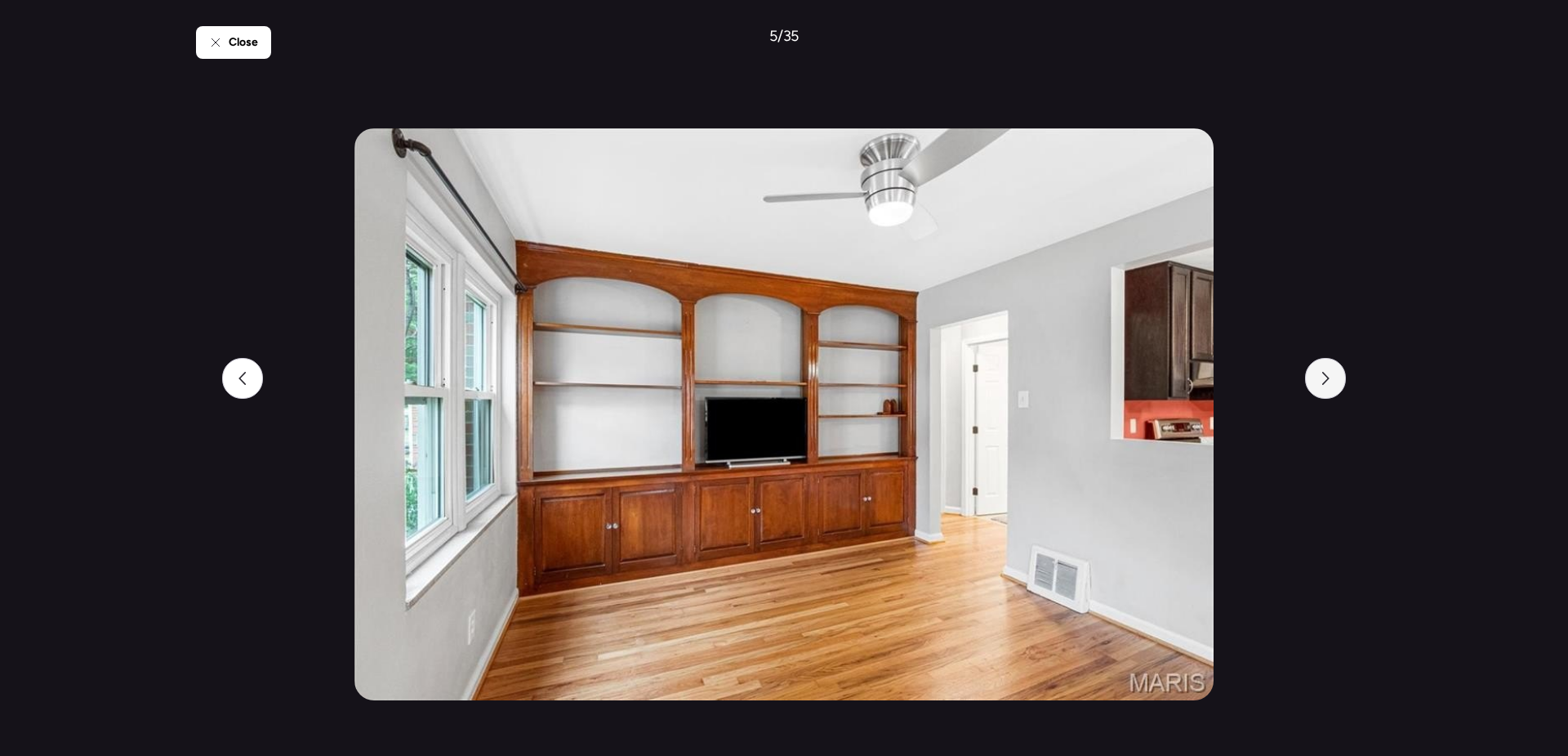
click at [1323, 375] on icon at bounding box center [1326, 378] width 13 height 13
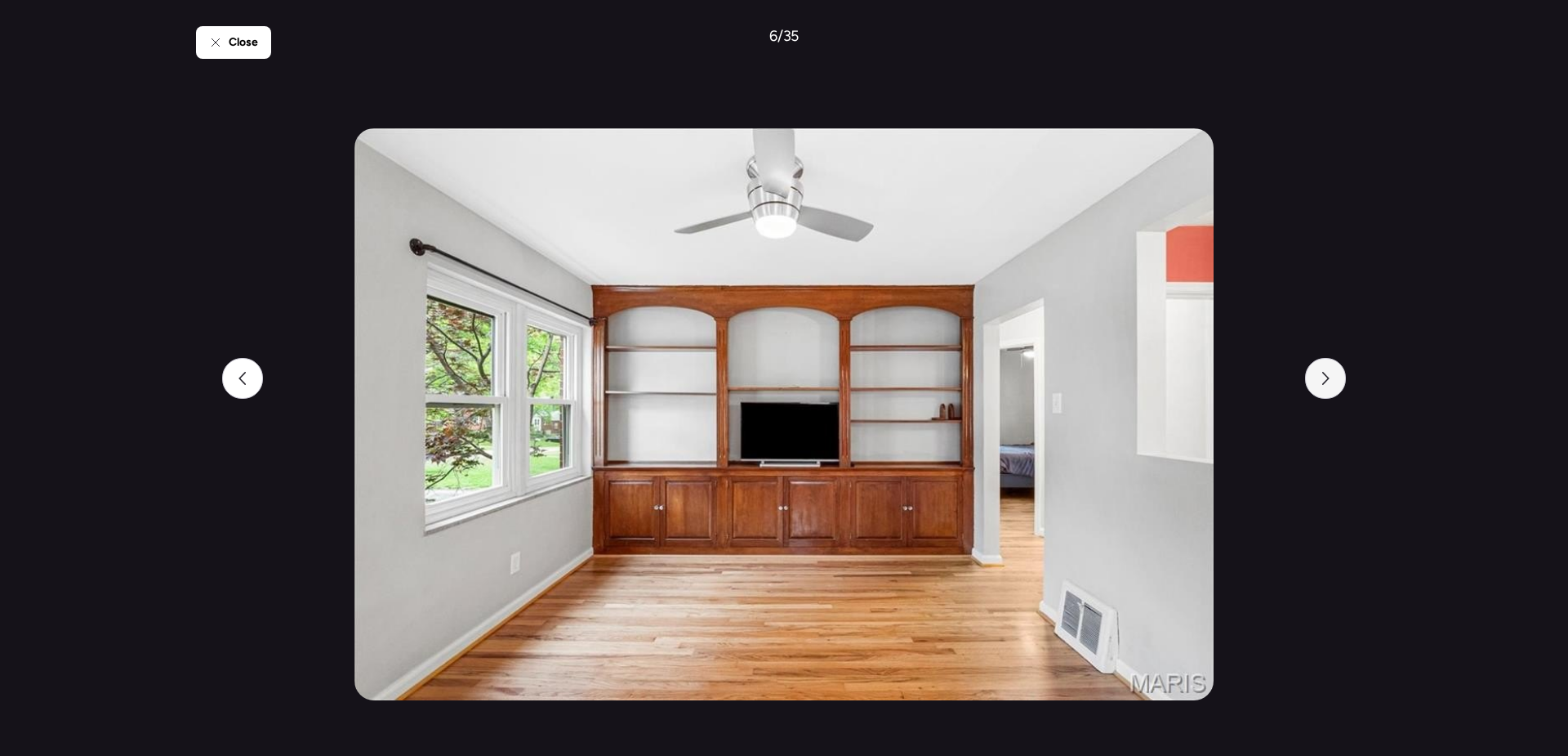
click at [1323, 375] on icon at bounding box center [1326, 378] width 13 height 13
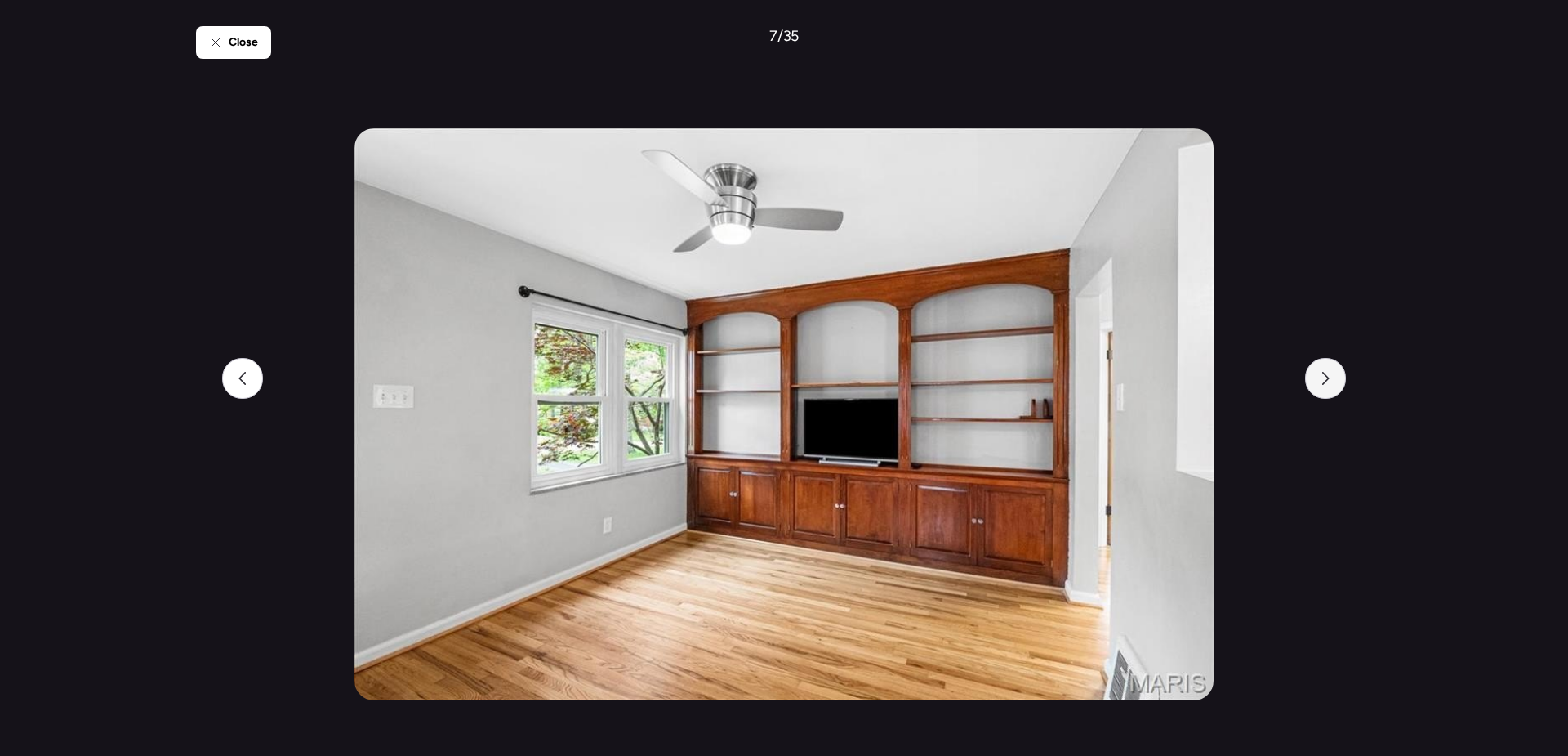
click at [1323, 375] on icon at bounding box center [1326, 378] width 13 height 13
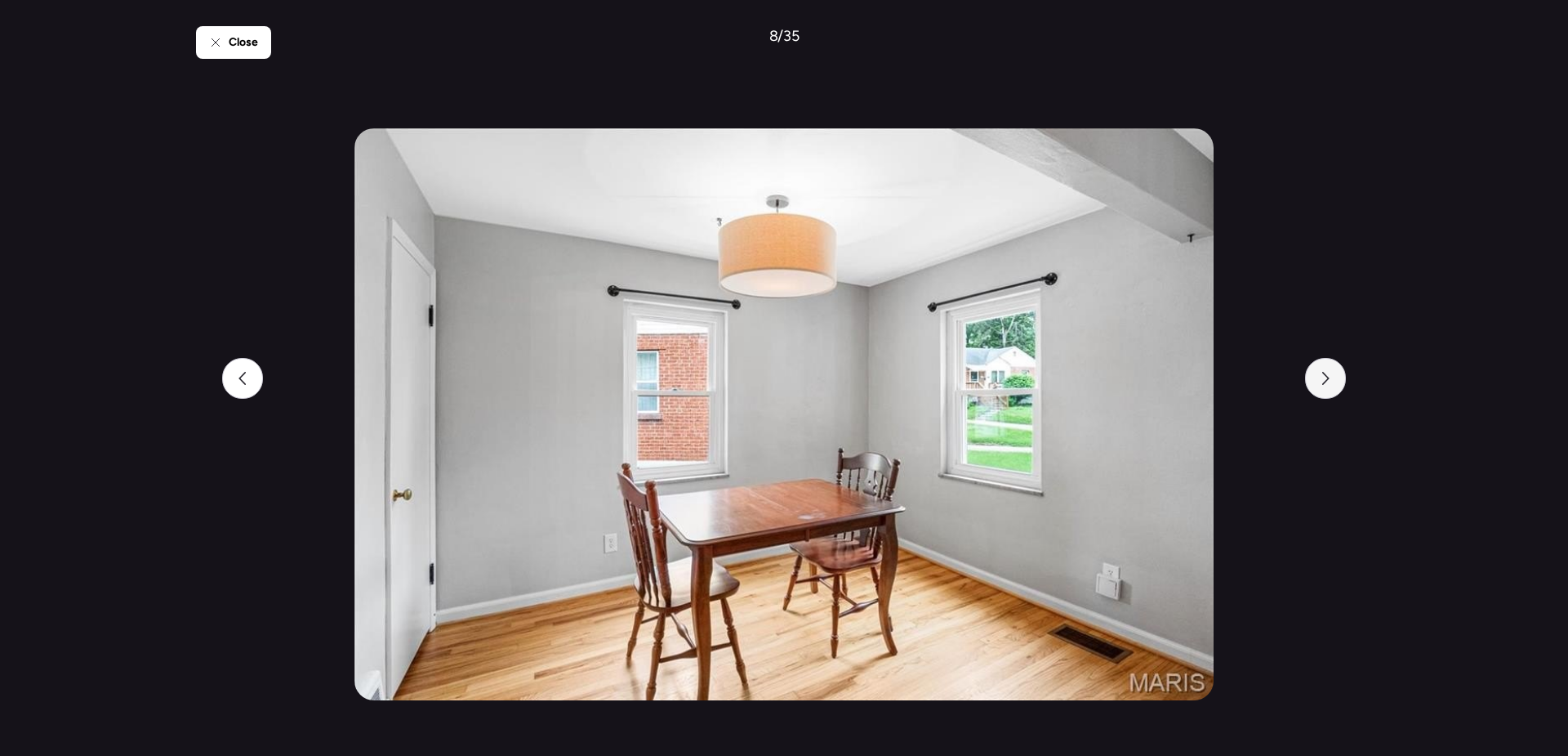
click at [1323, 375] on icon at bounding box center [1326, 378] width 13 height 13
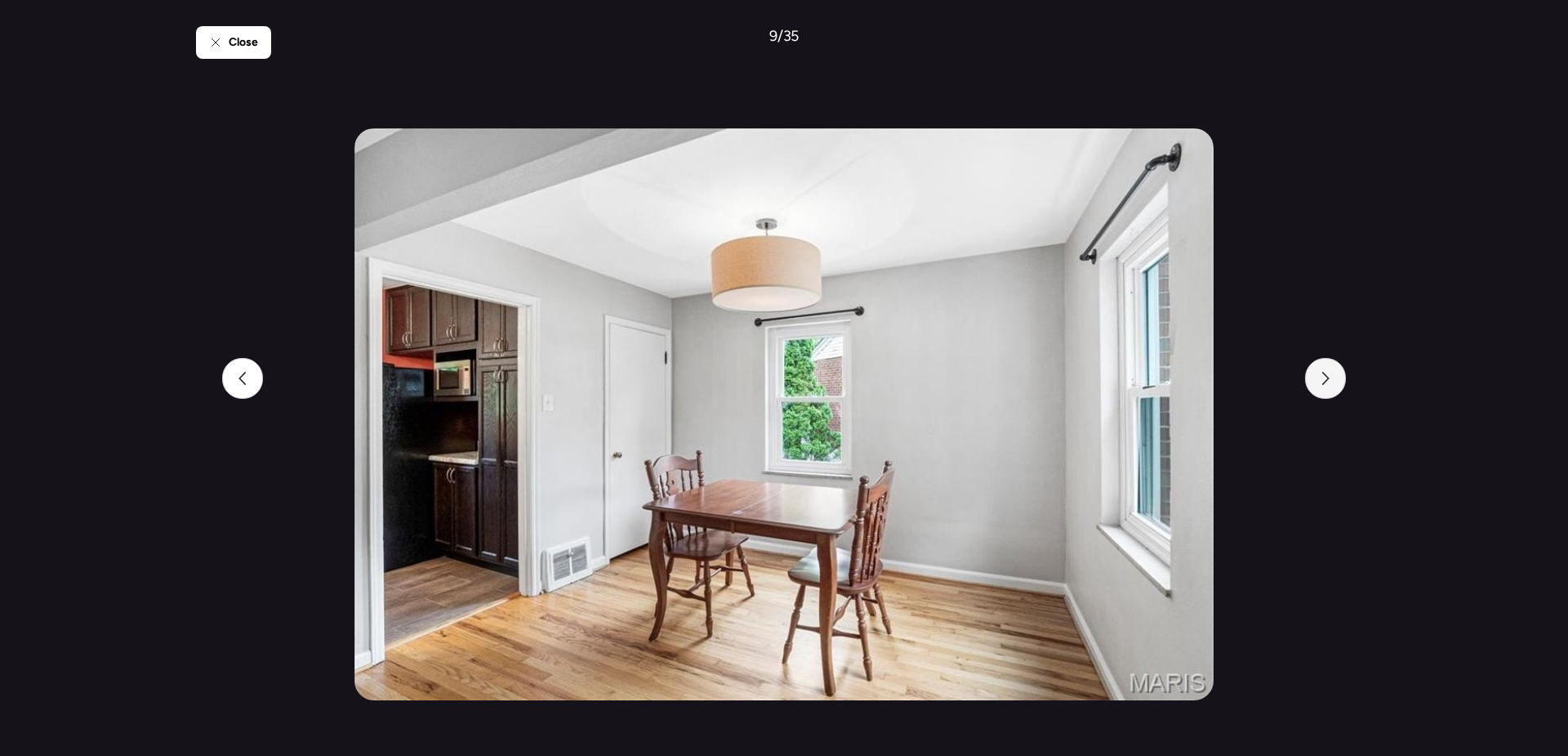
click at [1323, 375] on icon at bounding box center [1326, 378] width 13 height 13
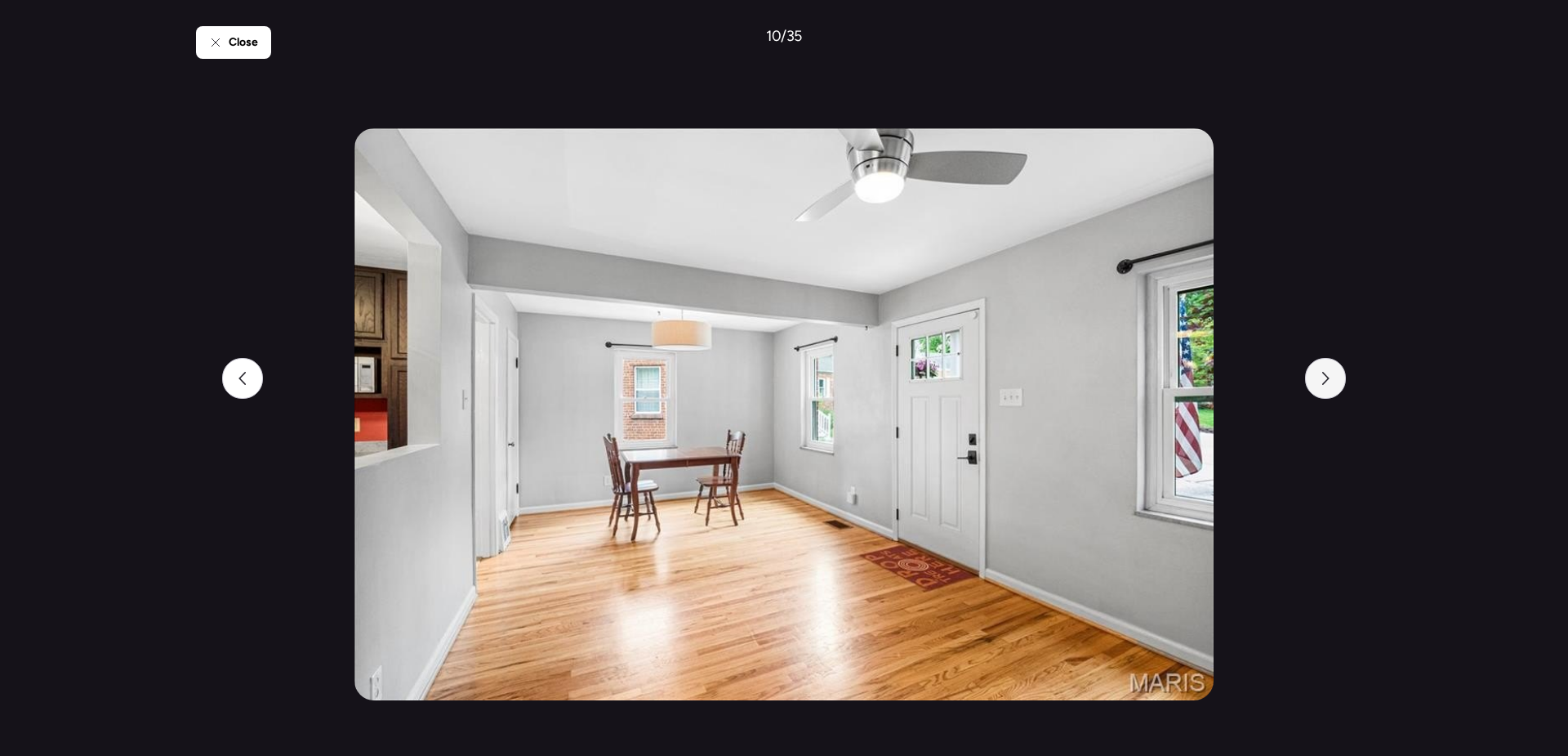
click at [1323, 375] on icon at bounding box center [1326, 378] width 13 height 13
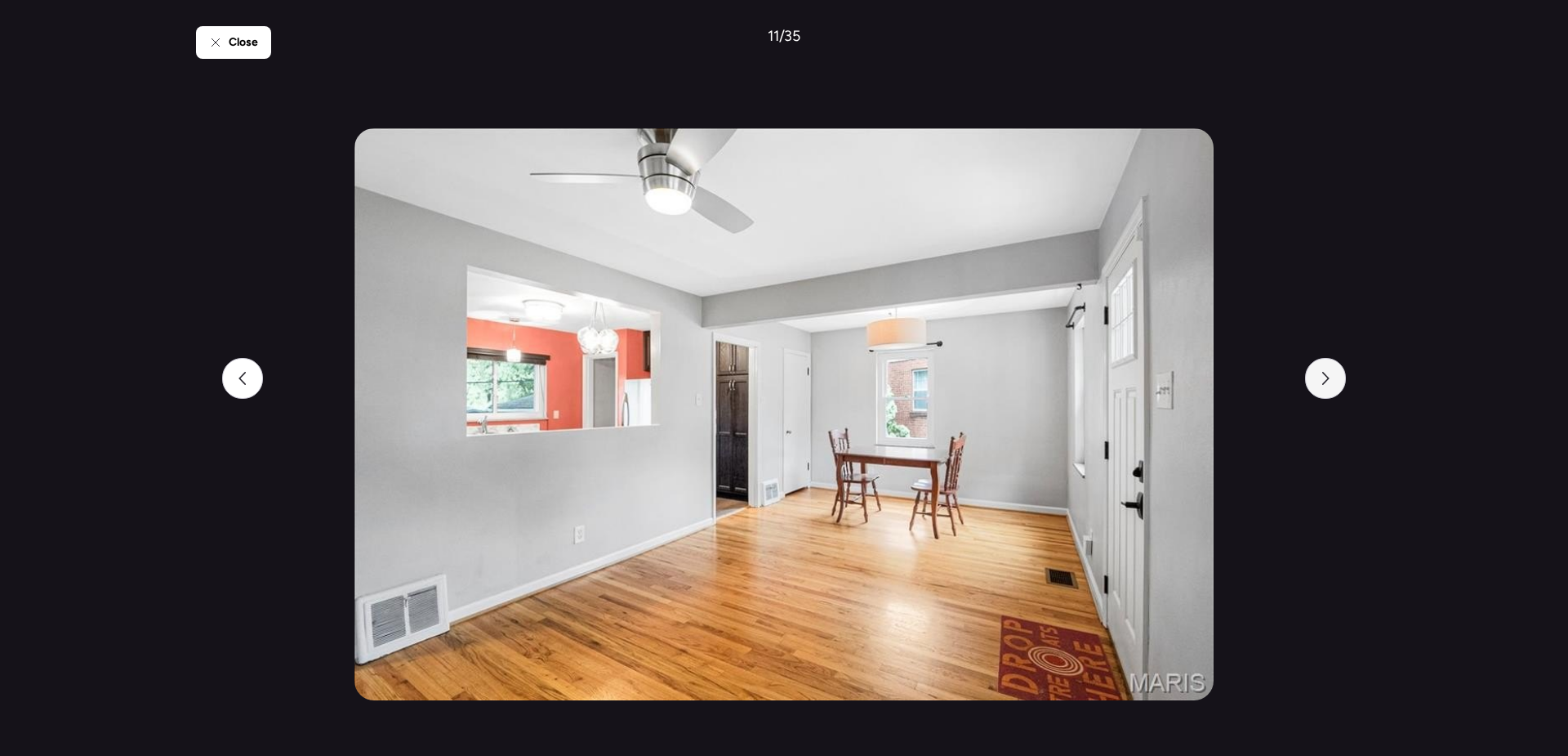
click at [1323, 375] on icon at bounding box center [1326, 378] width 13 height 13
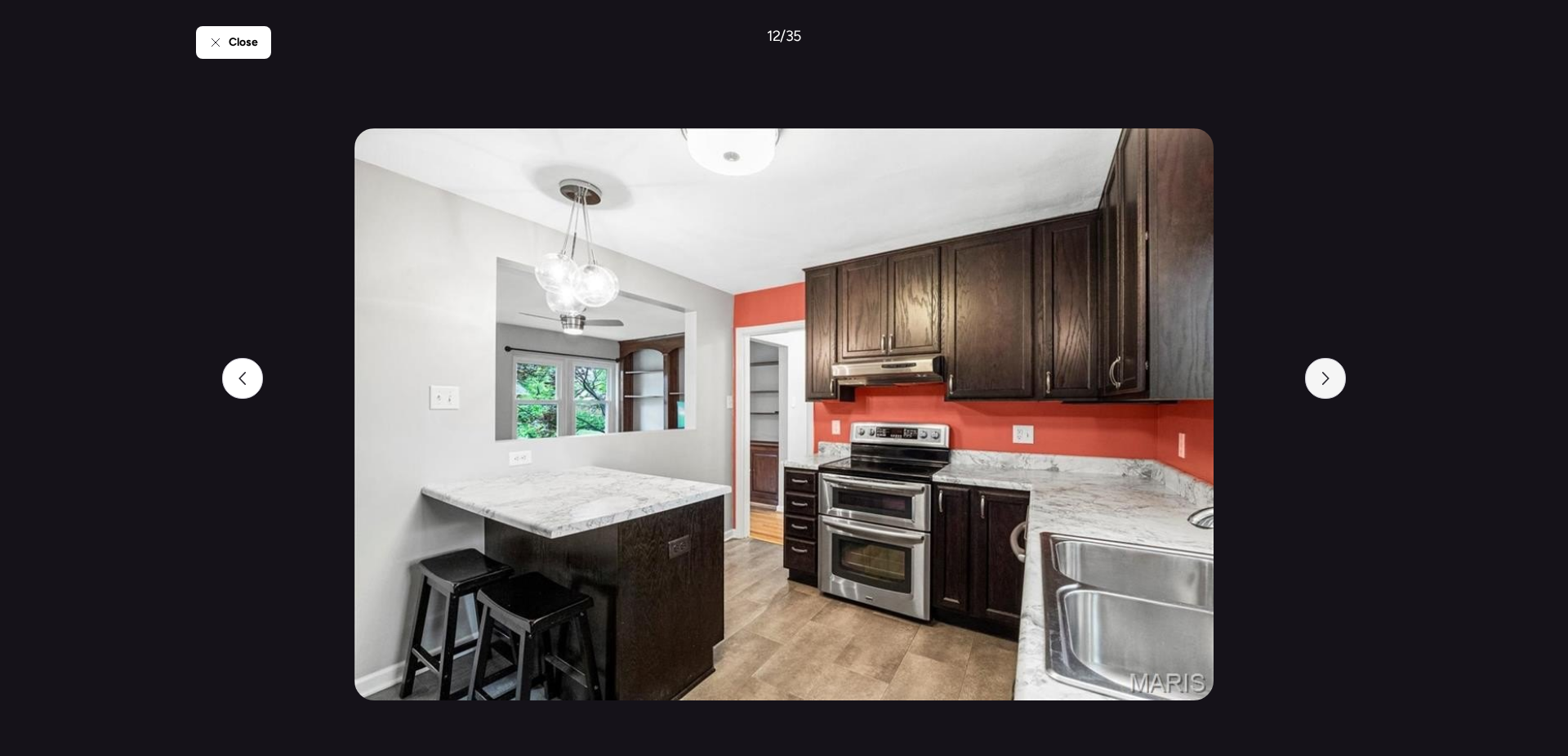
click at [1323, 375] on icon at bounding box center [1326, 378] width 13 height 13
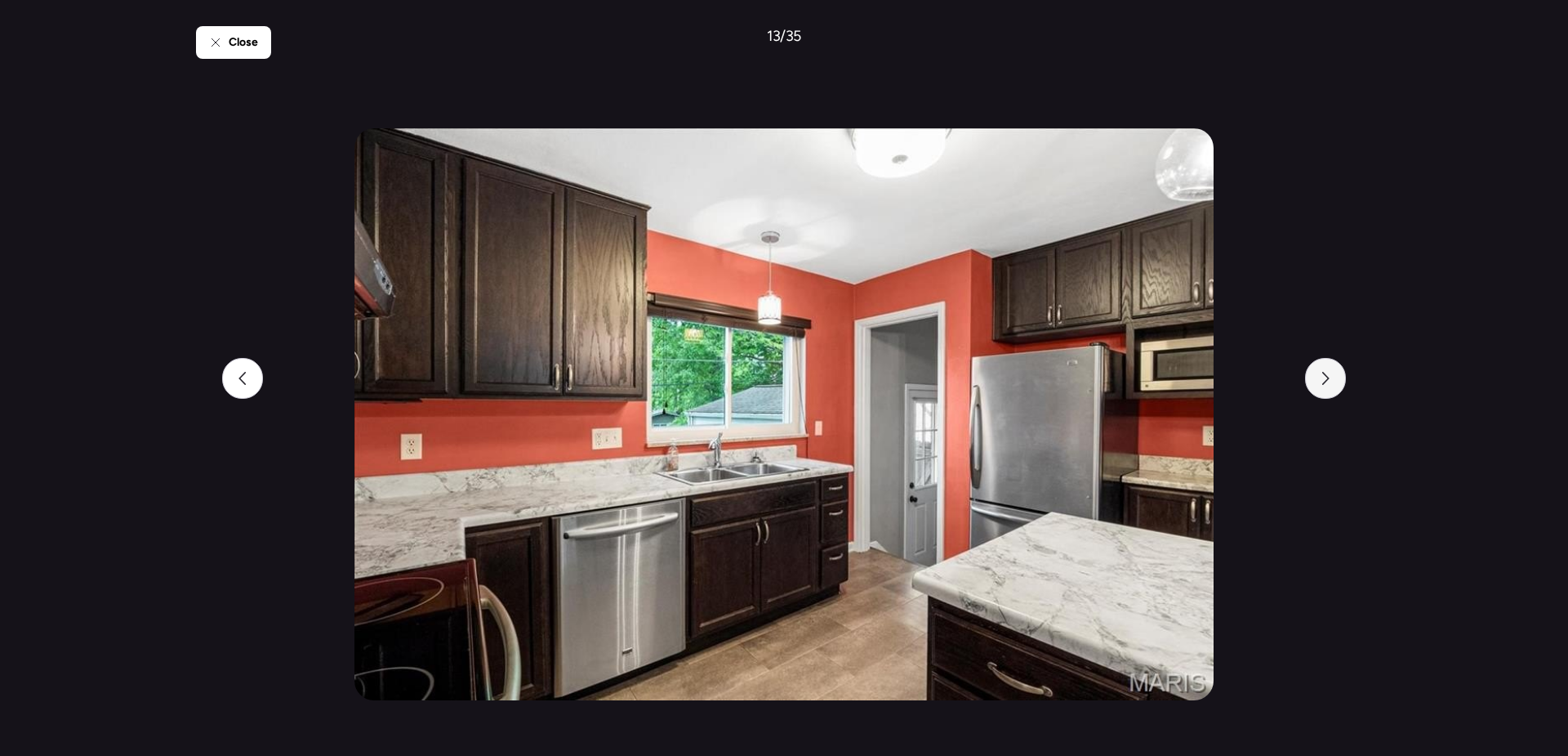
click at [1323, 375] on icon at bounding box center [1326, 378] width 13 height 13
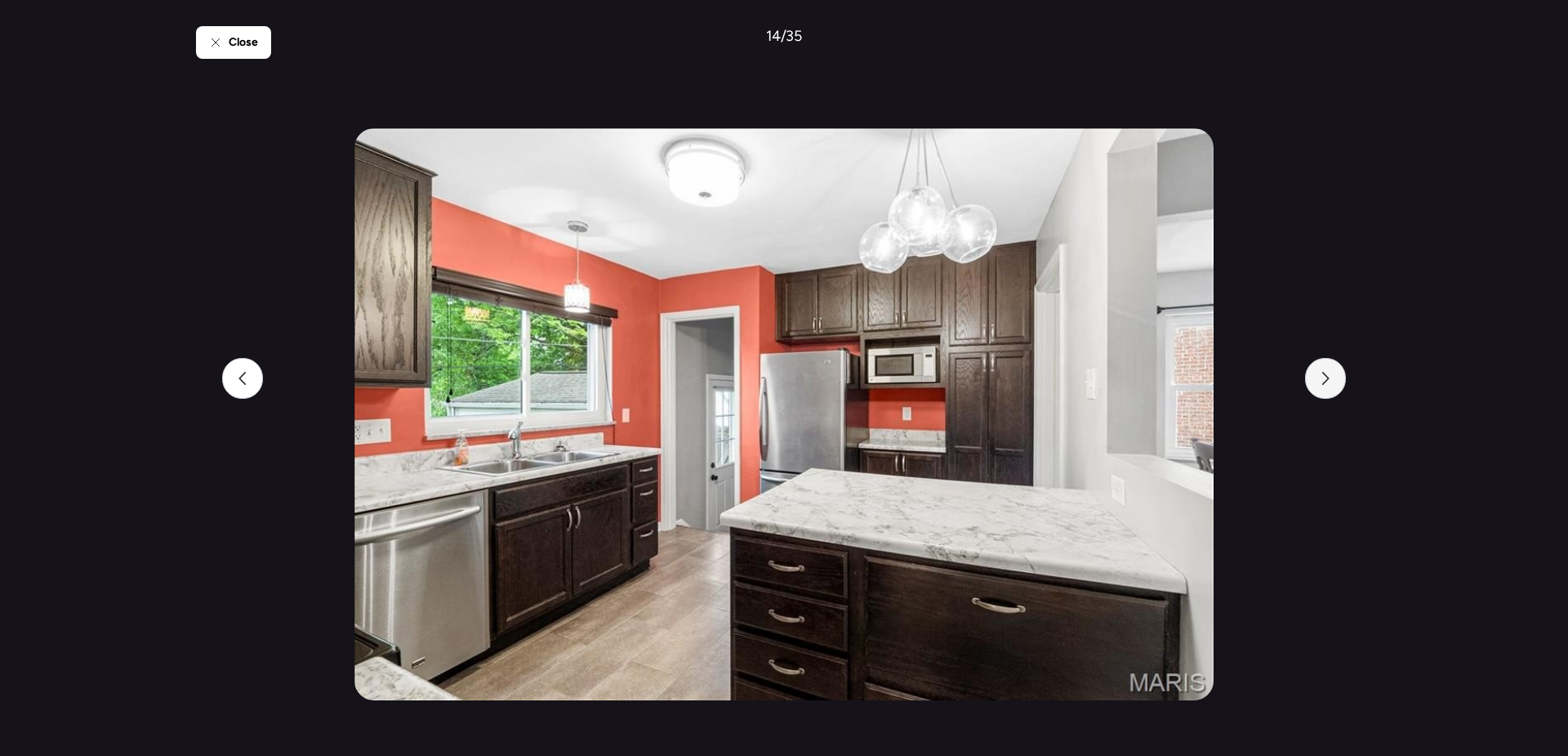
click at [1323, 375] on icon at bounding box center [1326, 378] width 13 height 13
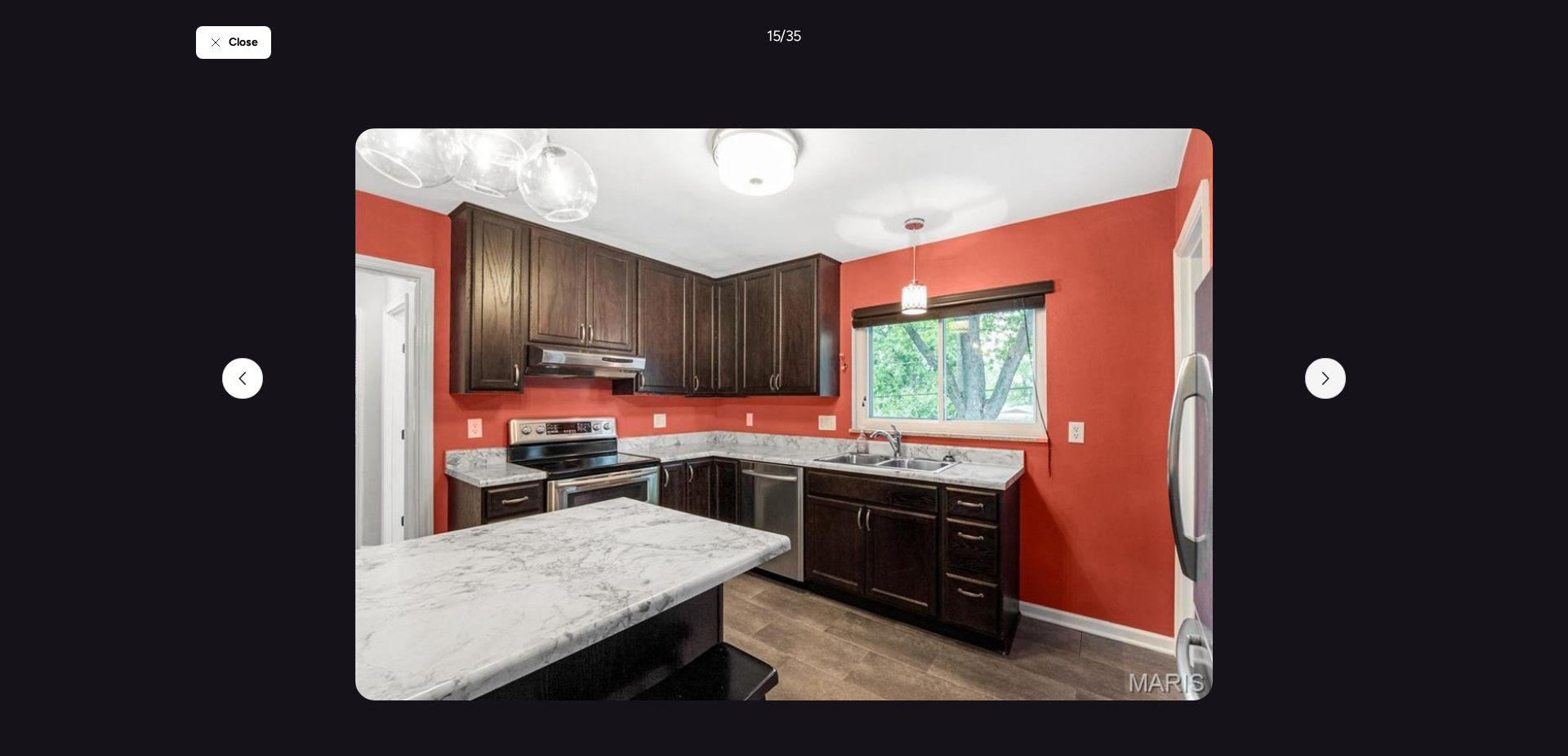
click at [1323, 375] on icon at bounding box center [1326, 378] width 13 height 13
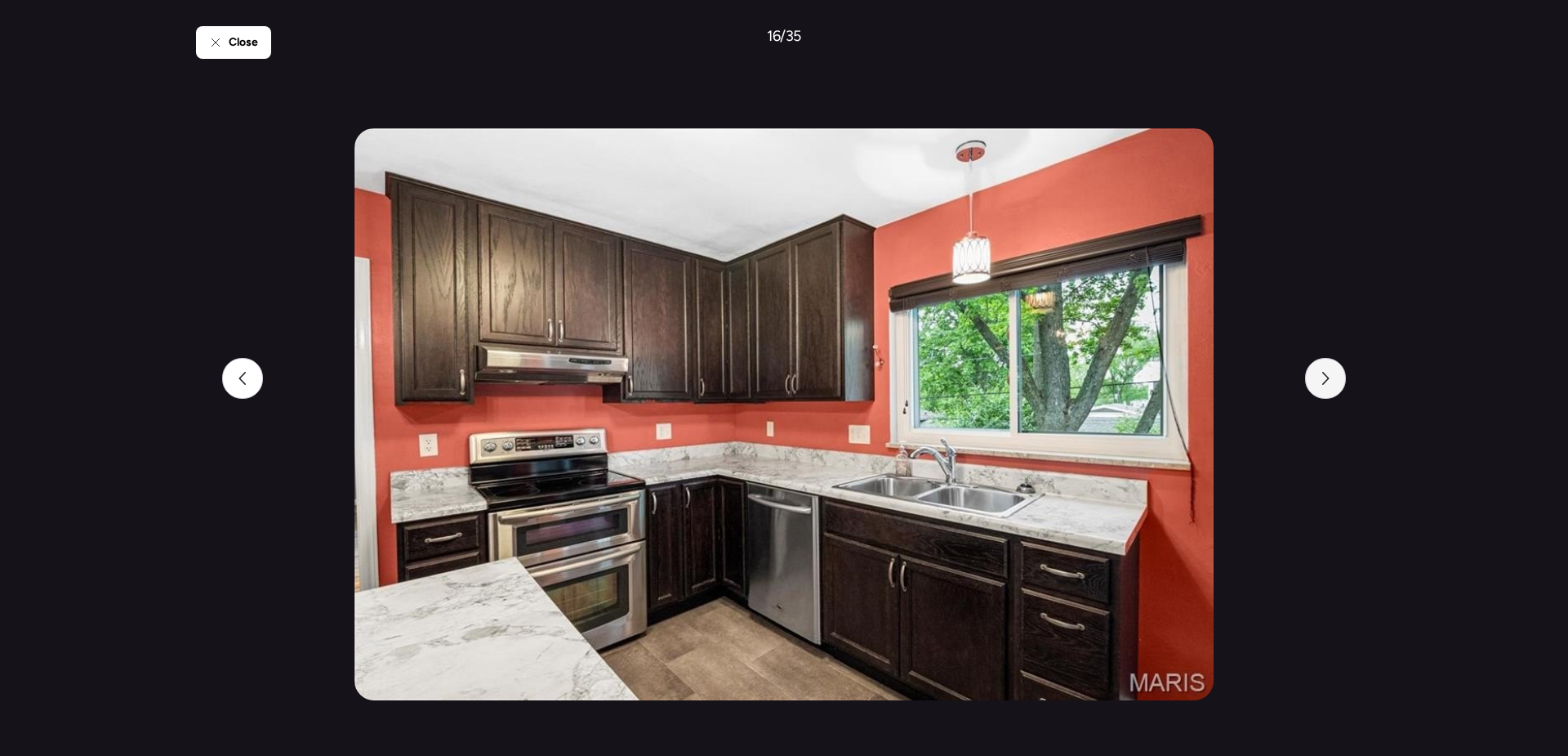
click at [1323, 375] on icon at bounding box center [1326, 378] width 13 height 13
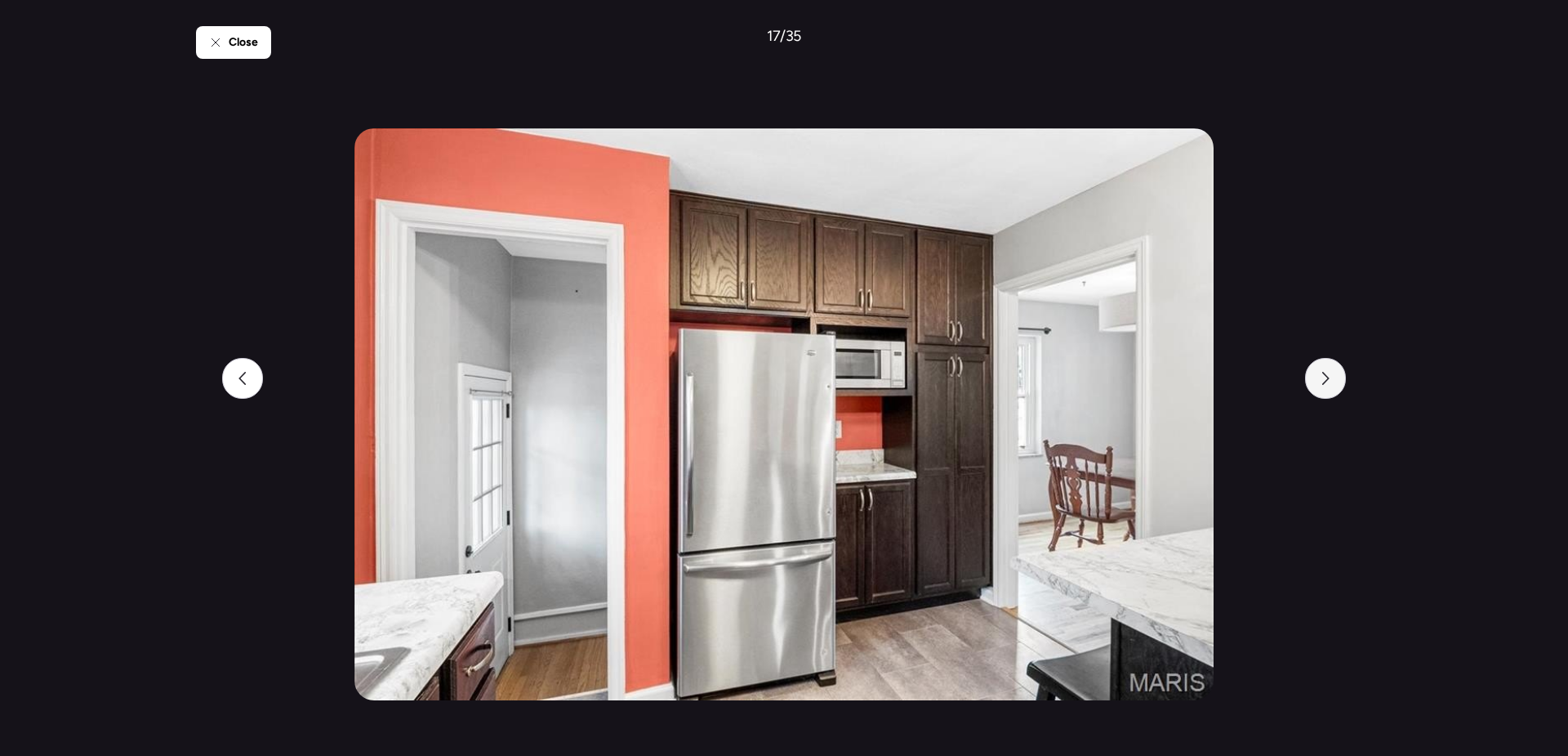
click at [1323, 375] on icon at bounding box center [1326, 378] width 13 height 13
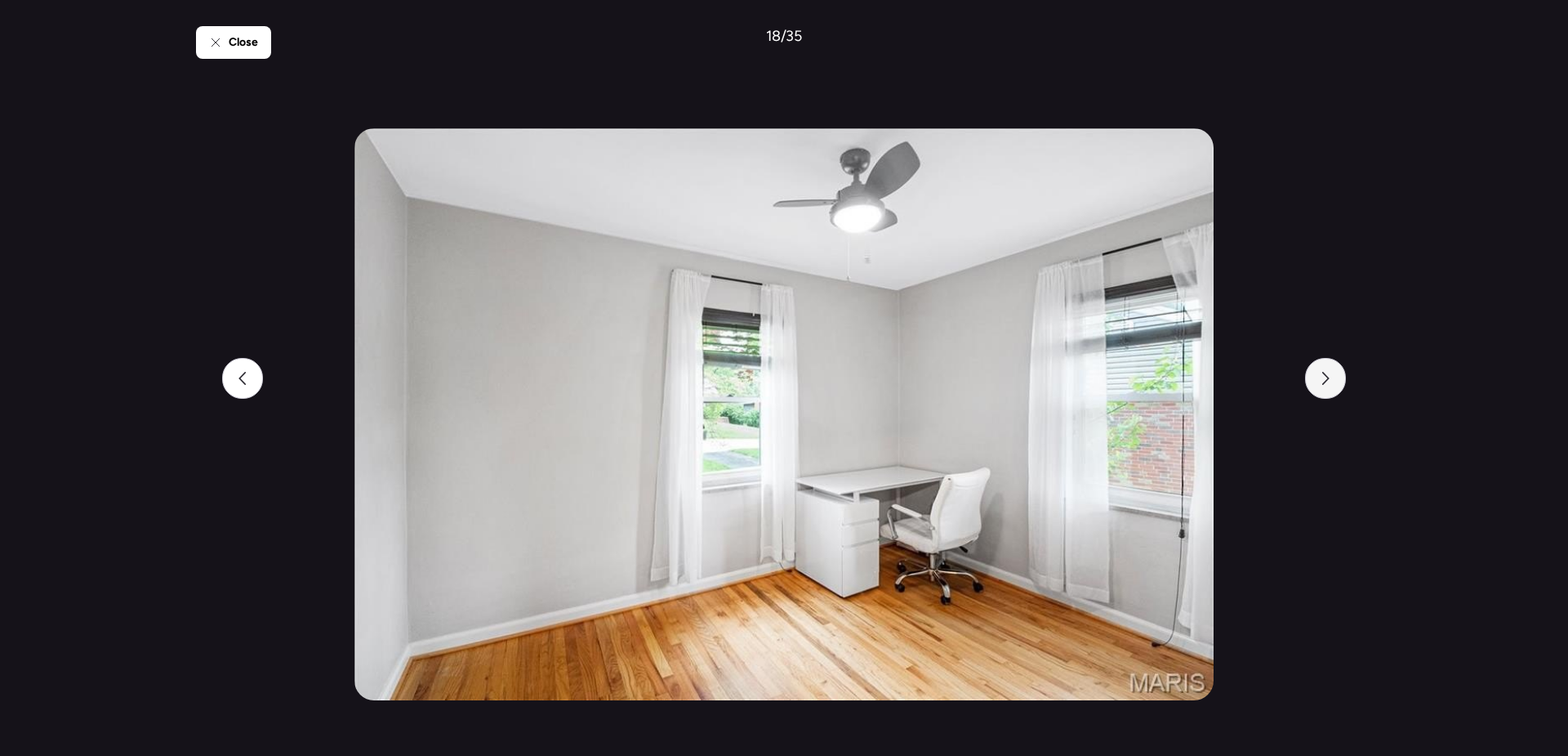
click at [1323, 375] on icon at bounding box center [1326, 378] width 13 height 13
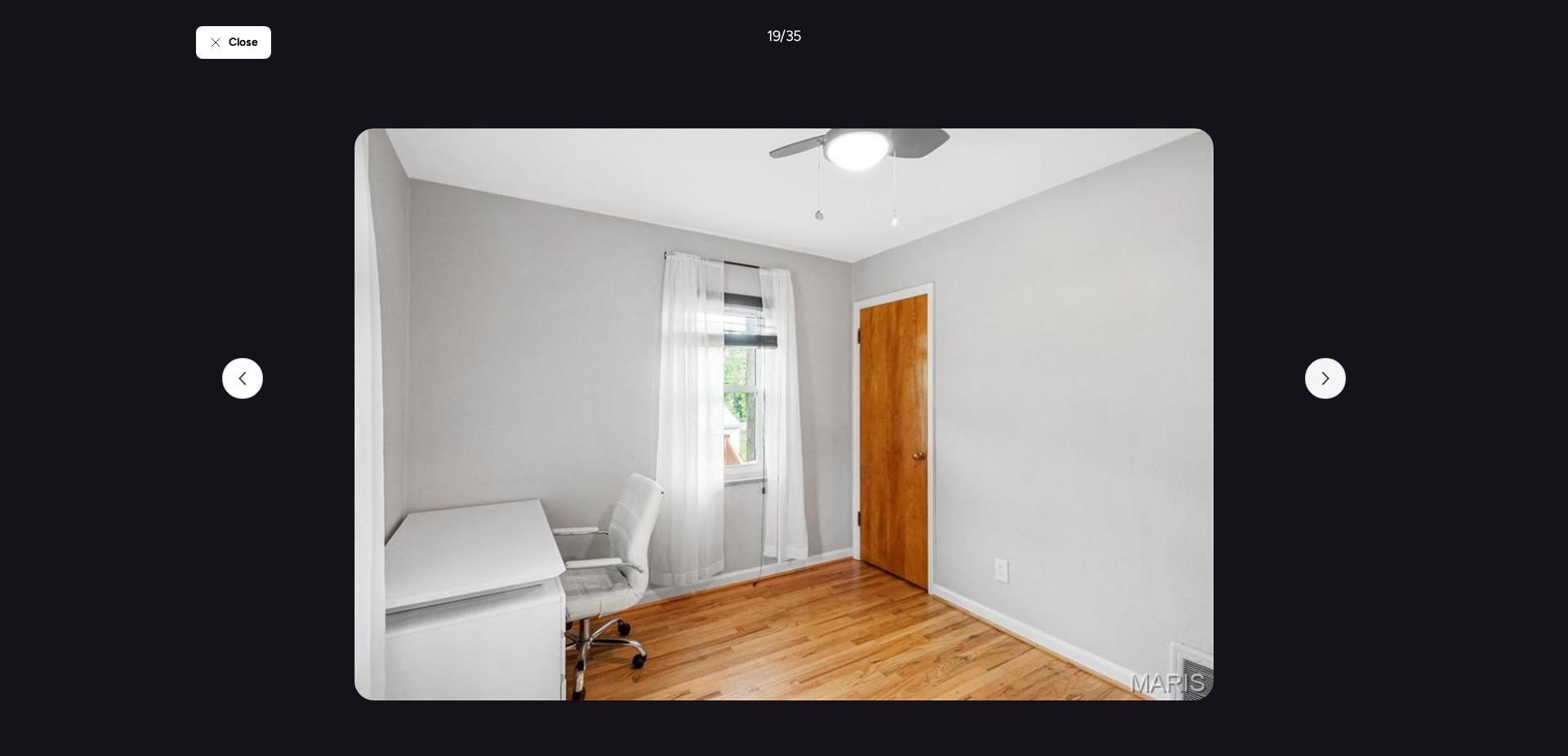
click at [1323, 375] on icon at bounding box center [1326, 378] width 13 height 13
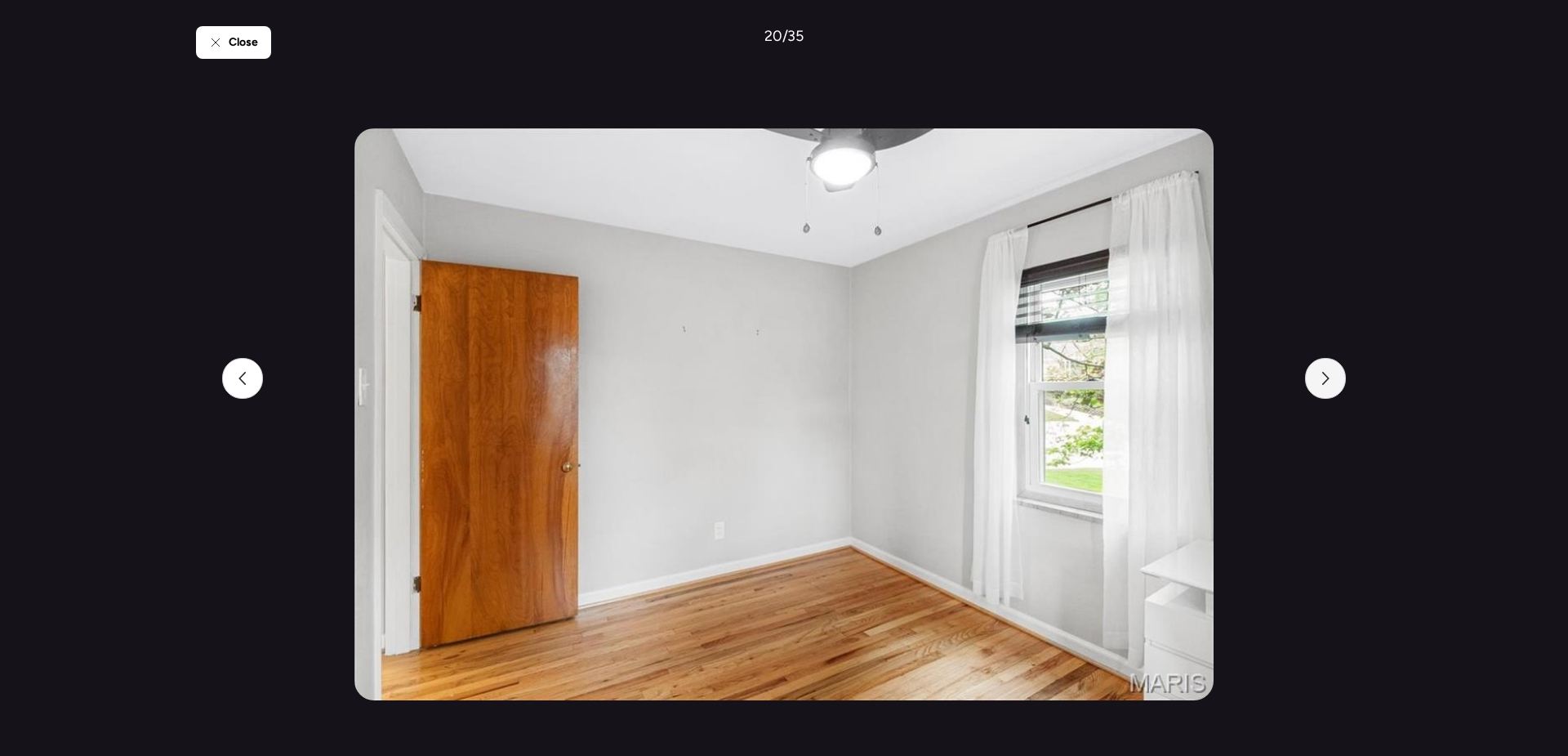
click at [1323, 375] on icon at bounding box center [1326, 378] width 13 height 13
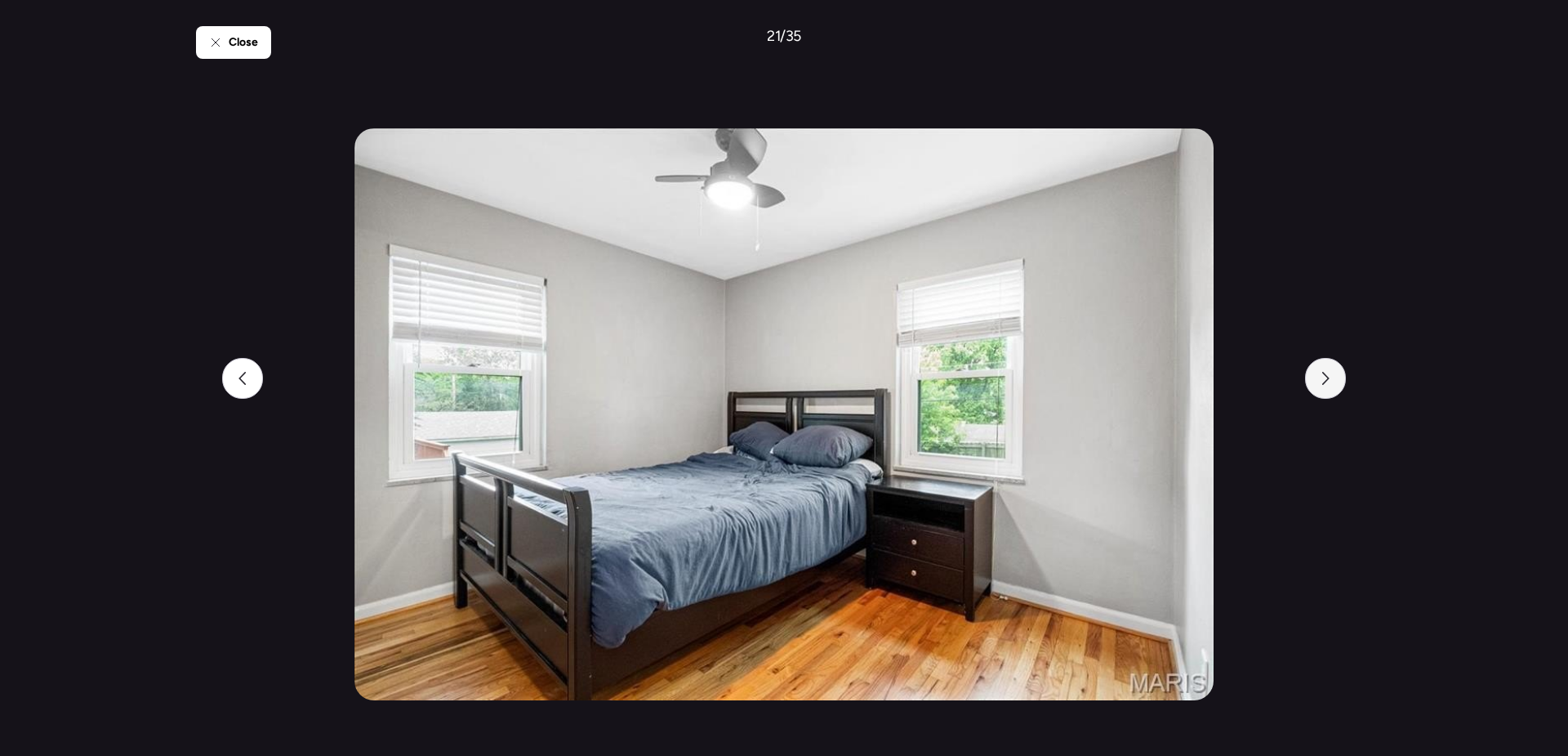
click at [1323, 375] on icon at bounding box center [1326, 378] width 13 height 13
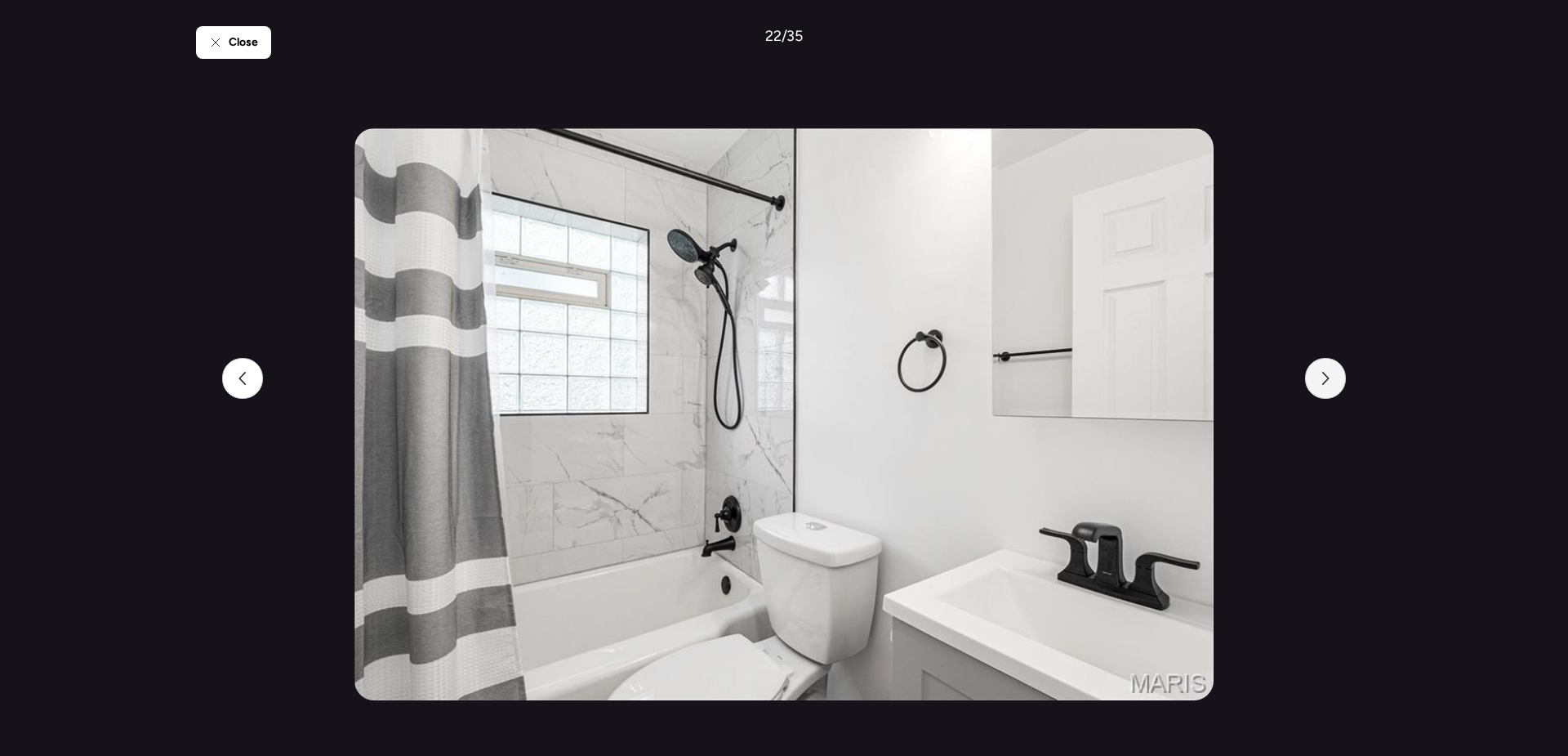
click at [1323, 375] on icon at bounding box center [1326, 378] width 13 height 13
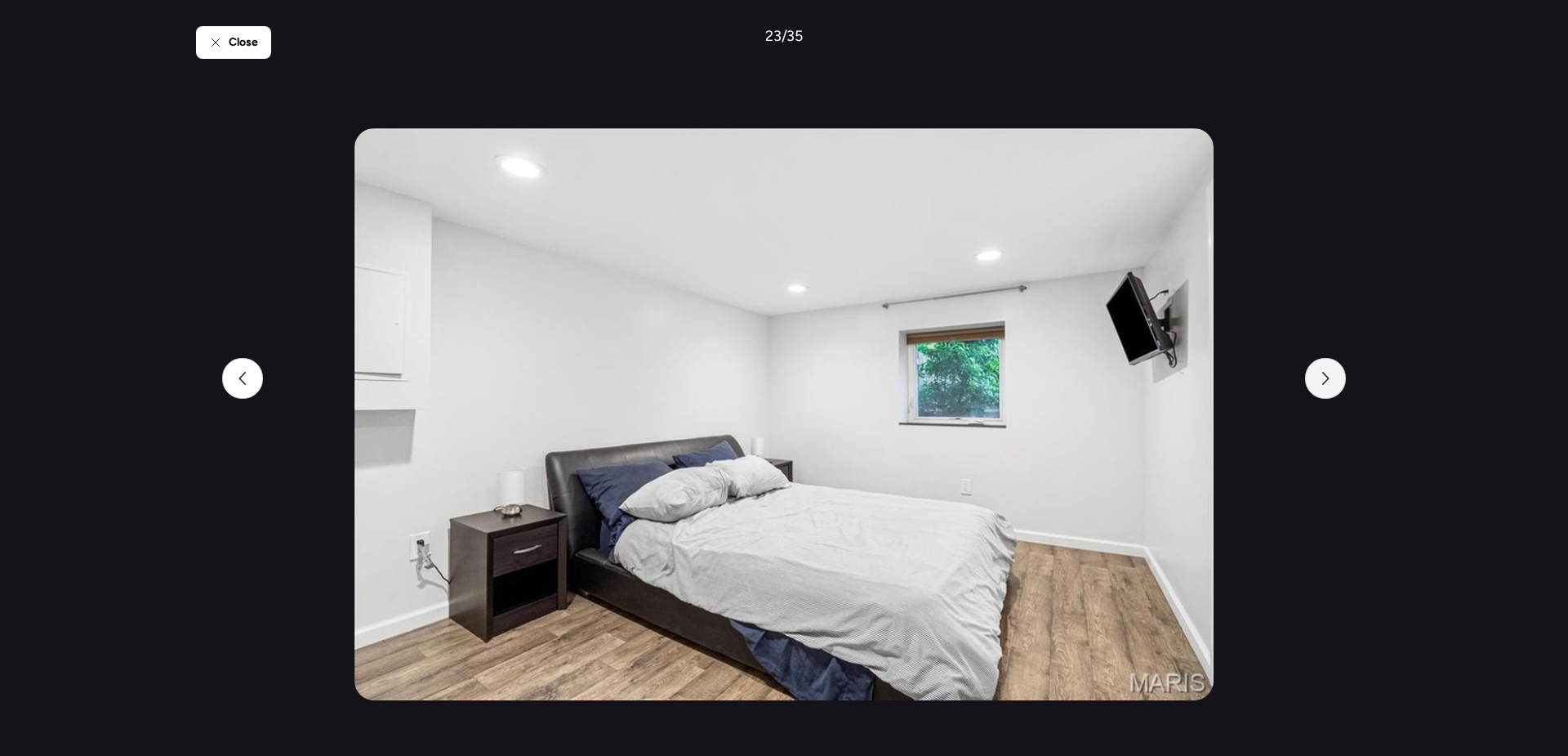
click at [1323, 375] on icon at bounding box center [1326, 378] width 13 height 13
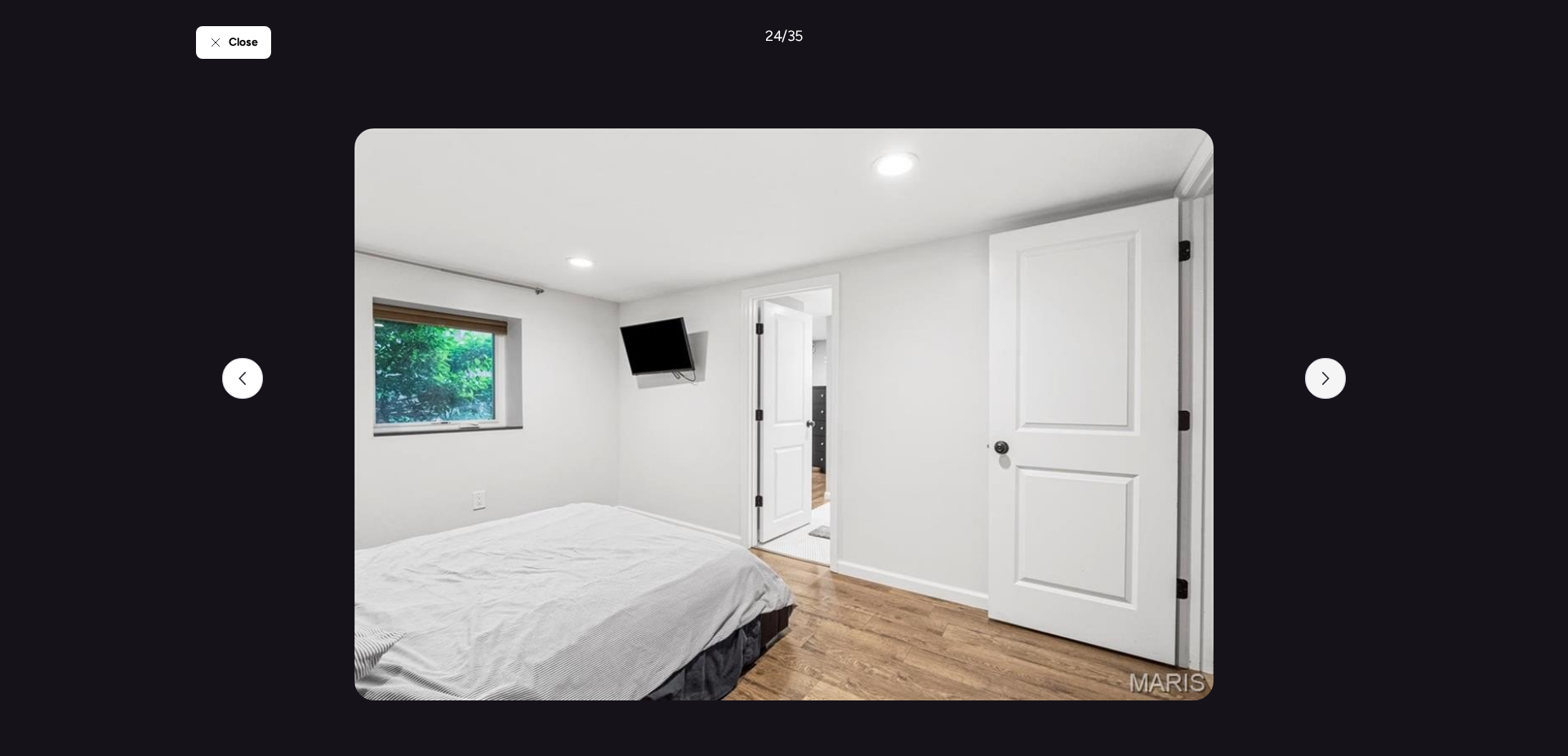
click at [1323, 375] on icon at bounding box center [1326, 378] width 13 height 13
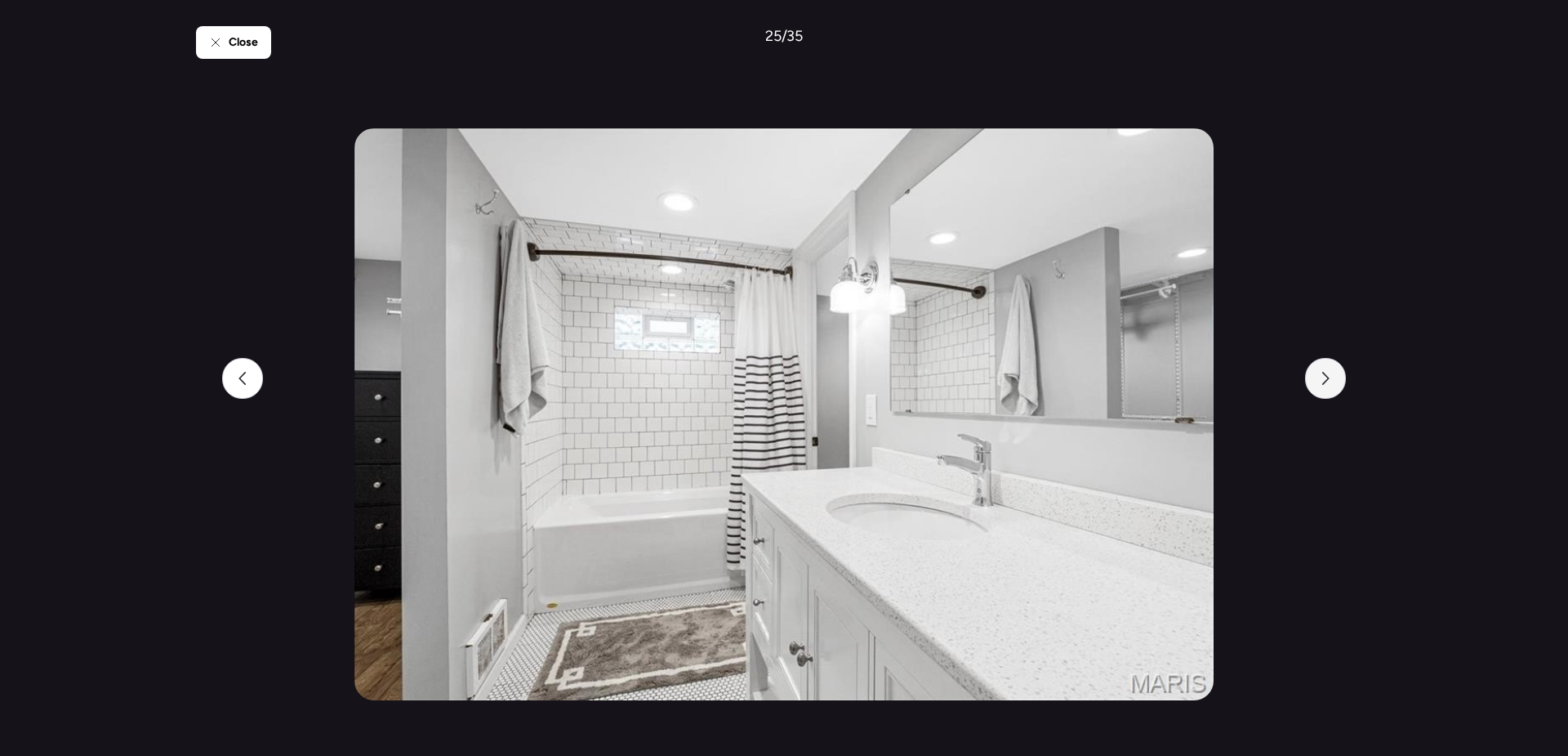
click at [1323, 375] on icon at bounding box center [1326, 378] width 13 height 13
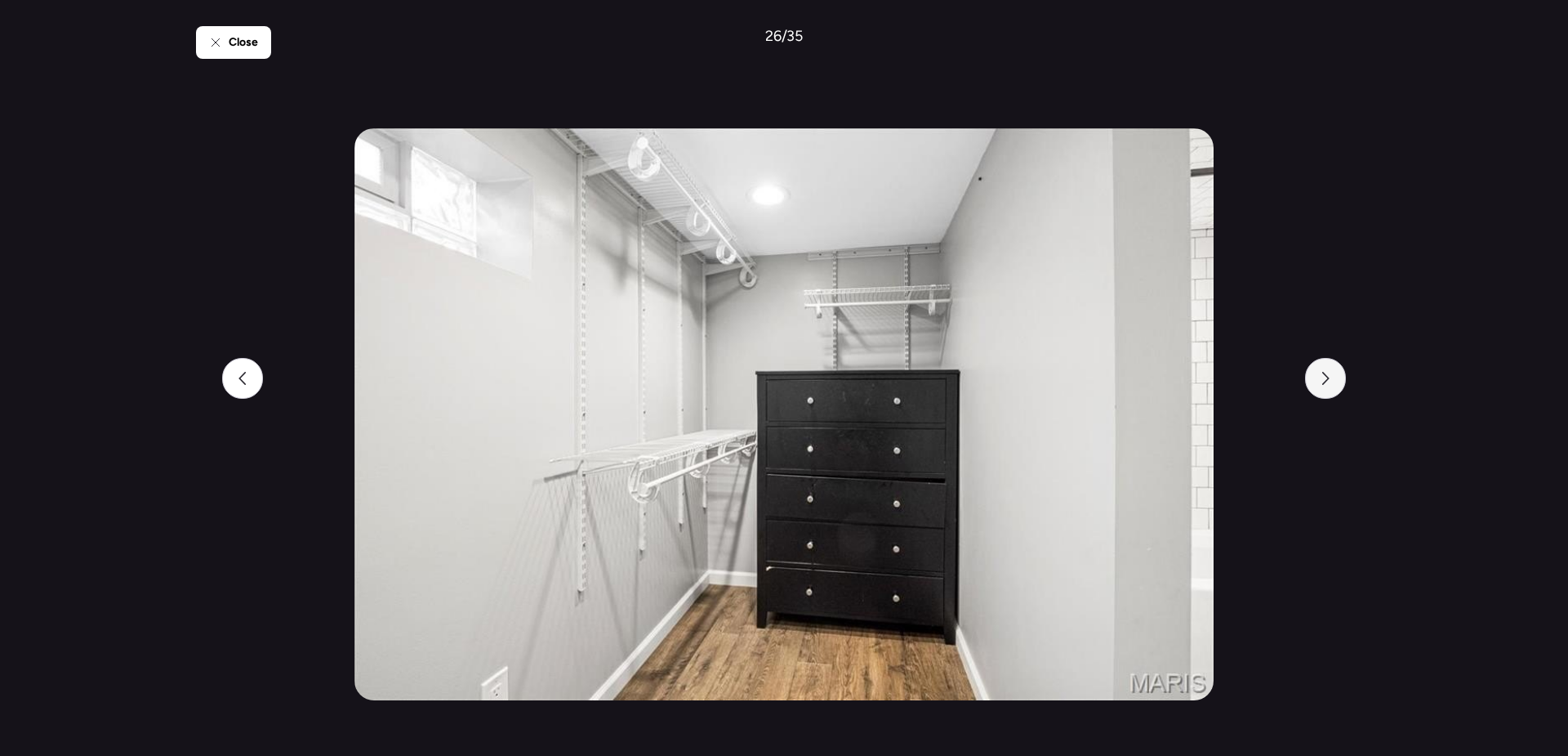
click at [1323, 375] on icon at bounding box center [1326, 378] width 13 height 13
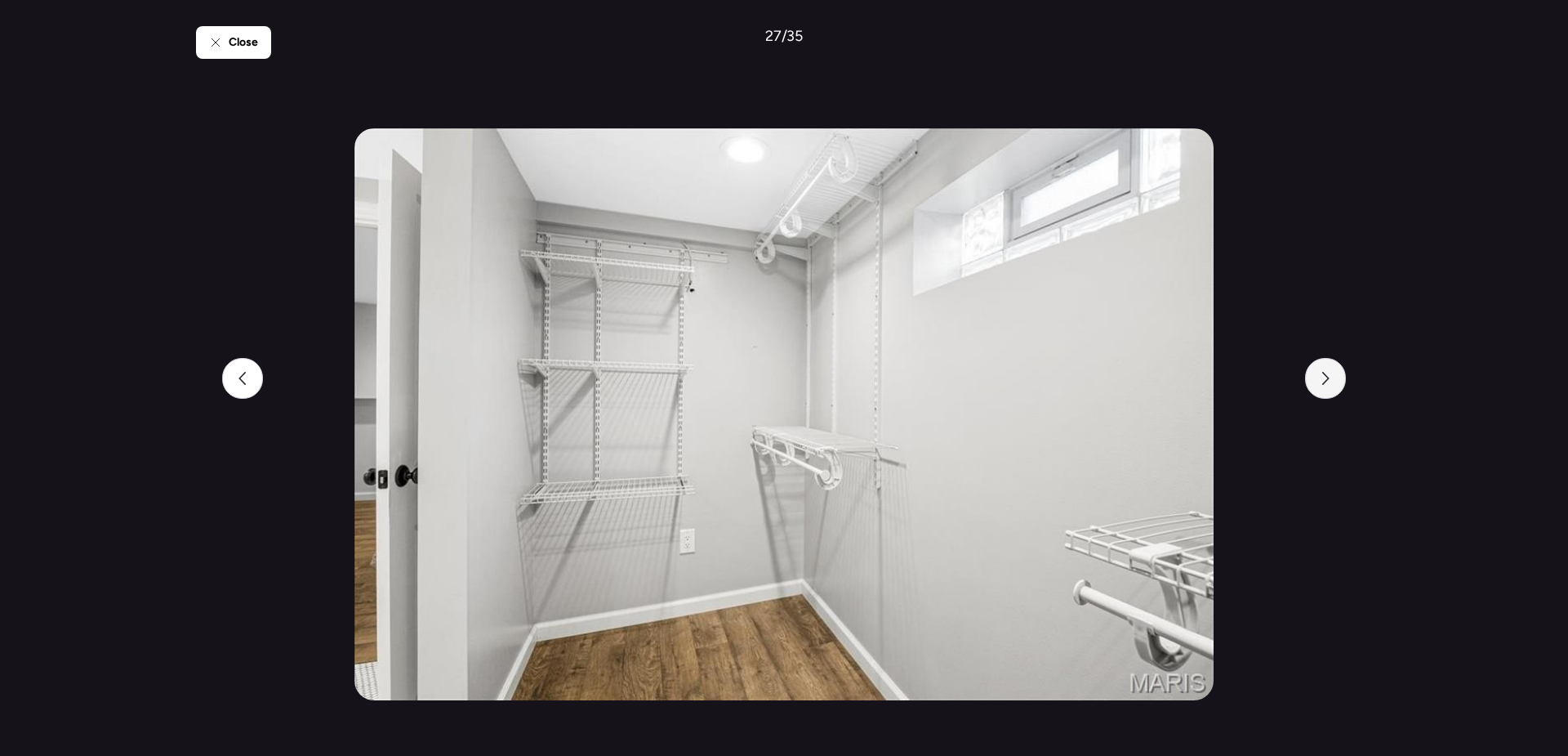
click at [1323, 375] on icon at bounding box center [1326, 378] width 13 height 13
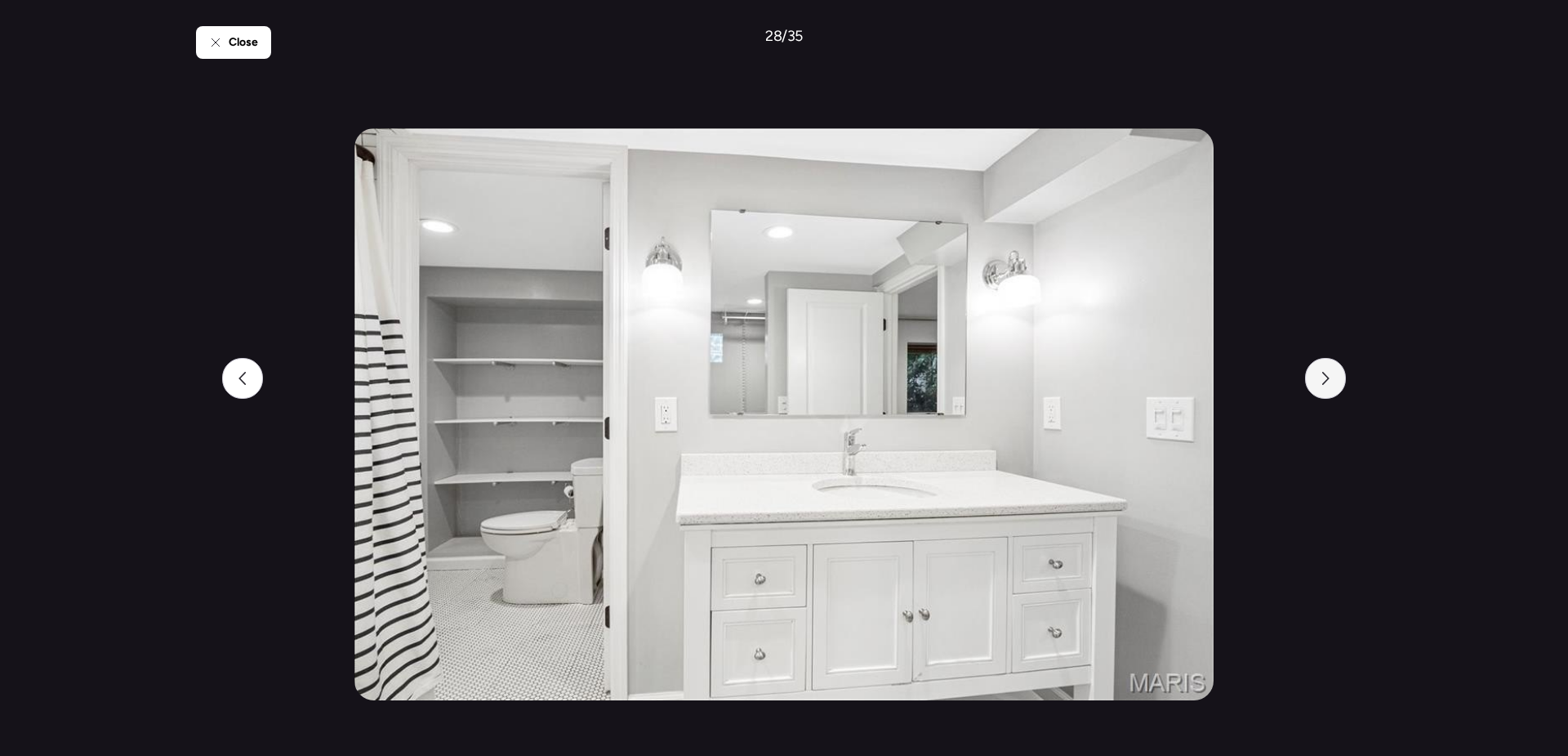
click at [1323, 375] on icon at bounding box center [1326, 378] width 13 height 13
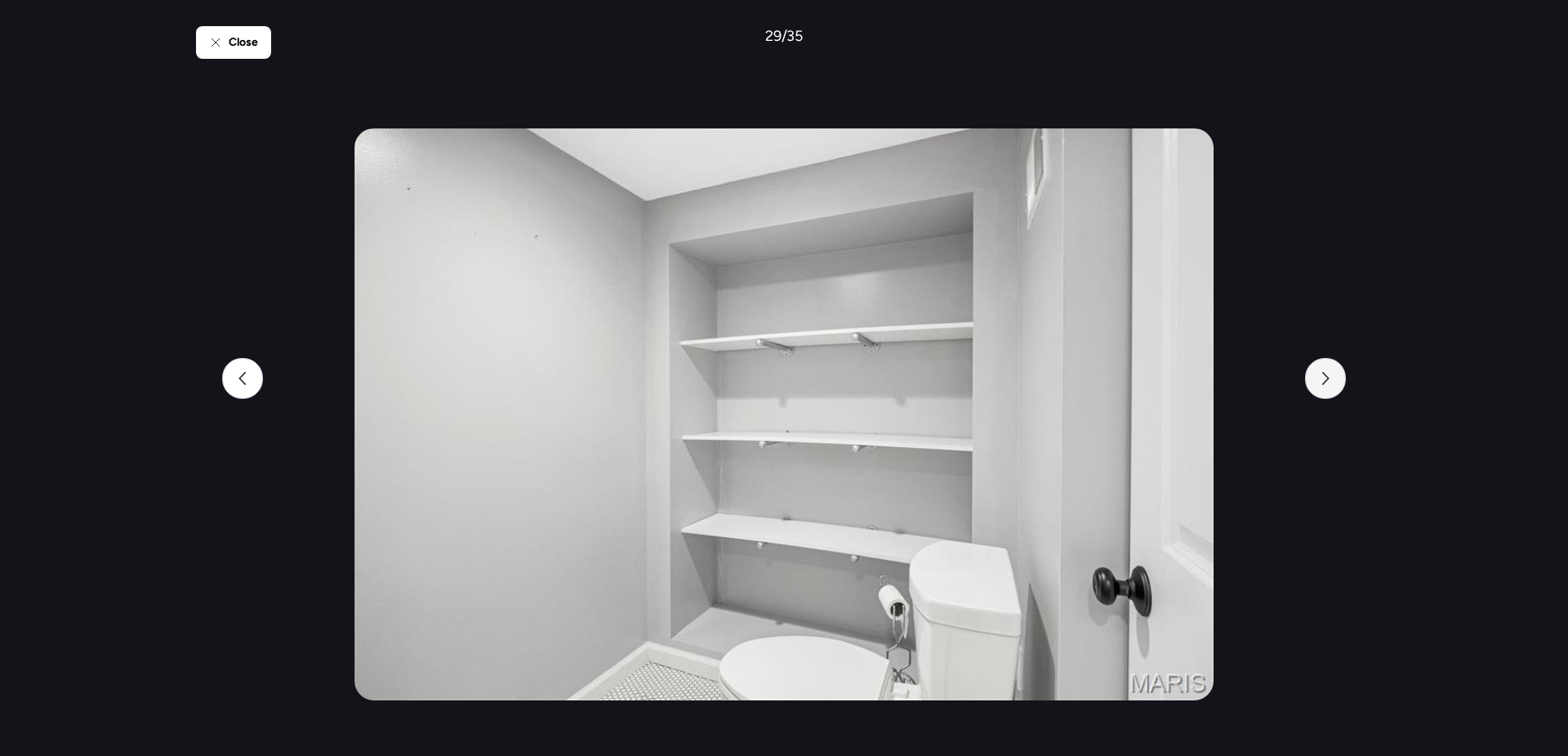
click at [1323, 375] on icon at bounding box center [1326, 378] width 13 height 13
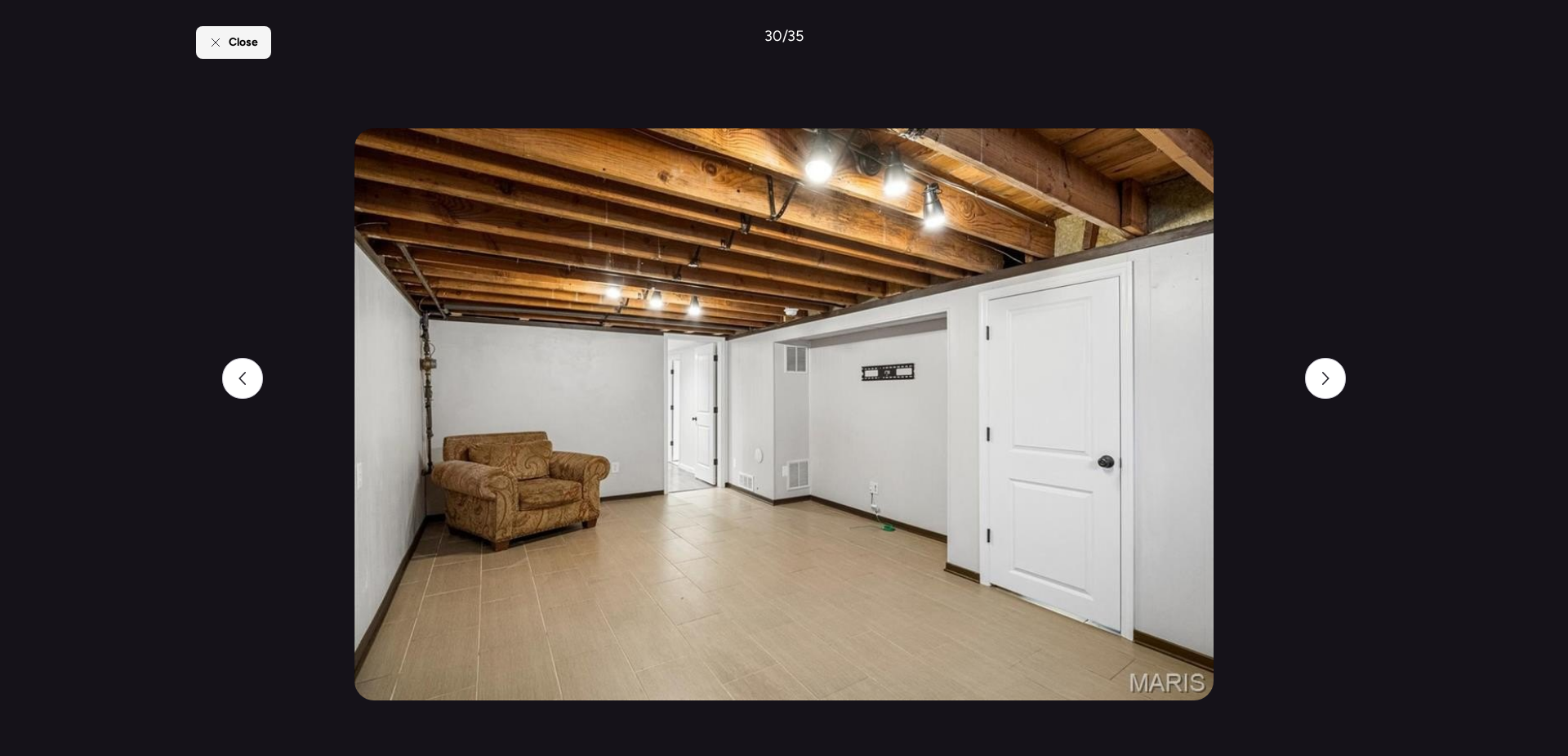
click at [237, 55] on div "Close" at bounding box center [234, 42] width 75 height 33
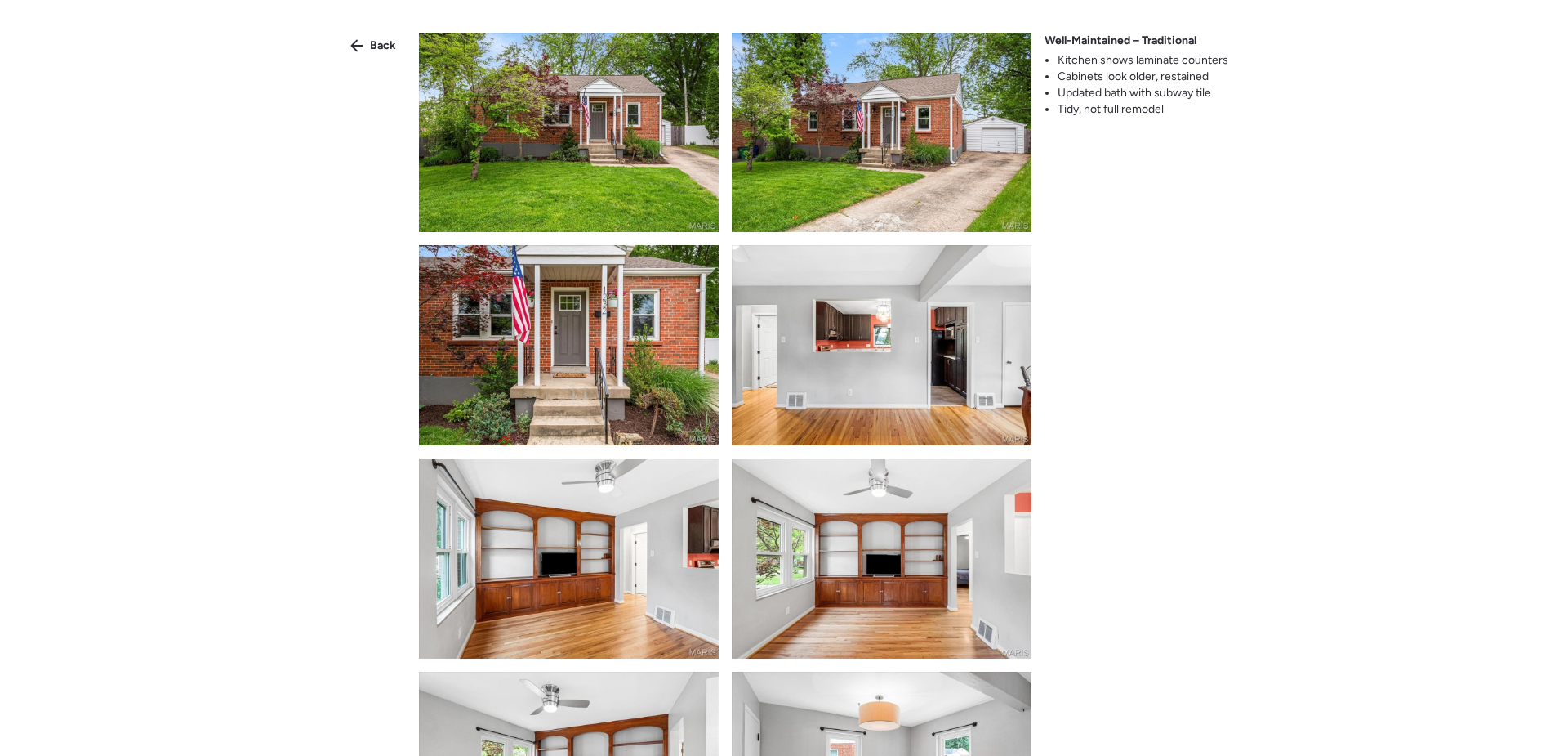
click at [373, 31] on div "Back Well-Maintained – Traditional Kitchen shows laminate counters Cabinets loo…" at bounding box center [784, 407] width 1568 height 814
click at [377, 41] on span "Back" at bounding box center [383, 45] width 27 height 16
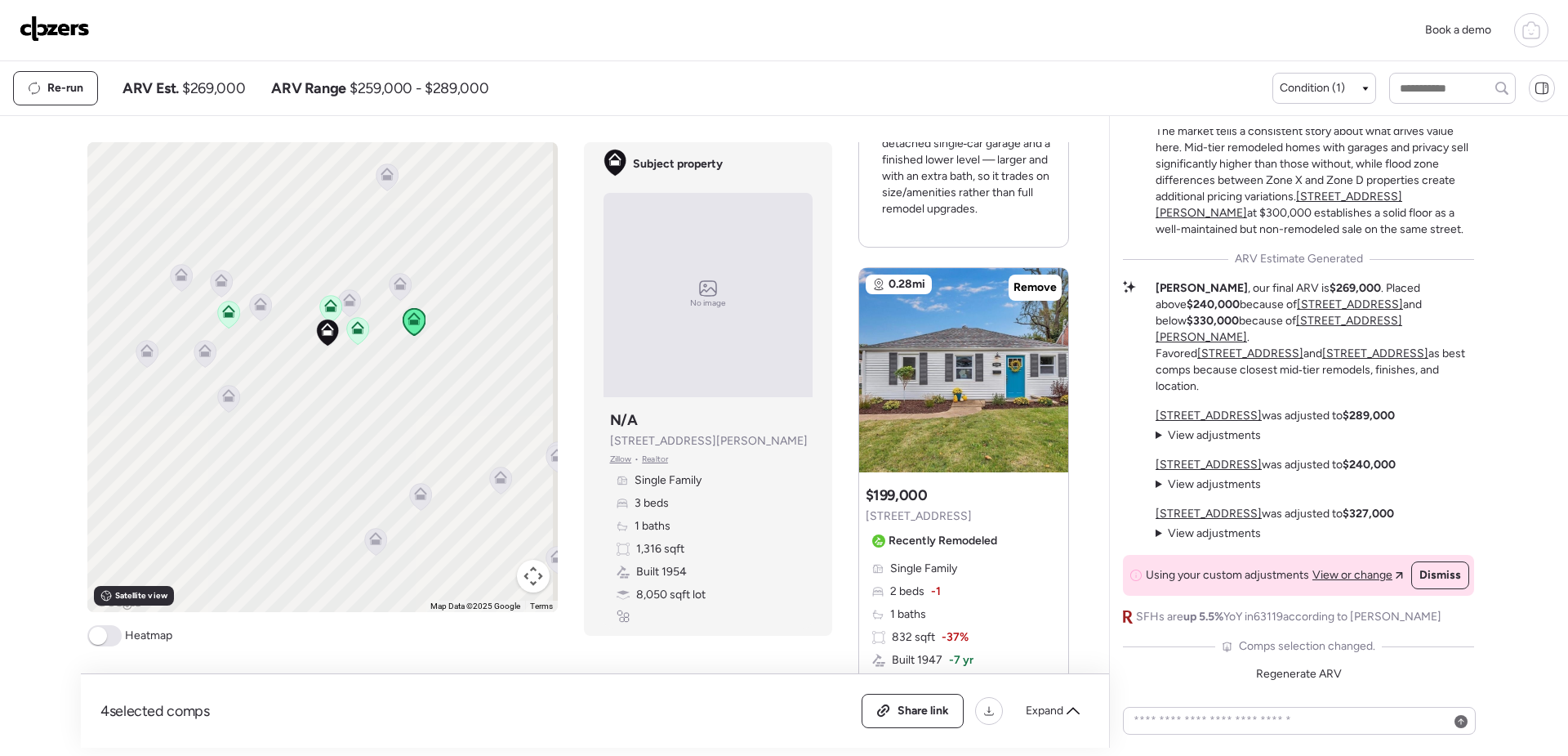
scroll to position [2899, 0]
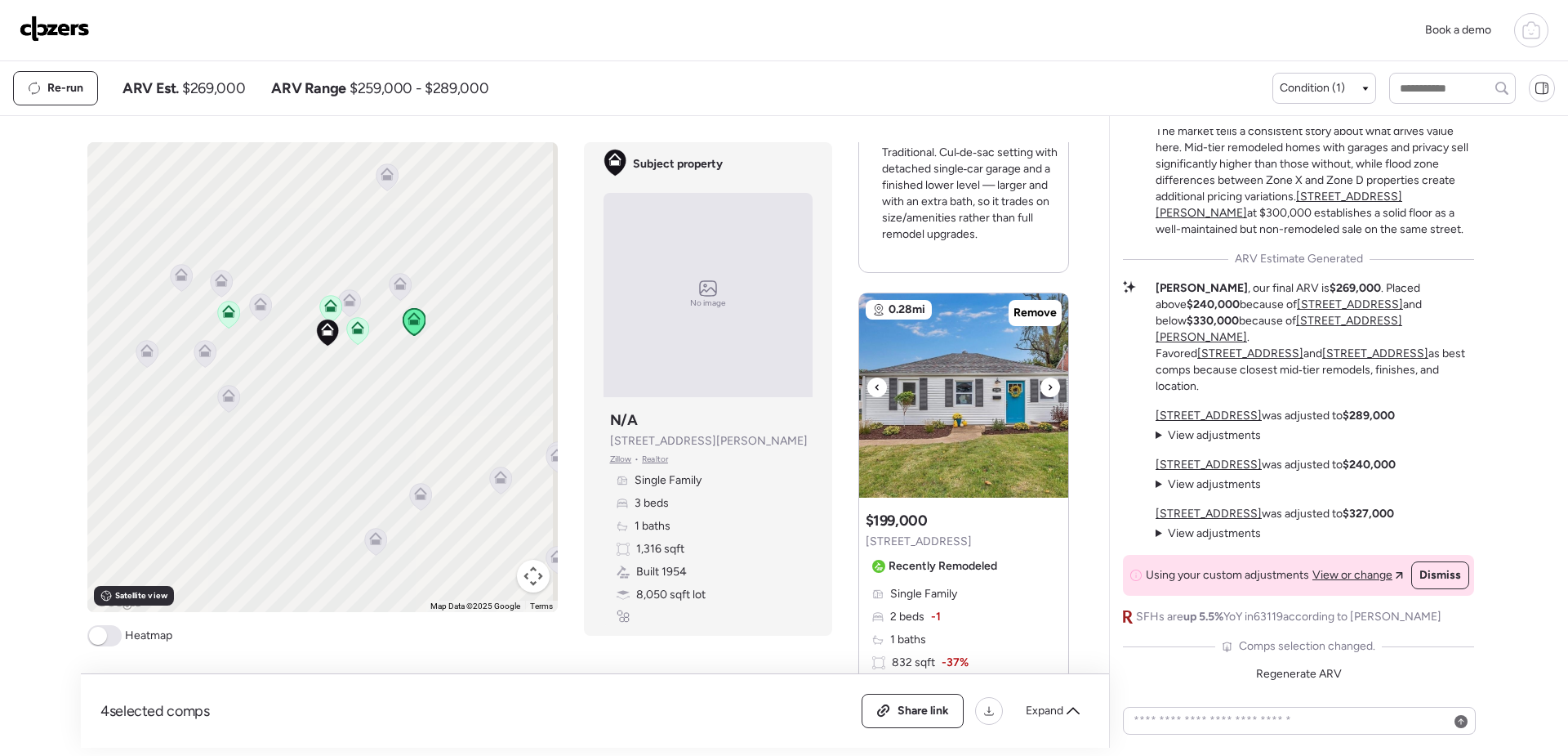
click at [964, 398] on img at bounding box center [964, 395] width 209 height 204
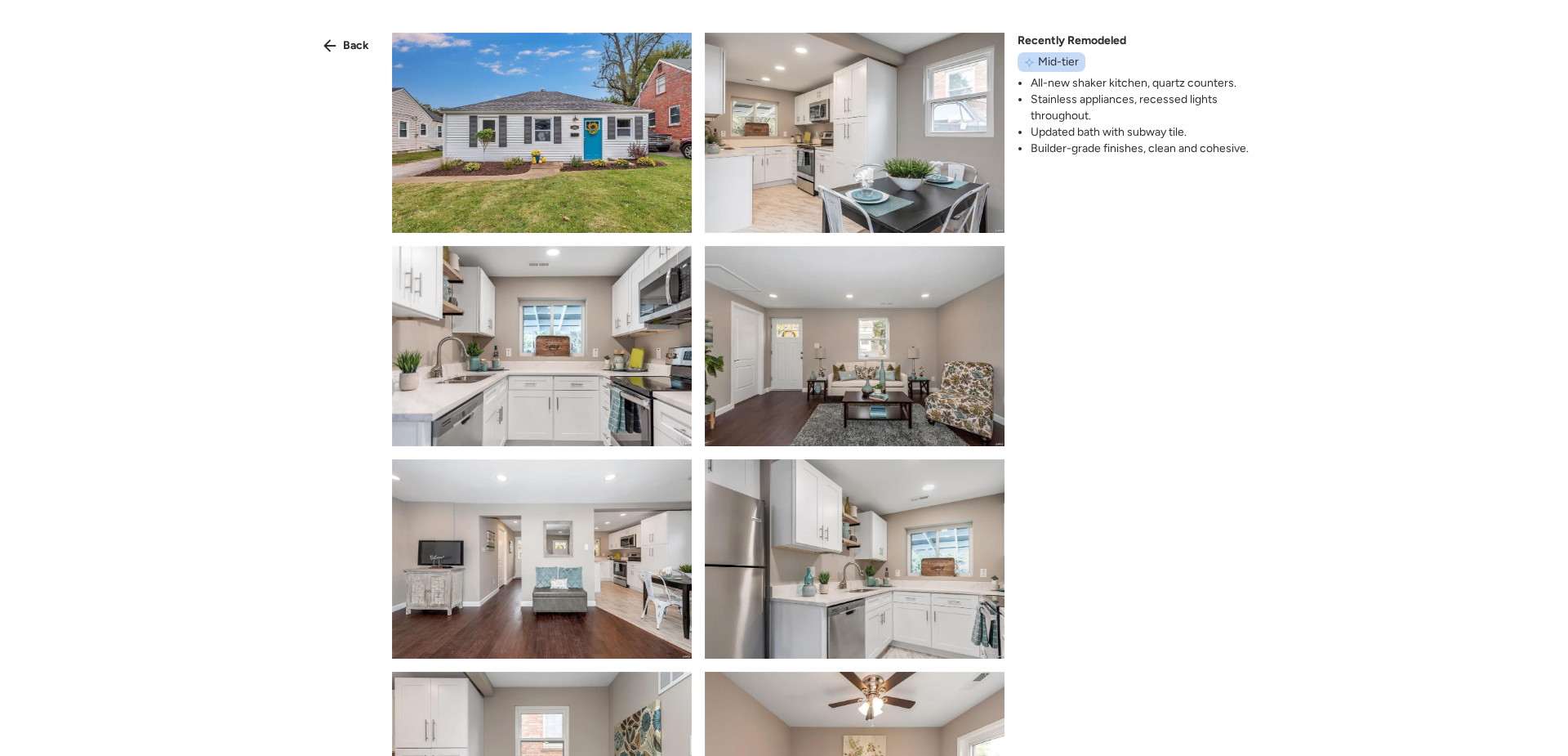
click at [536, 133] on img at bounding box center [542, 133] width 300 height 200
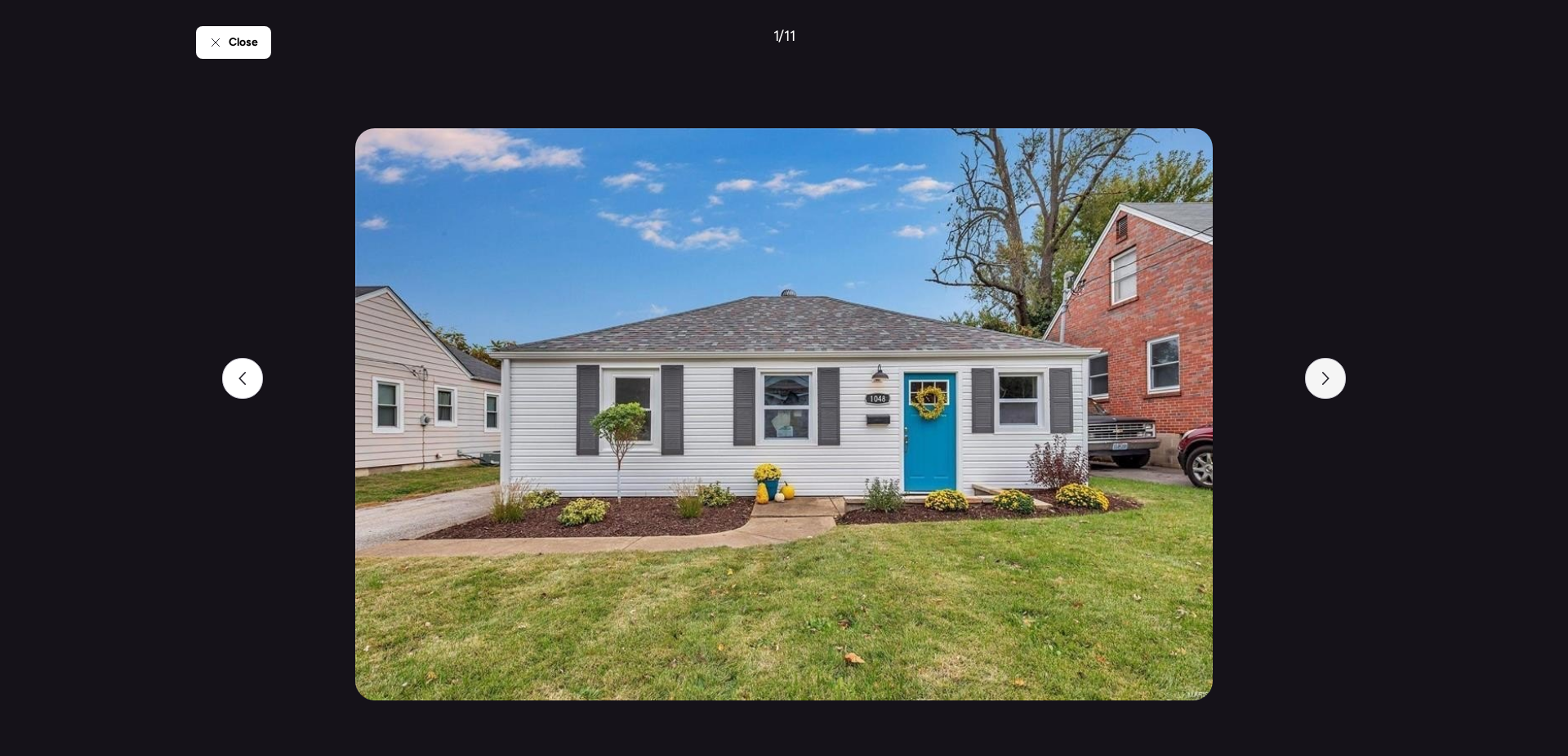
click at [1330, 374] on icon at bounding box center [1326, 378] width 13 height 13
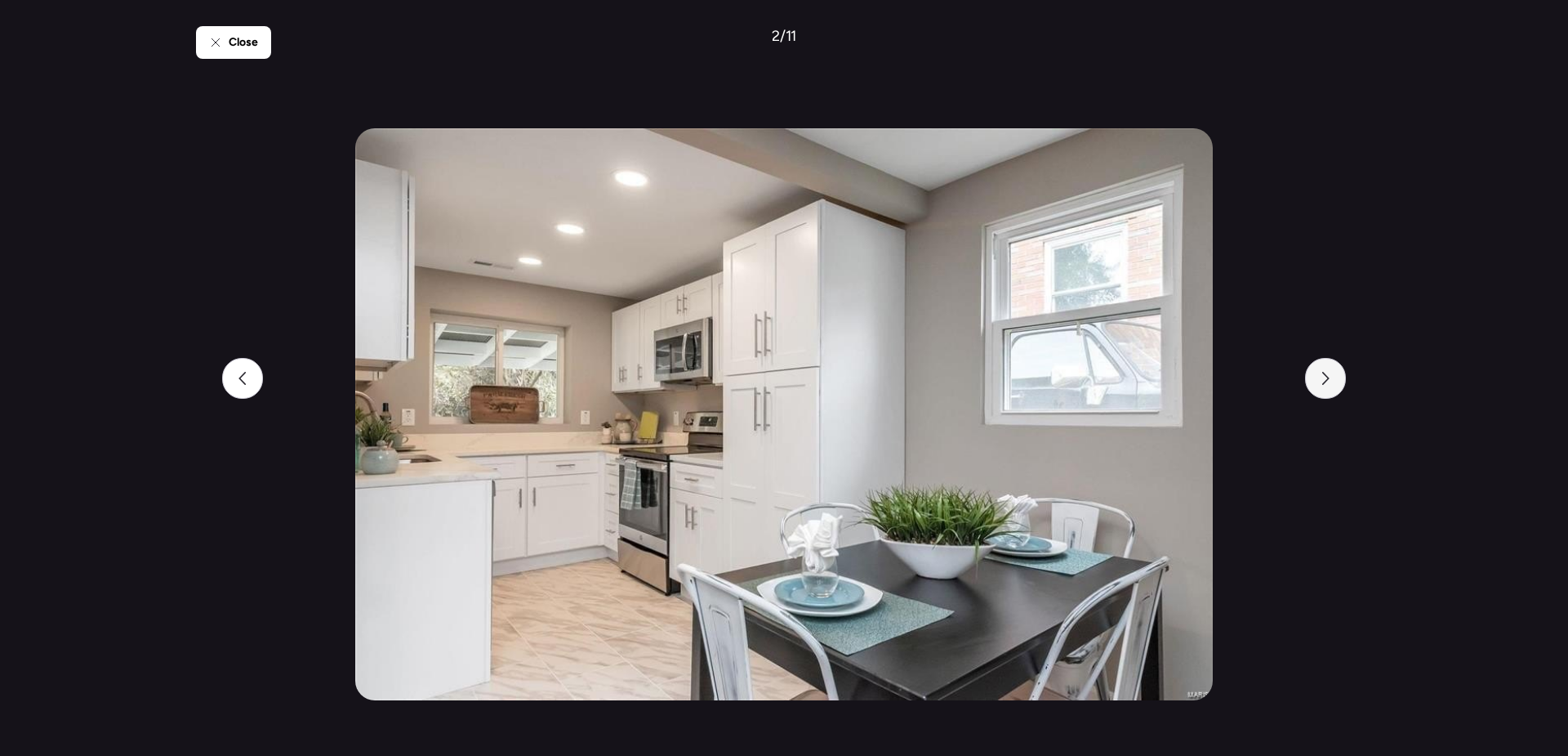
click at [1330, 374] on icon at bounding box center [1326, 378] width 13 height 13
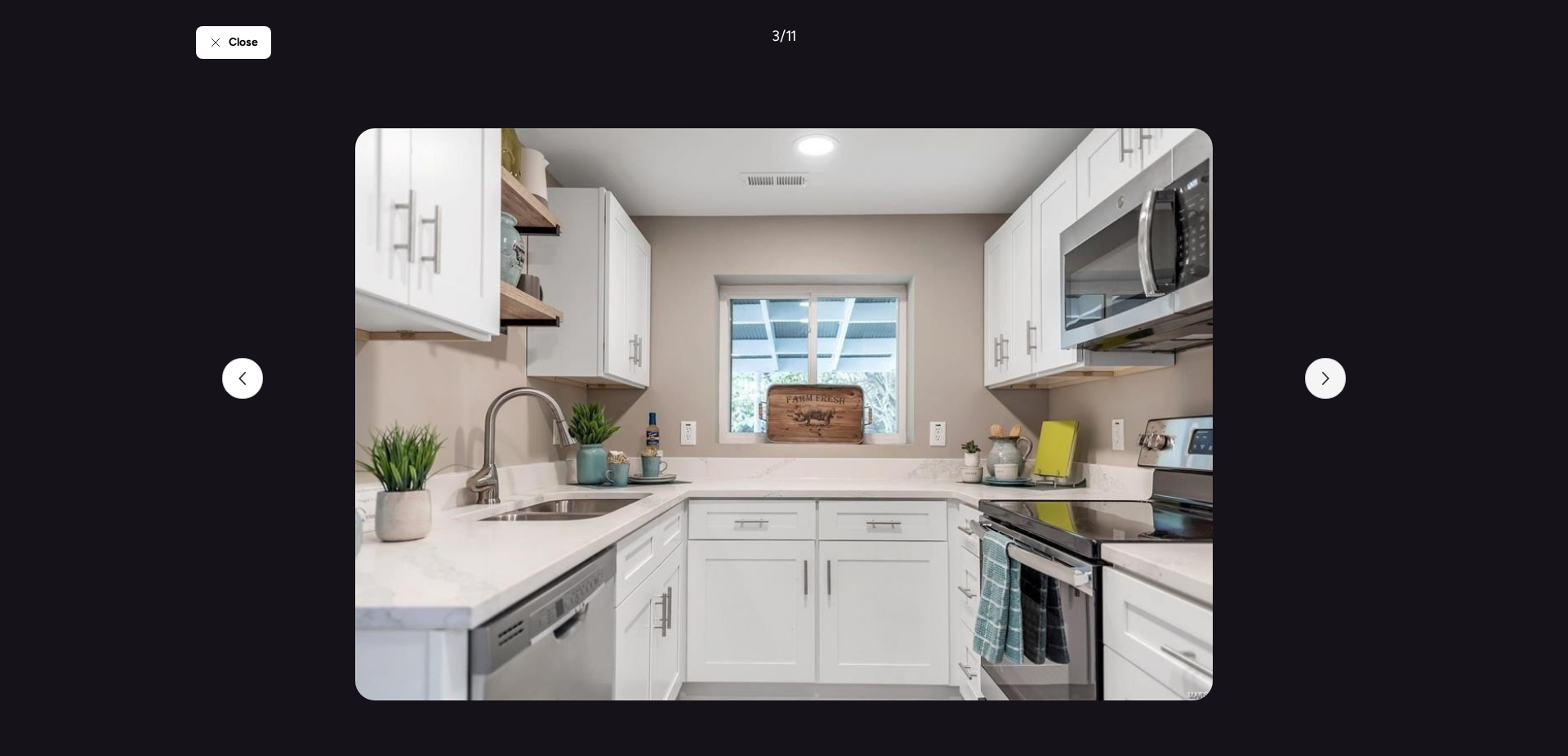
click at [1330, 374] on icon at bounding box center [1326, 378] width 13 height 13
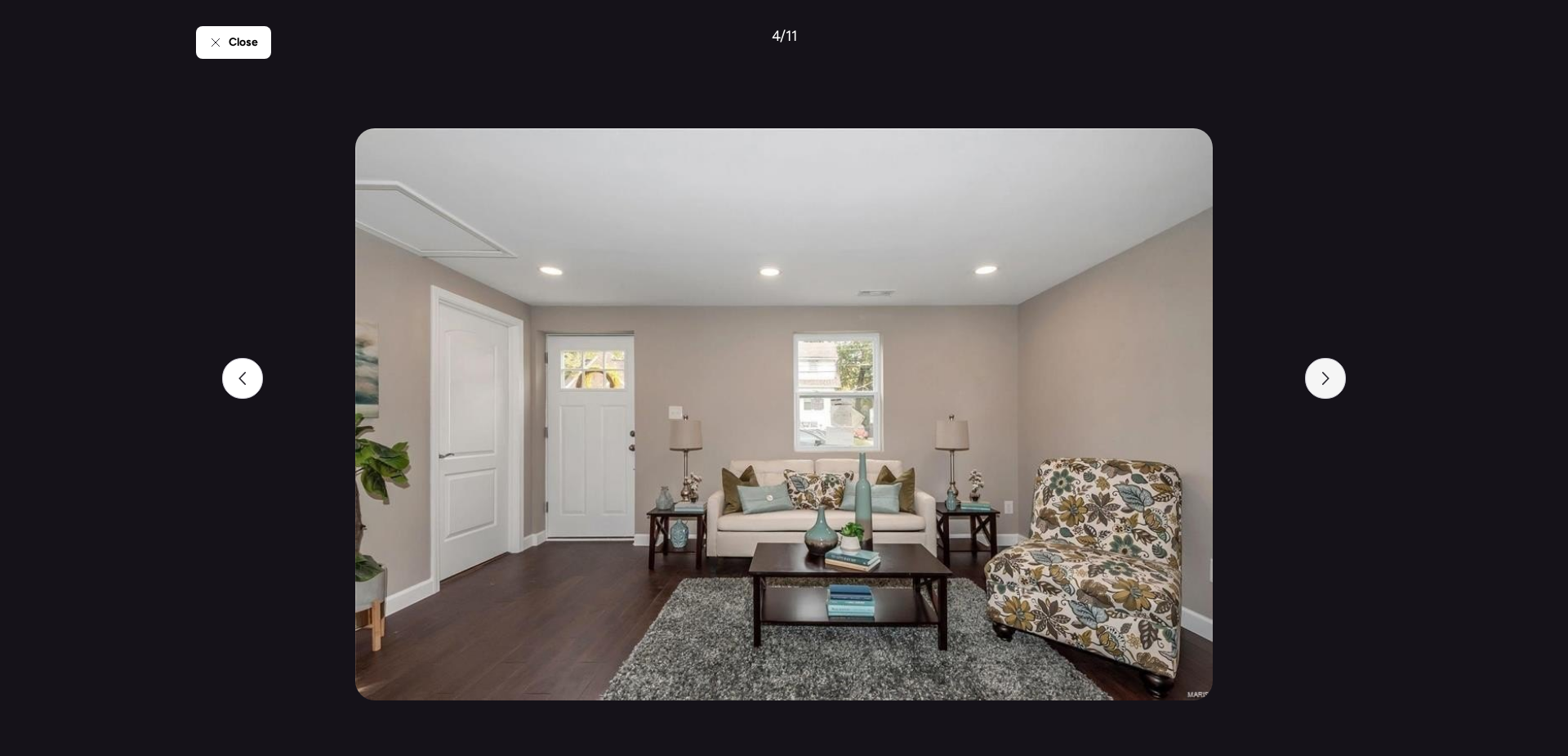
click at [1330, 374] on icon at bounding box center [1326, 378] width 13 height 13
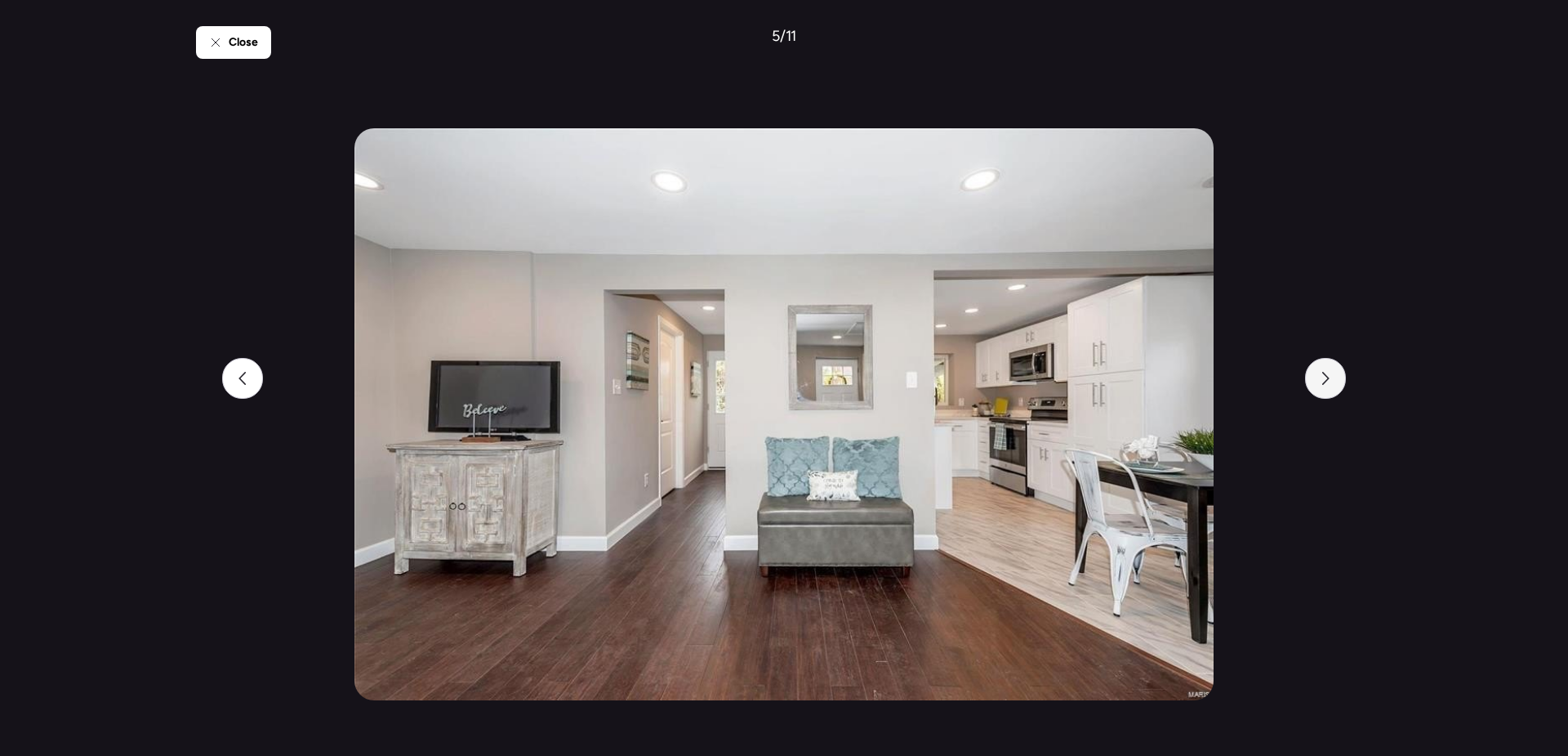
click at [1330, 374] on icon at bounding box center [1326, 378] width 13 height 13
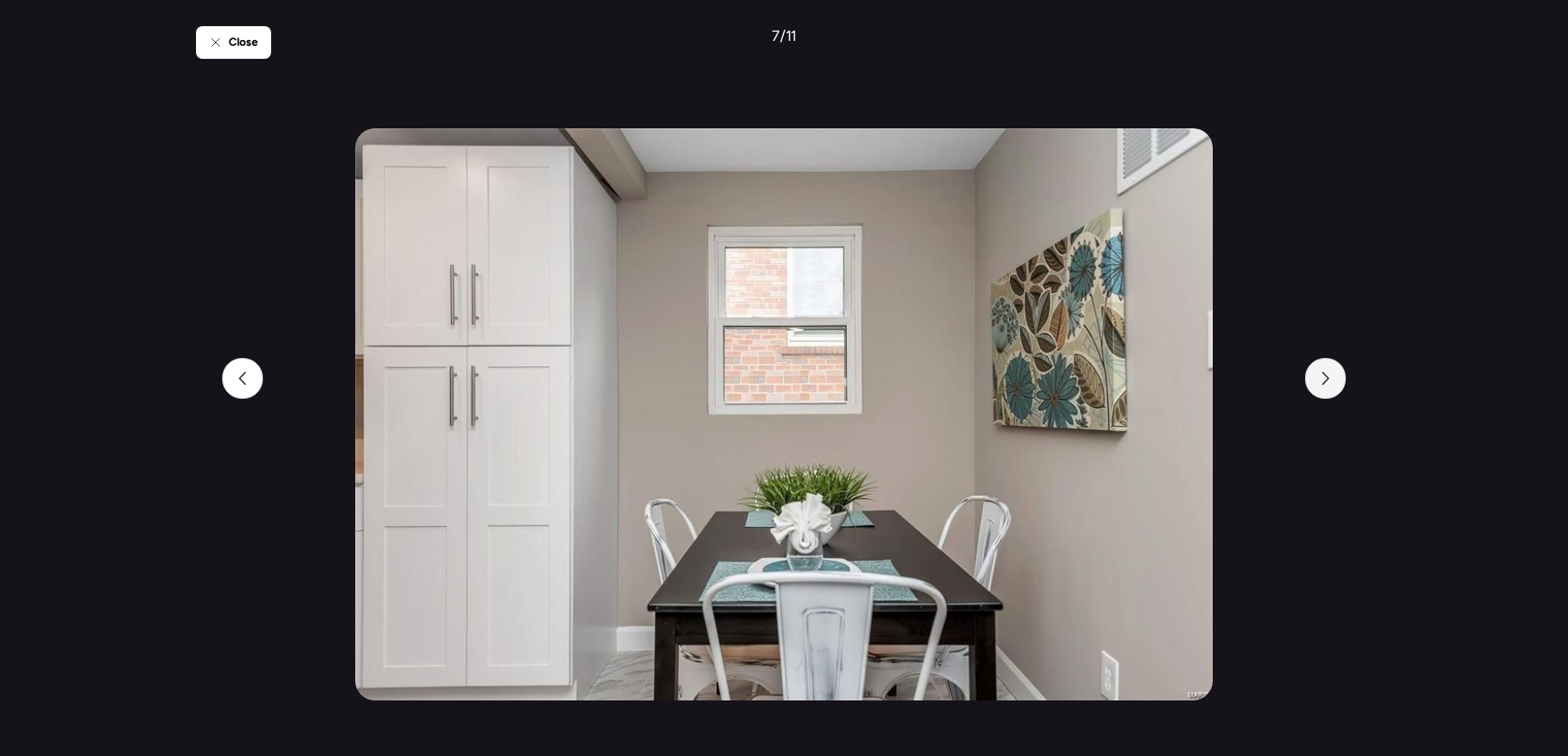
click at [1330, 374] on icon at bounding box center [1326, 378] width 13 height 13
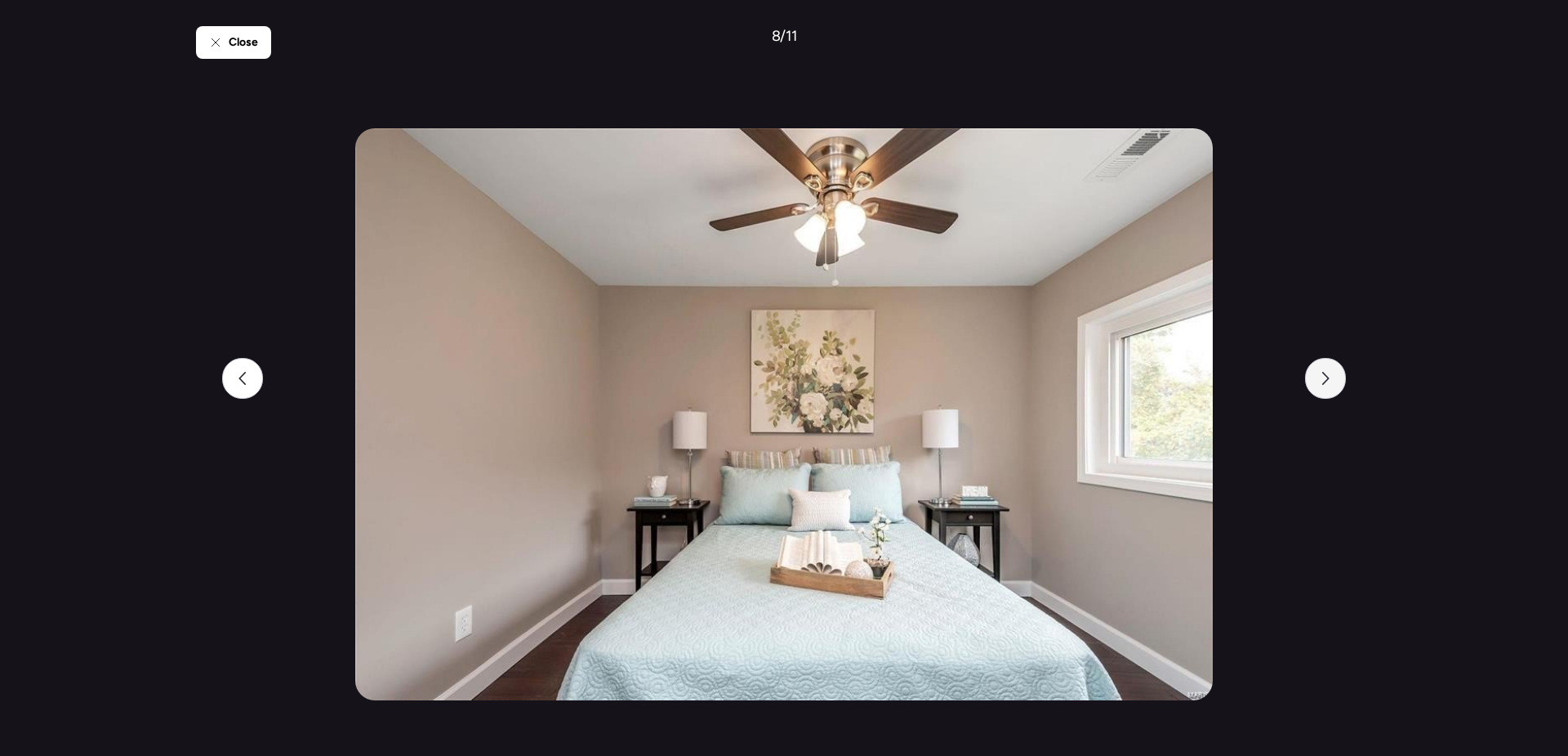
click at [1330, 374] on icon at bounding box center [1326, 378] width 13 height 13
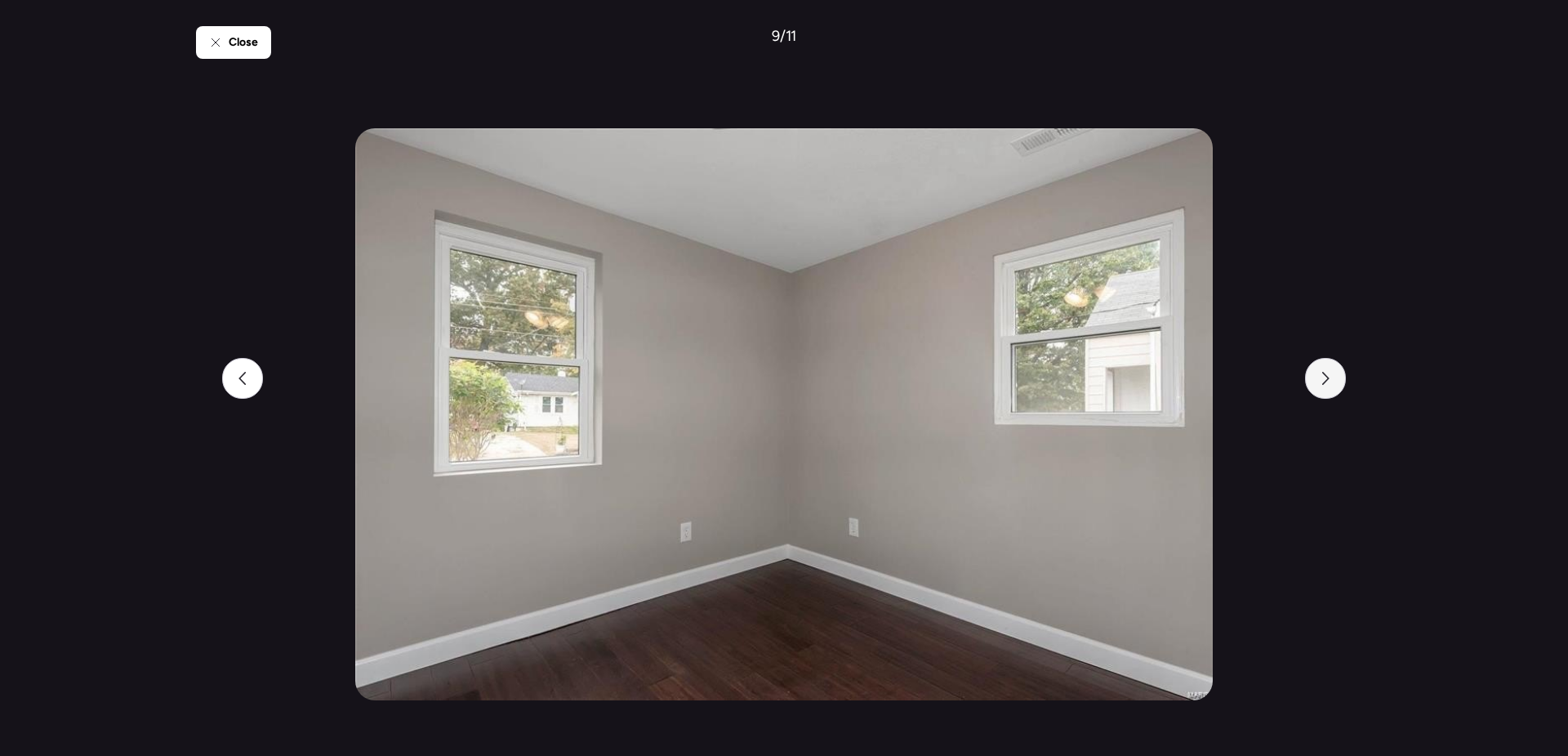
click at [1330, 375] on icon at bounding box center [1326, 378] width 13 height 13
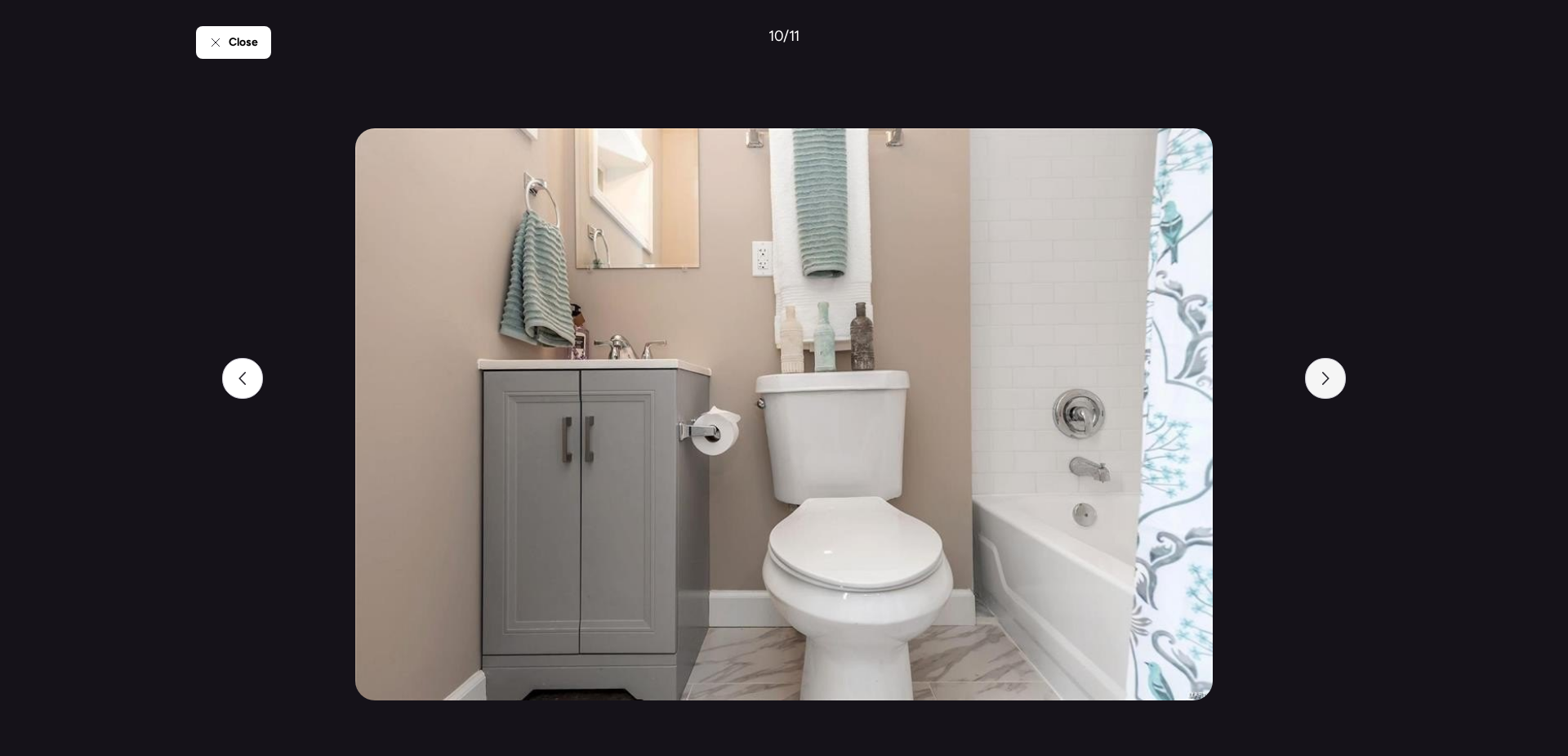
click at [1330, 376] on icon at bounding box center [1326, 378] width 13 height 13
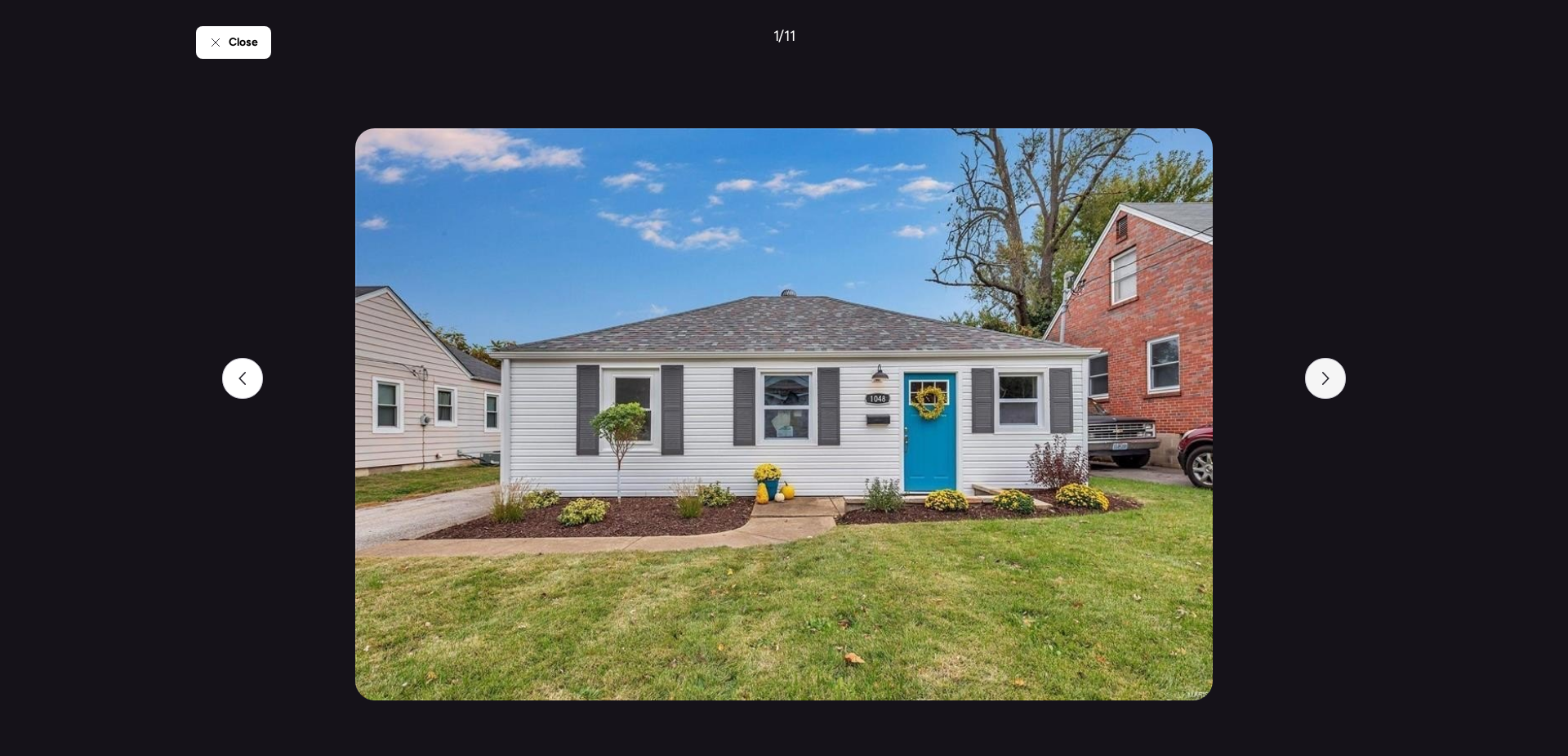
click at [1331, 376] on icon at bounding box center [1326, 378] width 13 height 13
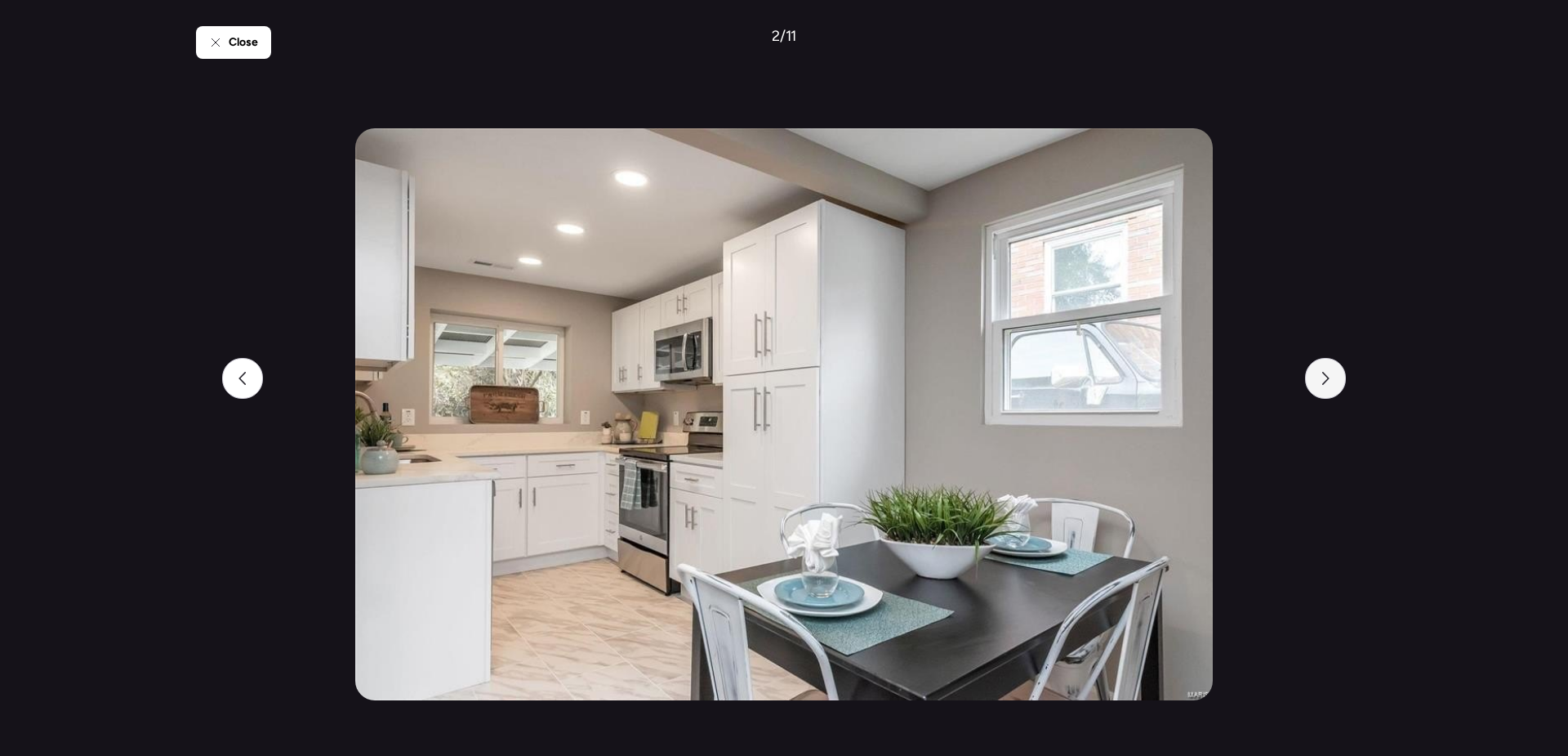
click at [1331, 376] on icon at bounding box center [1326, 378] width 13 height 13
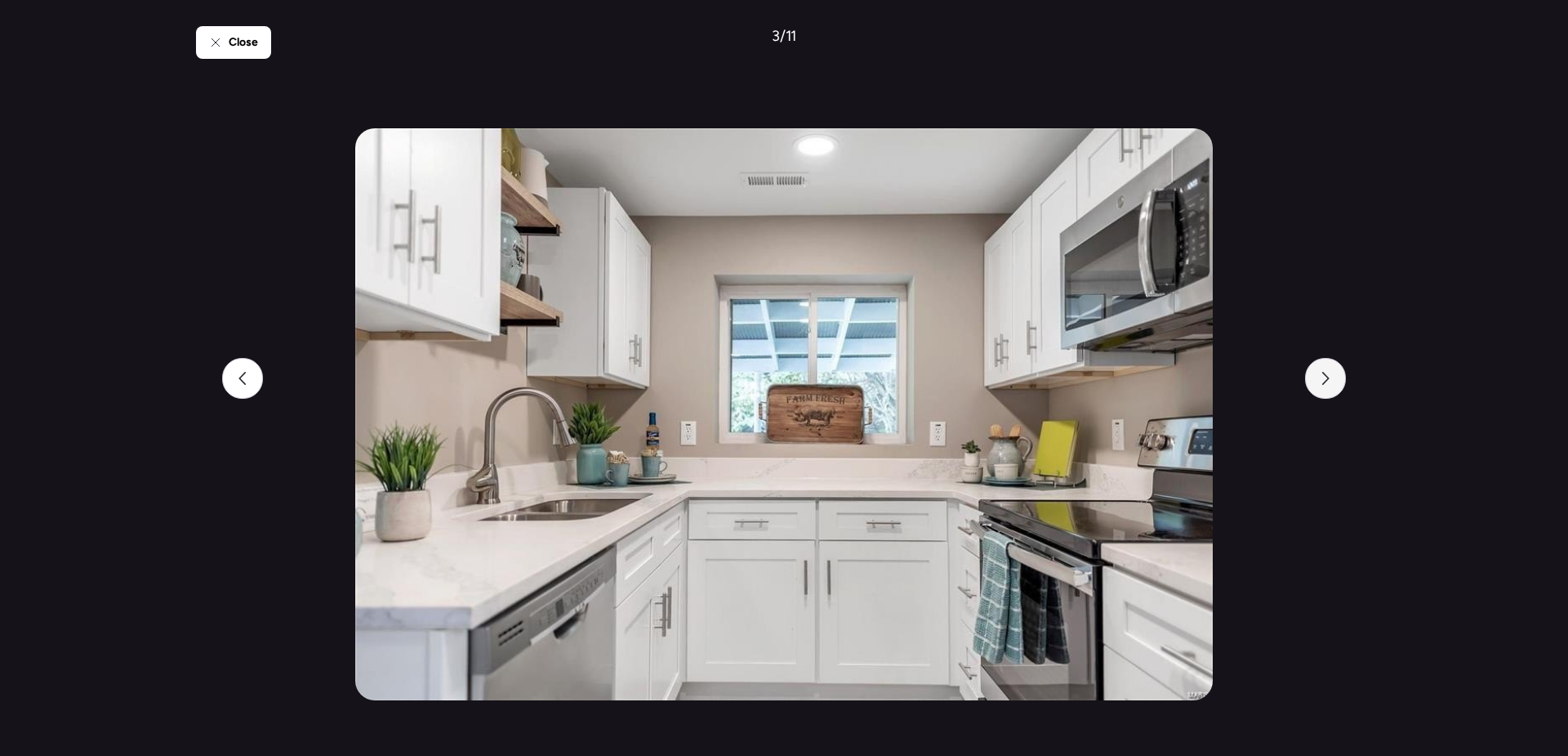
click at [1332, 376] on icon at bounding box center [1326, 378] width 13 height 13
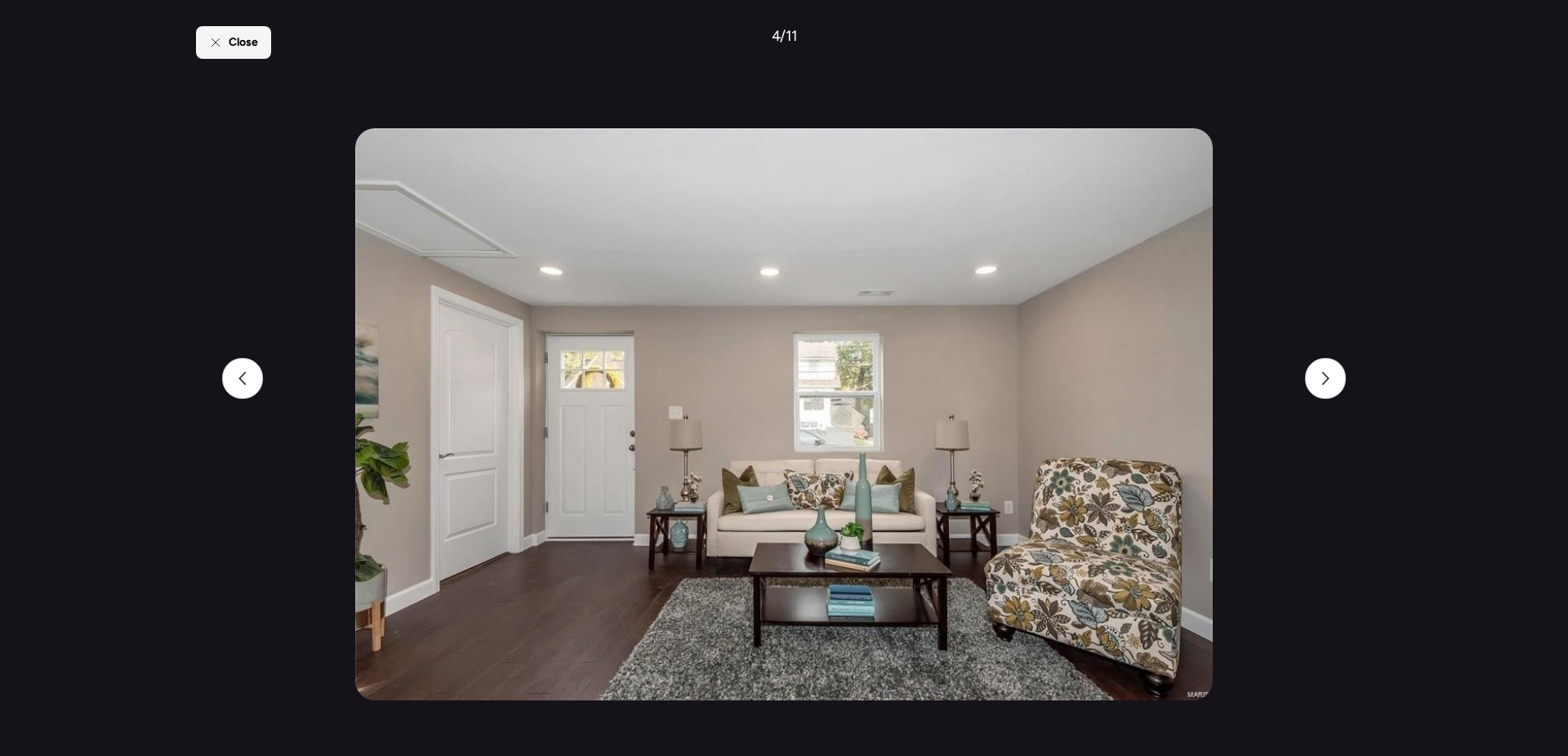
click at [229, 45] on span "Close" at bounding box center [242, 42] width 29 height 16
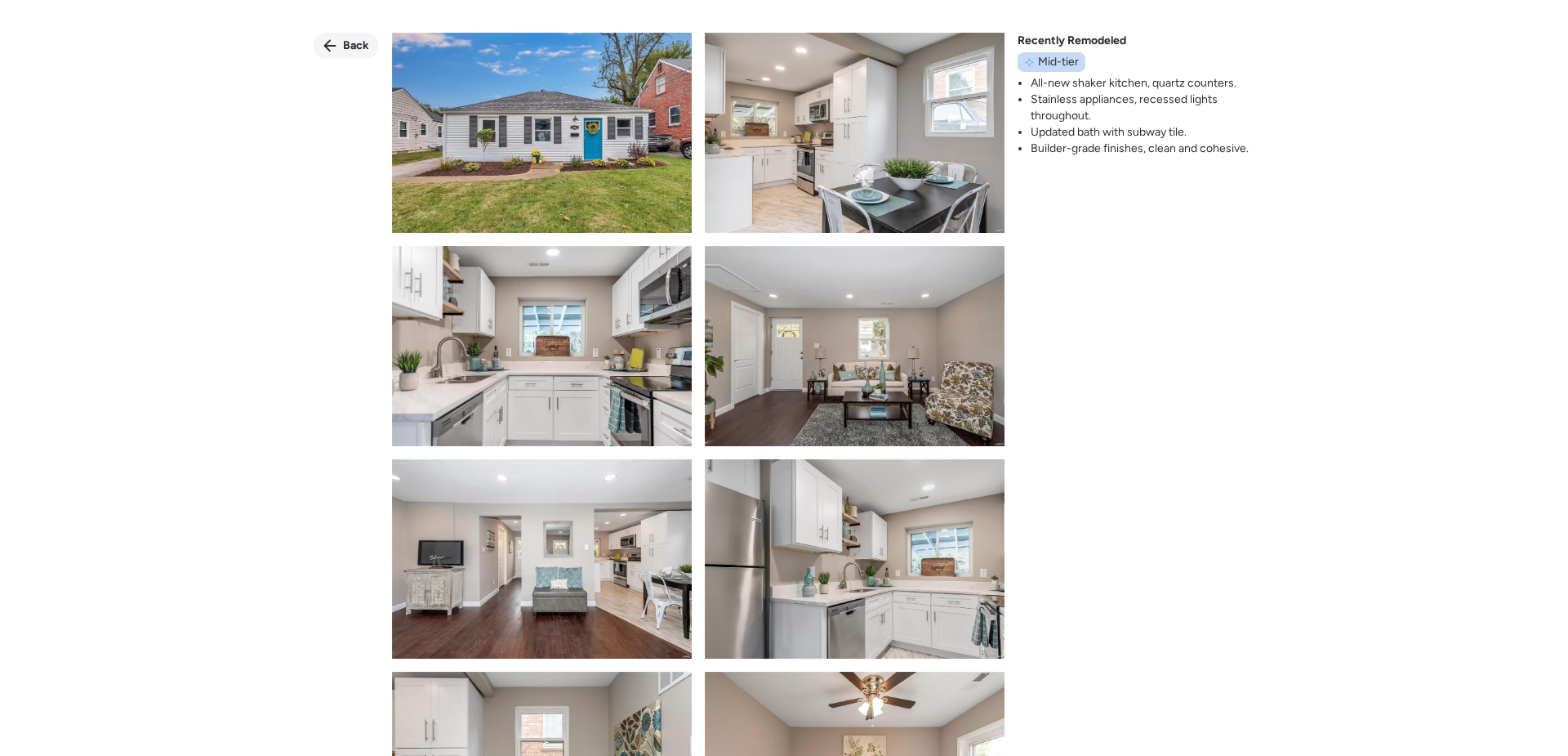
click at [335, 48] on icon at bounding box center [330, 45] width 13 height 13
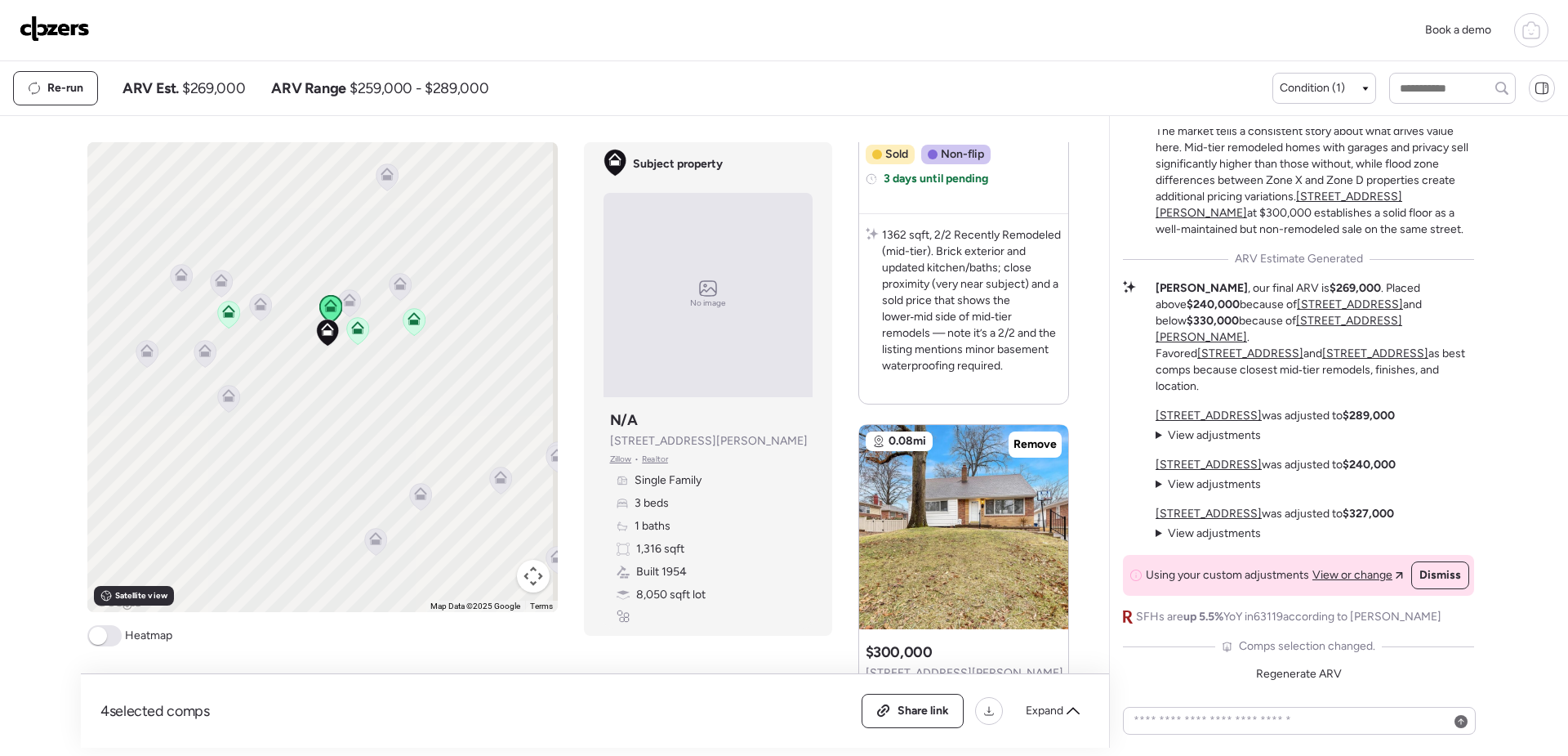
scroll to position [1265, 0]
click at [226, 314] on icon at bounding box center [228, 315] width 11 height 5
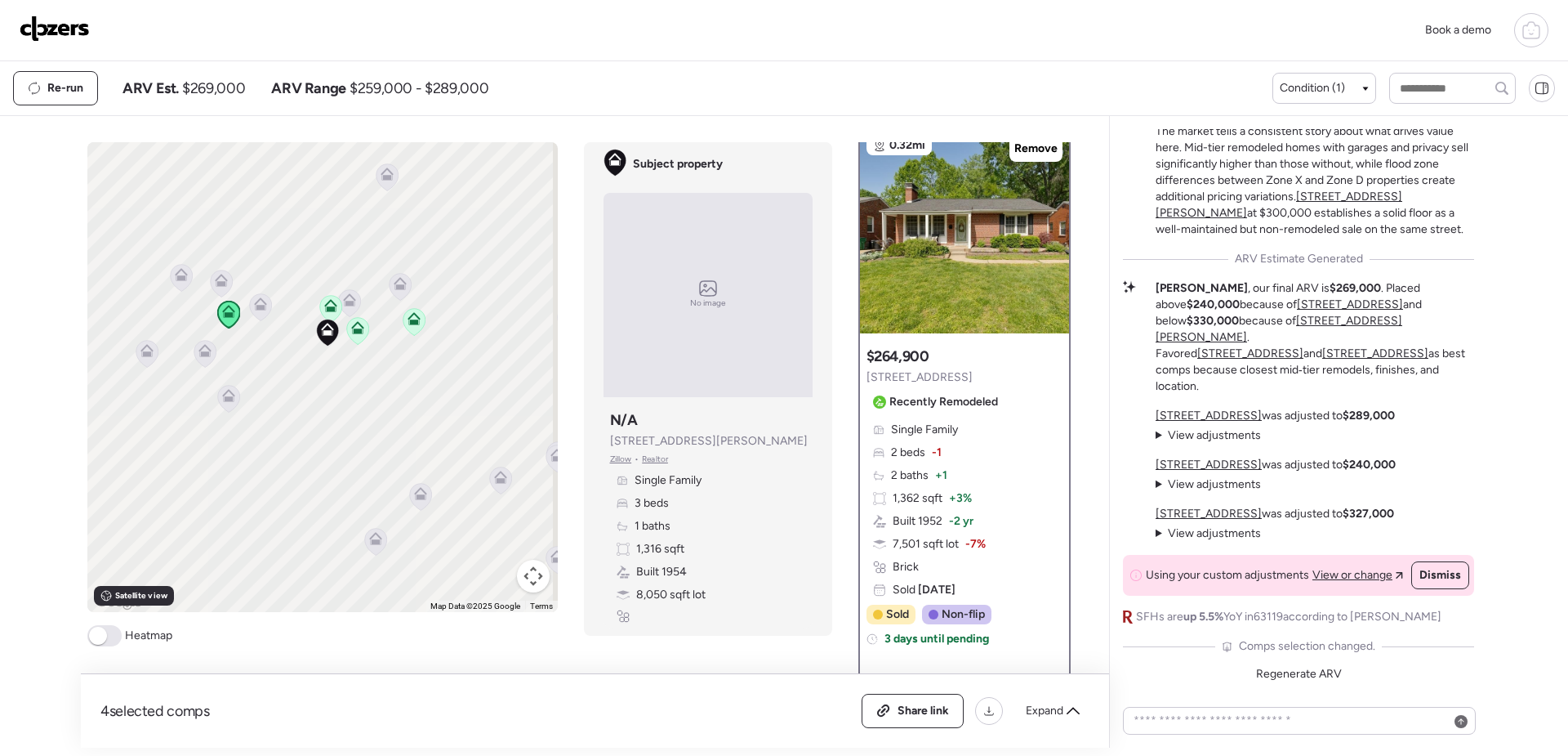
scroll to position [0, 0]
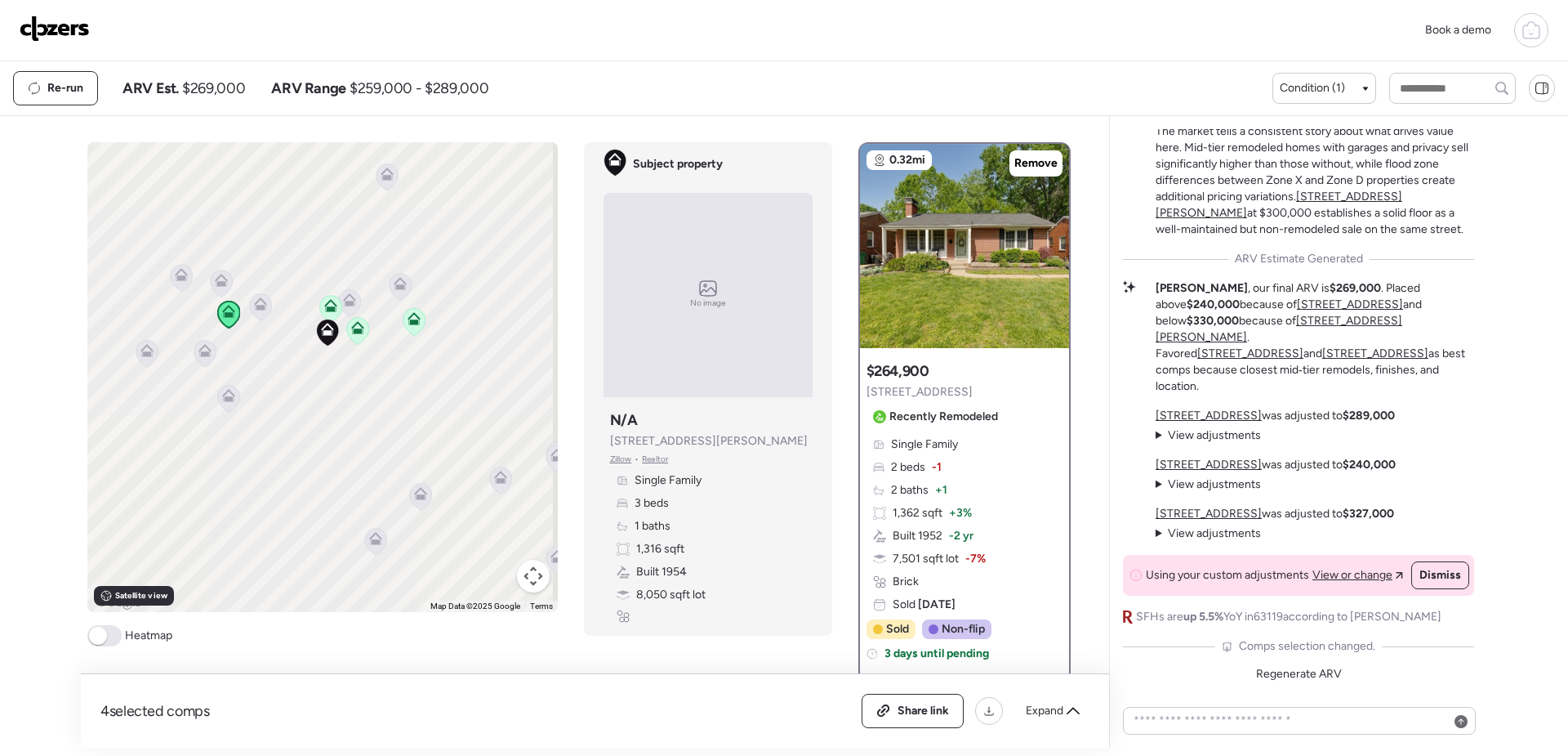
drag, startPoint x: 324, startPoint y: 305, endPoint x: 351, endPoint y: 318, distance: 30.0
click at [324, 305] on icon at bounding box center [330, 305] width 13 height 13
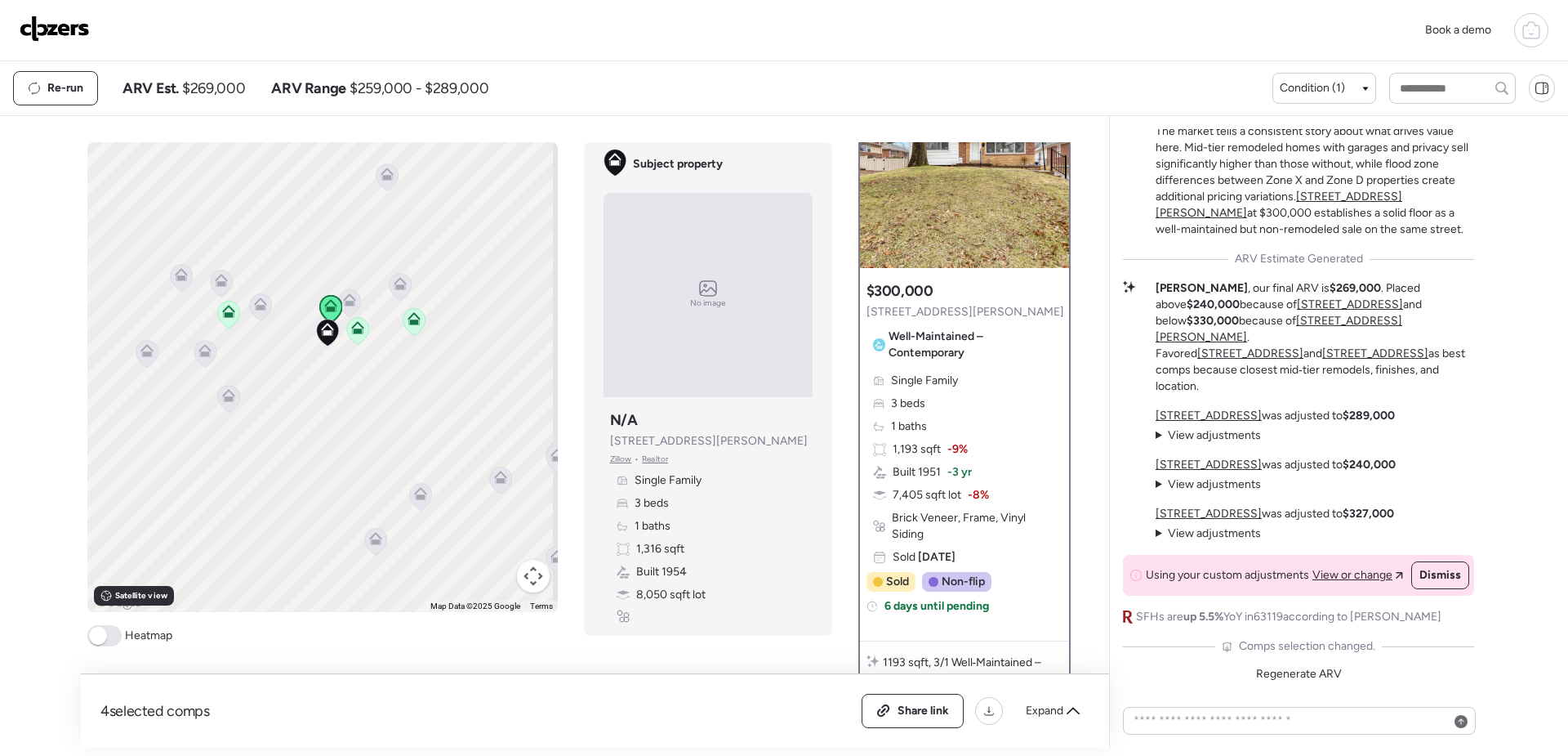
scroll to position [81, 0]
click at [356, 329] on icon at bounding box center [357, 331] width 11 height 5
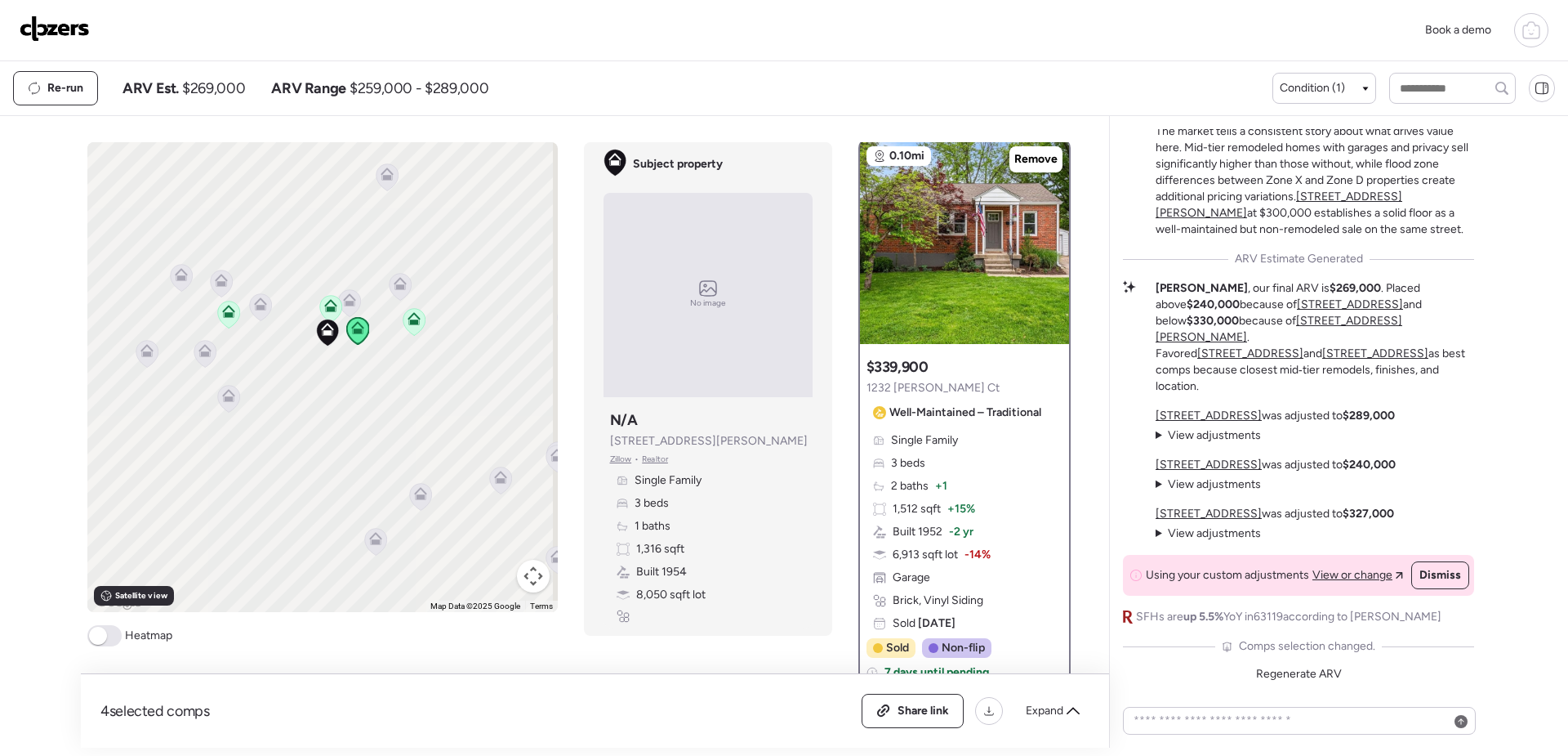
scroll to position [0, 0]
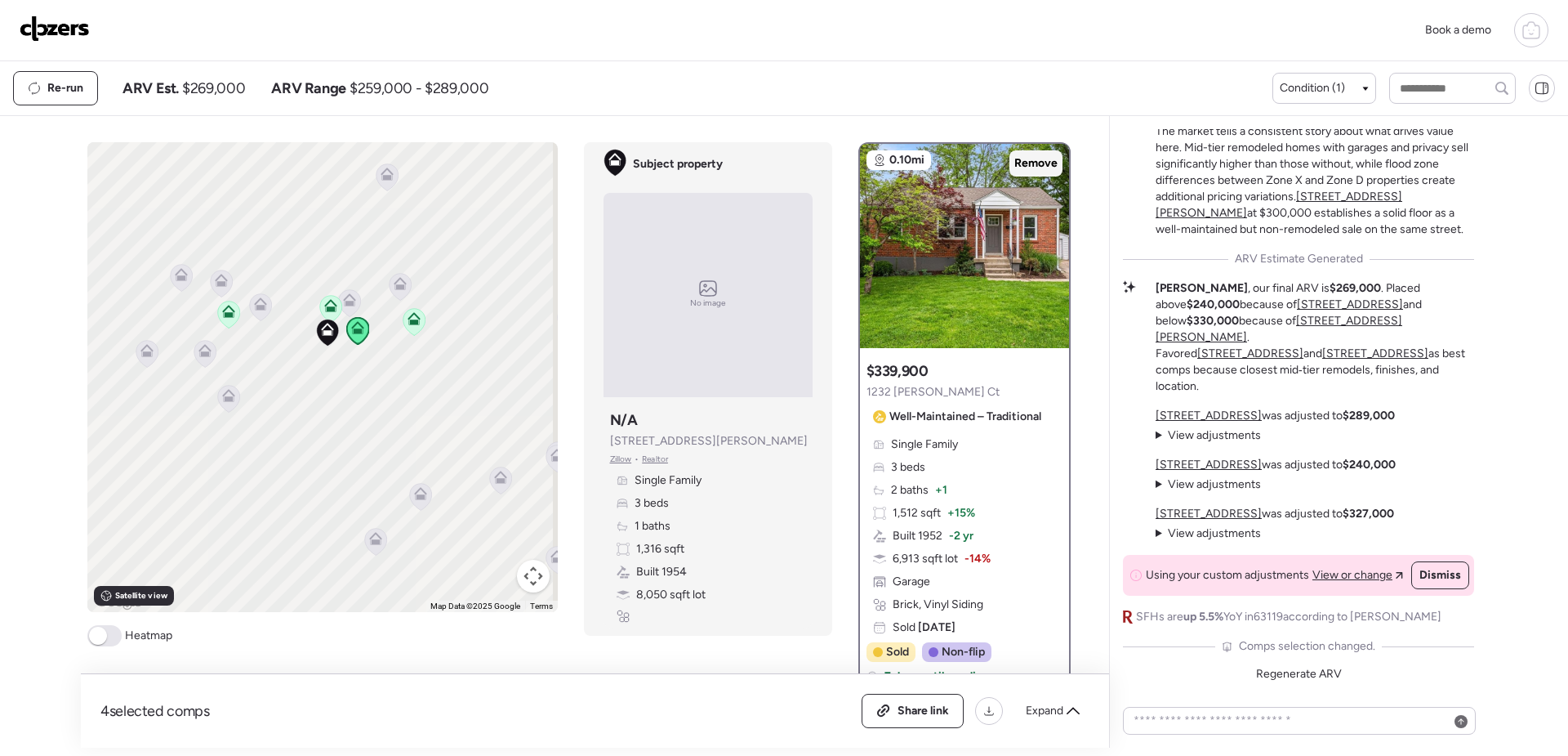
click at [1031, 166] on span "Remove" at bounding box center [1036, 163] width 43 height 16
click at [416, 321] on icon at bounding box center [413, 321] width 22 height 27
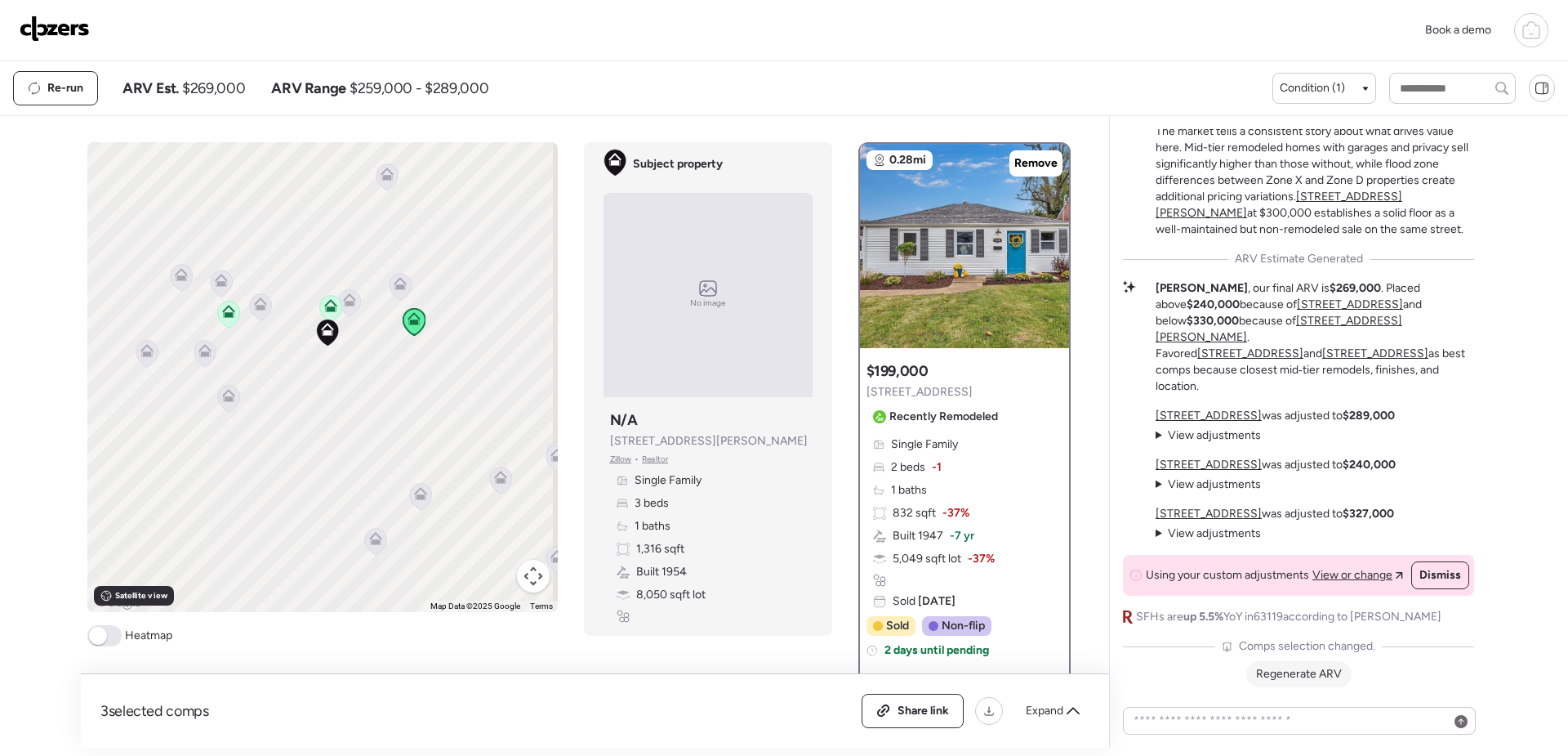
click at [1300, 675] on span "Regenerate ARV" at bounding box center [1299, 674] width 86 height 14
